Goal: Transaction & Acquisition: Purchase product/service

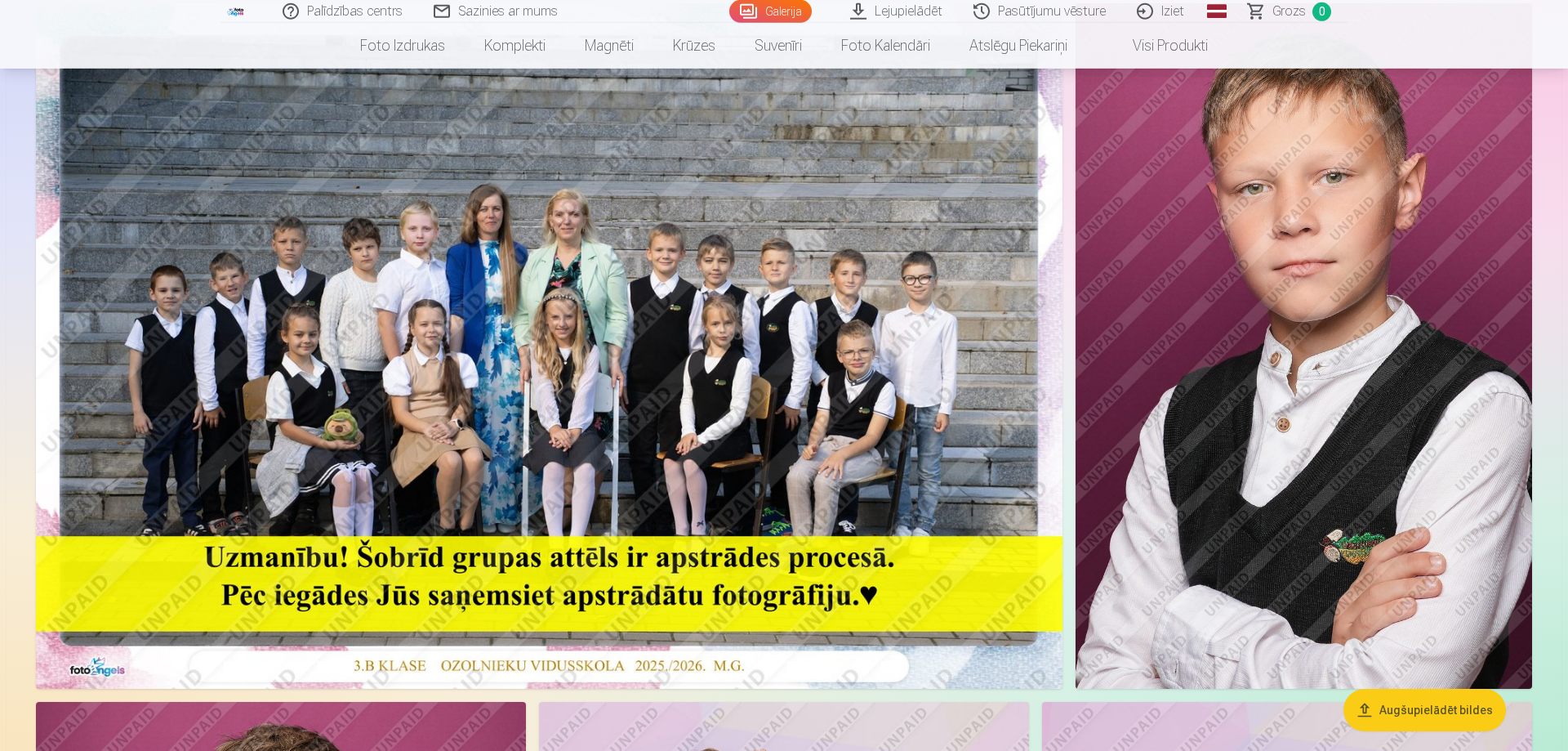
scroll to position [167, 0]
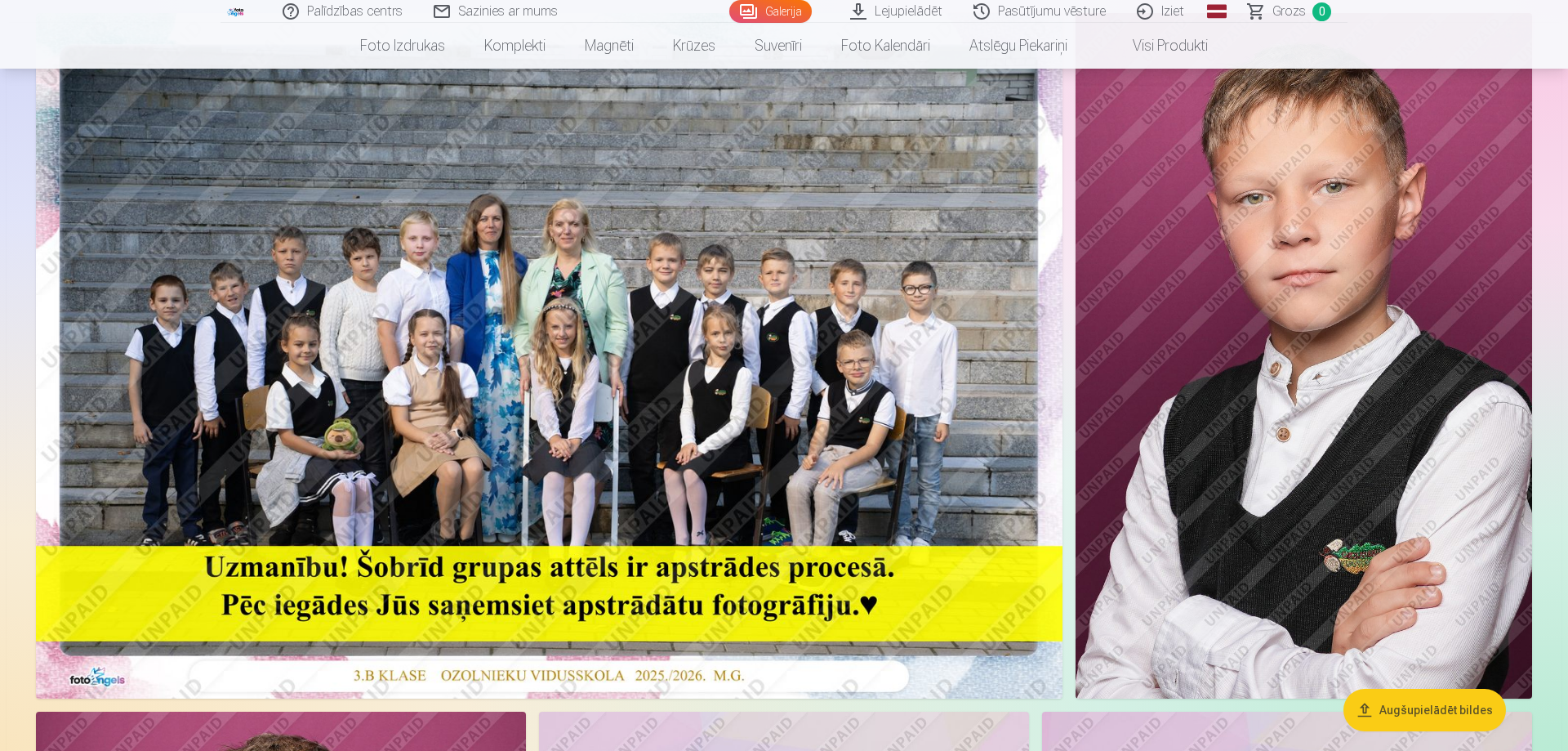
click at [582, 382] on img at bounding box center [548, 356] width 1027 height 686
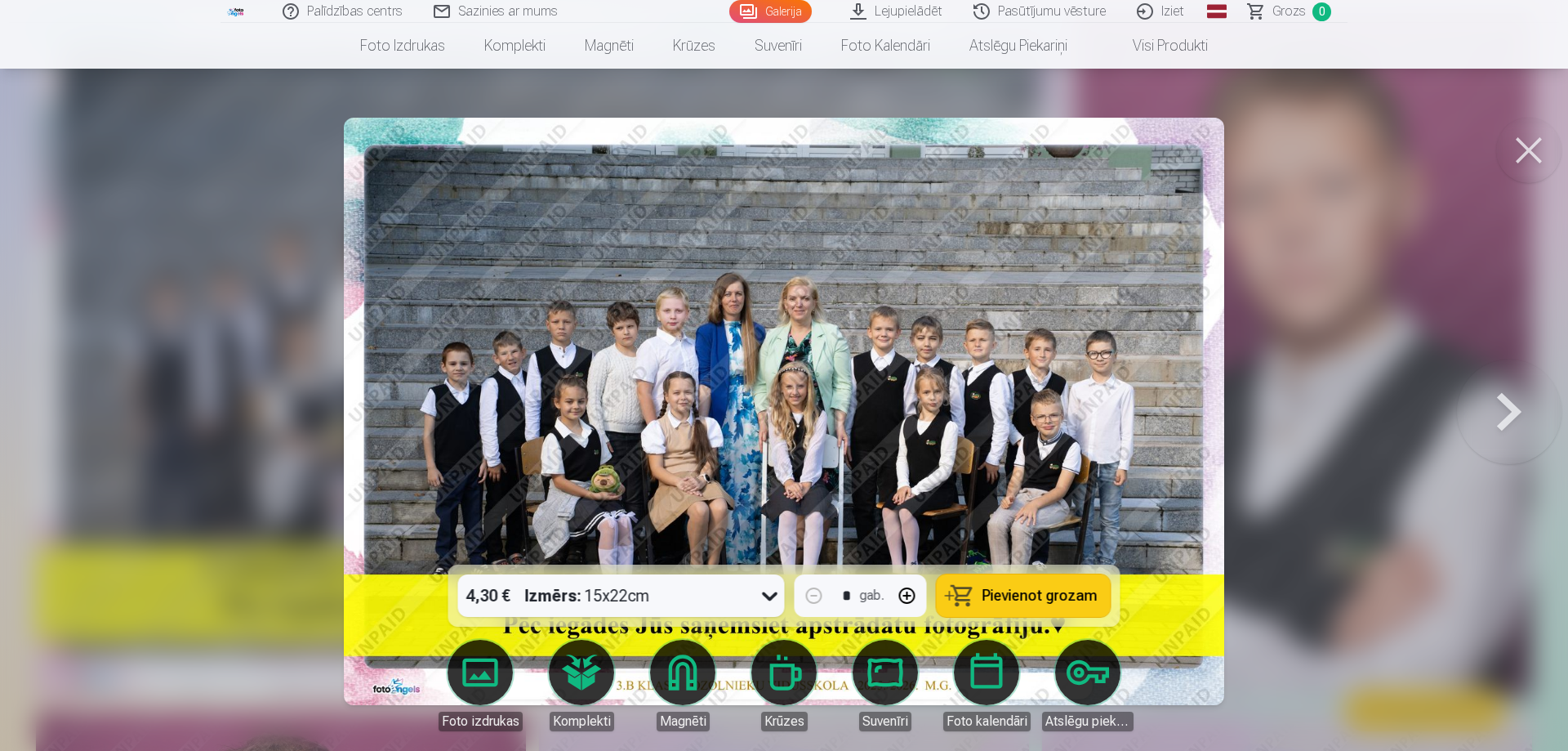
click at [980, 585] on button "Pievienot grozam" at bounding box center [1024, 595] width 174 height 42
click at [1528, 159] on button at bounding box center [1529, 150] width 65 height 65
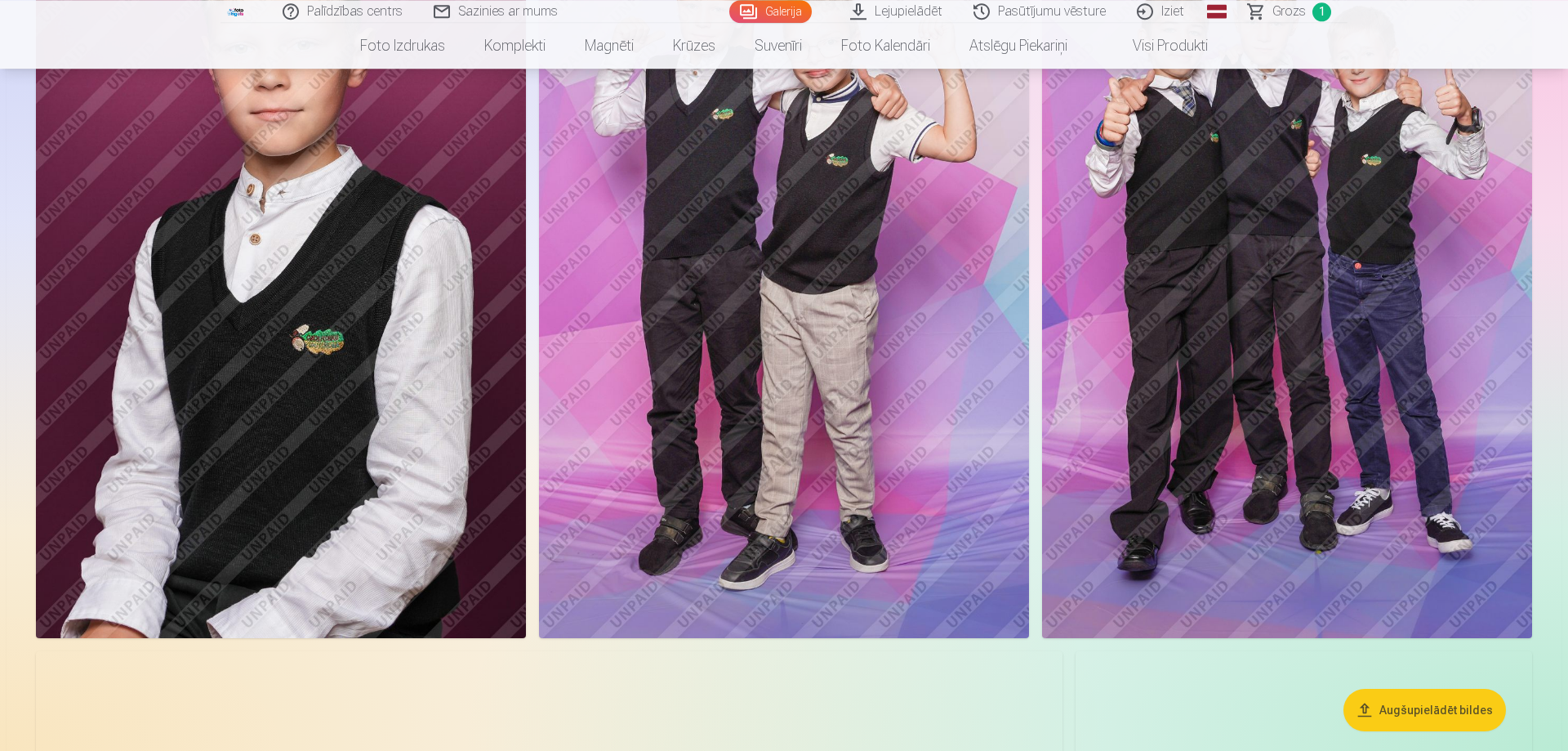
scroll to position [1000, 0]
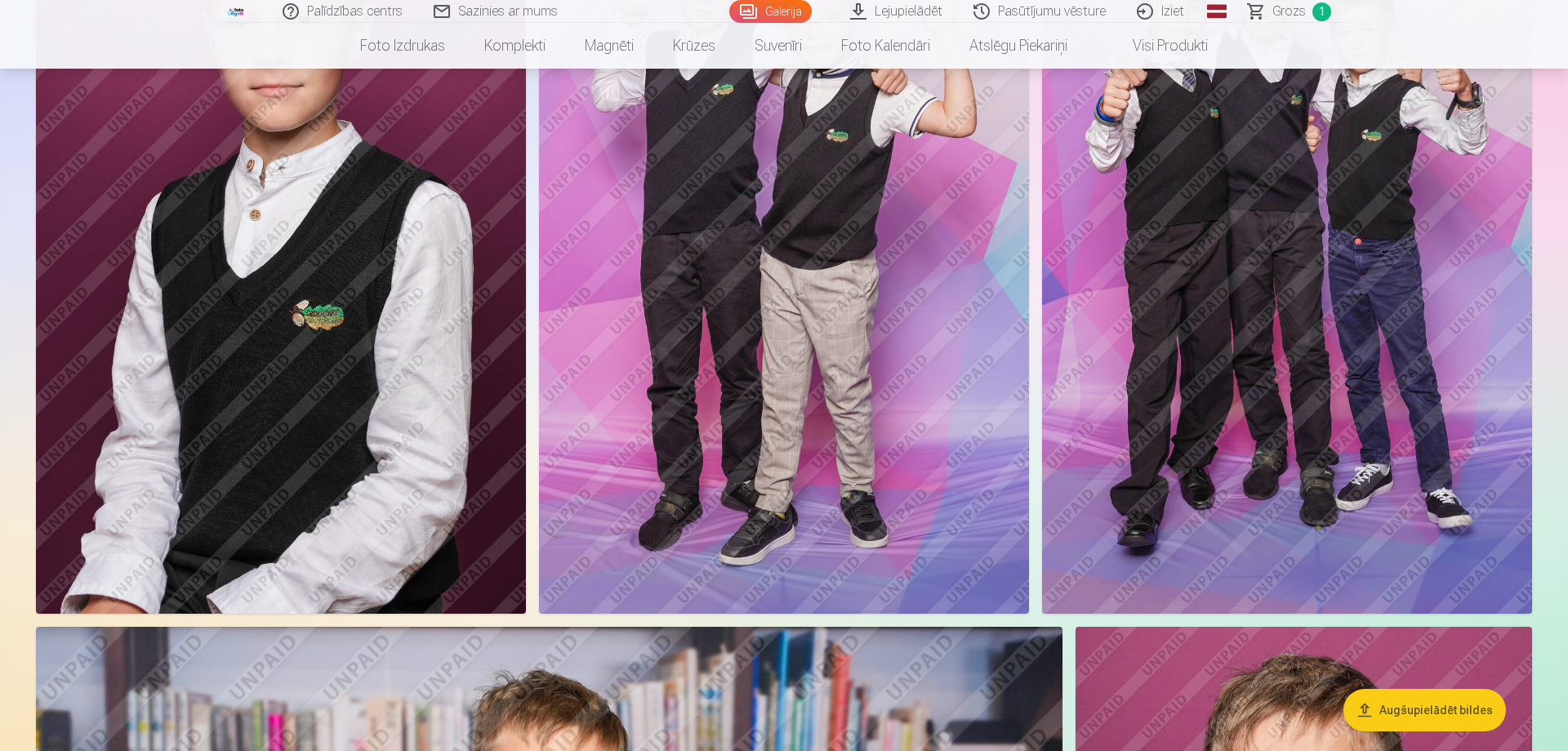
click at [897, 286] on img at bounding box center [784, 246] width 490 height 735
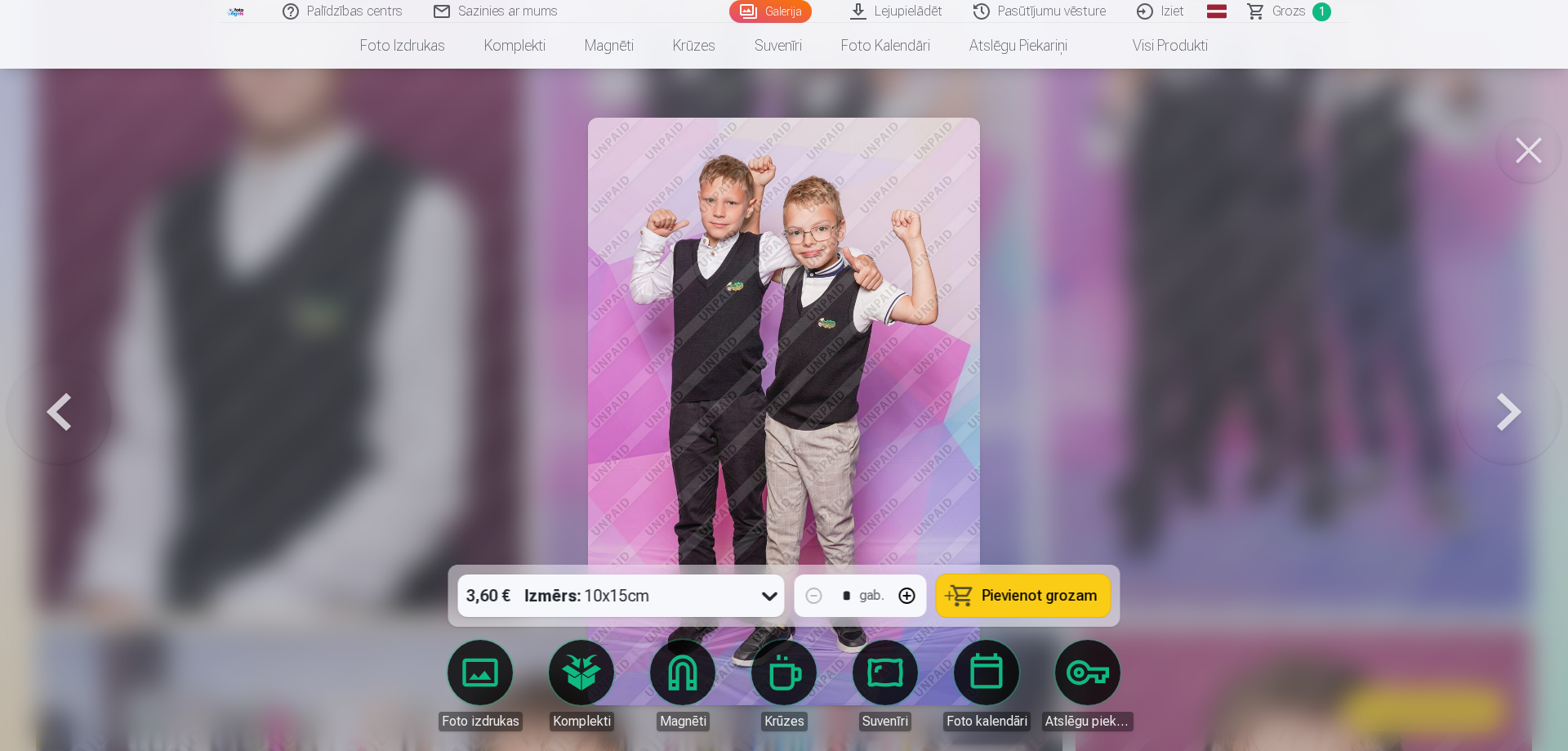
click at [1005, 592] on span "Pievienot grozam" at bounding box center [1040, 595] width 116 height 15
click at [1506, 405] on button at bounding box center [1510, 411] width 105 height 274
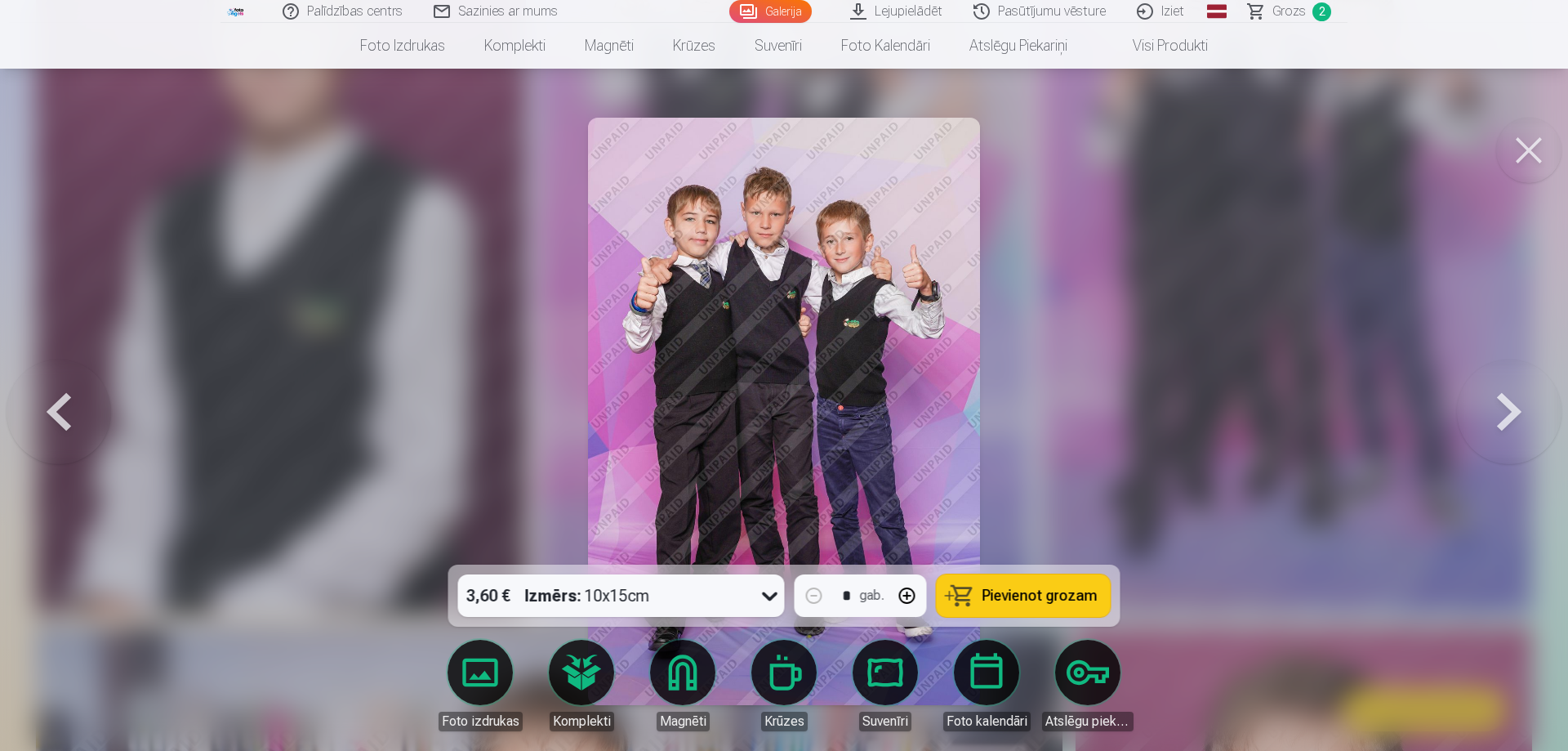
click at [1015, 590] on span "Pievienot grozam" at bounding box center [1040, 595] width 116 height 15
click at [1530, 147] on button at bounding box center [1529, 150] width 65 height 65
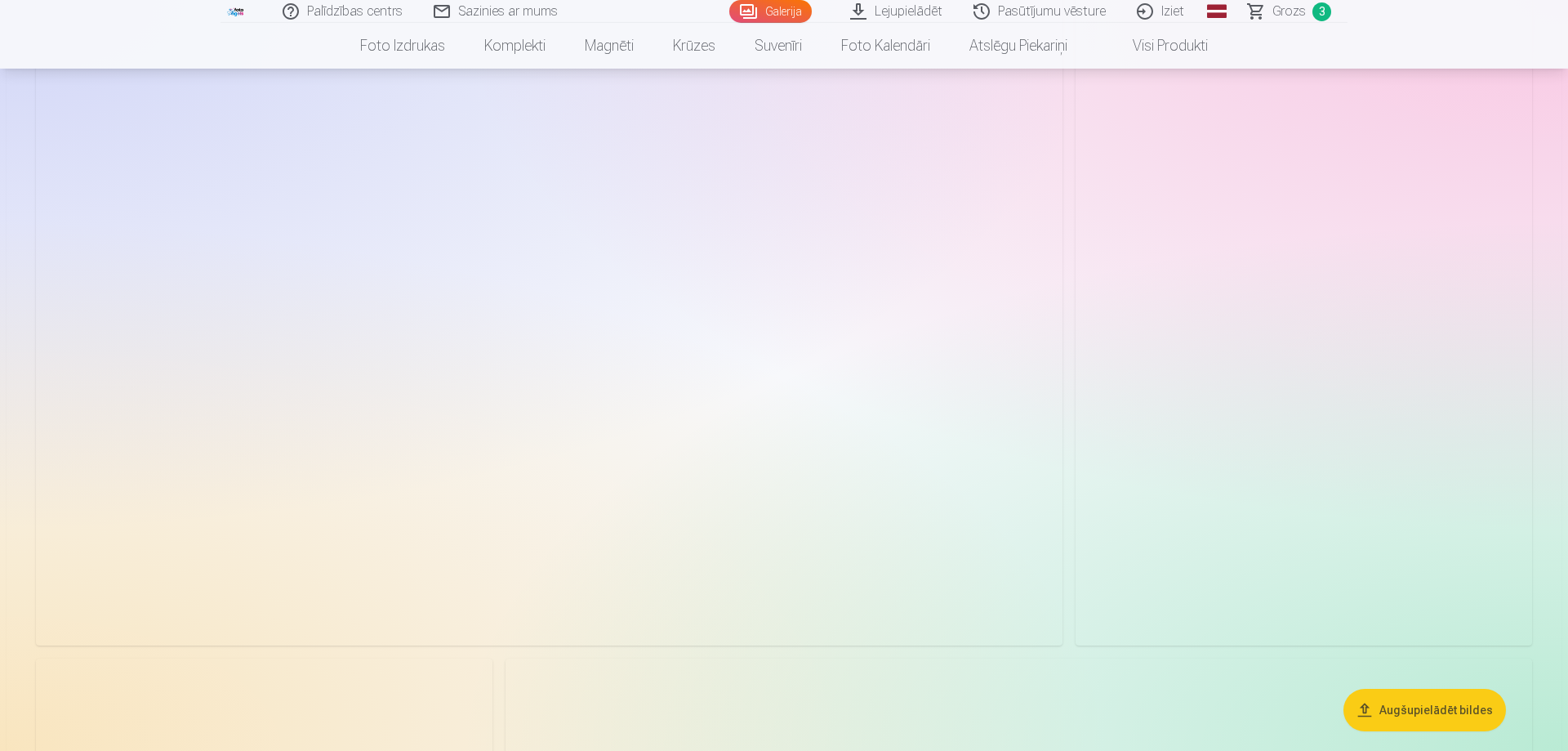
scroll to position [2167, 0]
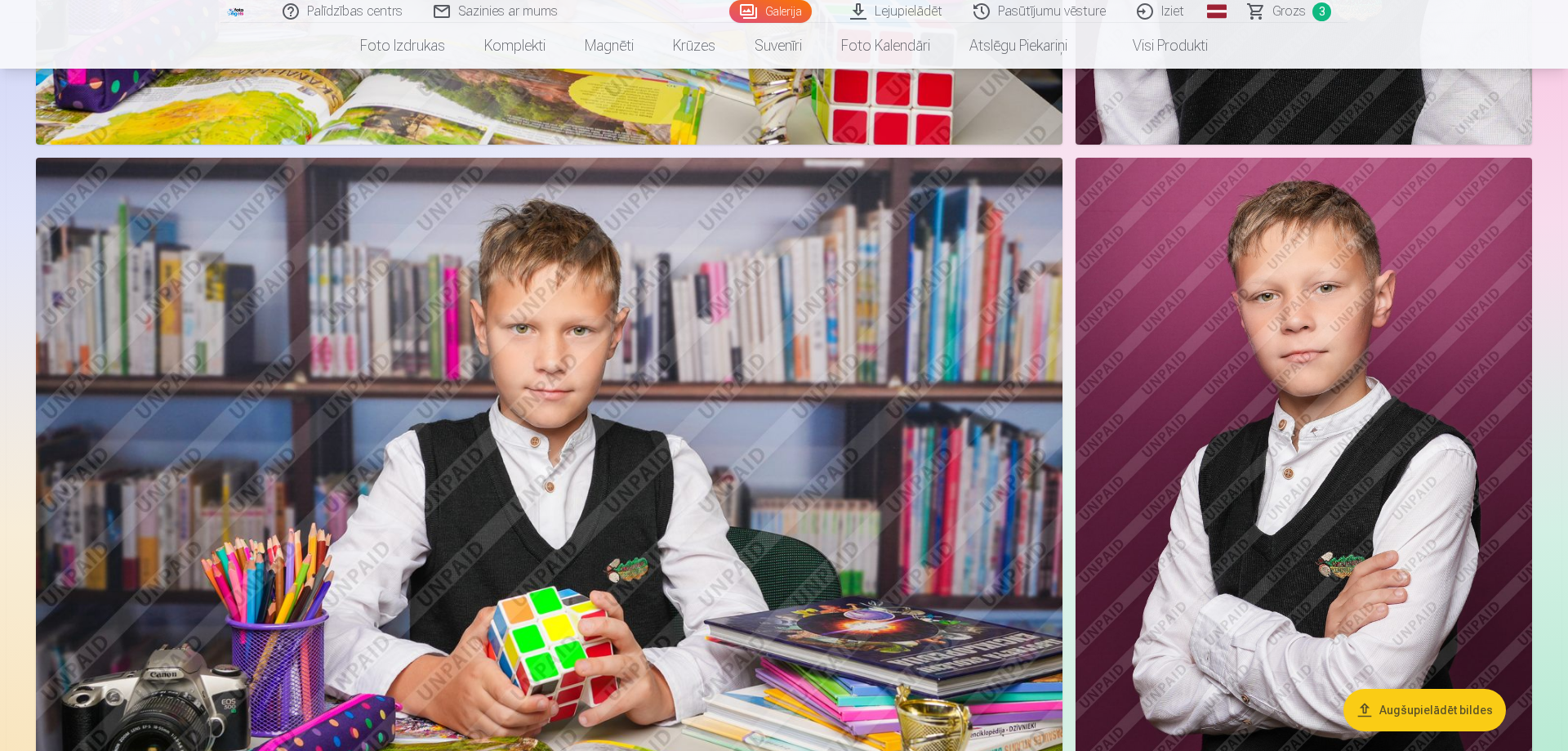
click at [1384, 402] on img at bounding box center [1304, 500] width 456 height 685
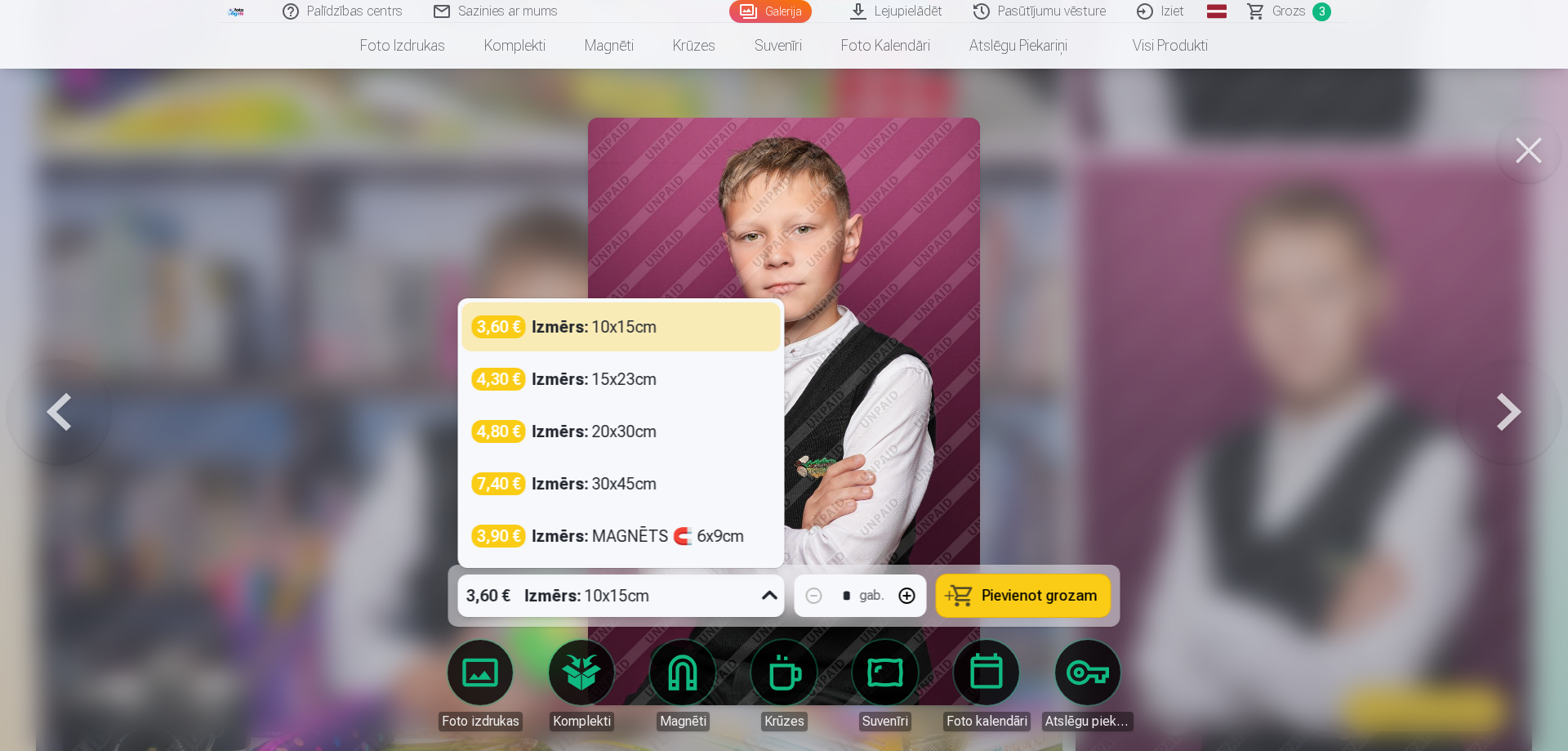
click at [757, 602] on div at bounding box center [771, 595] width 30 height 42
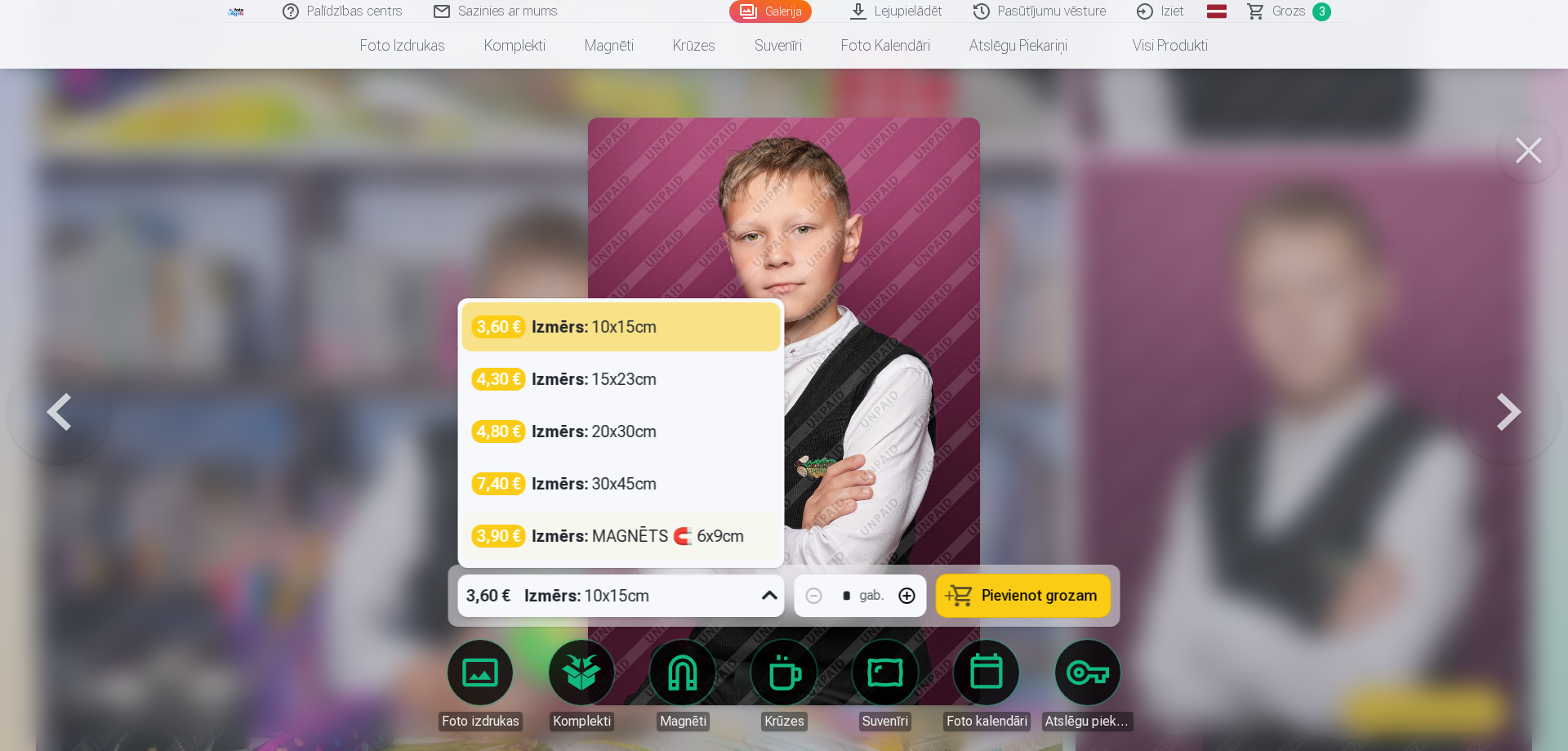
click at [656, 540] on div "Izmērs : MAGNĒTS 🧲 6x9cm" at bounding box center [638, 536] width 212 height 23
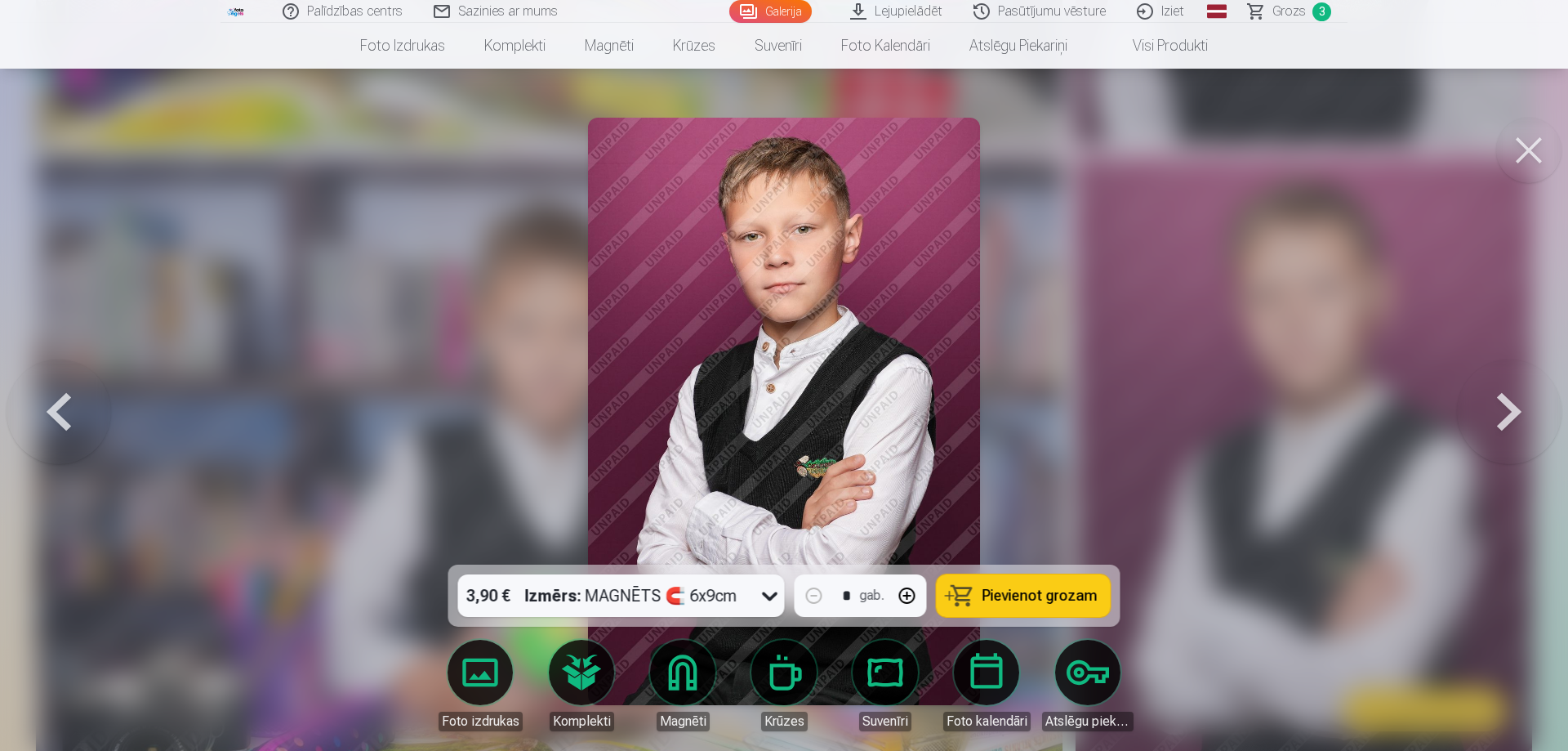
click at [900, 592] on button "button" at bounding box center [908, 596] width 40 height 40
click at [1032, 602] on span "Pievienot grozam" at bounding box center [1040, 595] width 116 height 15
type input "*"
click at [1276, 12] on span "Grozs" at bounding box center [1289, 12] width 34 height 20
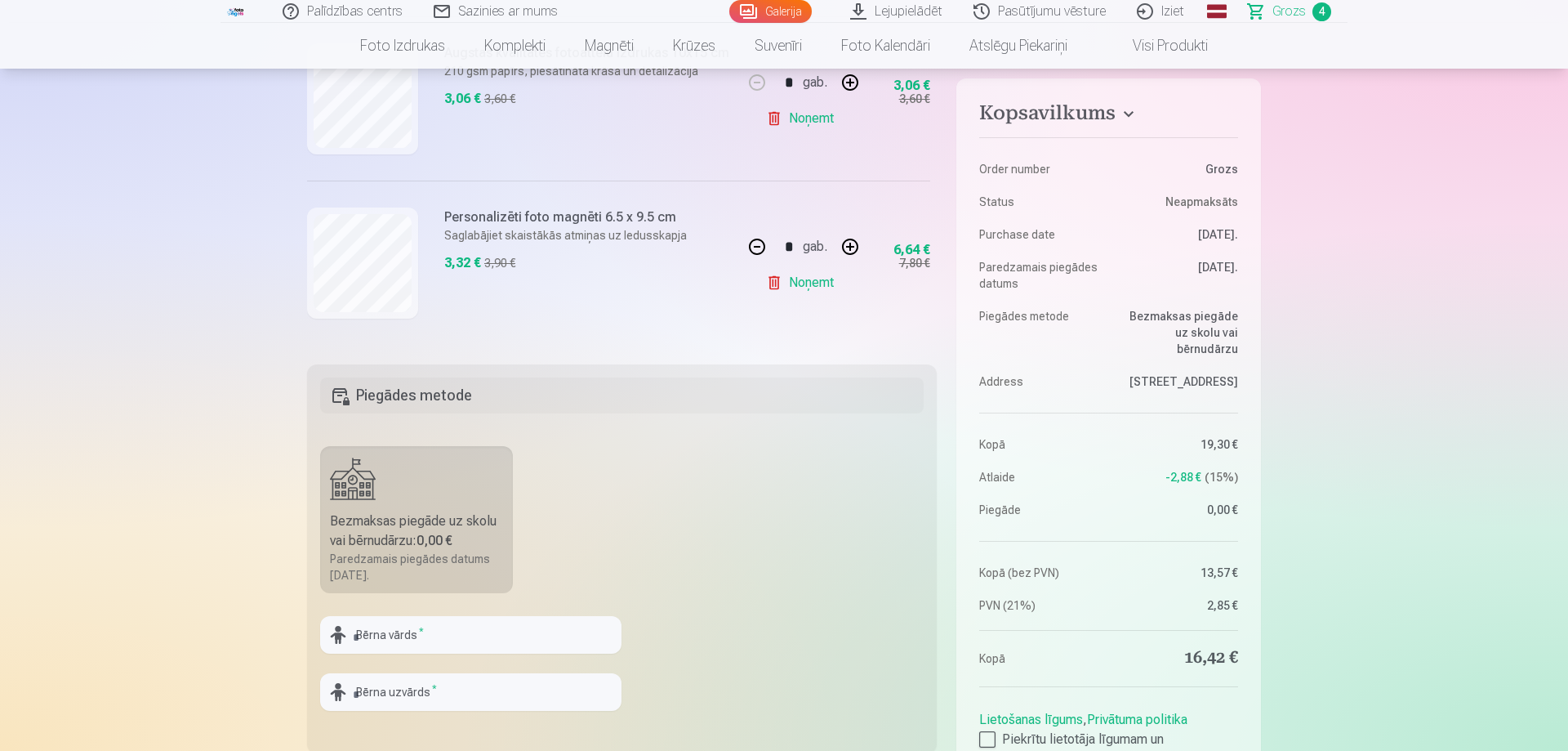
scroll to position [417, 0]
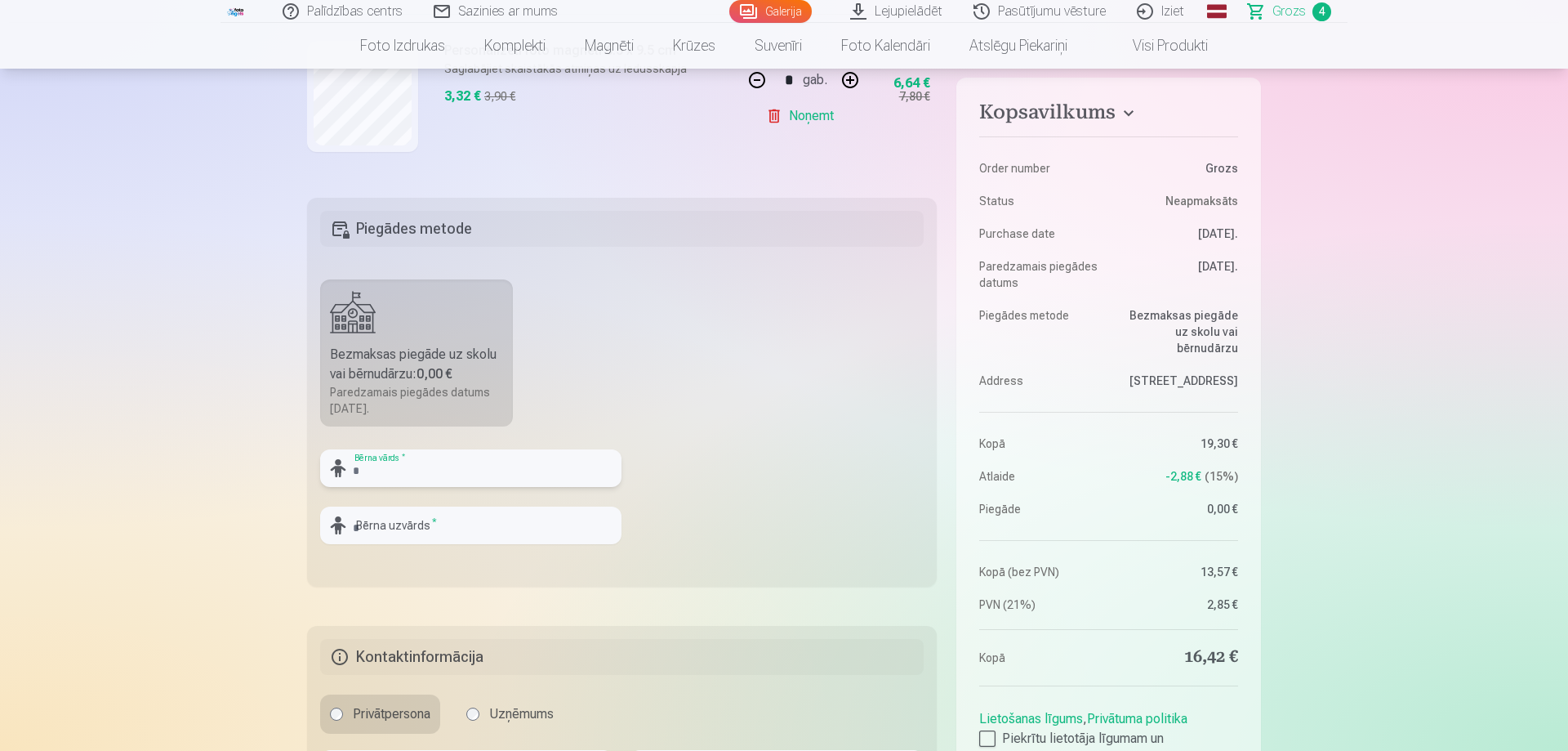
click at [398, 474] on input "text" at bounding box center [470, 468] width 301 height 38
type input "*******"
type input "***"
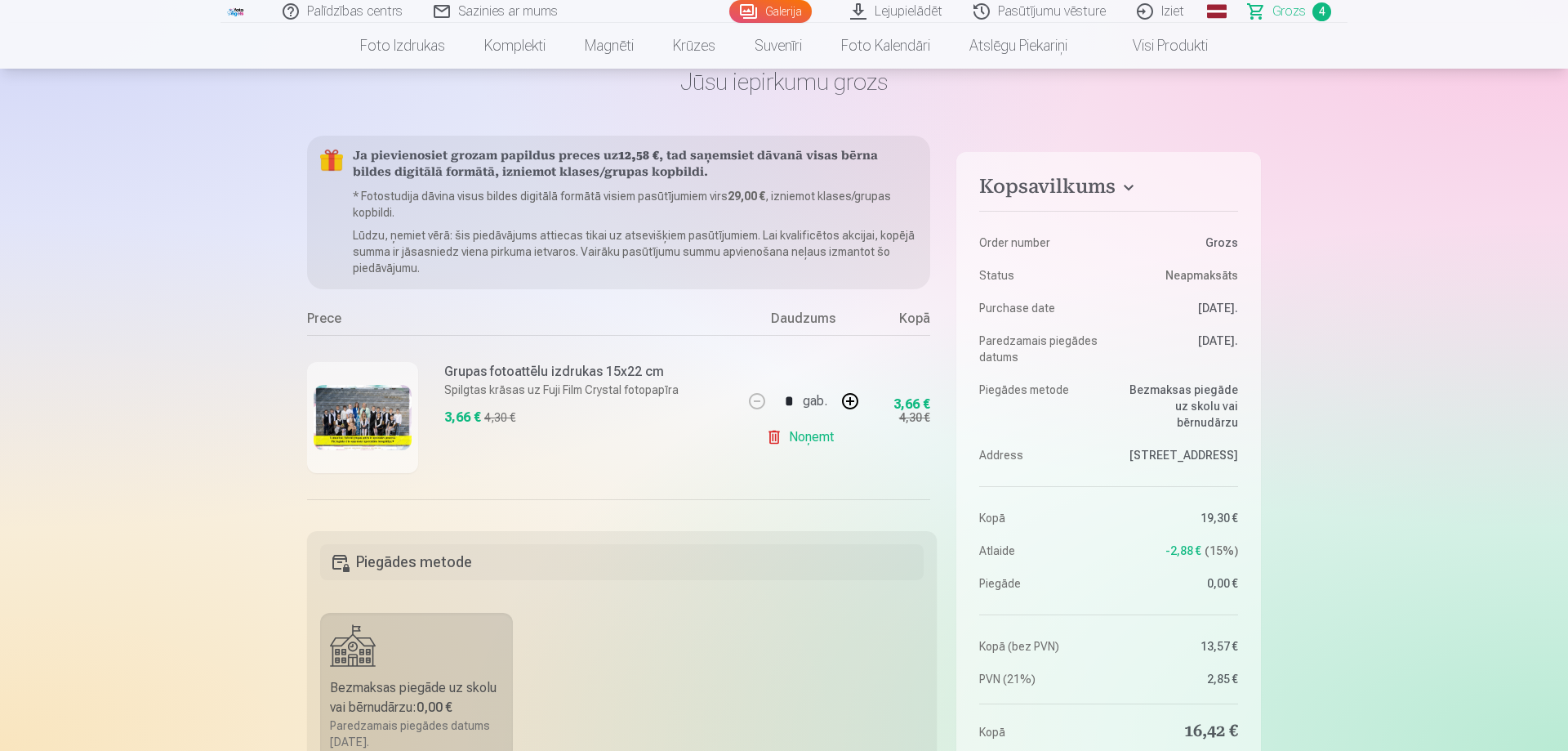
scroll to position [0, 0]
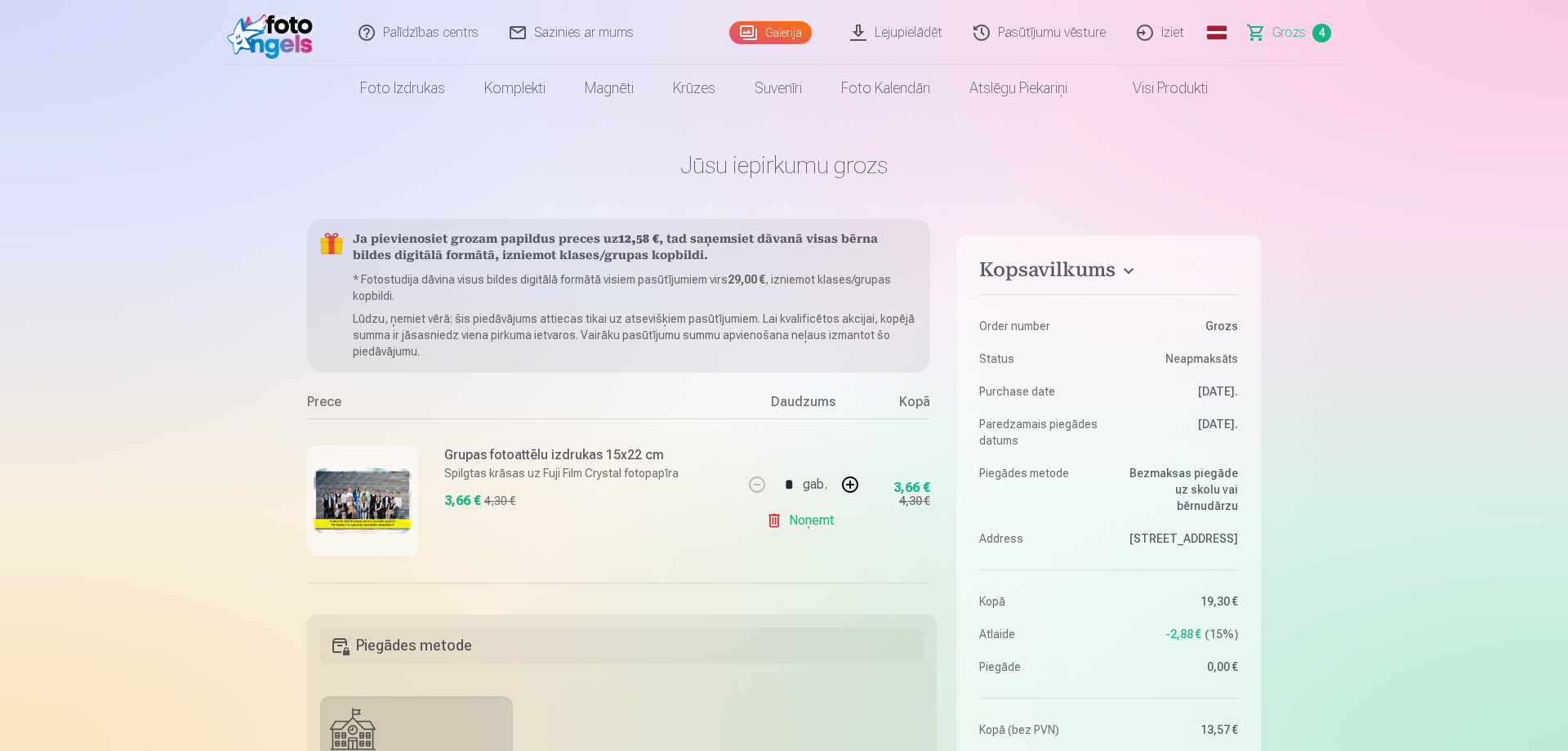
click at [776, 31] on link "Galerija" at bounding box center [771, 32] width 83 height 23
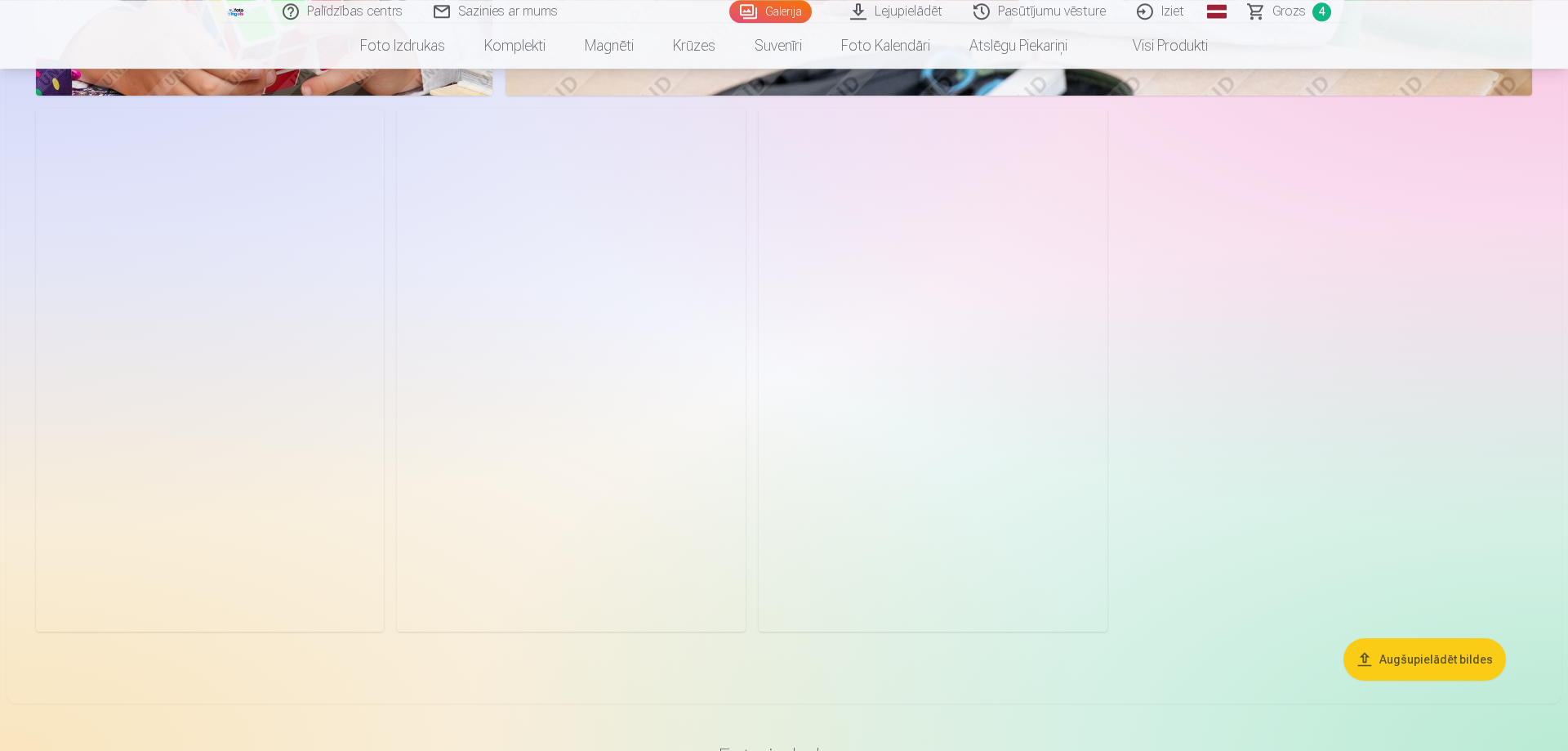
scroll to position [3583, 0]
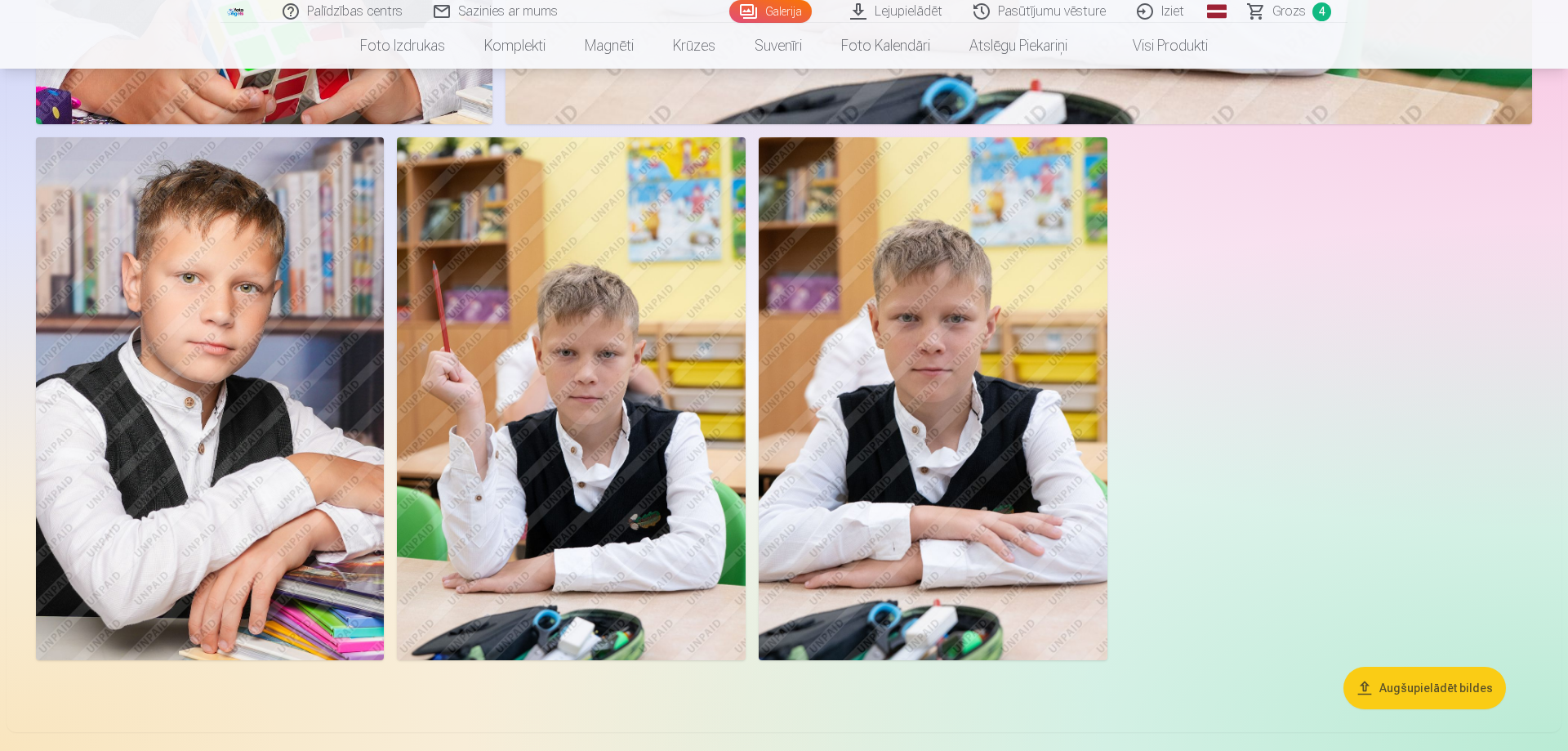
click at [245, 369] on img at bounding box center [209, 398] width 348 height 523
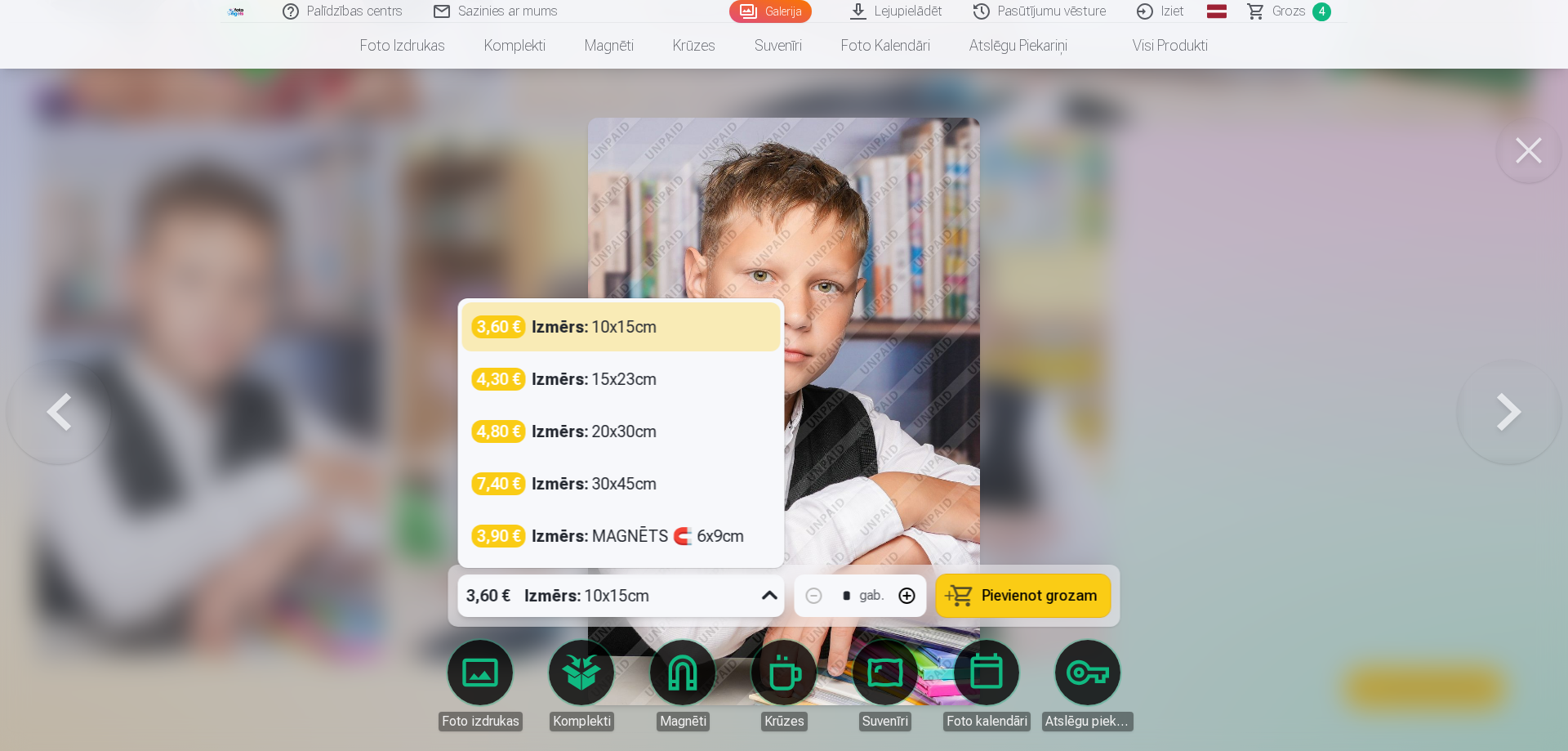
click at [776, 600] on icon at bounding box center [770, 595] width 26 height 26
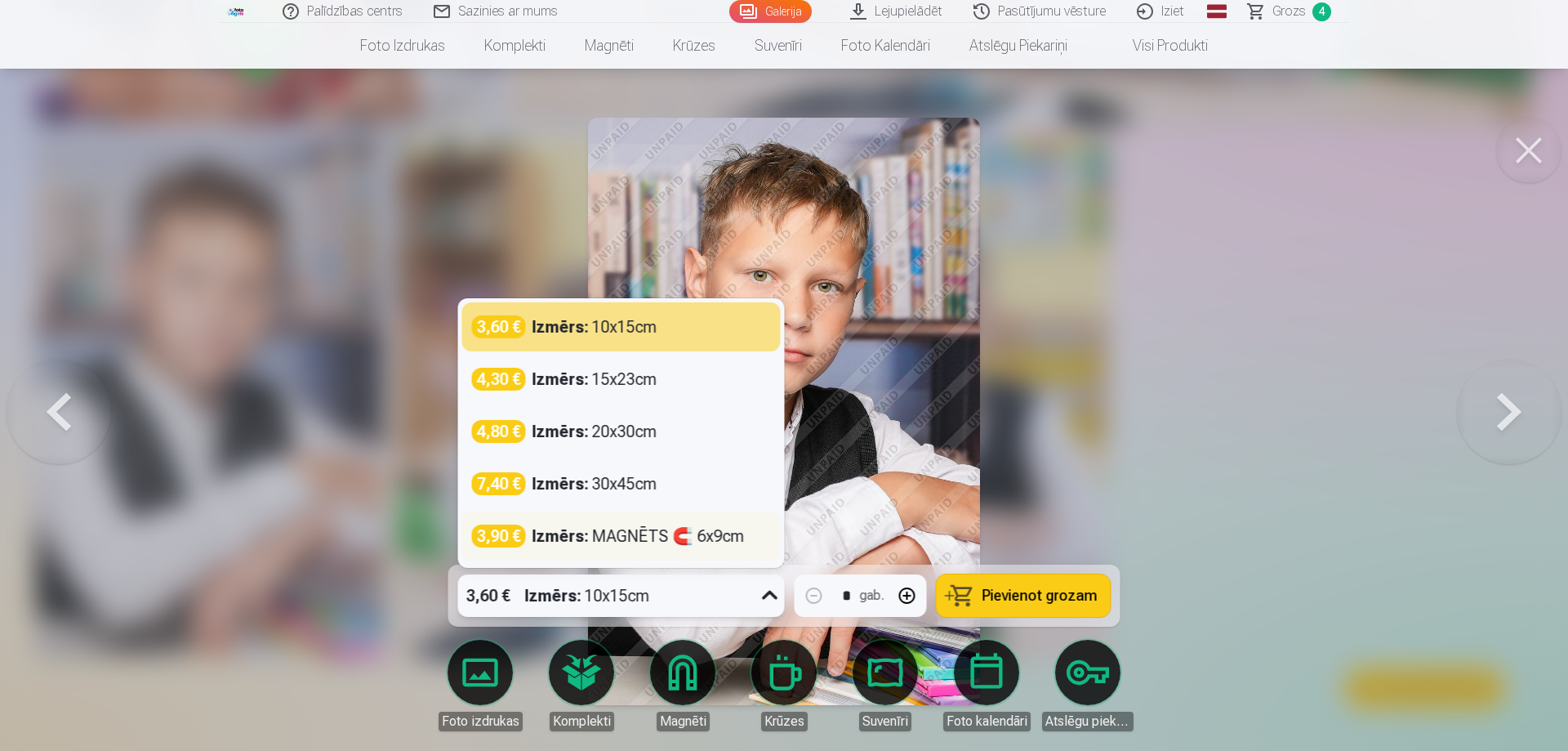
click at [622, 535] on div "Izmērs : MAGNĒTS 🧲 6x9cm" at bounding box center [638, 536] width 212 height 23
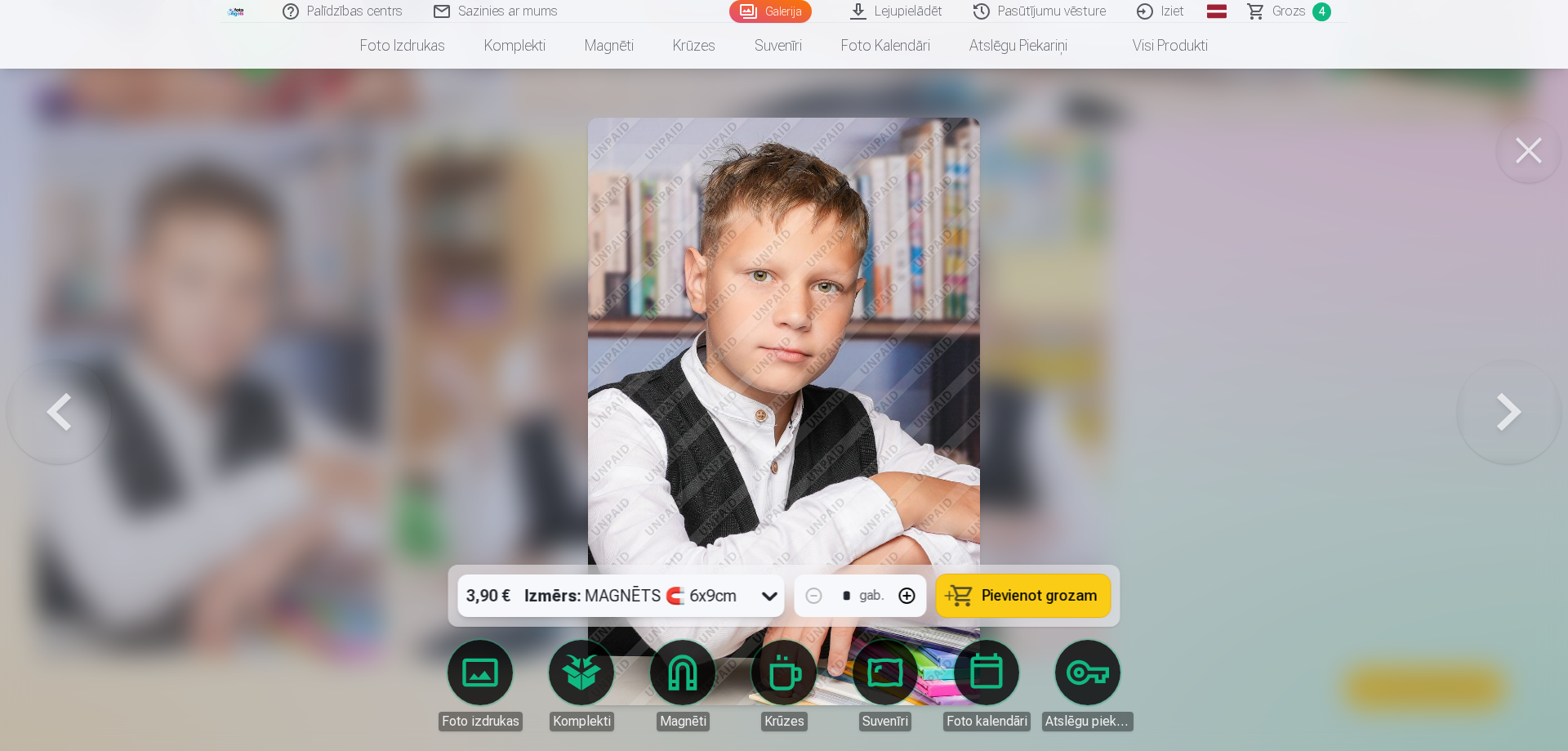
click at [1039, 603] on span "Pievienot grozam" at bounding box center [1040, 595] width 116 height 15
click at [1530, 164] on button at bounding box center [1529, 150] width 65 height 65
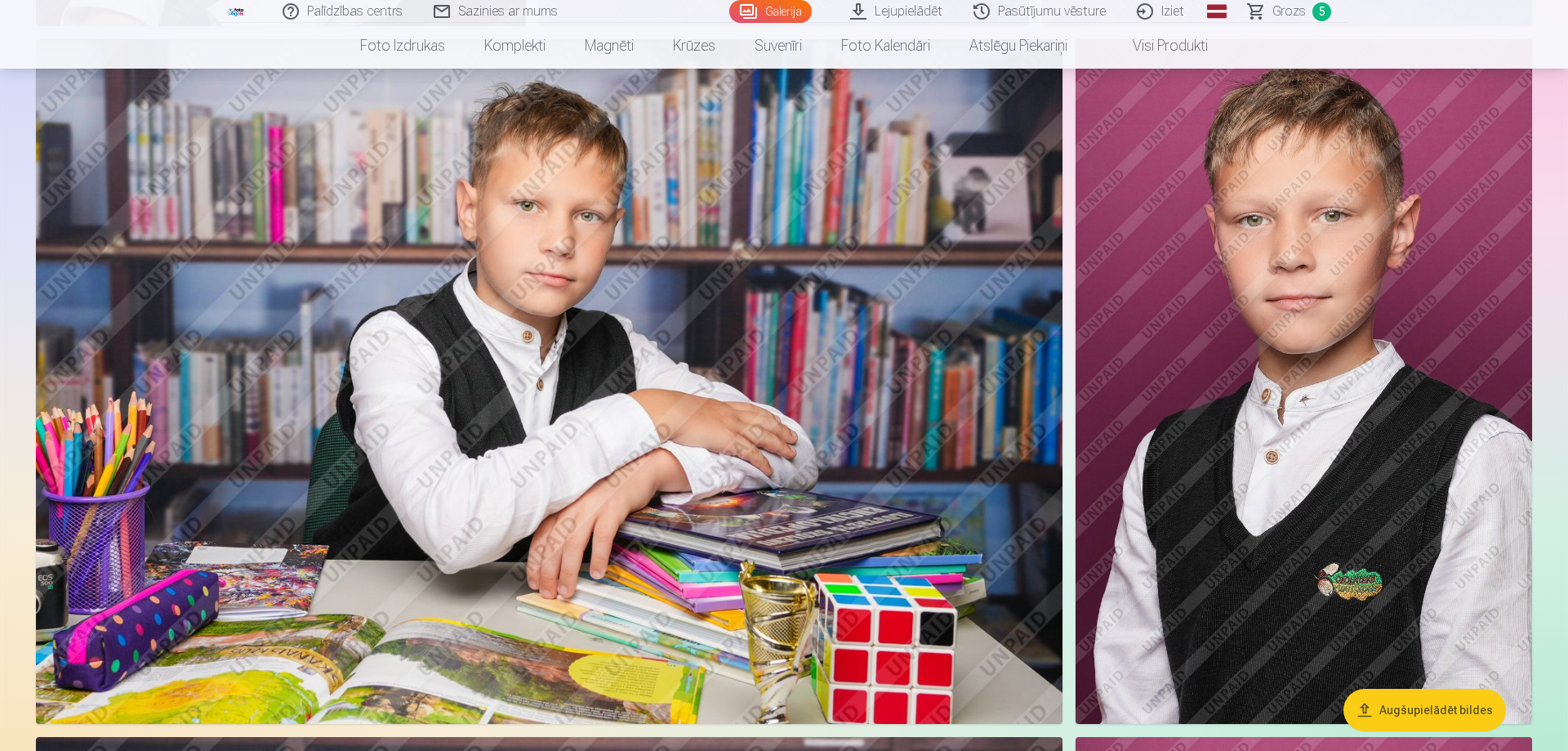
scroll to position [1583, 0]
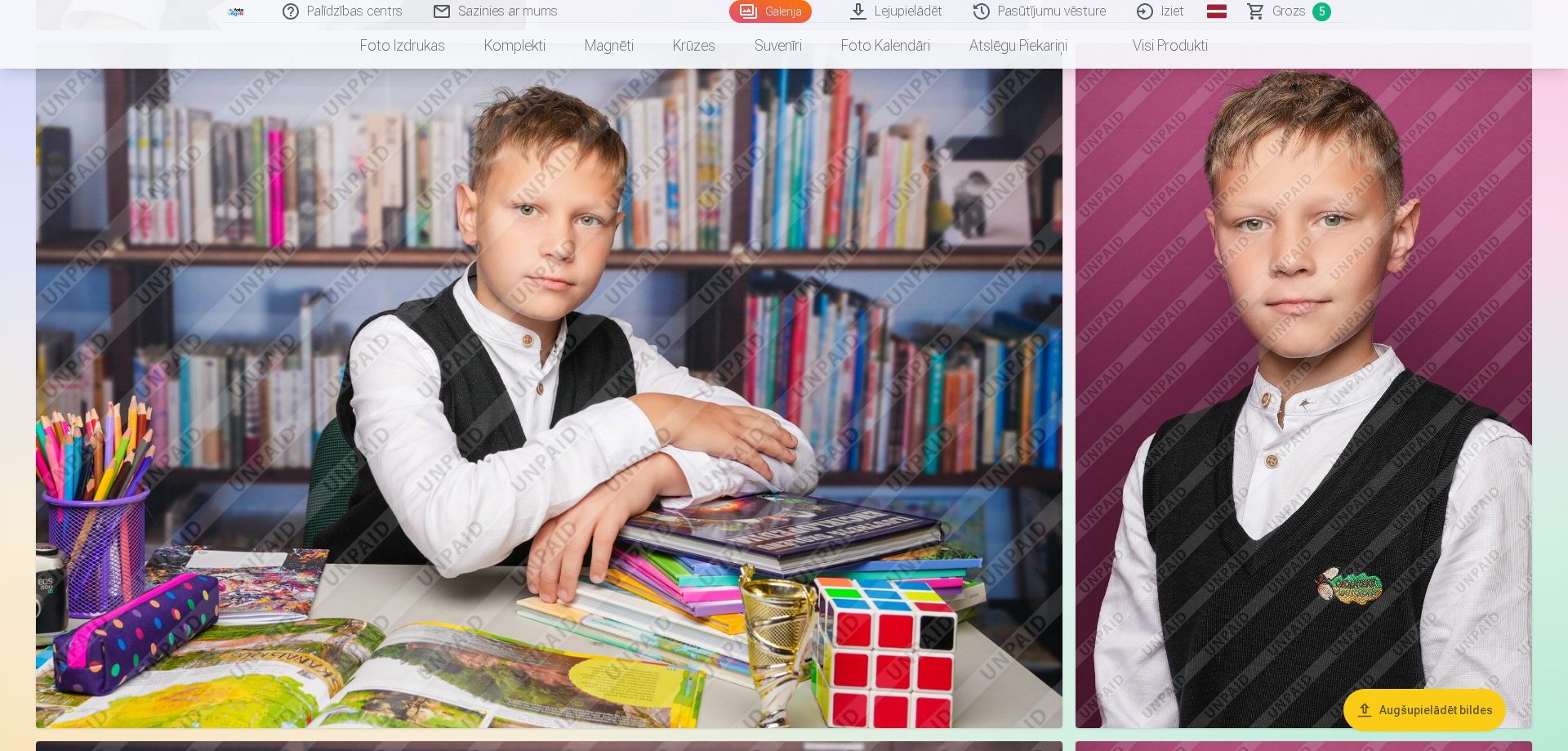
click at [506, 291] on img at bounding box center [548, 385] width 1027 height 685
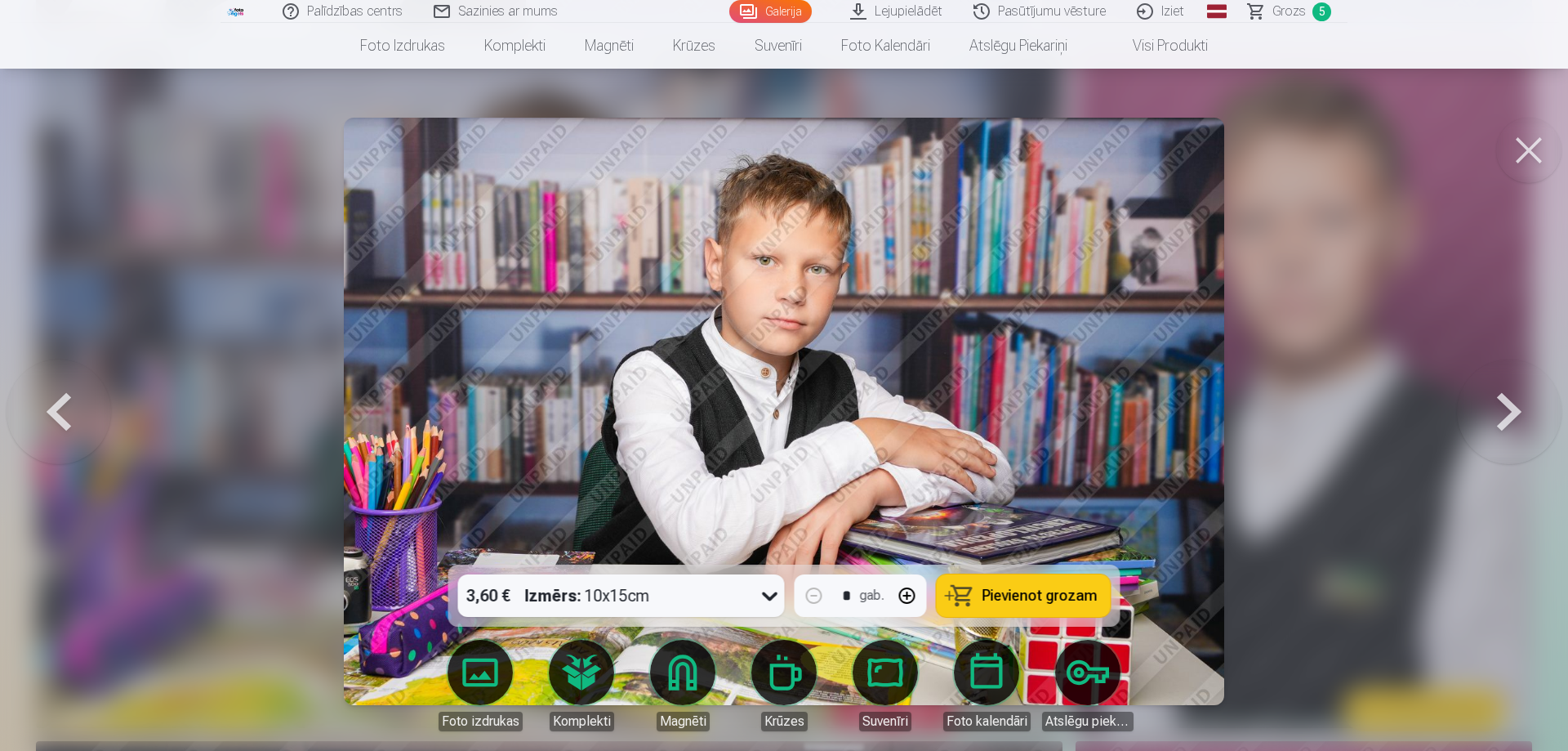
click at [763, 601] on icon at bounding box center [770, 595] width 26 height 26
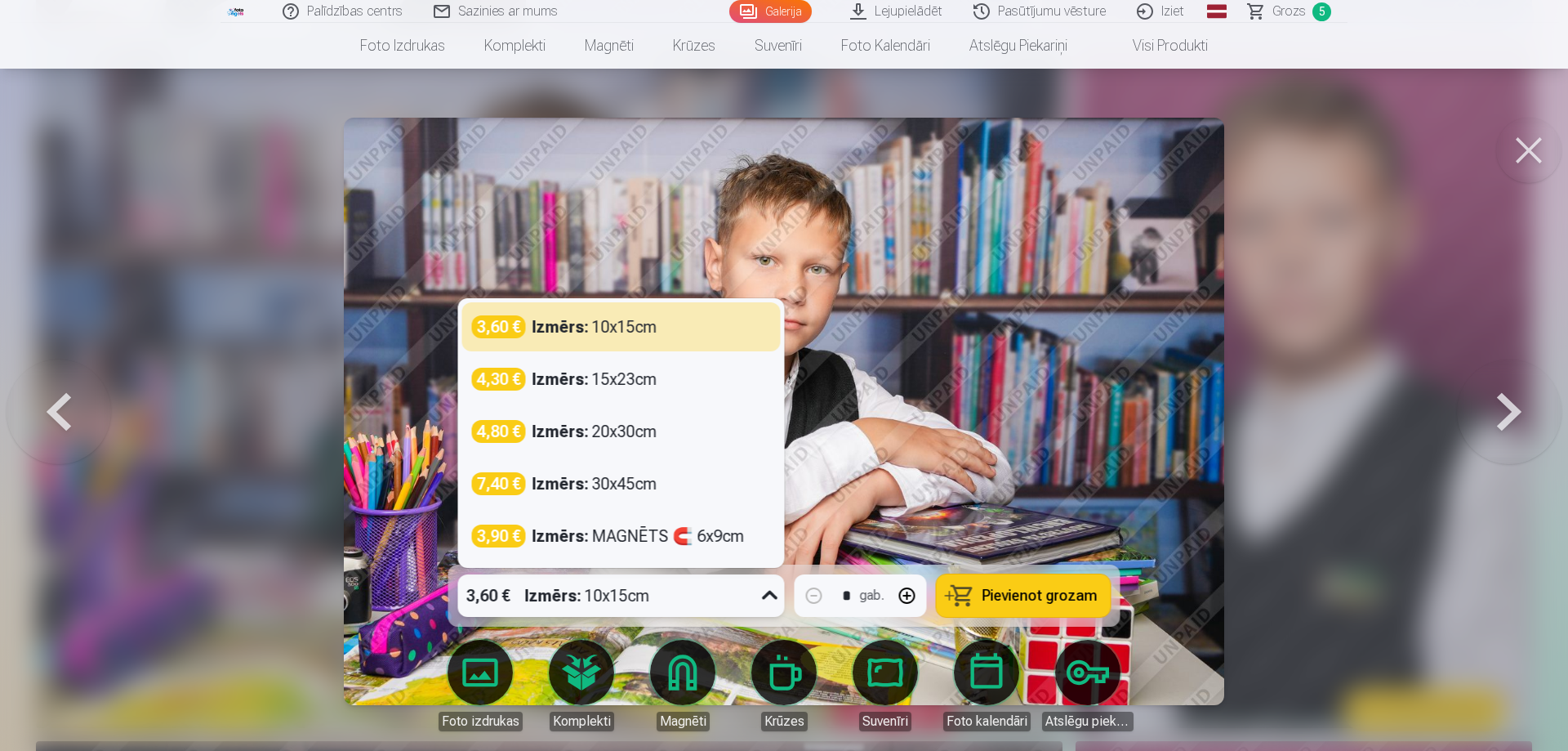
click at [761, 598] on icon at bounding box center [770, 595] width 26 height 26
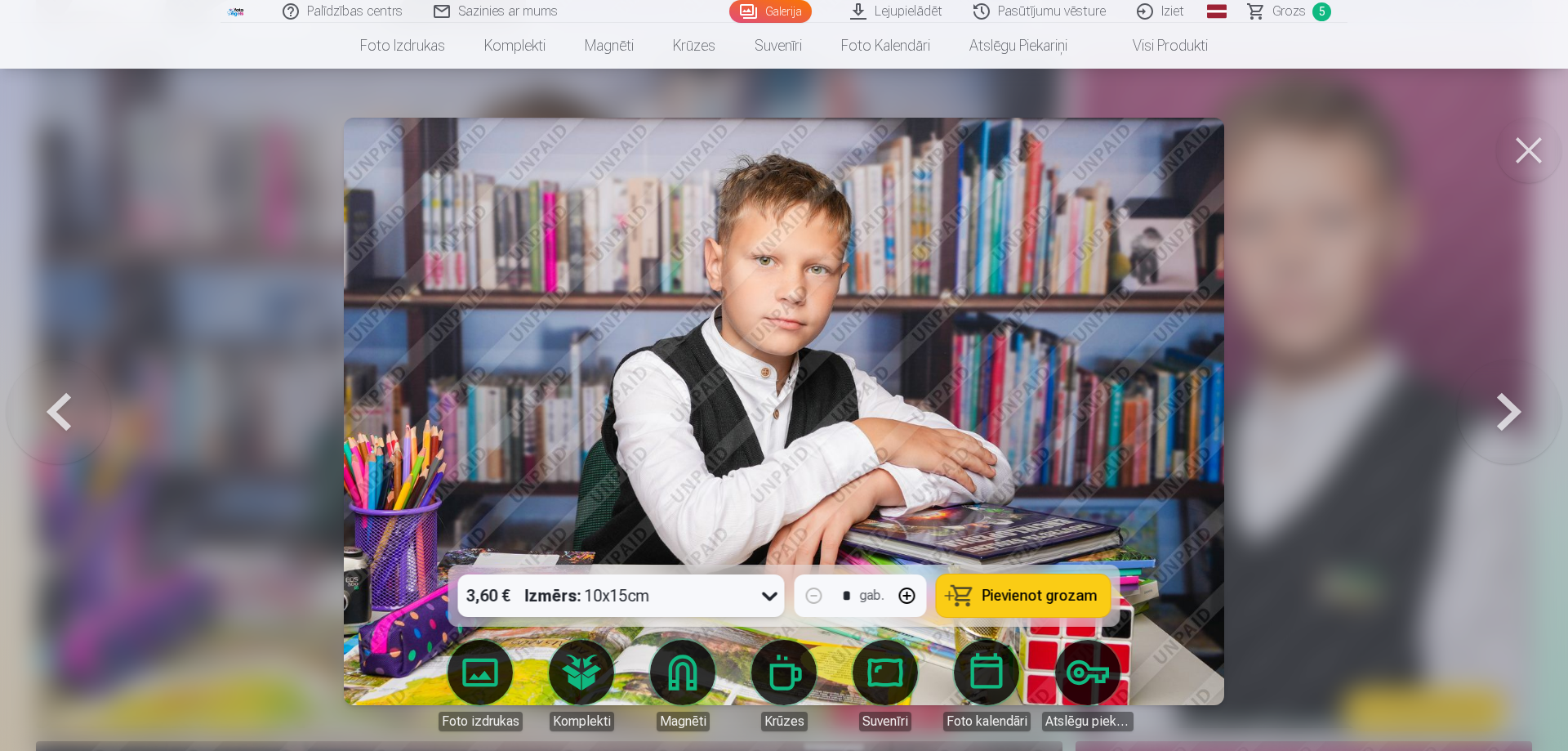
click at [1002, 607] on button "Pievienot grozam" at bounding box center [1024, 595] width 174 height 42
click at [1289, 18] on span "Grozs" at bounding box center [1289, 12] width 34 height 20
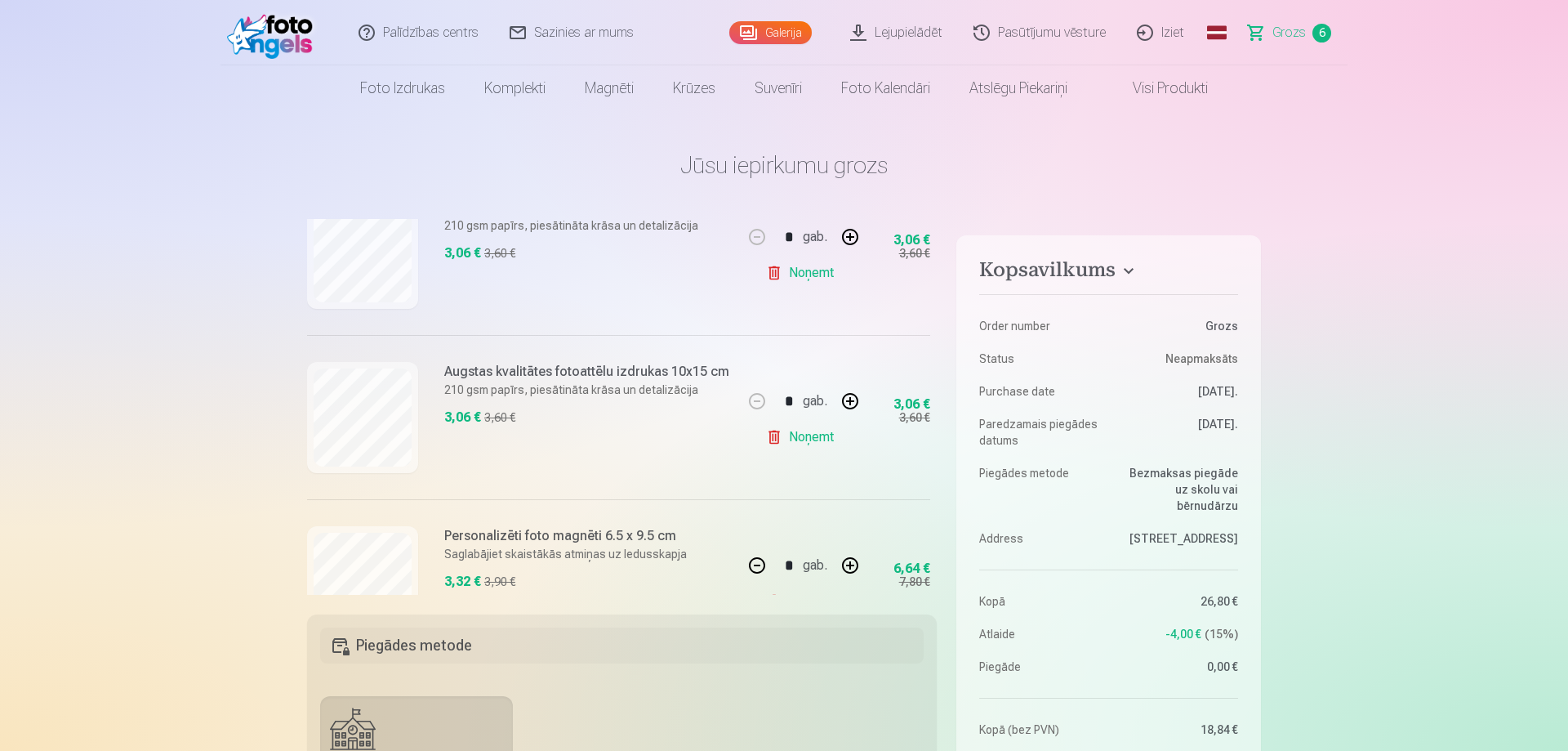
scroll to position [515, 0]
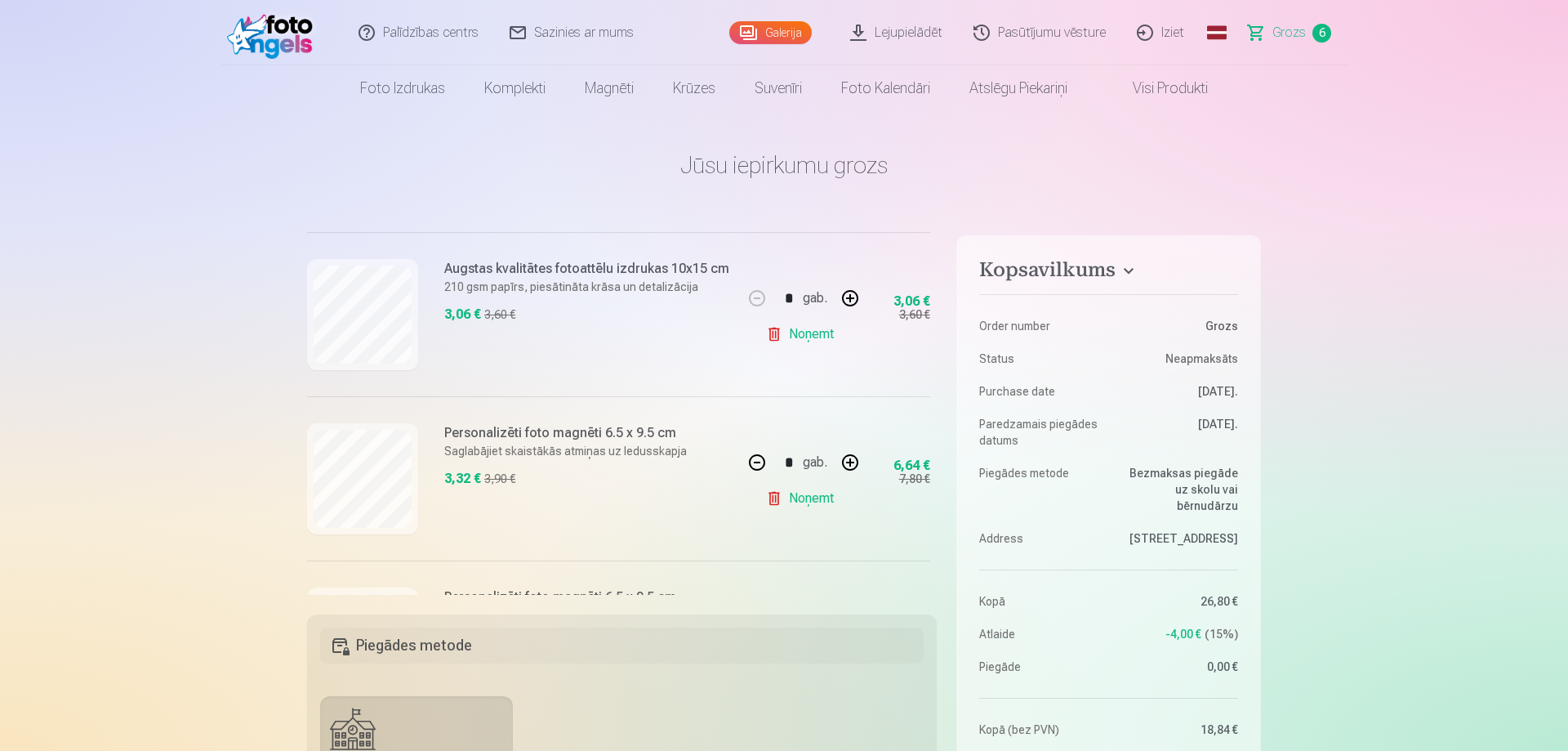
click at [753, 464] on button "button" at bounding box center [758, 462] width 40 height 40
type input "*"
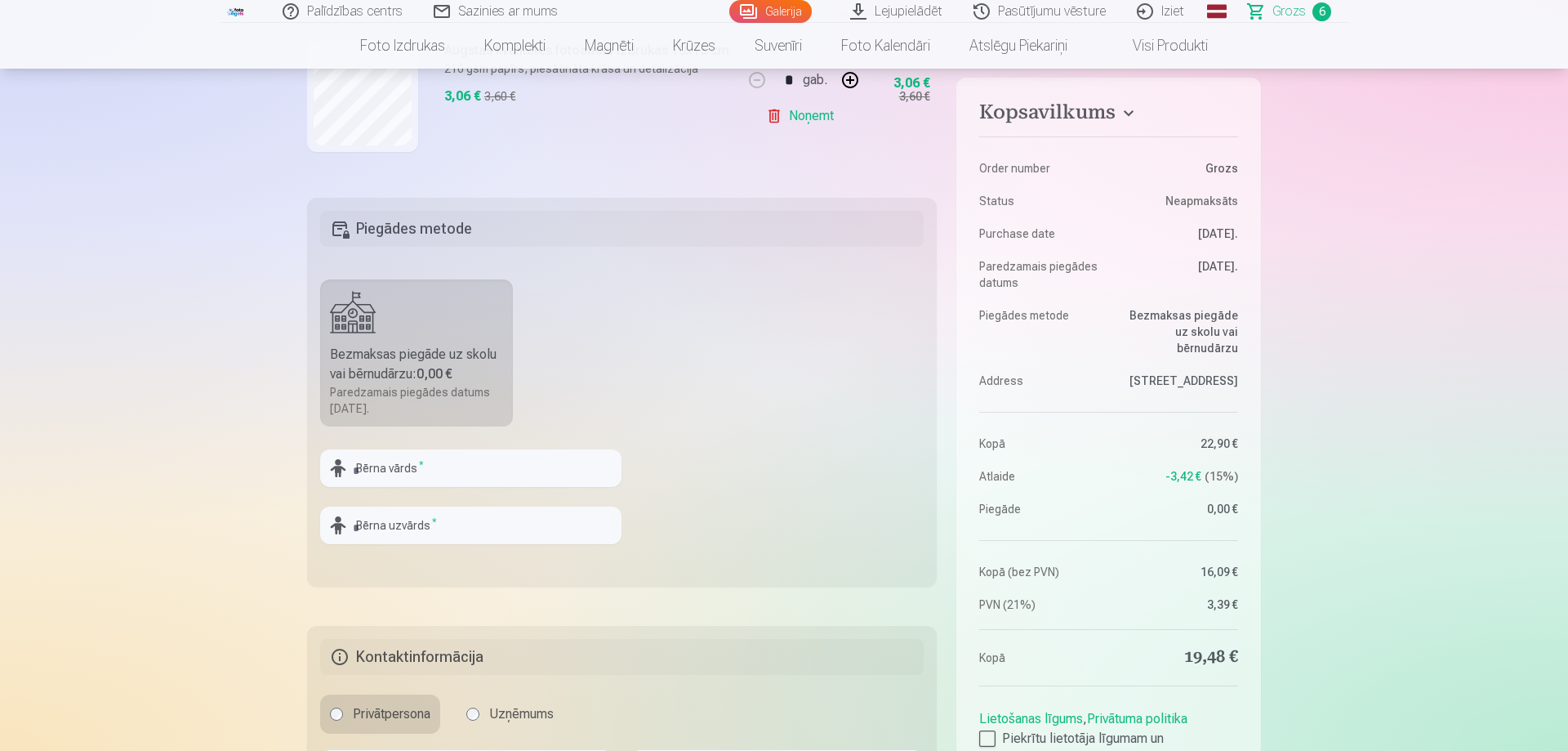
scroll to position [500, 0]
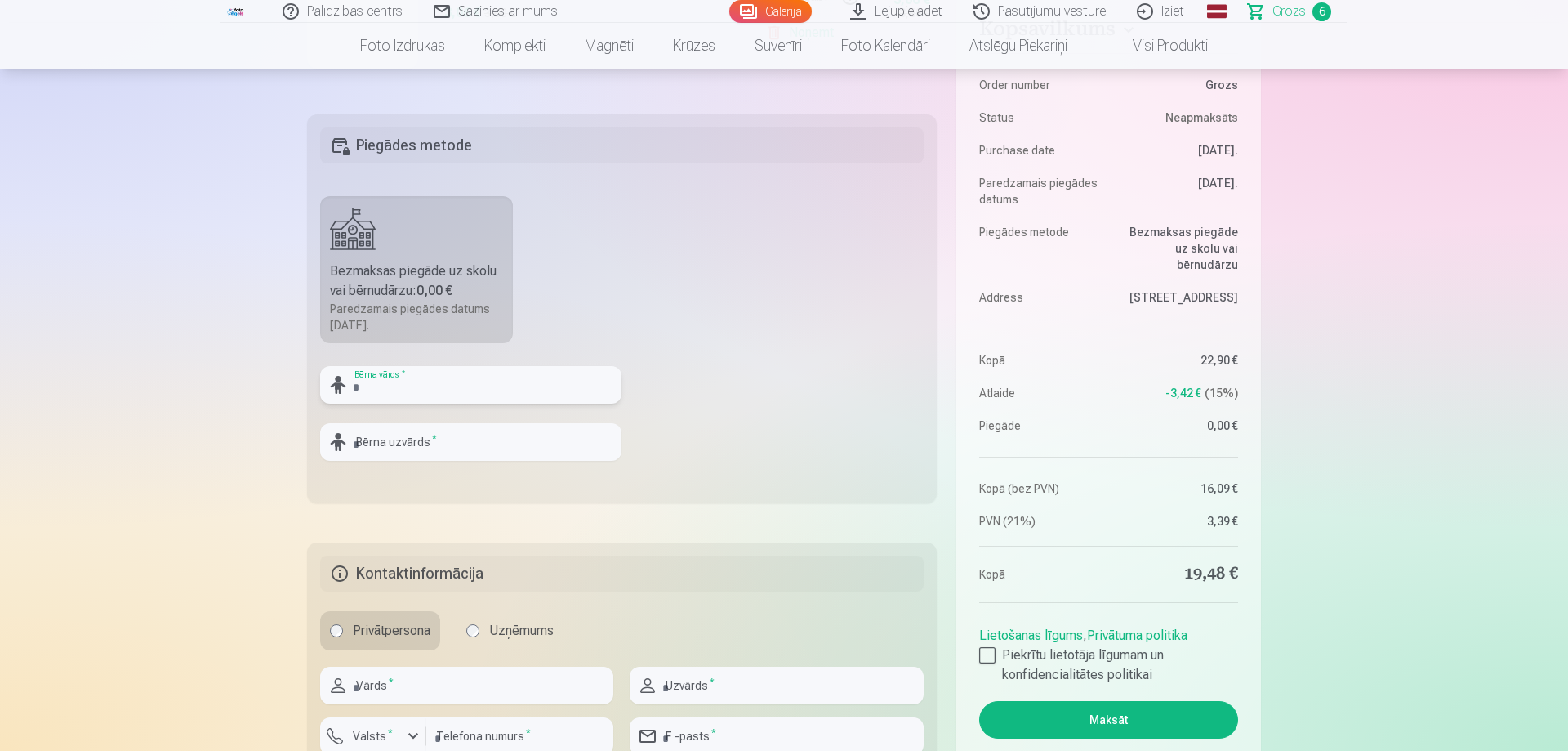
click at [385, 378] on input "text" at bounding box center [470, 384] width 301 height 38
type input "*******"
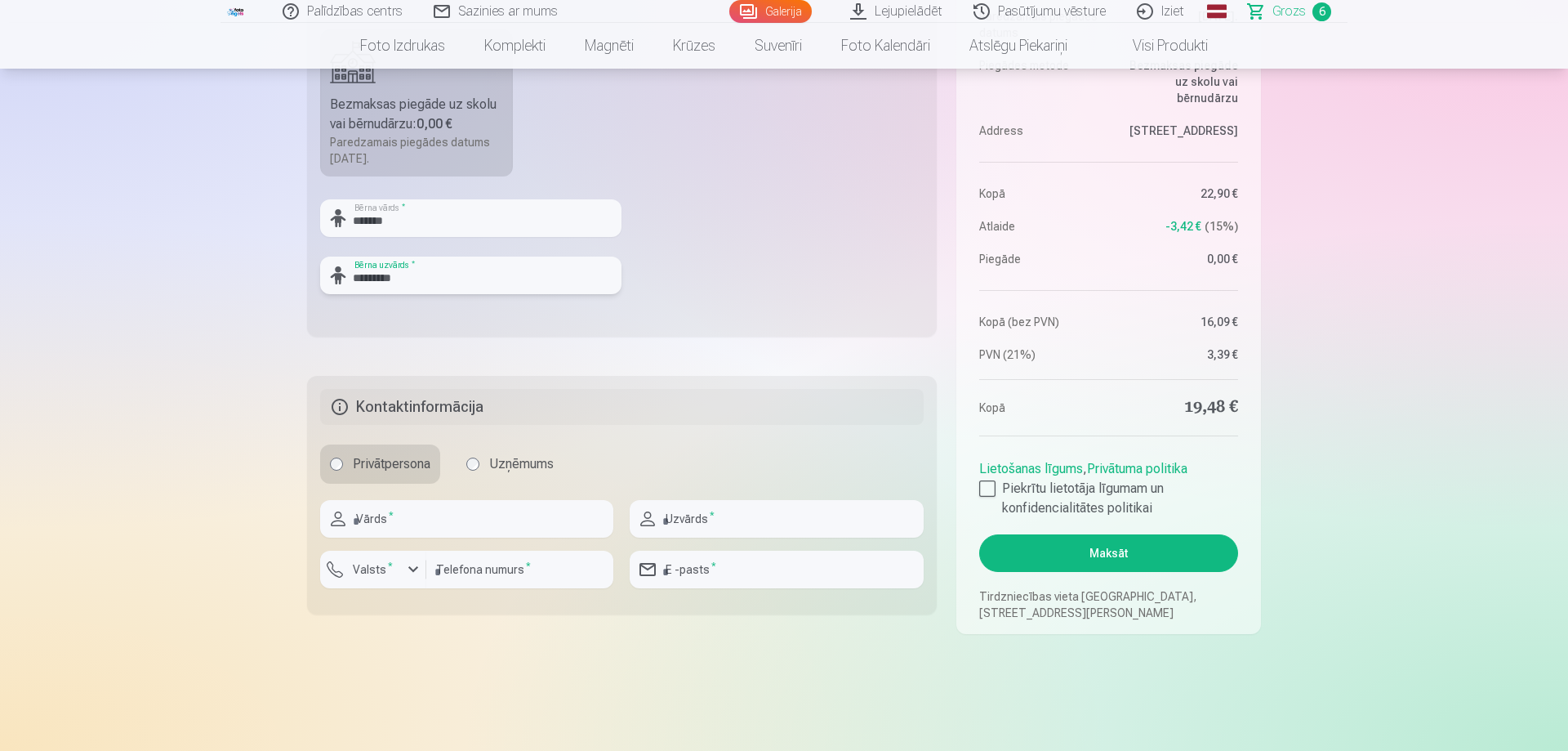
type input "*********"
click at [405, 526] on input "text" at bounding box center [466, 519] width 293 height 38
type input "*****"
click at [752, 566] on input "email" at bounding box center [776, 569] width 293 height 38
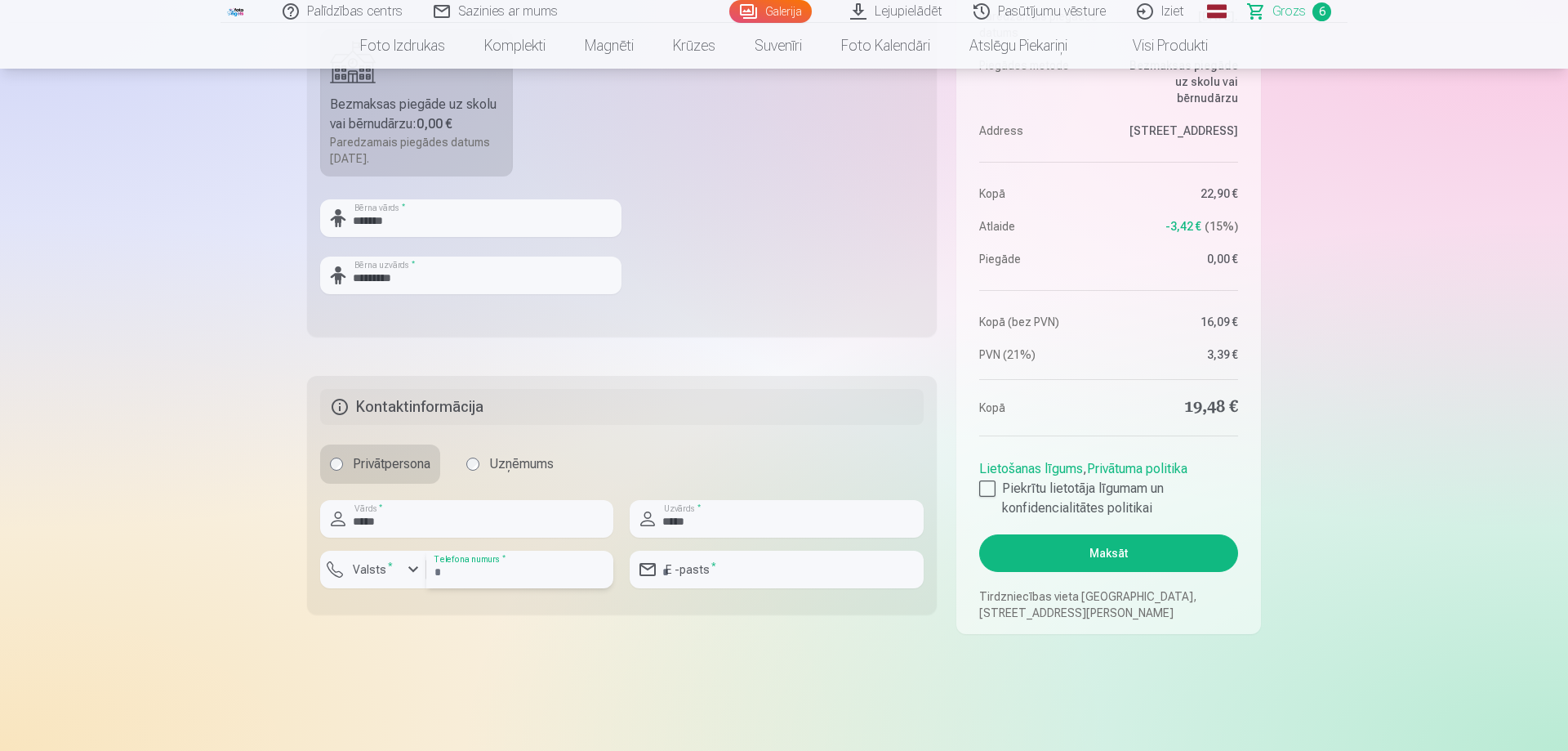
click at [469, 570] on input "number" at bounding box center [520, 569] width 187 height 38
type input "**********"
click at [989, 490] on div at bounding box center [987, 488] width 17 height 17
click at [988, 490] on div at bounding box center [987, 488] width 17 height 17
click at [987, 489] on div at bounding box center [987, 488] width 17 height 17
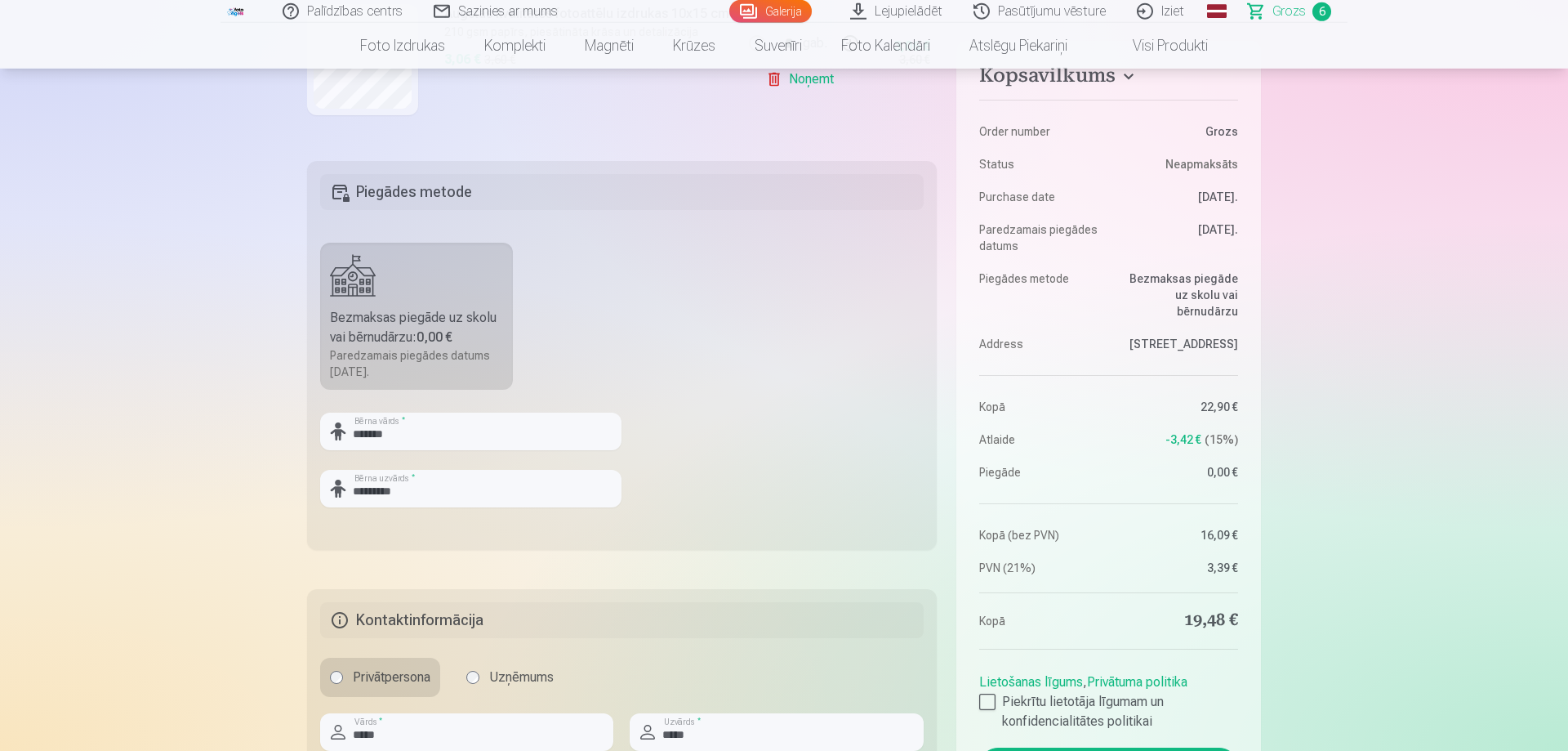
scroll to position [583, 0]
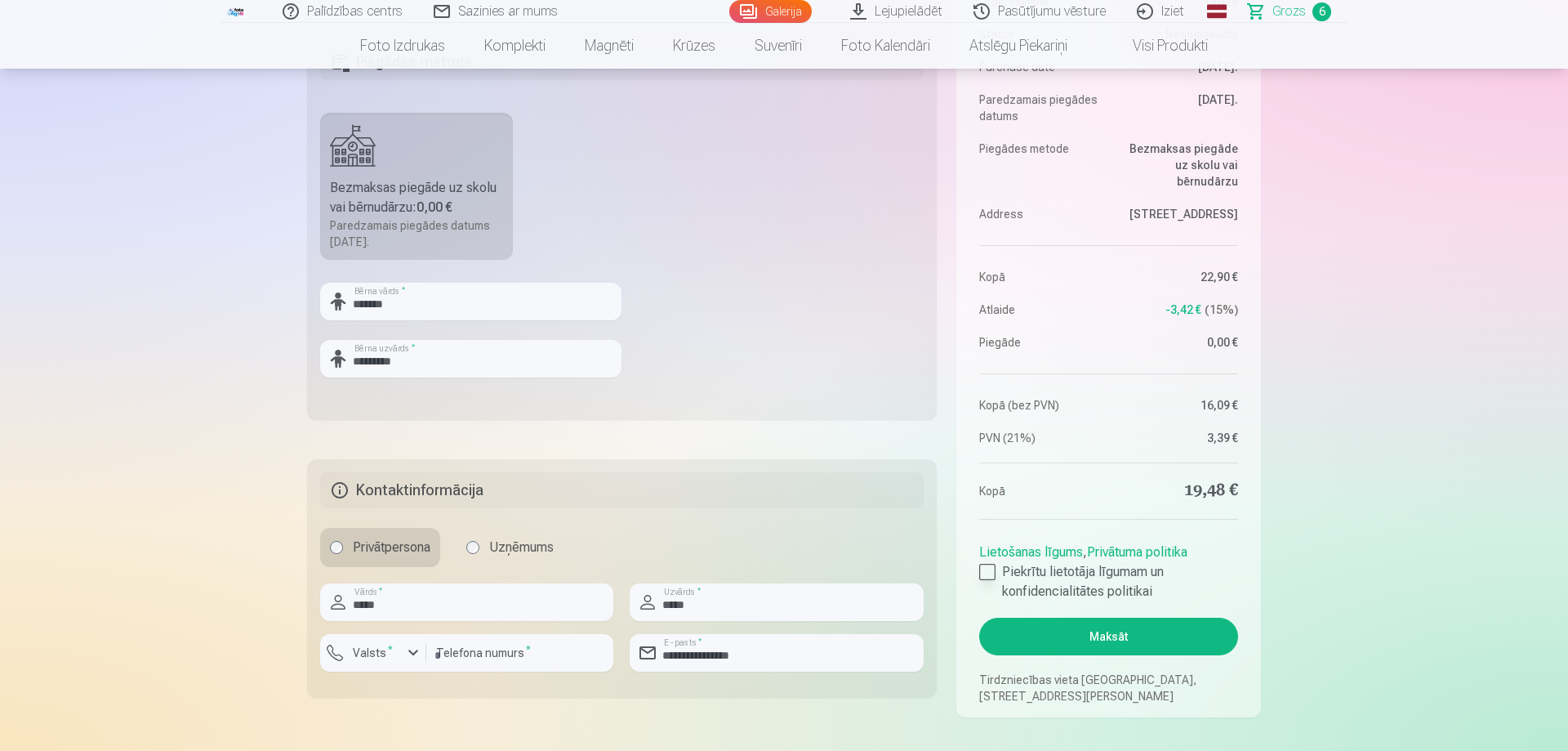
click at [989, 570] on div at bounding box center [987, 571] width 17 height 17
click at [986, 575] on div at bounding box center [987, 571] width 17 height 17
click at [1107, 571] on label "Piekrītu lietotāja līgumam un konfidencialitātes politikai" at bounding box center [1109, 582] width 259 height 40
click at [1099, 554] on link "Privātuma politika" at bounding box center [1137, 552] width 101 height 16
click at [1187, 648] on button "Maksāt" at bounding box center [1109, 636] width 259 height 38
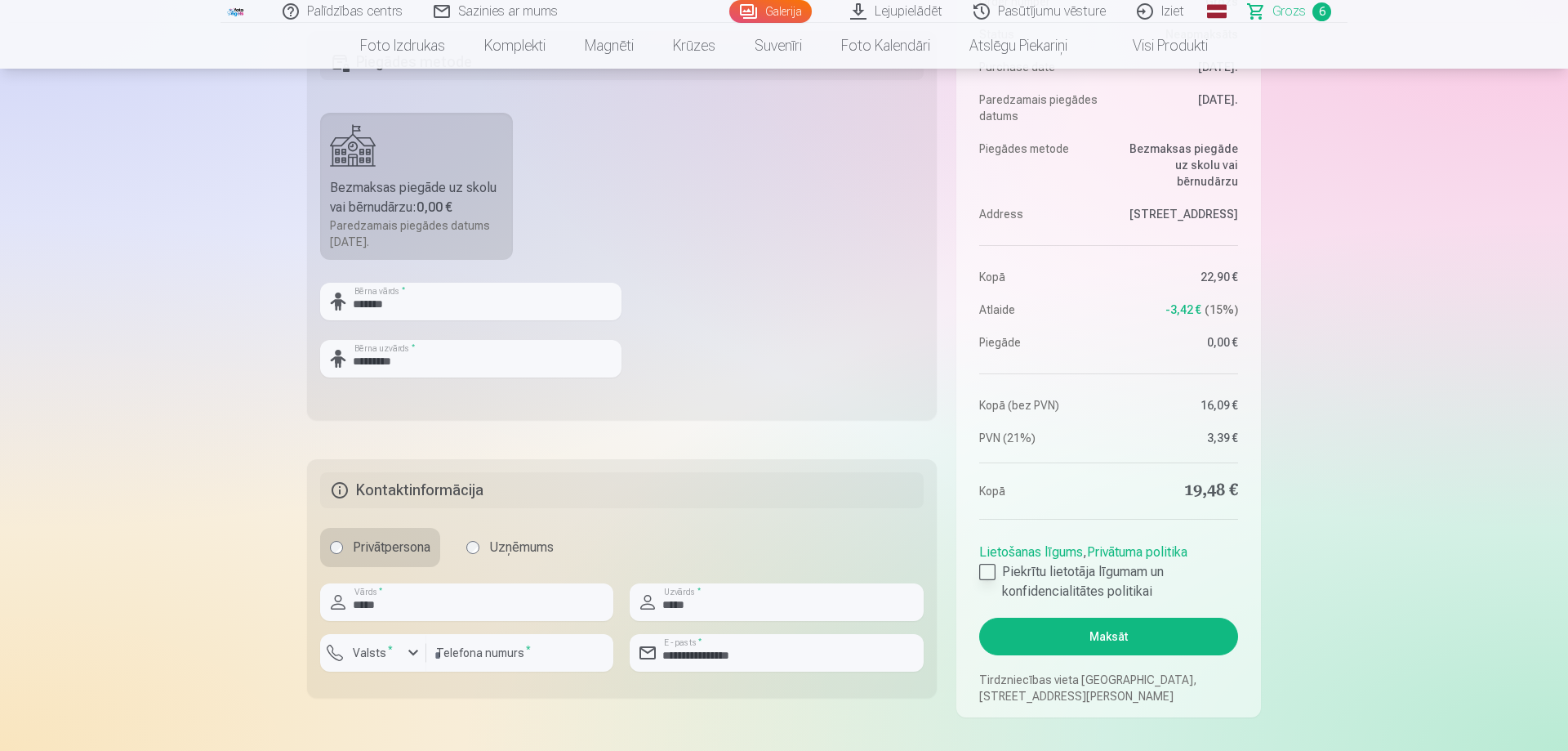
click at [986, 569] on div at bounding box center [987, 571] width 17 height 17
click at [992, 569] on div at bounding box center [987, 571] width 17 height 17
click at [993, 576] on div at bounding box center [987, 571] width 17 height 17
click at [1077, 637] on button "Maksāt" at bounding box center [1109, 636] width 259 height 38
click at [981, 567] on div at bounding box center [987, 571] width 17 height 17
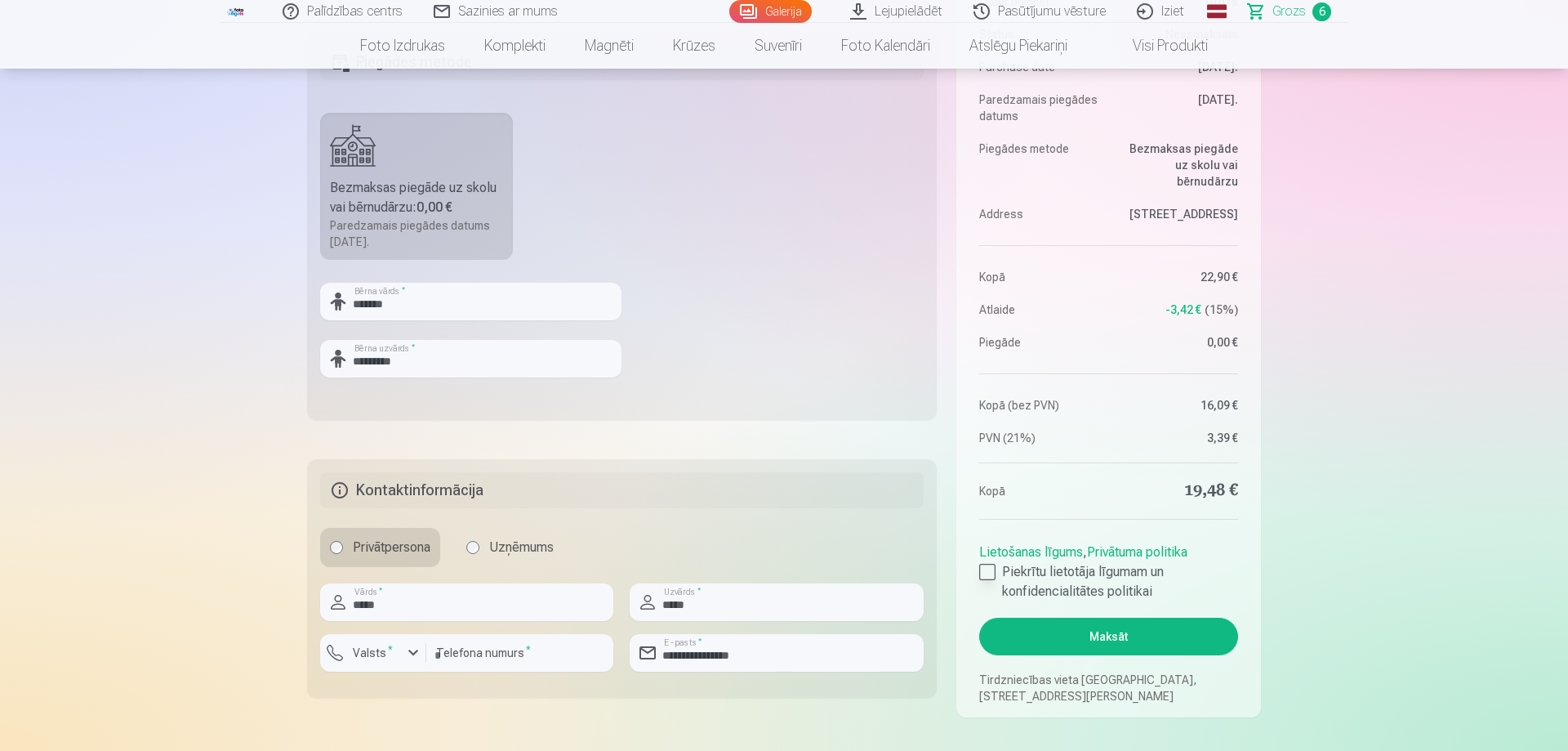
click at [986, 574] on div at bounding box center [987, 571] width 17 height 17
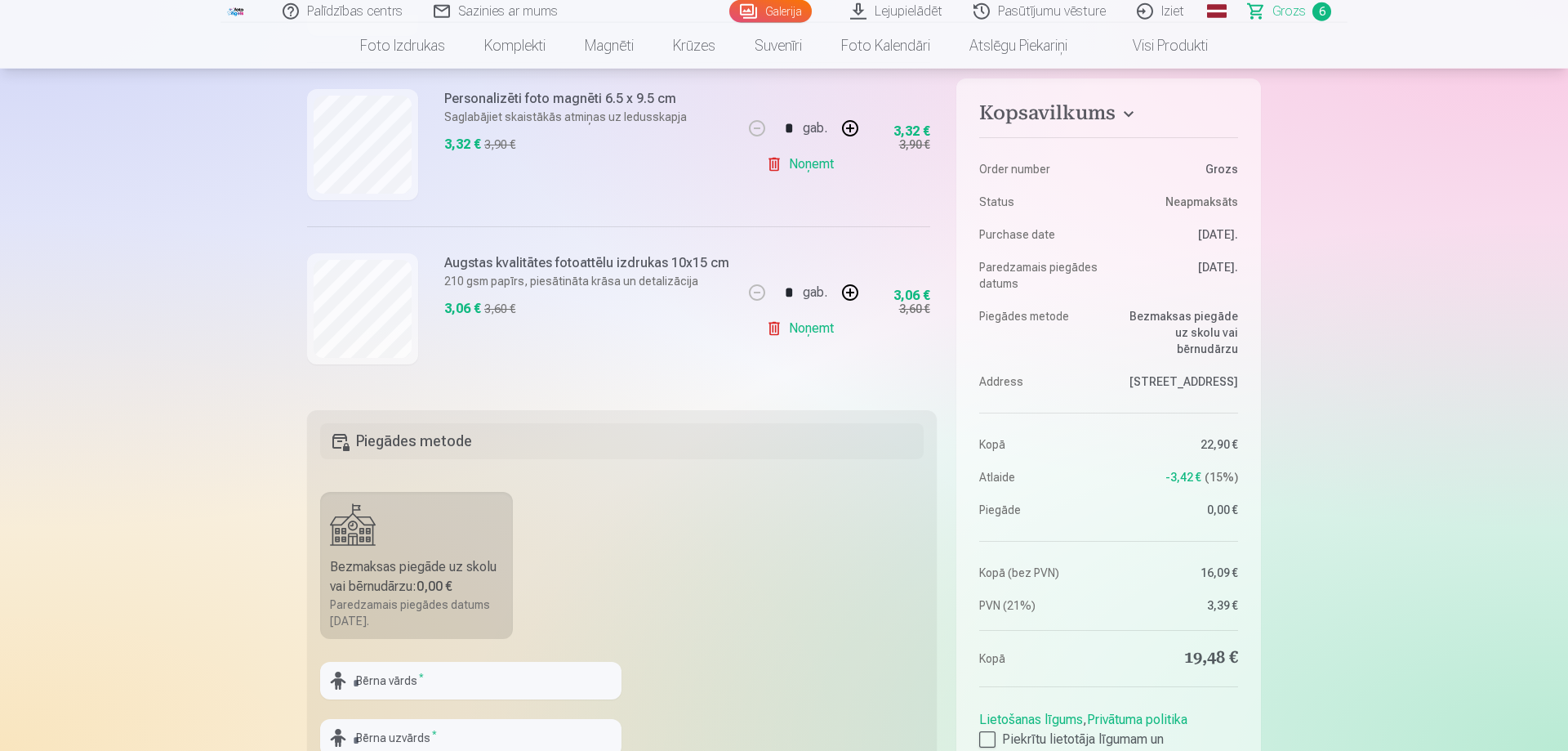
scroll to position [346, 0]
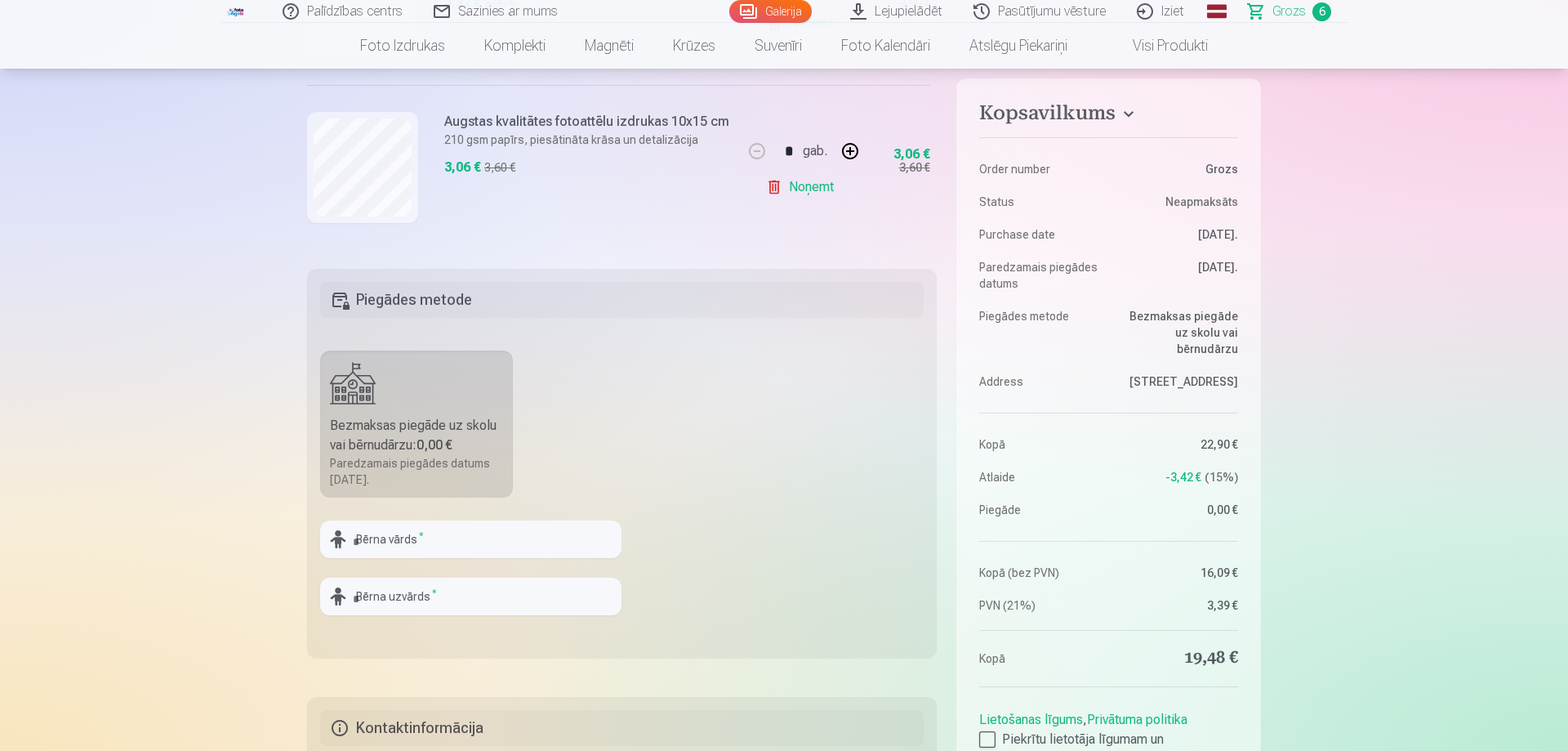
click at [495, 521] on fieldset "Piegādes metode Bezmaksas piegāde uz skolu vai bērnudārzu : 0,00 € Paredzamais …" at bounding box center [621, 463] width 629 height 389
click at [486, 540] on input "text" at bounding box center [470, 540] width 301 height 38
type input "*******"
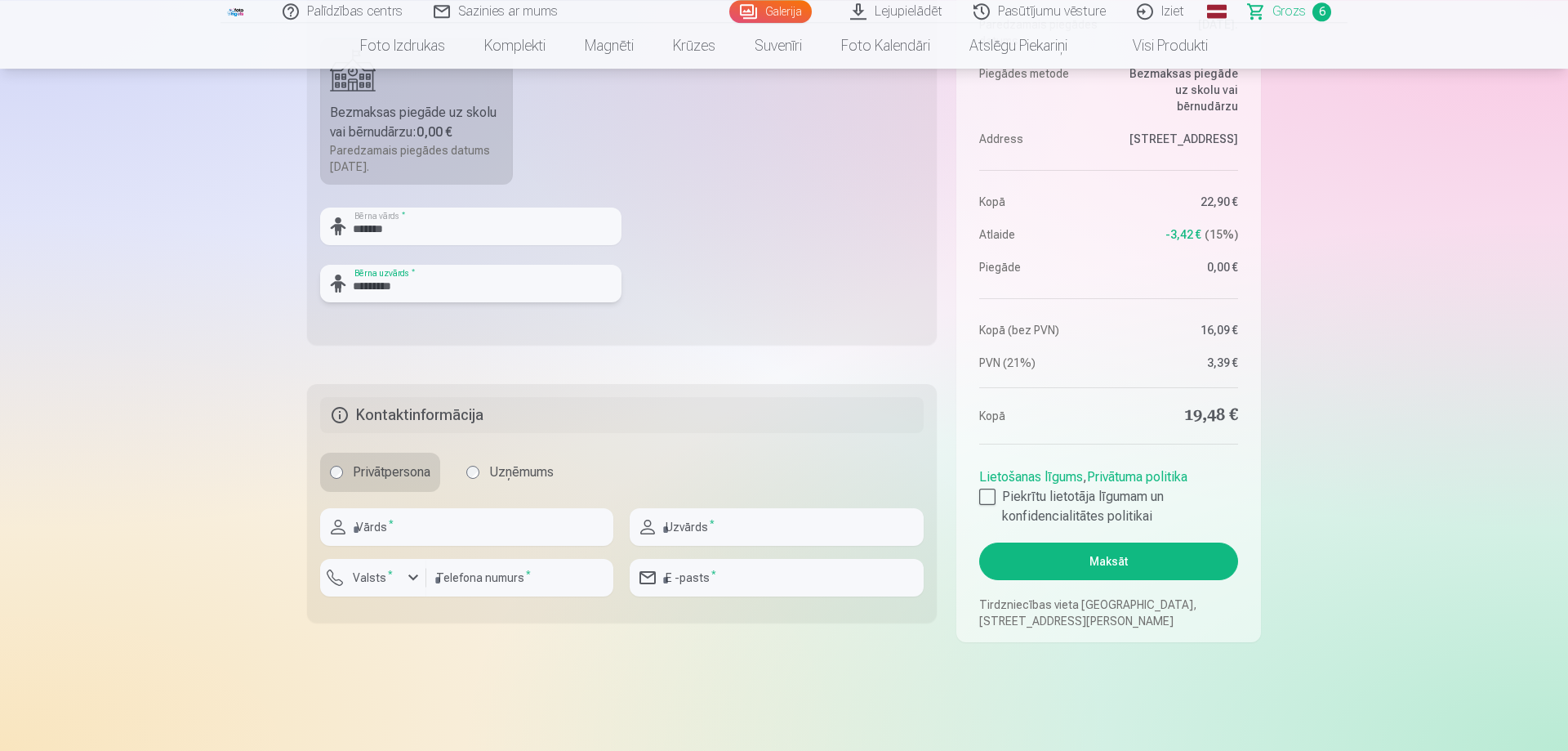
scroll to position [679, 0]
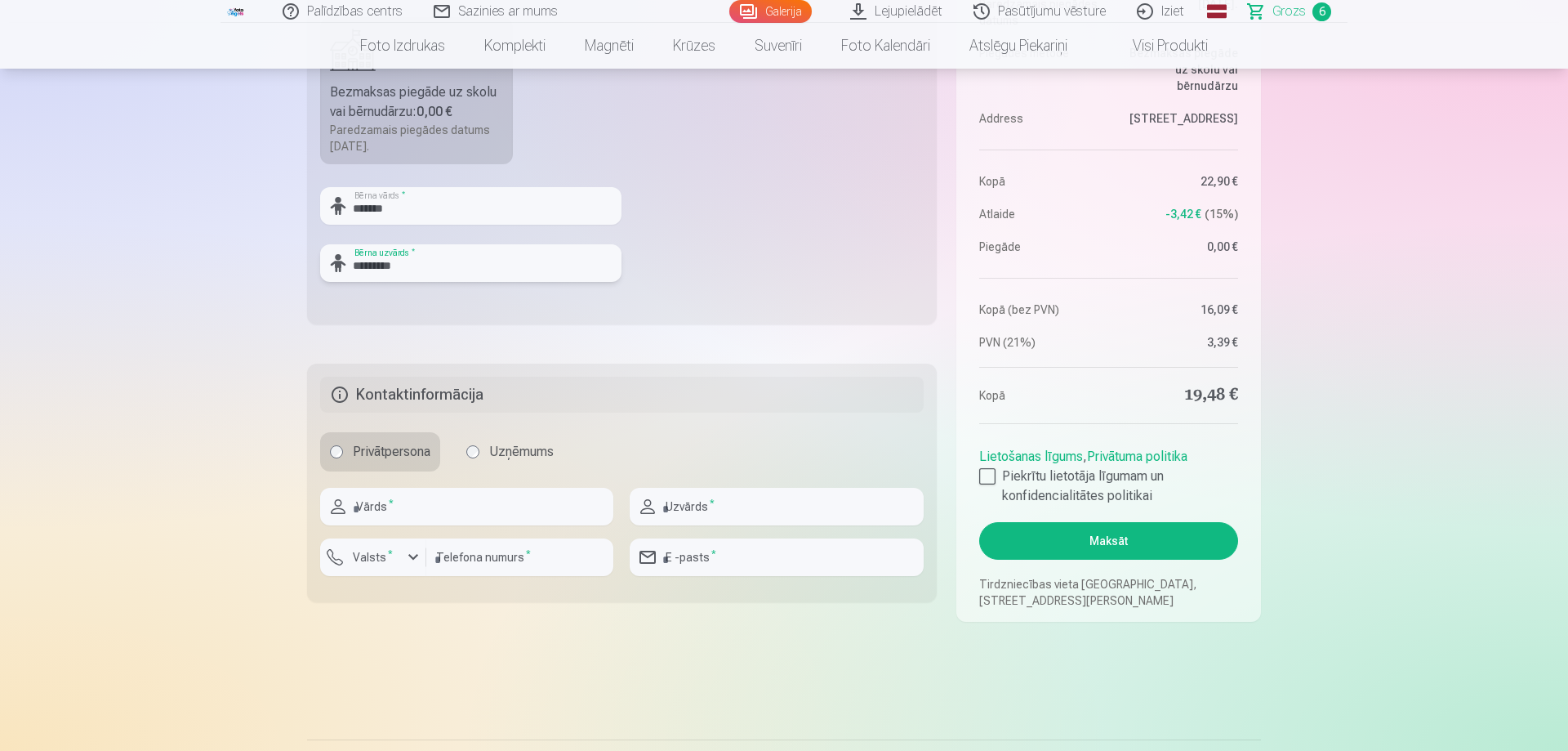
type input "*********"
click at [431, 501] on input "text" at bounding box center [466, 507] width 293 height 38
type input "*****"
click at [724, 508] on input "text" at bounding box center [776, 507] width 293 height 38
type input "*****"
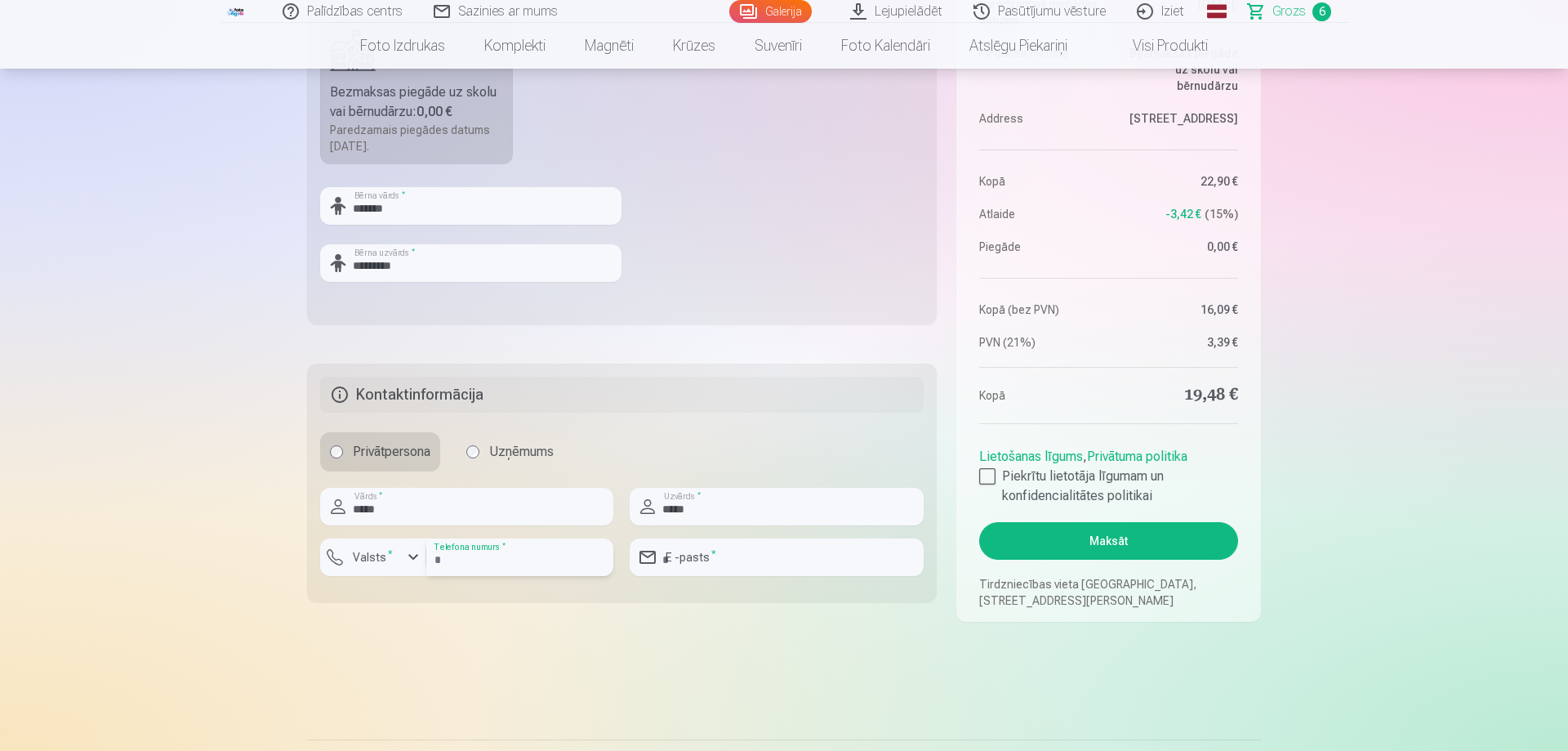
click at [462, 563] on input "number" at bounding box center [520, 557] width 187 height 38
click at [420, 550] on div "button" at bounding box center [413, 557] width 20 height 20
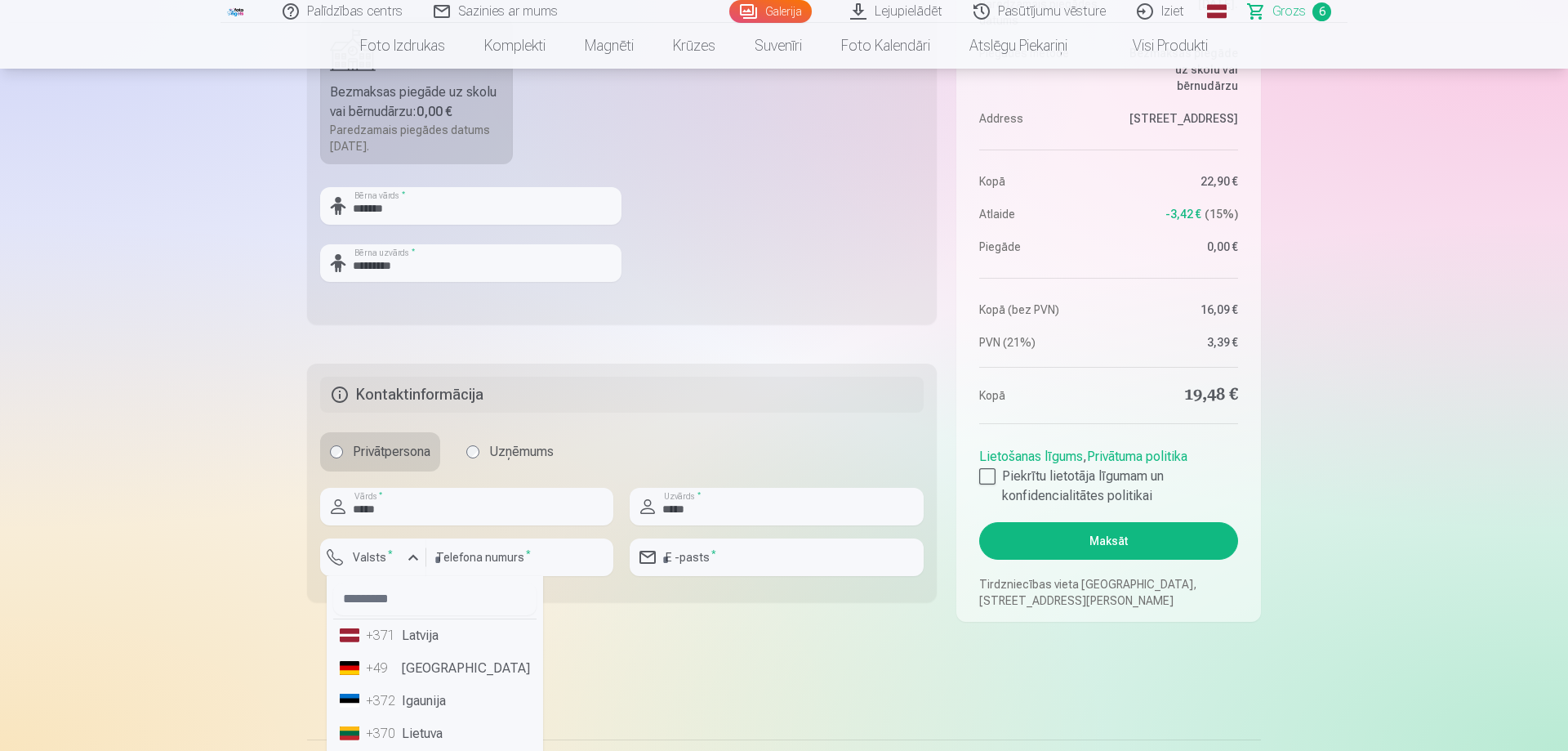
click at [390, 644] on div "+371" at bounding box center [381, 635] width 33 height 20
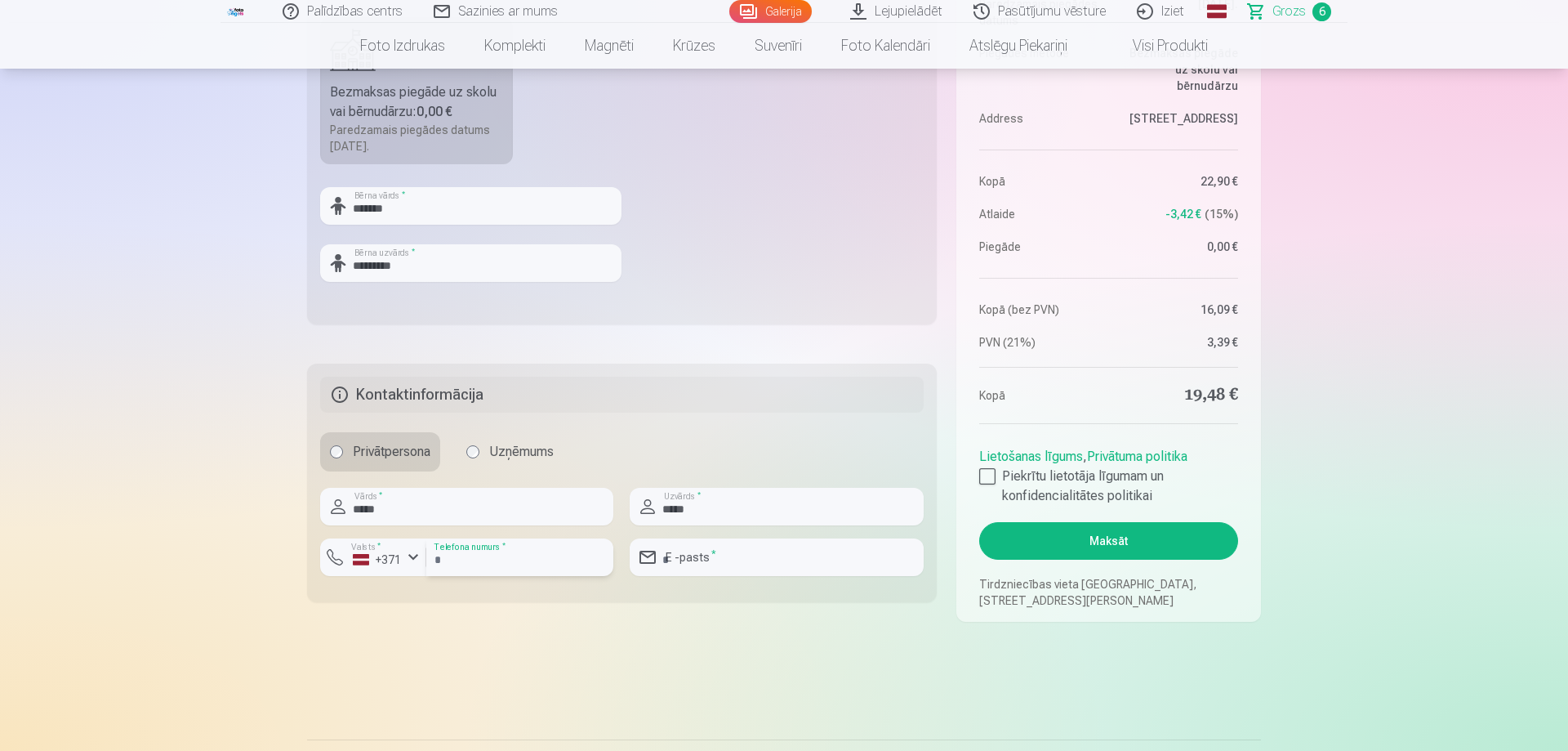
click at [452, 551] on input "number" at bounding box center [520, 557] width 187 height 38
type input "********"
click at [758, 544] on input "email" at bounding box center [776, 557] width 293 height 38
type input "**********"
click at [738, 509] on input "*****" at bounding box center [776, 507] width 293 height 38
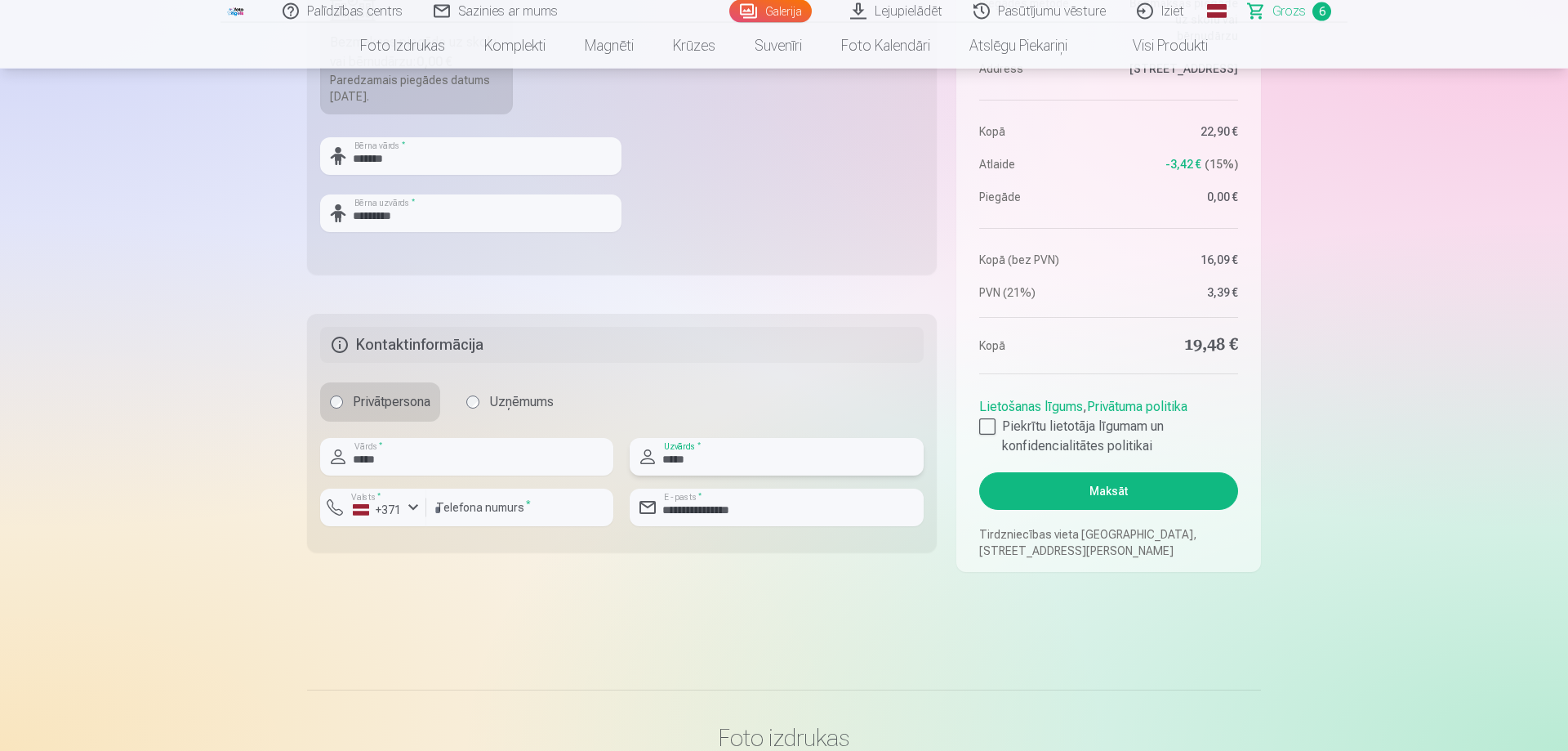
scroll to position [762, 0]
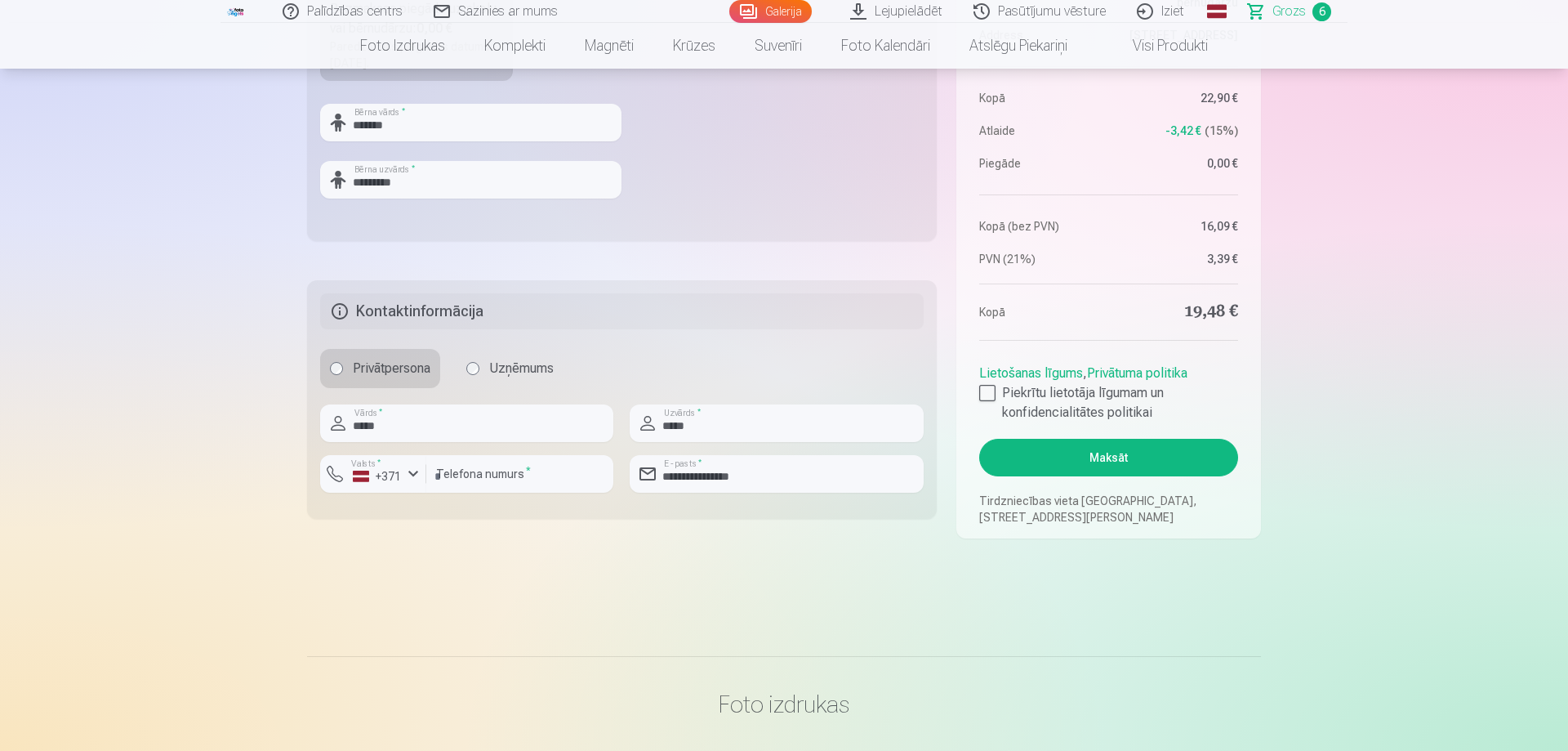
click at [974, 394] on aside "Kopsavilkums Order number Grozs Status Neapmaksāts Purchase date 10.09.2025. Pa…" at bounding box center [1109, 135] width 304 height 806
click at [986, 394] on div at bounding box center [987, 392] width 17 height 17
click at [997, 393] on label "Piekrītu lietotāja līgumam un konfidencialitātes politikai" at bounding box center [1109, 403] width 259 height 40
click at [984, 394] on div at bounding box center [987, 392] width 17 height 17
click at [1078, 371] on link "Lietošanas līgums" at bounding box center [1031, 374] width 104 height 16
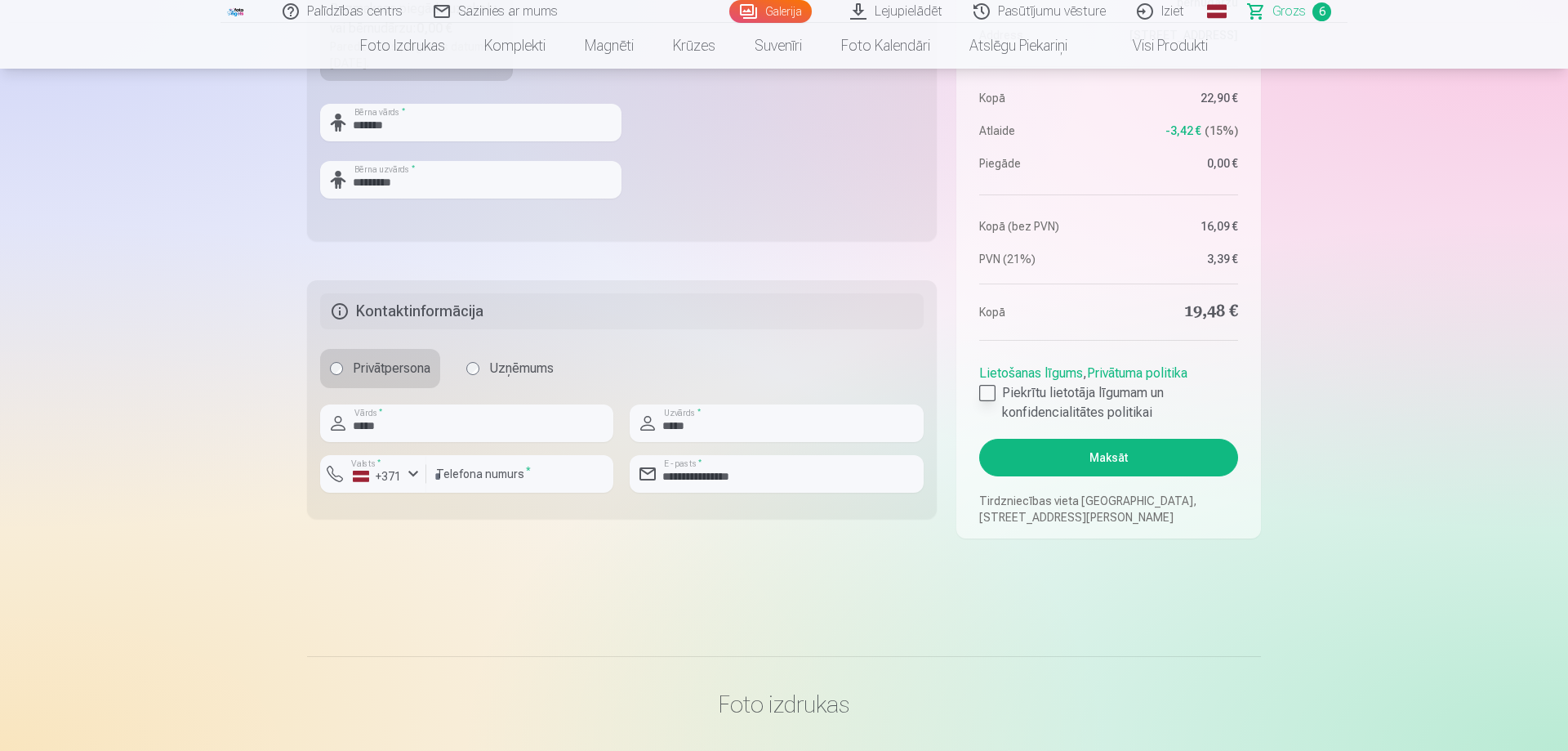
click at [992, 396] on div at bounding box center [987, 392] width 17 height 17
click at [1114, 466] on button "Maksāt" at bounding box center [1109, 458] width 259 height 38
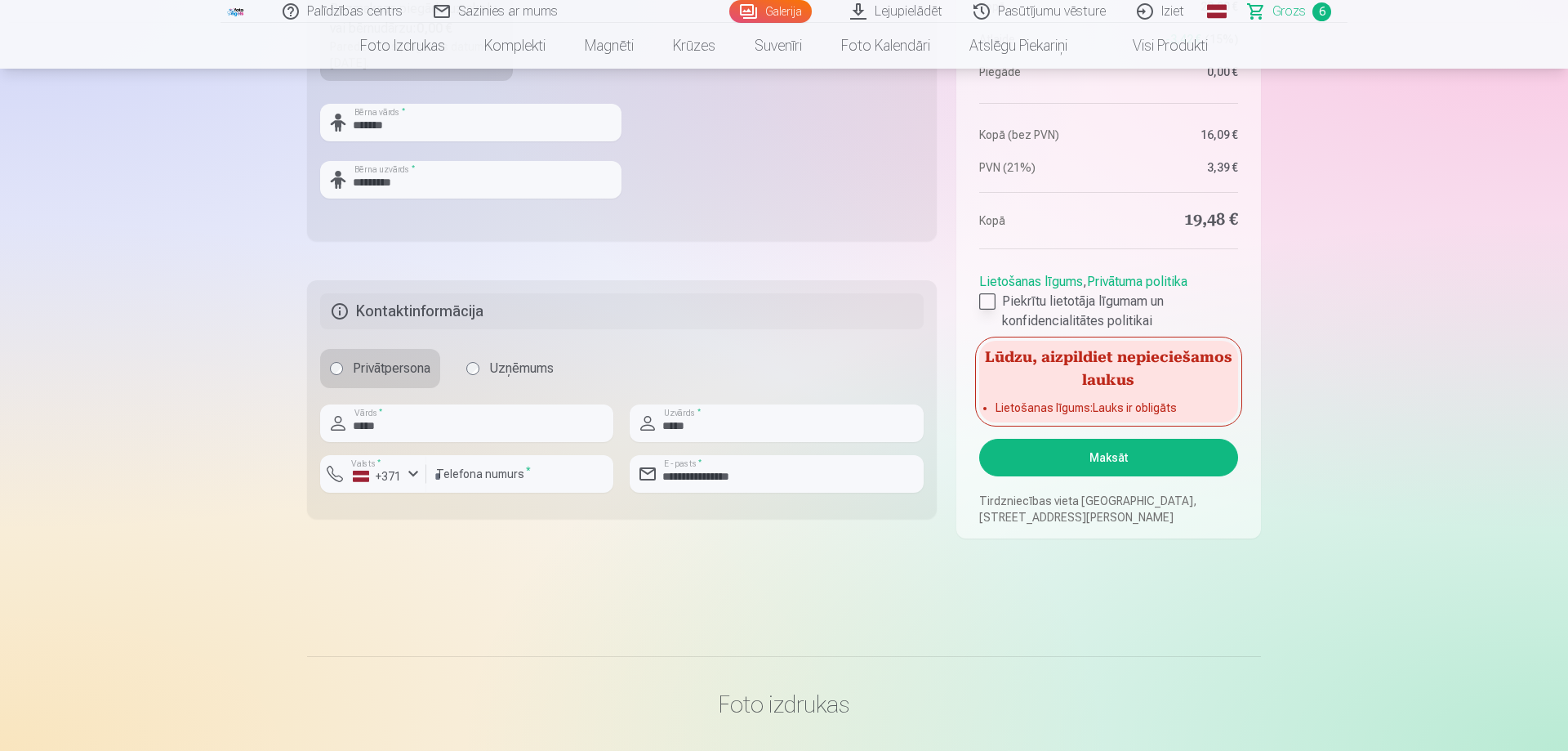
click at [992, 312] on label "Piekrītu lietotāja līgumam un konfidencialitātes politikai" at bounding box center [1109, 311] width 259 height 40
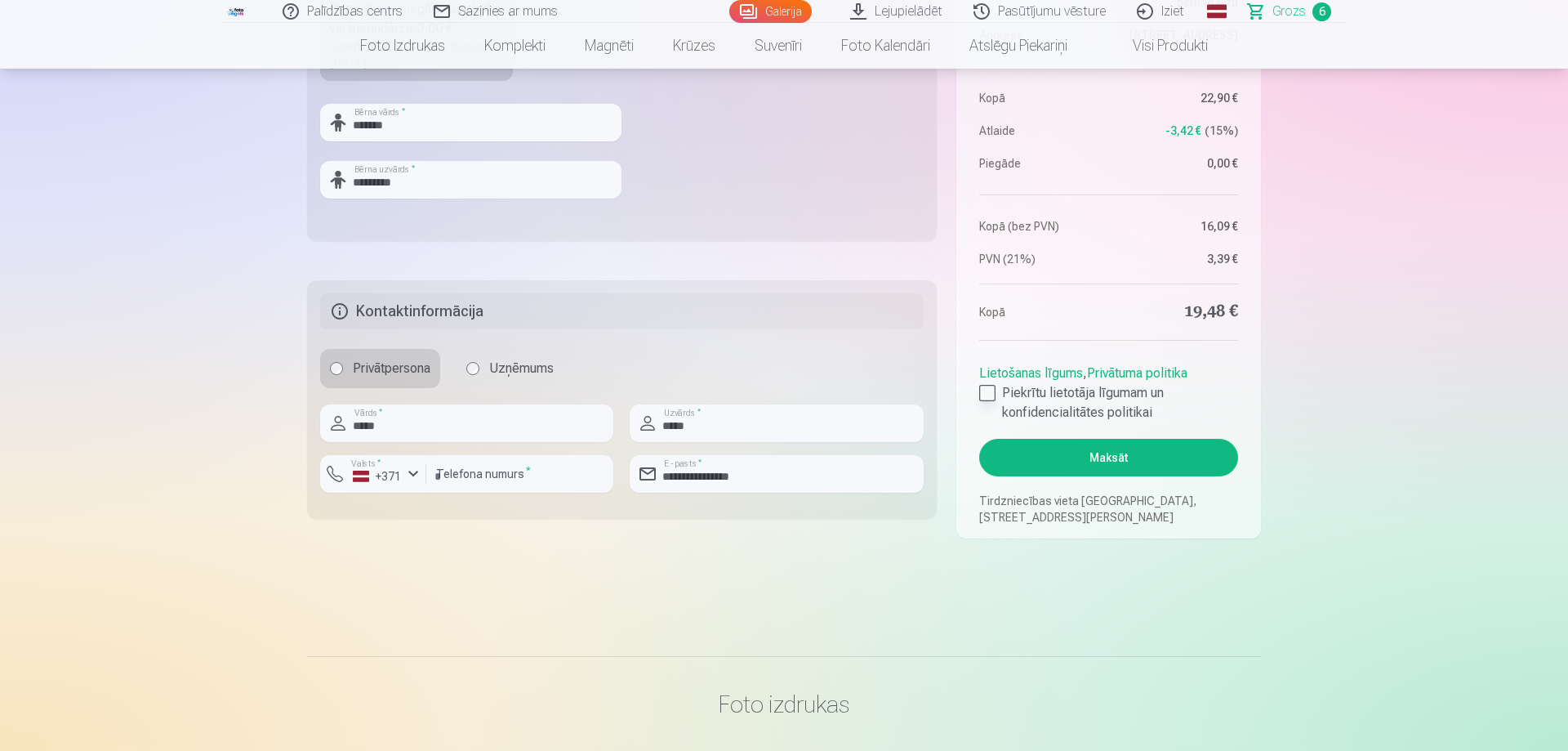
click at [991, 390] on div at bounding box center [987, 392] width 17 height 17
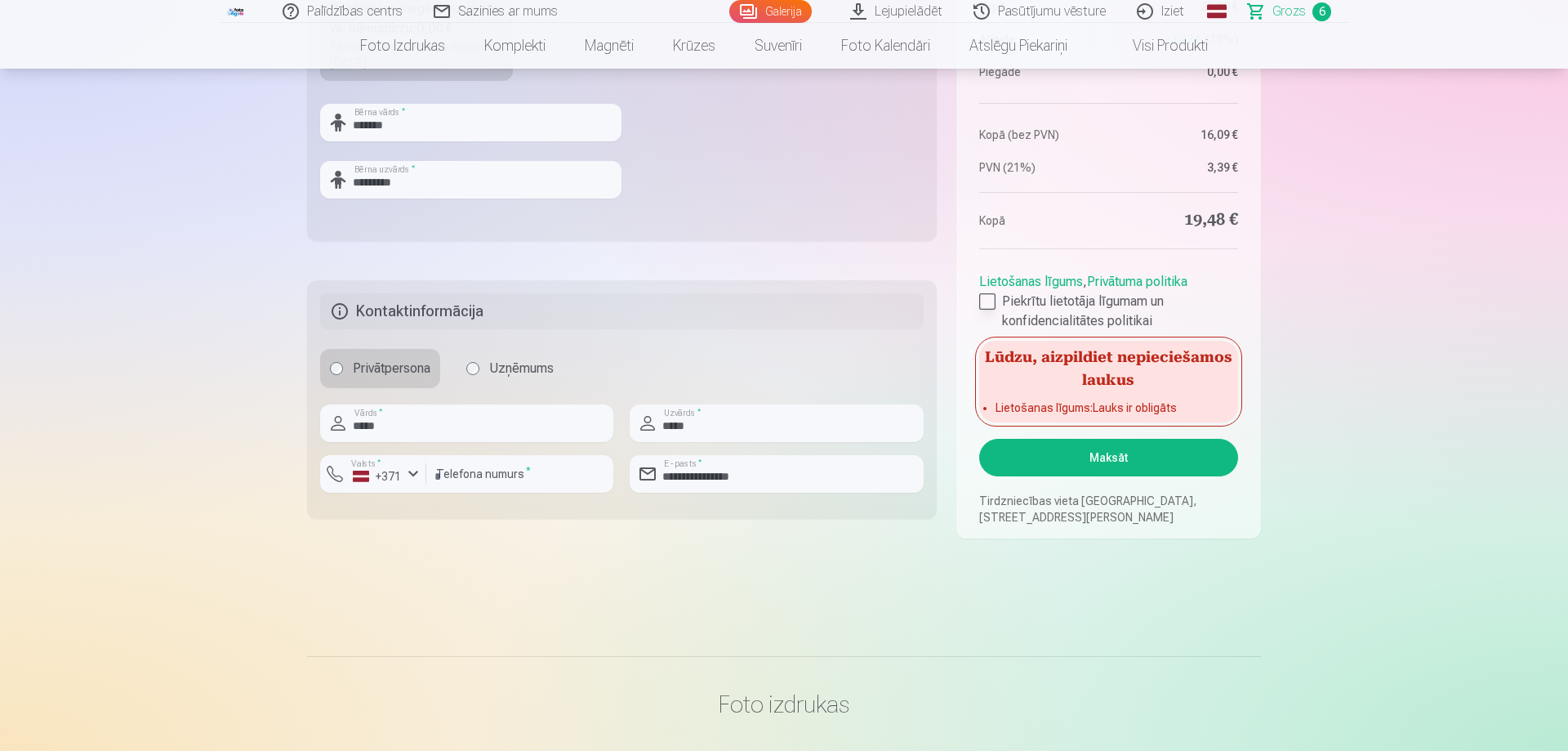
click at [980, 301] on div at bounding box center [987, 301] width 17 height 17
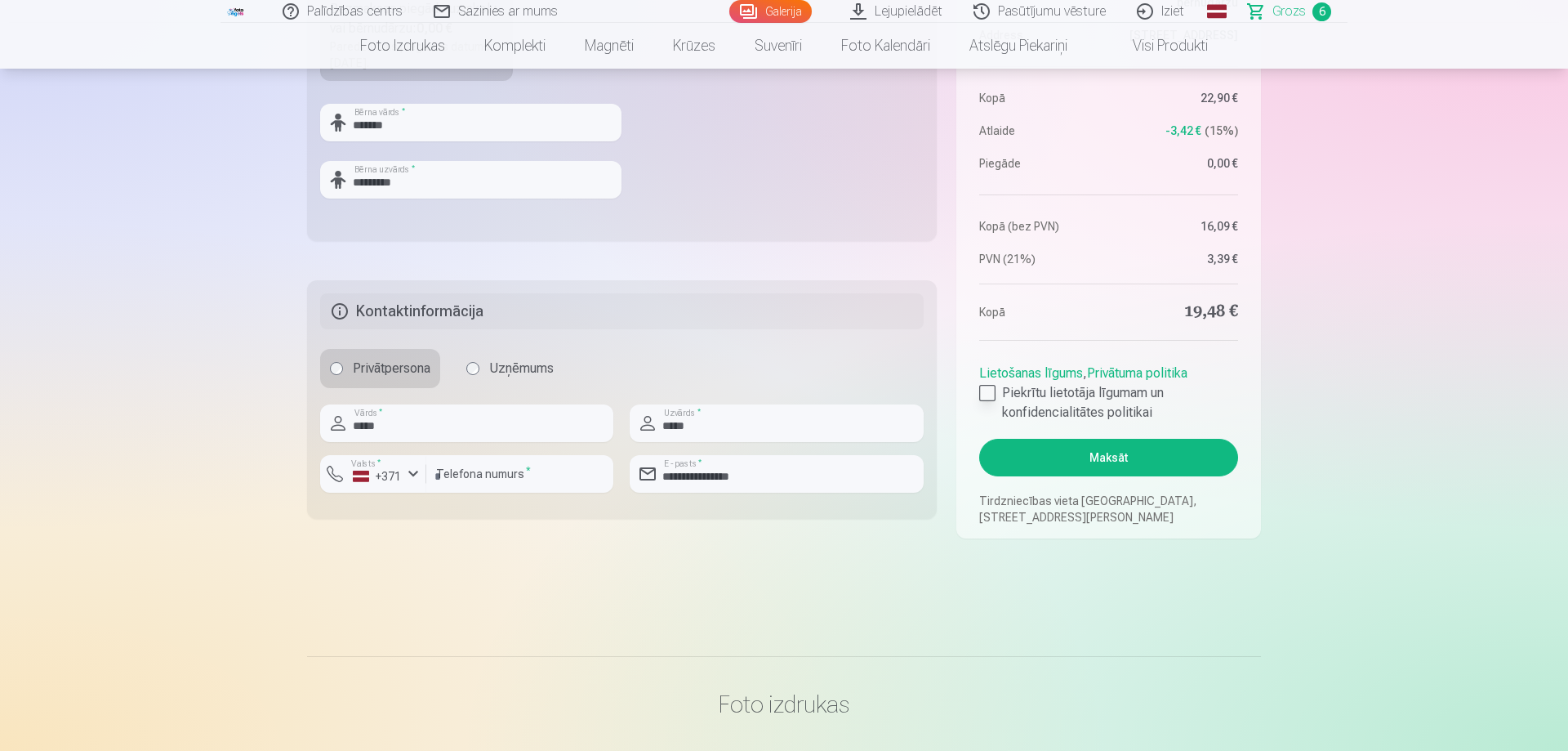
click at [1097, 398] on label "Piekrītu lietotāja līgumam un konfidencialitātes politikai" at bounding box center [1109, 403] width 259 height 40
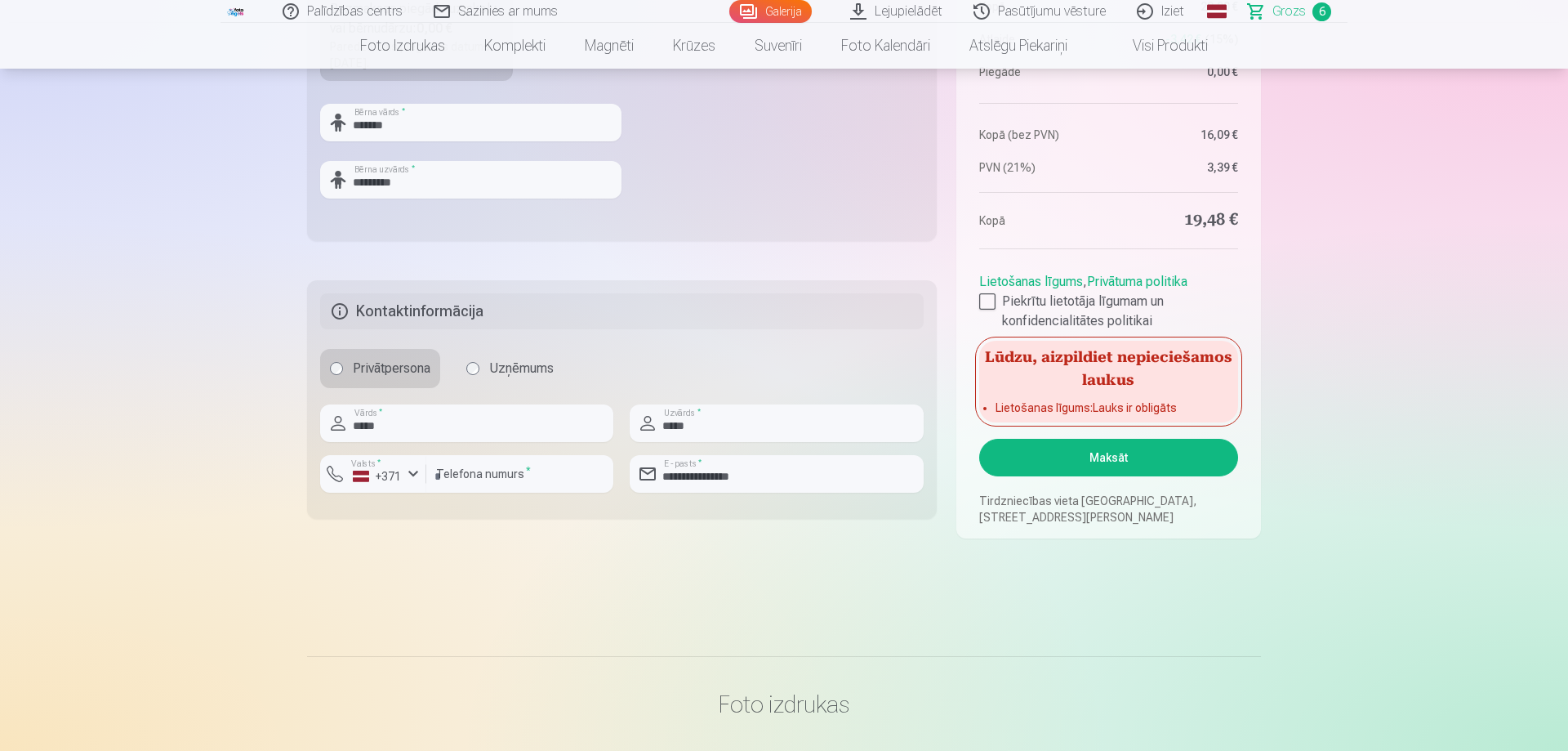
click at [1114, 283] on link "Privātuma politika" at bounding box center [1137, 282] width 101 height 16
click at [987, 311] on label "Piekrītu lietotāja līgumam un konfidencialitātes politikai" at bounding box center [1109, 311] width 259 height 40
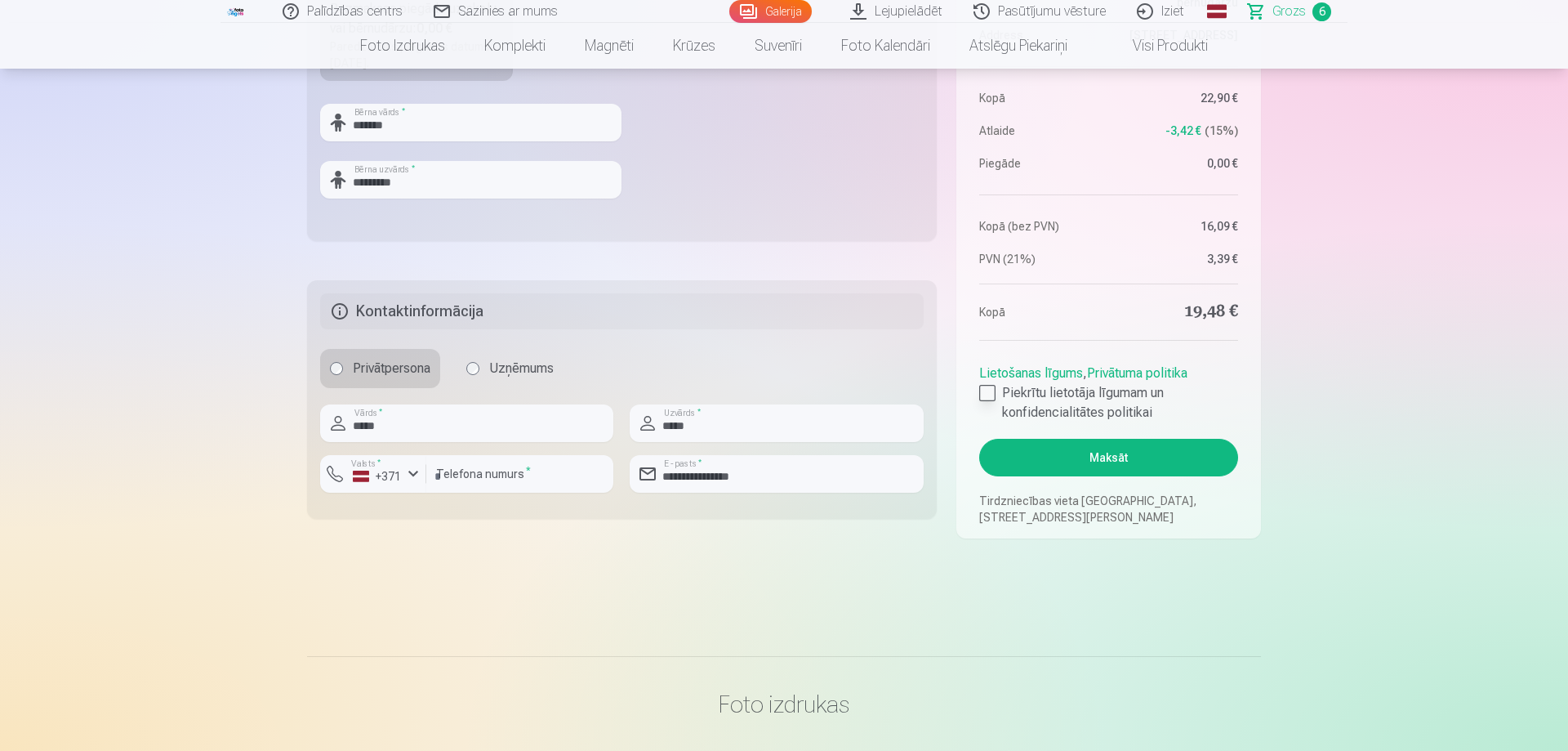
click at [985, 394] on div at bounding box center [987, 392] width 17 height 17
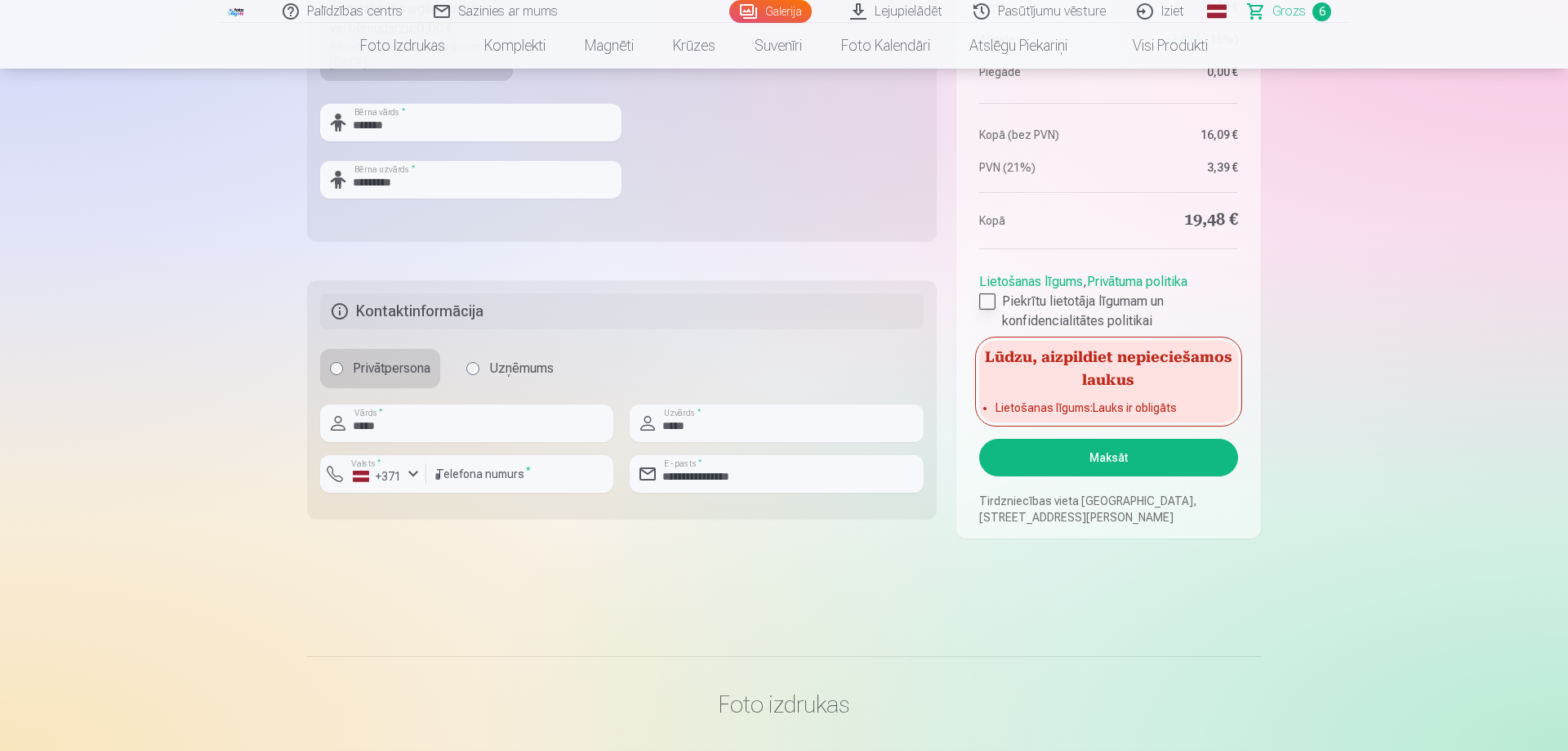
click at [1067, 298] on label "Piekrītu lietotāja līgumam un konfidencialitātes politikai" at bounding box center [1109, 311] width 259 height 40
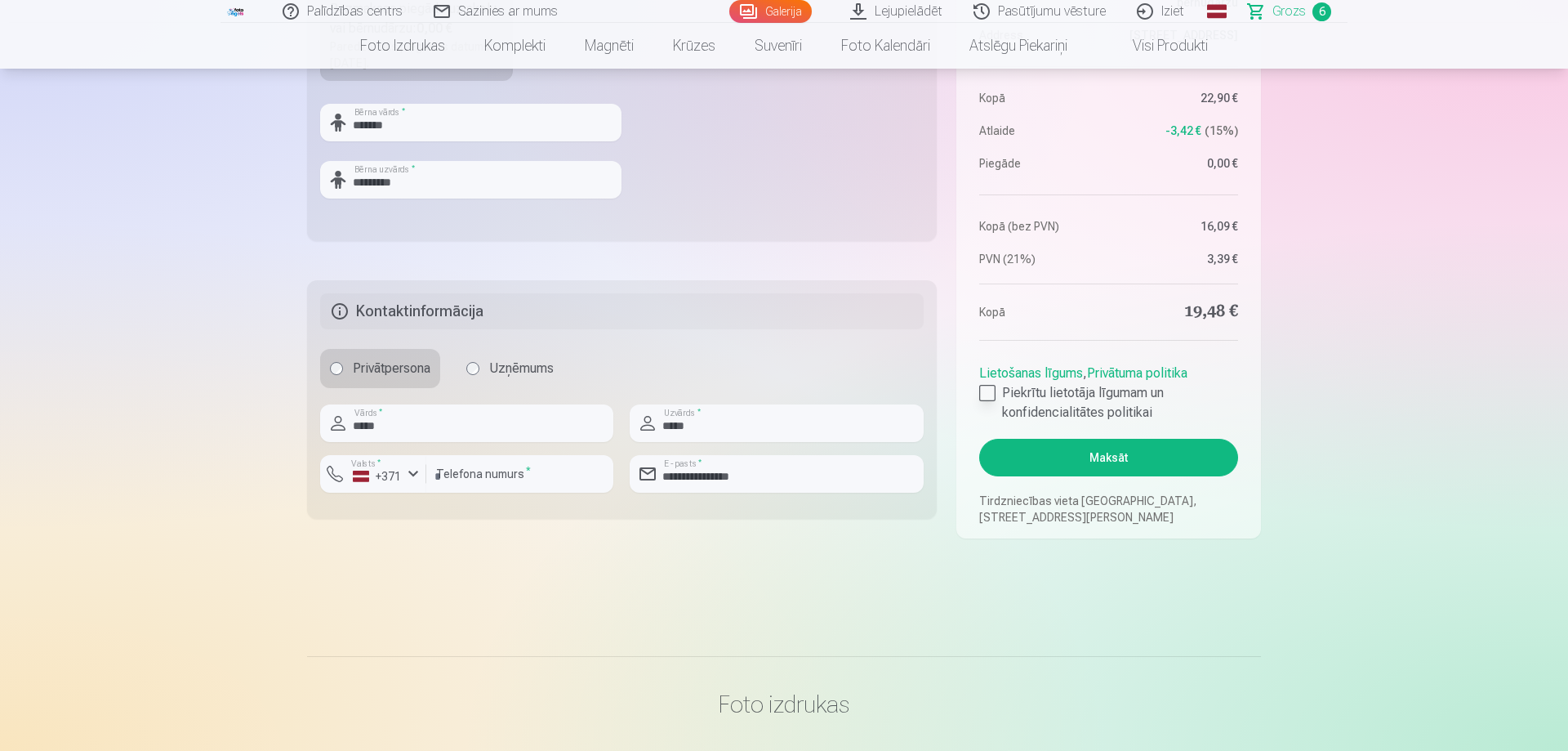
click at [992, 388] on div at bounding box center [987, 392] width 17 height 17
click at [992, 395] on div at bounding box center [987, 392] width 17 height 17
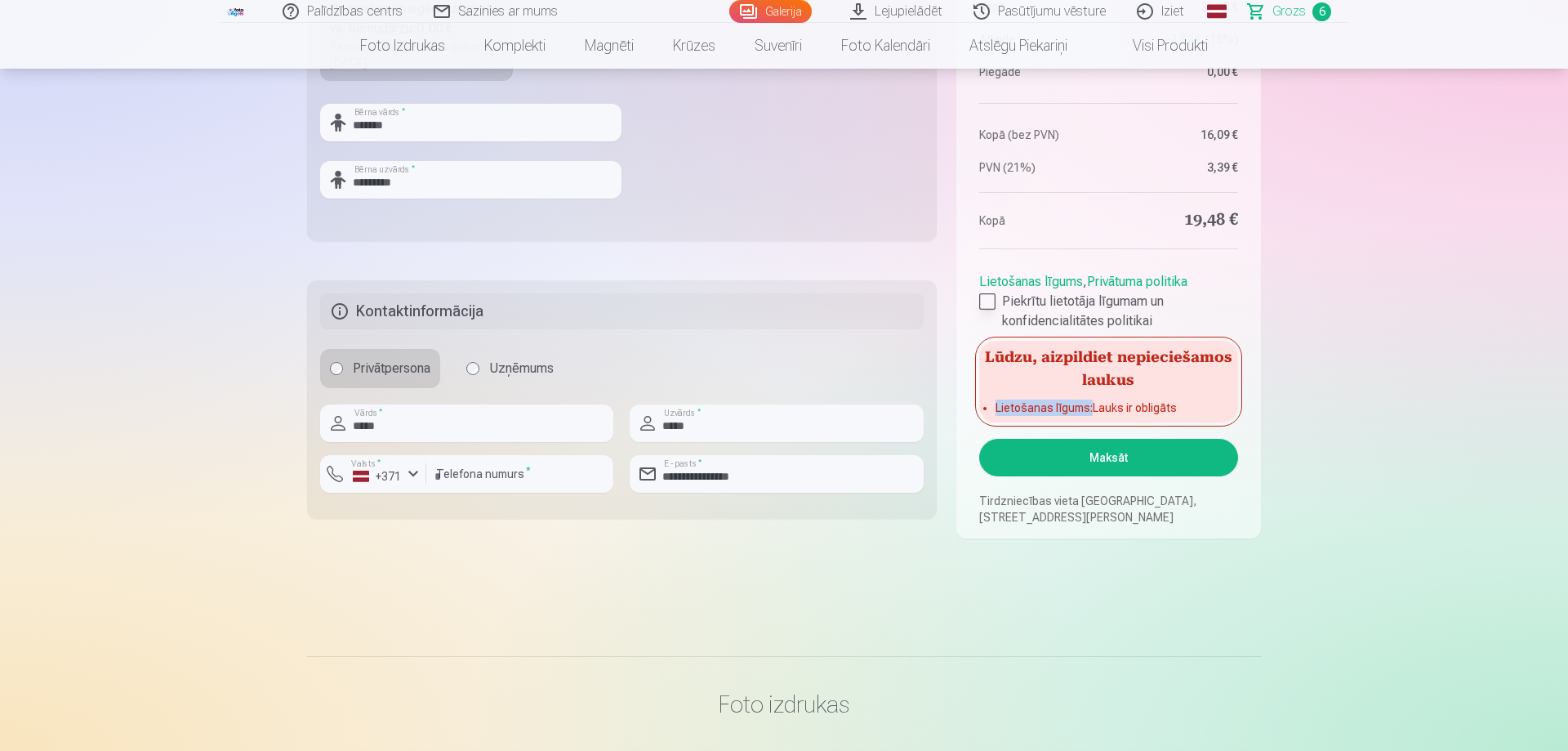
click at [992, 395] on div "Lūdzu, aizpildiet nepieciešamos laukus Lietošanas līgums : Lauks ir obligāts" at bounding box center [1109, 381] width 259 height 82
click at [989, 395] on div "Lūdzu, aizpildiet nepieciešamos laukus Lietošanas līgums : Lauks ir obligāts" at bounding box center [1109, 381] width 259 height 82
click at [1073, 457] on button "Maksāt" at bounding box center [1109, 458] width 259 height 38
click at [988, 298] on div at bounding box center [987, 301] width 17 height 17
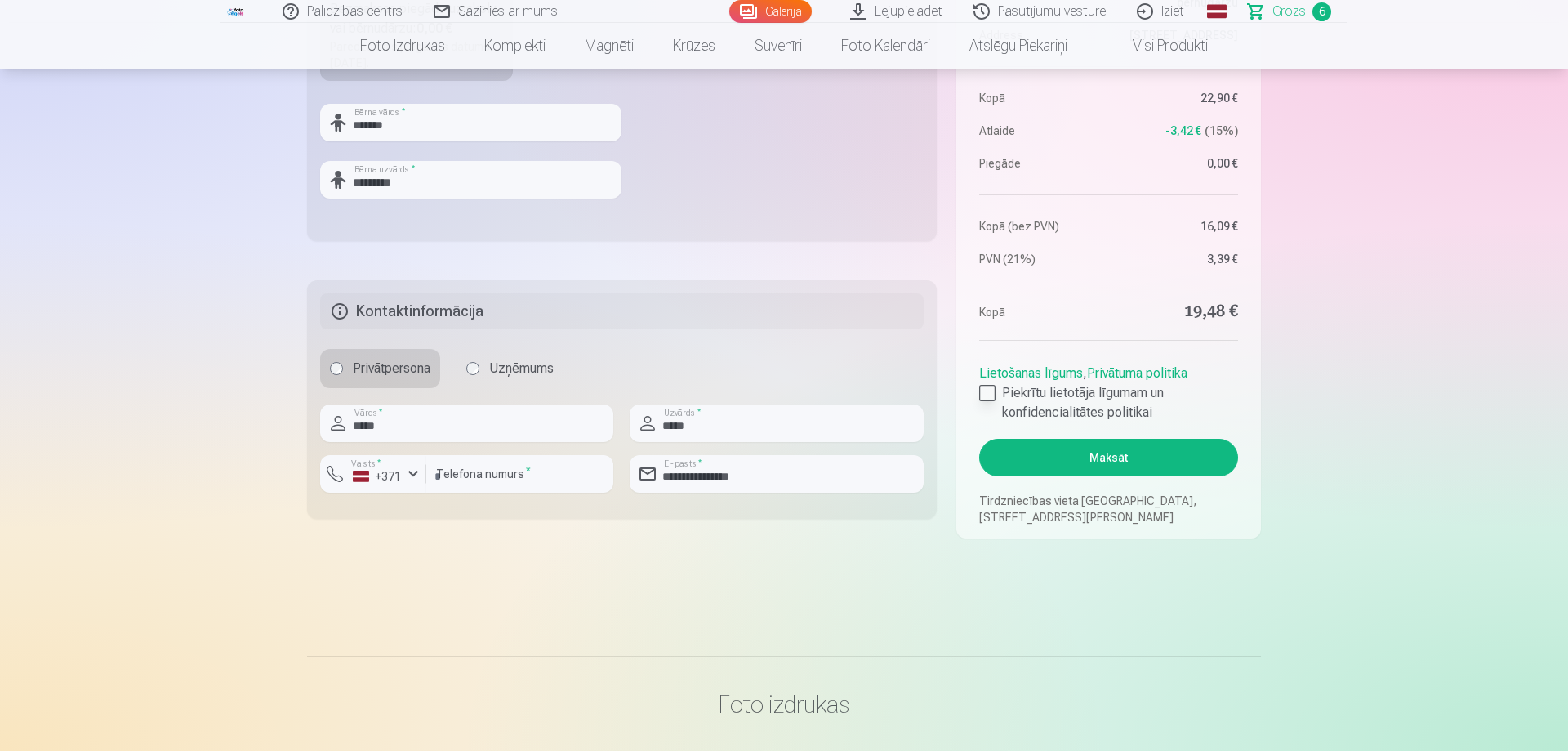
click at [992, 389] on div at bounding box center [987, 392] width 17 height 17
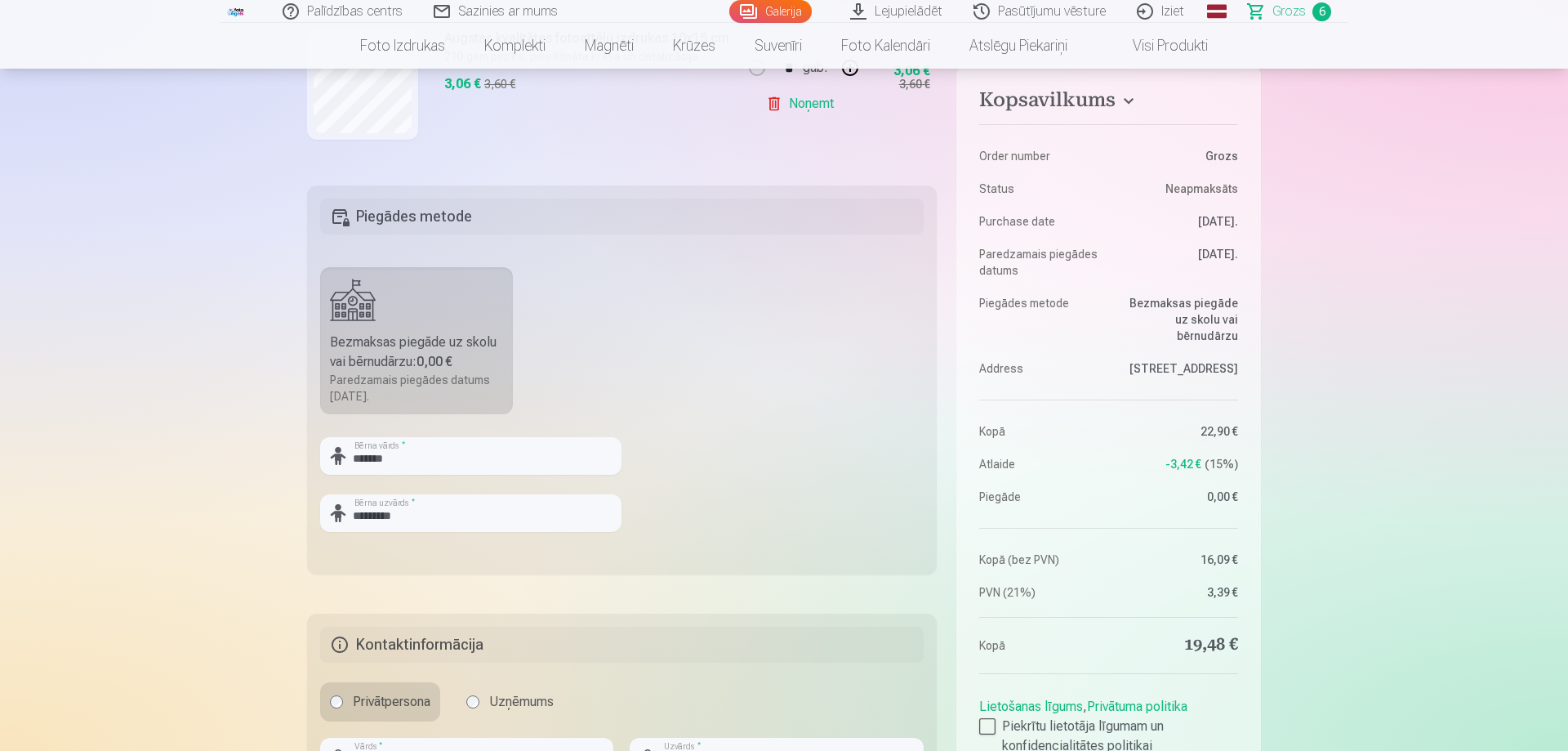
scroll to position [12, 0]
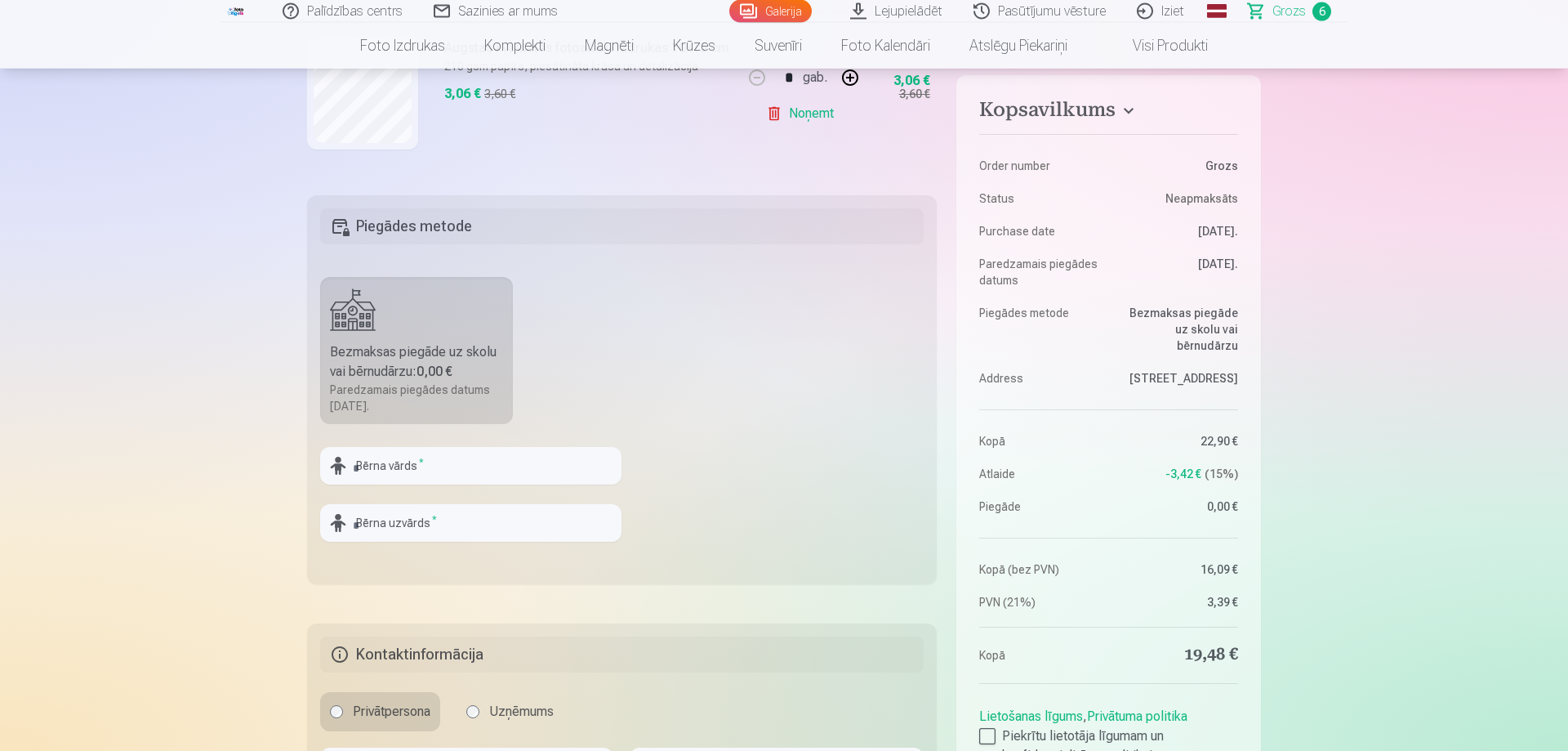
scroll to position [512, 0]
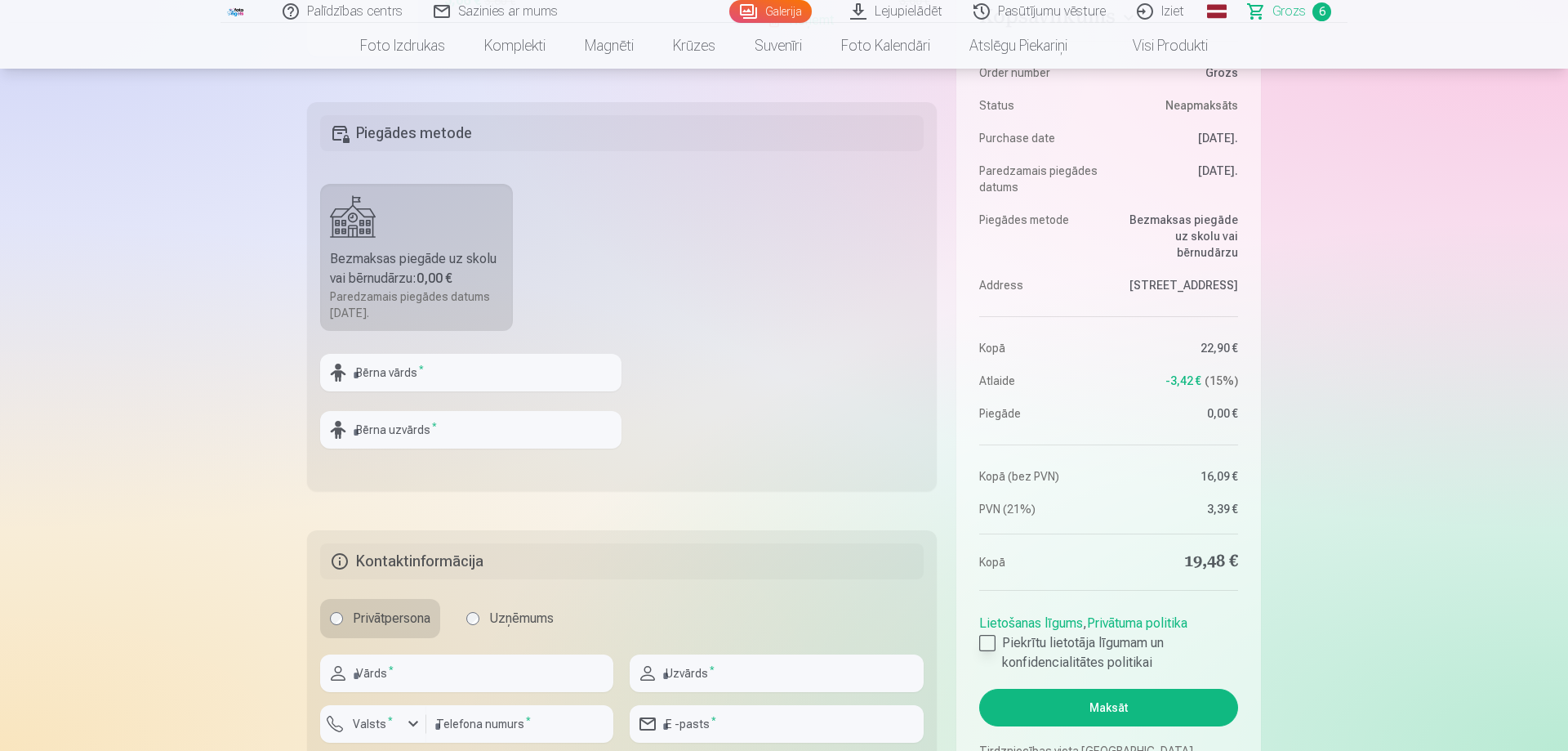
click at [1022, 642] on label "Piekrītu lietotāja līgumam un konfidencialitātes politikai" at bounding box center [1109, 653] width 259 height 40
click at [1002, 643] on label "Piekrītu lietotāja līgumam un konfidencialitātes politikai" at bounding box center [1109, 653] width 259 height 40
click at [997, 645] on label "Piekrītu lietotāja līgumam un konfidencialitātes politikai" at bounding box center [1109, 653] width 259 height 40
click at [981, 642] on div at bounding box center [987, 642] width 17 height 17
click at [1003, 624] on link "Lietošanas līgums" at bounding box center [1031, 624] width 104 height 16
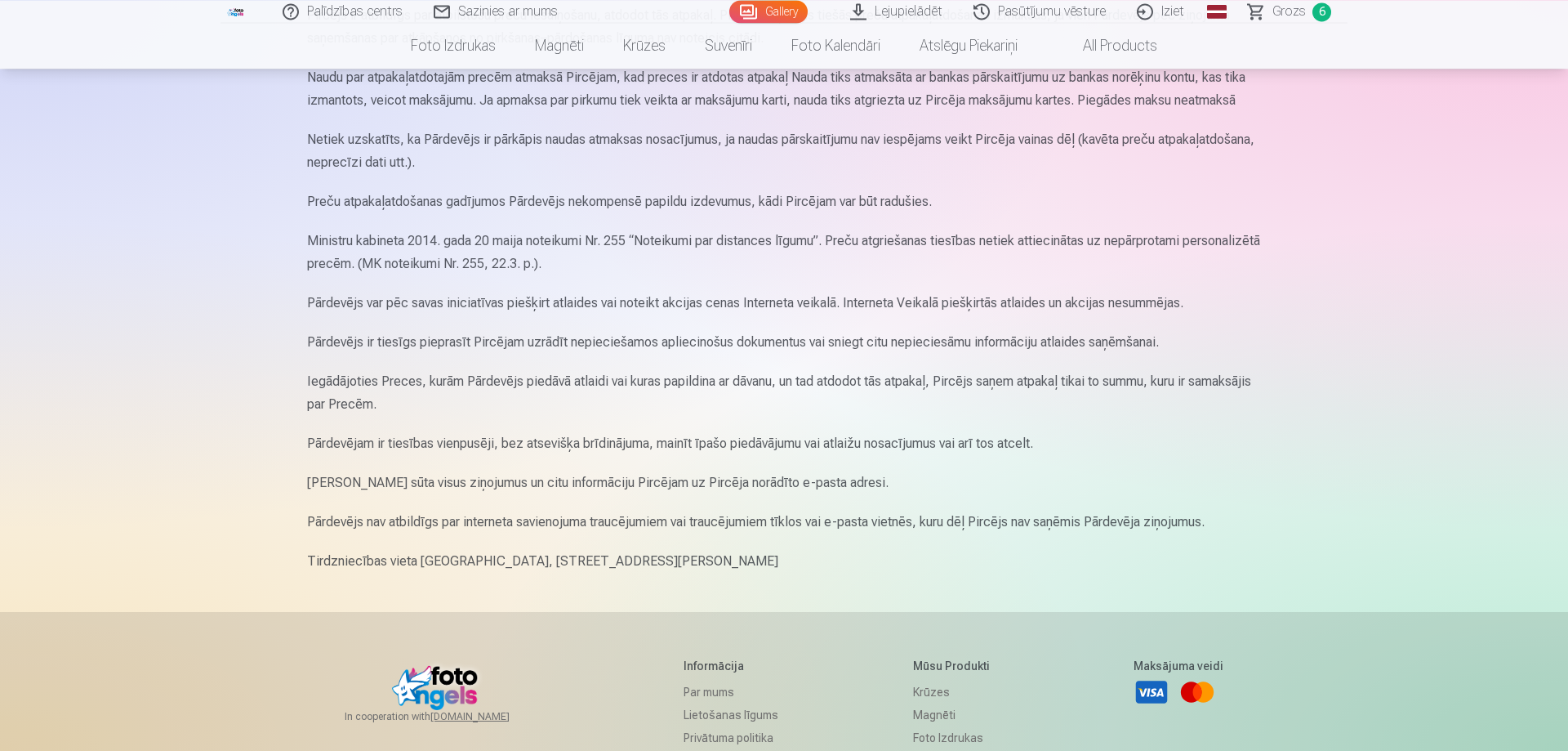
scroll to position [2016, 0]
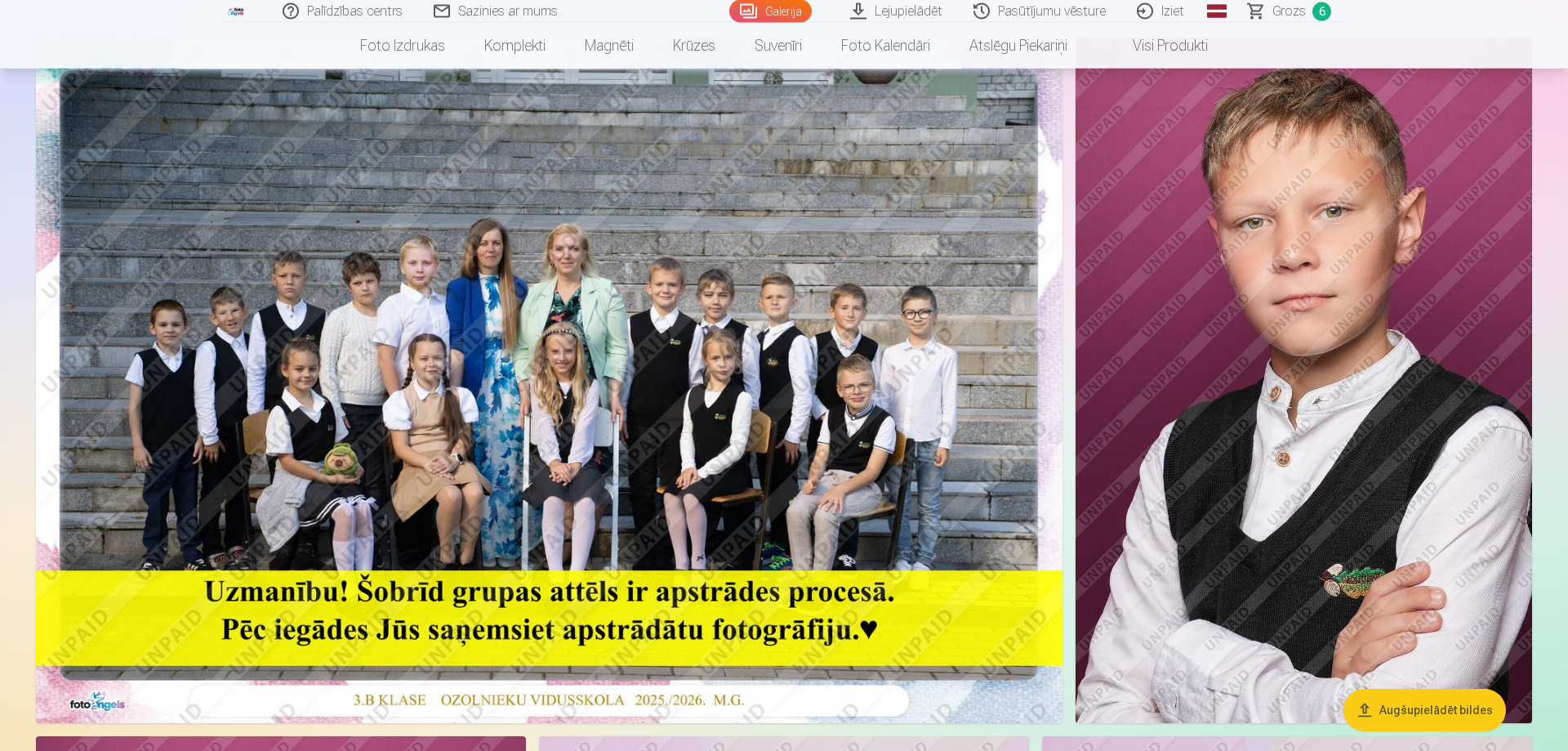
scroll to position [167, 0]
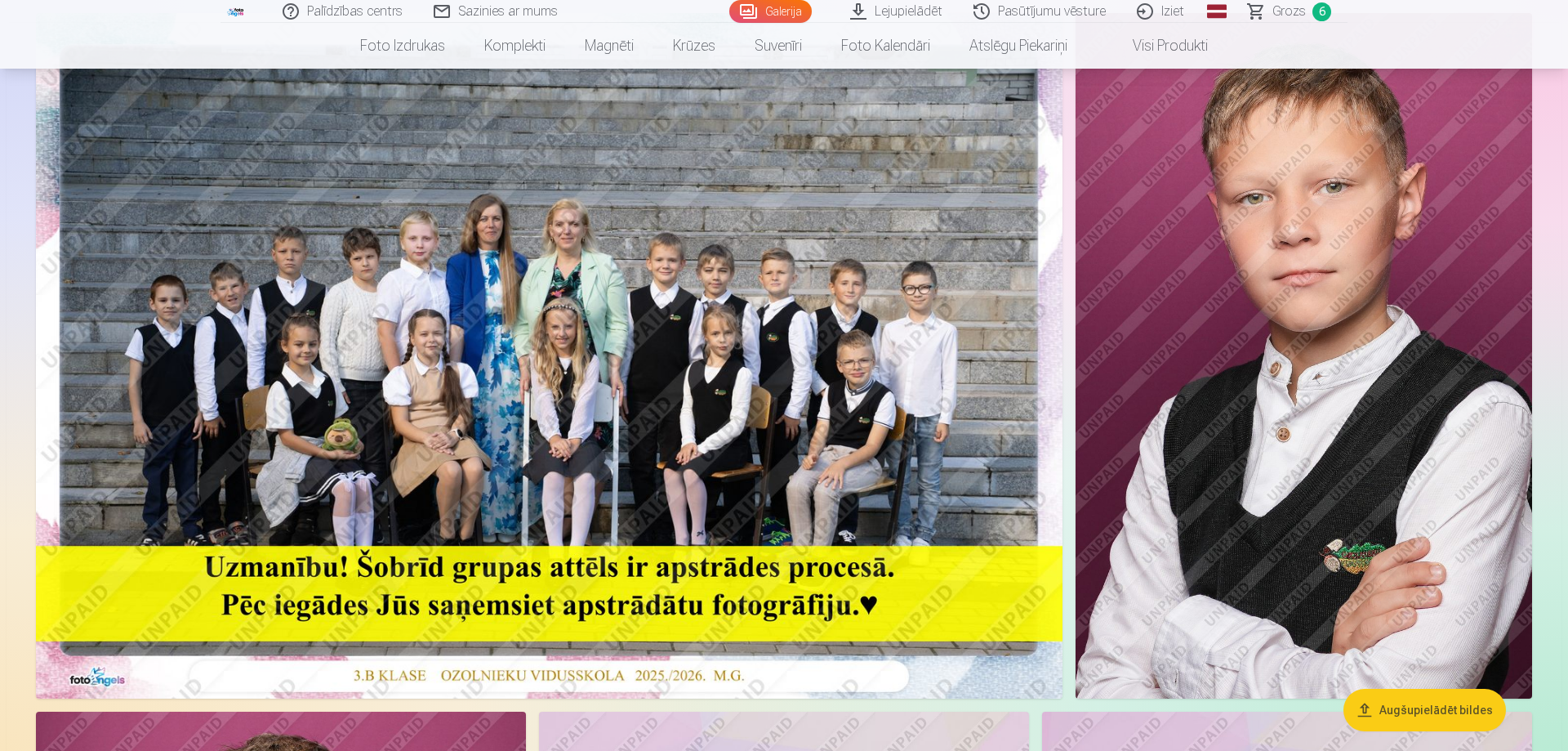
click at [678, 478] on img at bounding box center [548, 356] width 1027 height 686
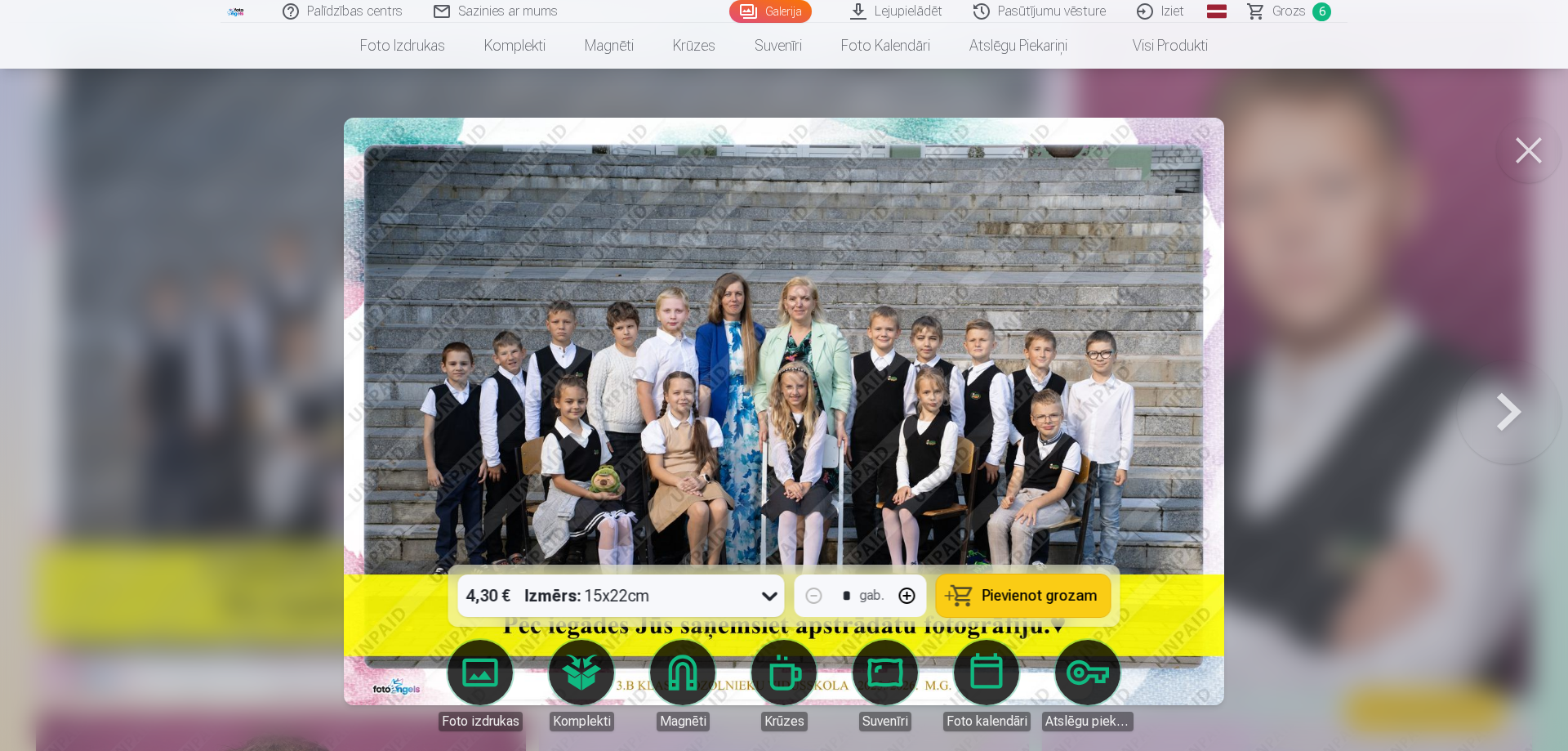
click at [1020, 597] on span "Pievienot grozam" at bounding box center [1040, 595] width 116 height 15
click at [1528, 152] on button at bounding box center [1529, 150] width 65 height 65
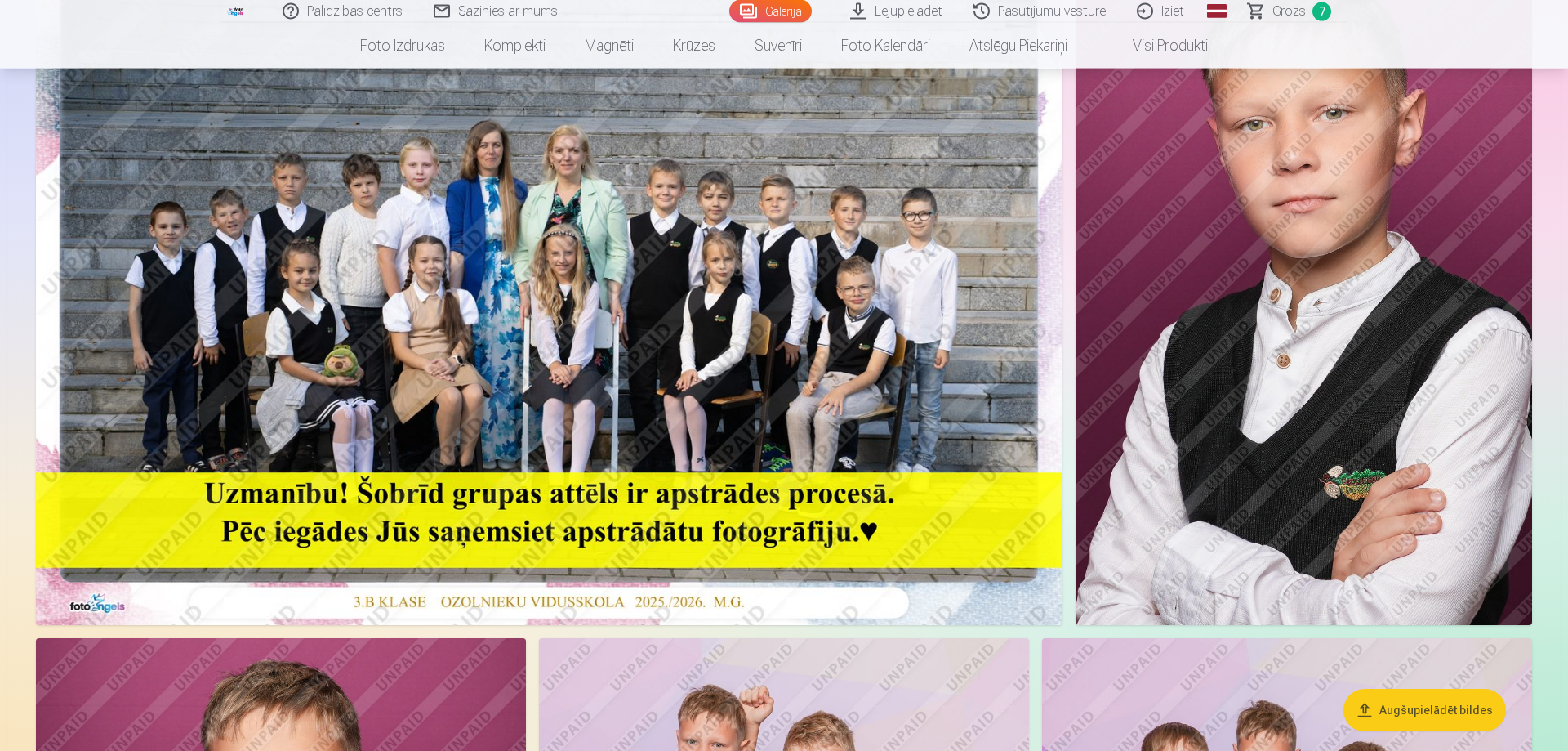
scroll to position [167, 0]
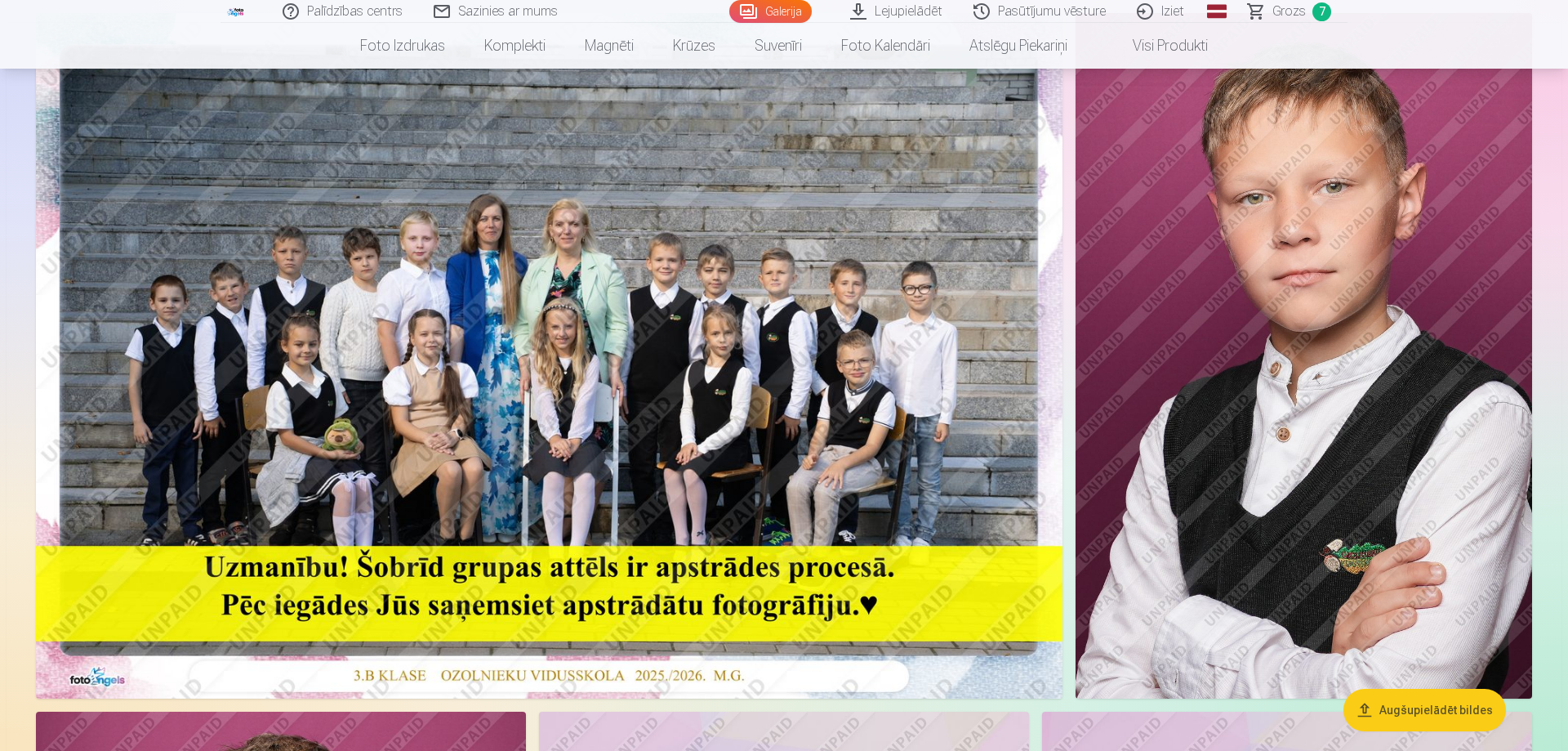
click at [1273, 306] on img at bounding box center [1304, 356] width 456 height 686
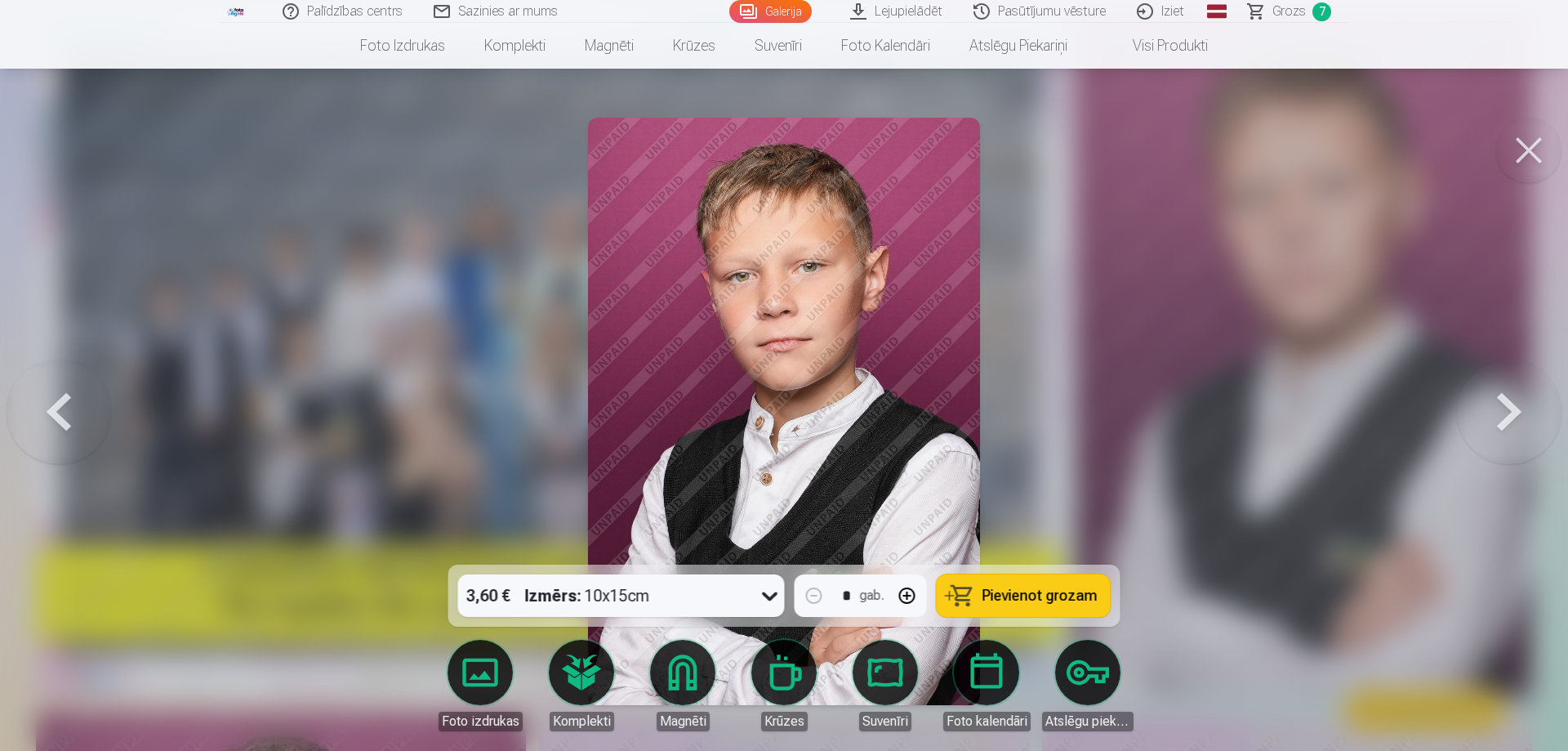
click at [781, 599] on icon at bounding box center [770, 595] width 26 height 26
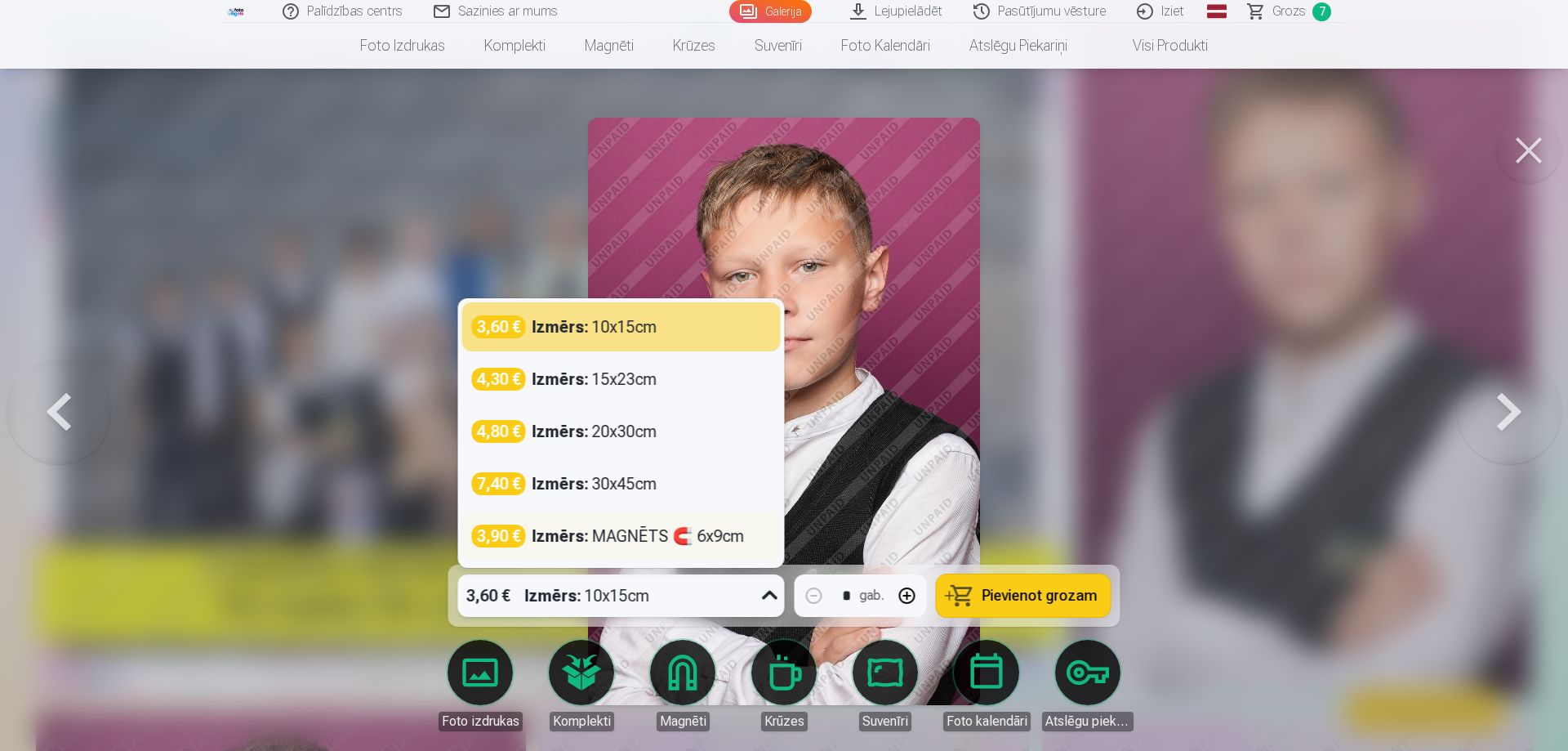
click at [658, 536] on div "Izmērs : MAGNĒTS 🧲 6x9cm" at bounding box center [638, 536] width 212 height 23
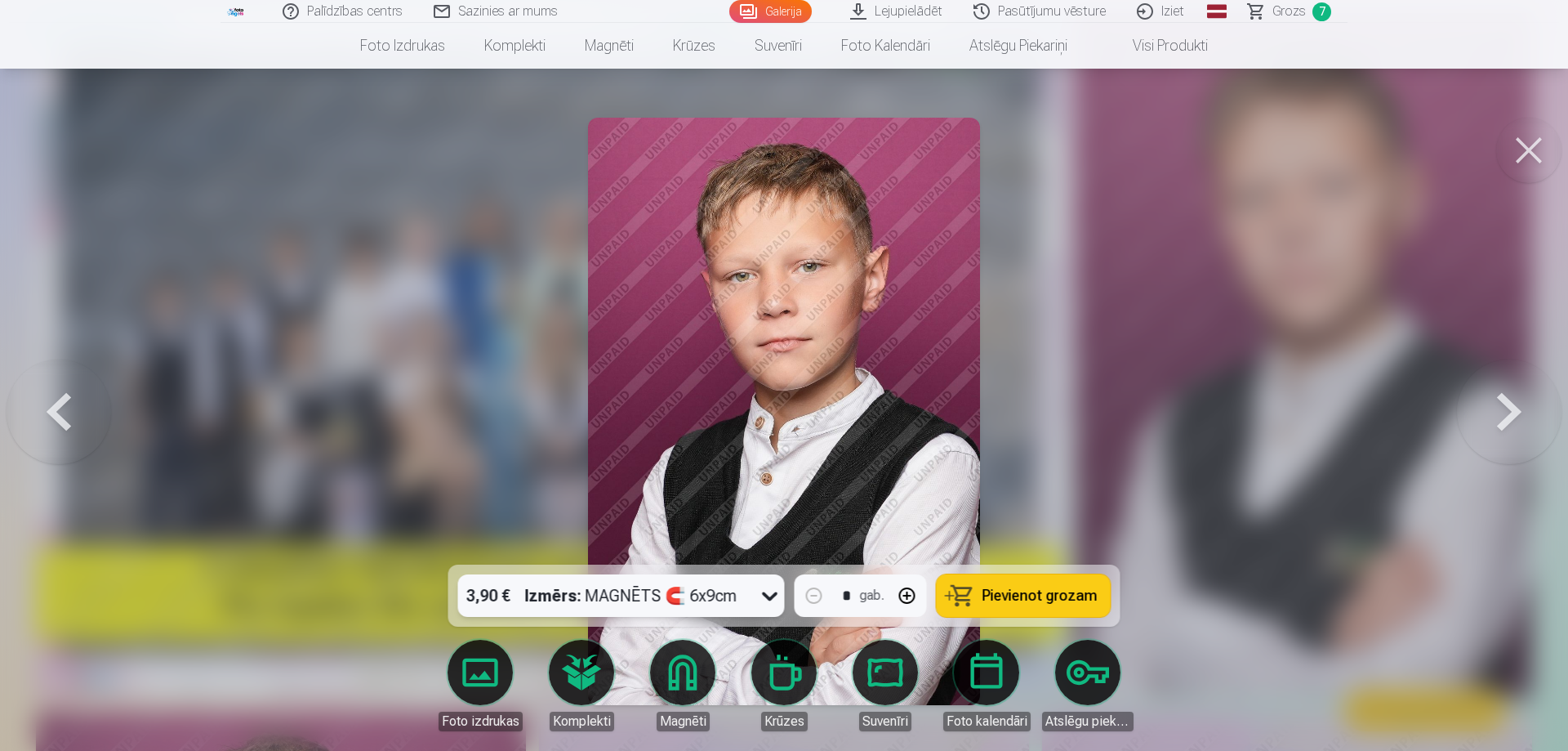
click at [1021, 598] on span "Pievienot grozam" at bounding box center [1040, 595] width 116 height 15
click at [1516, 156] on button at bounding box center [1529, 150] width 65 height 65
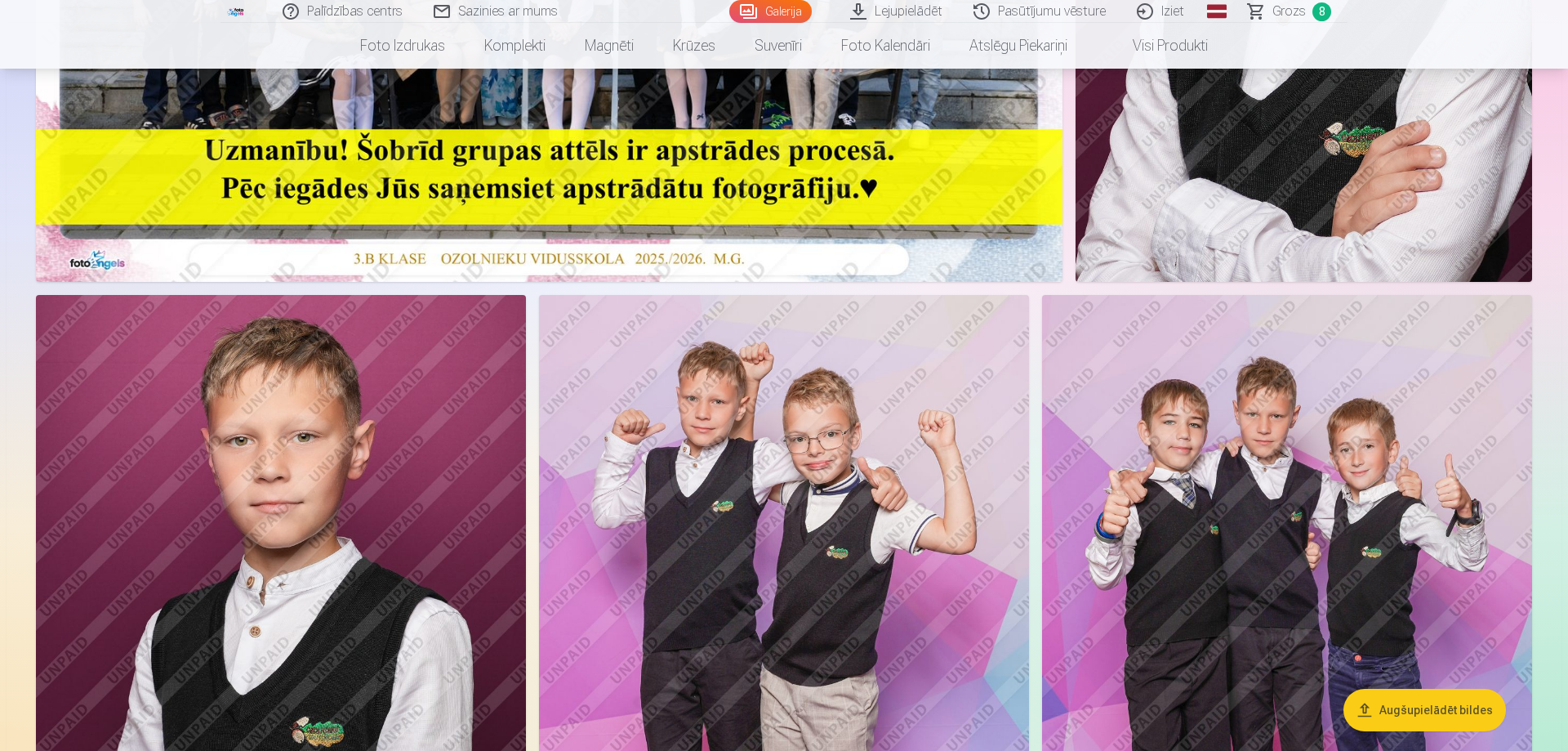
scroll to position [833, 0]
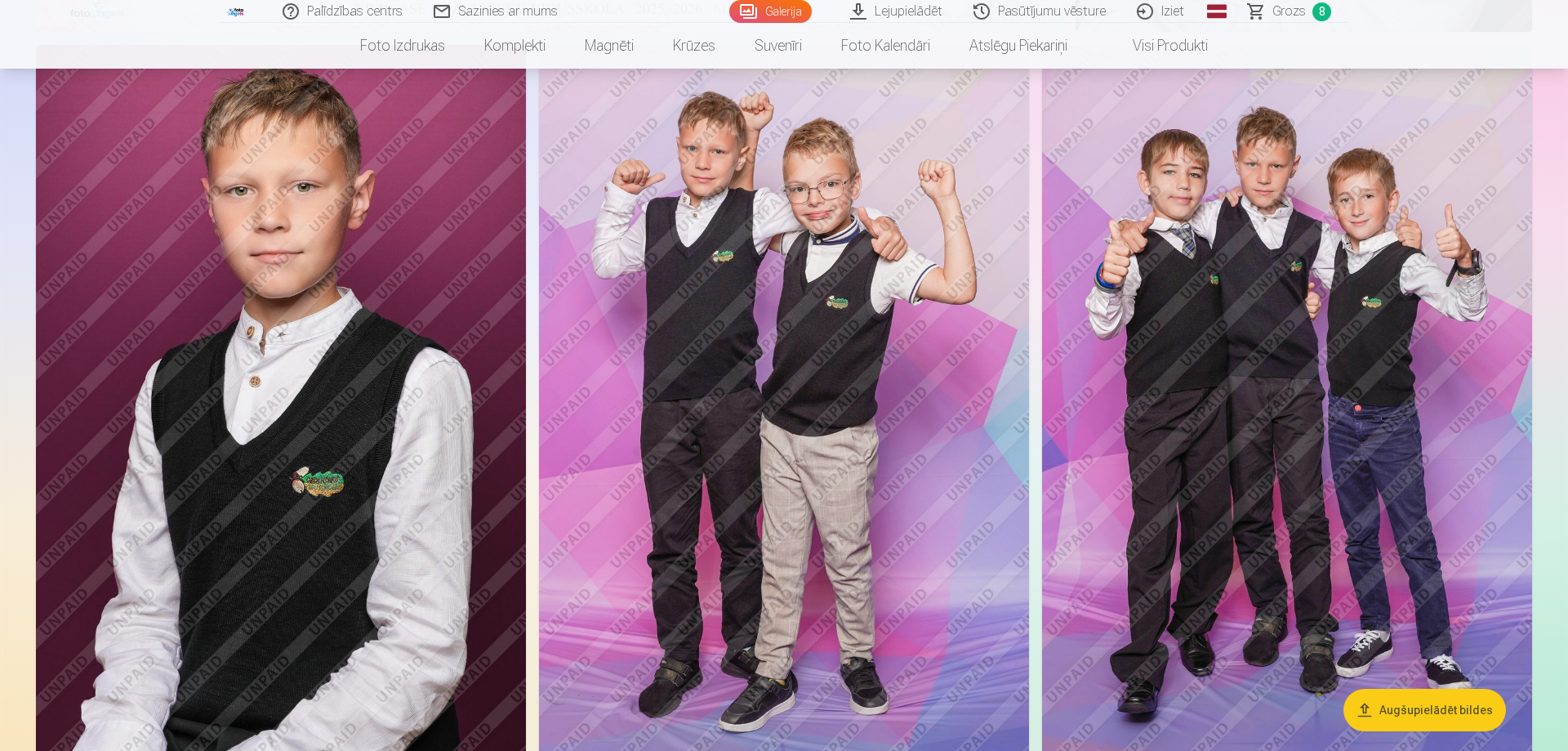
click at [852, 474] on img at bounding box center [784, 412] width 490 height 735
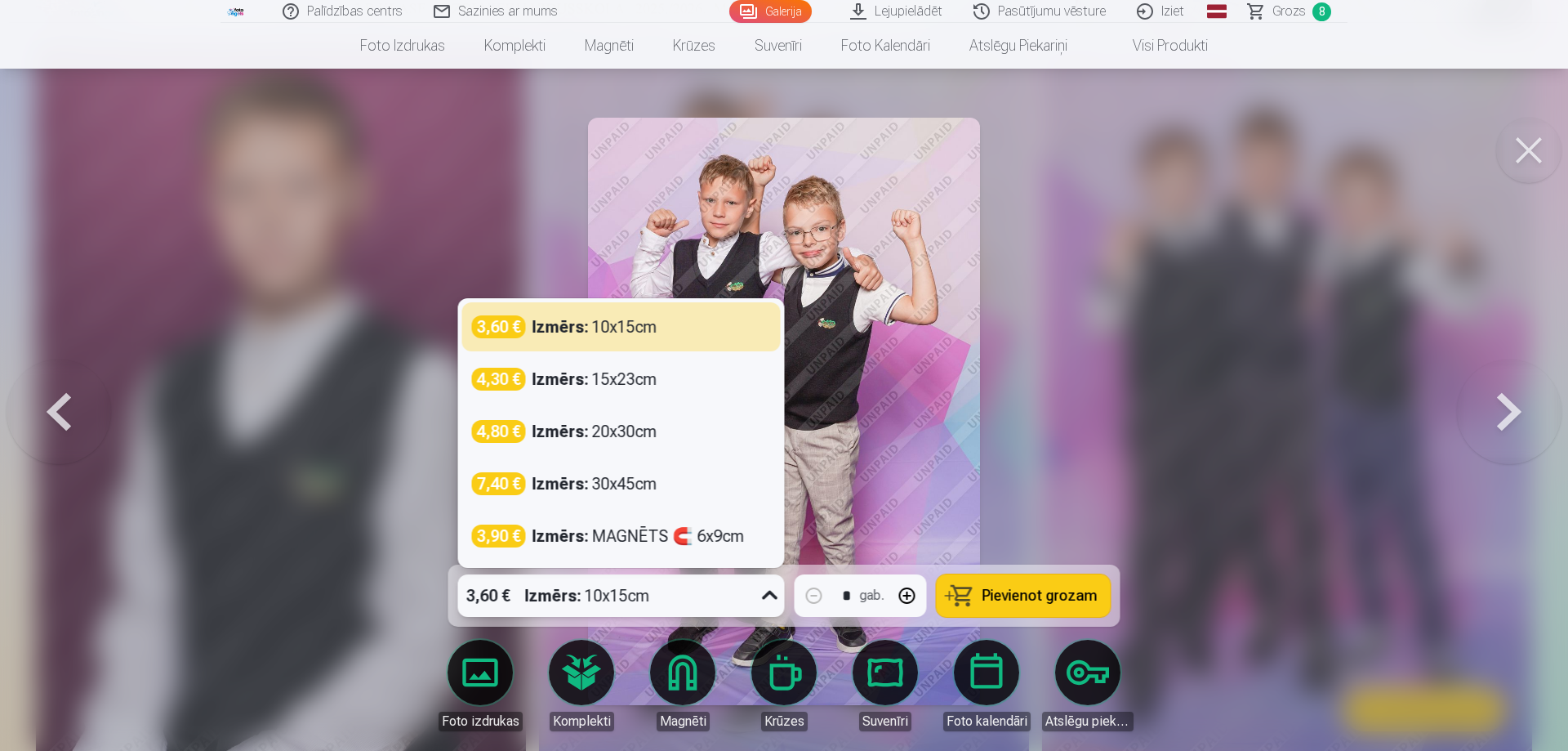
click at [764, 597] on icon at bounding box center [770, 595] width 26 height 26
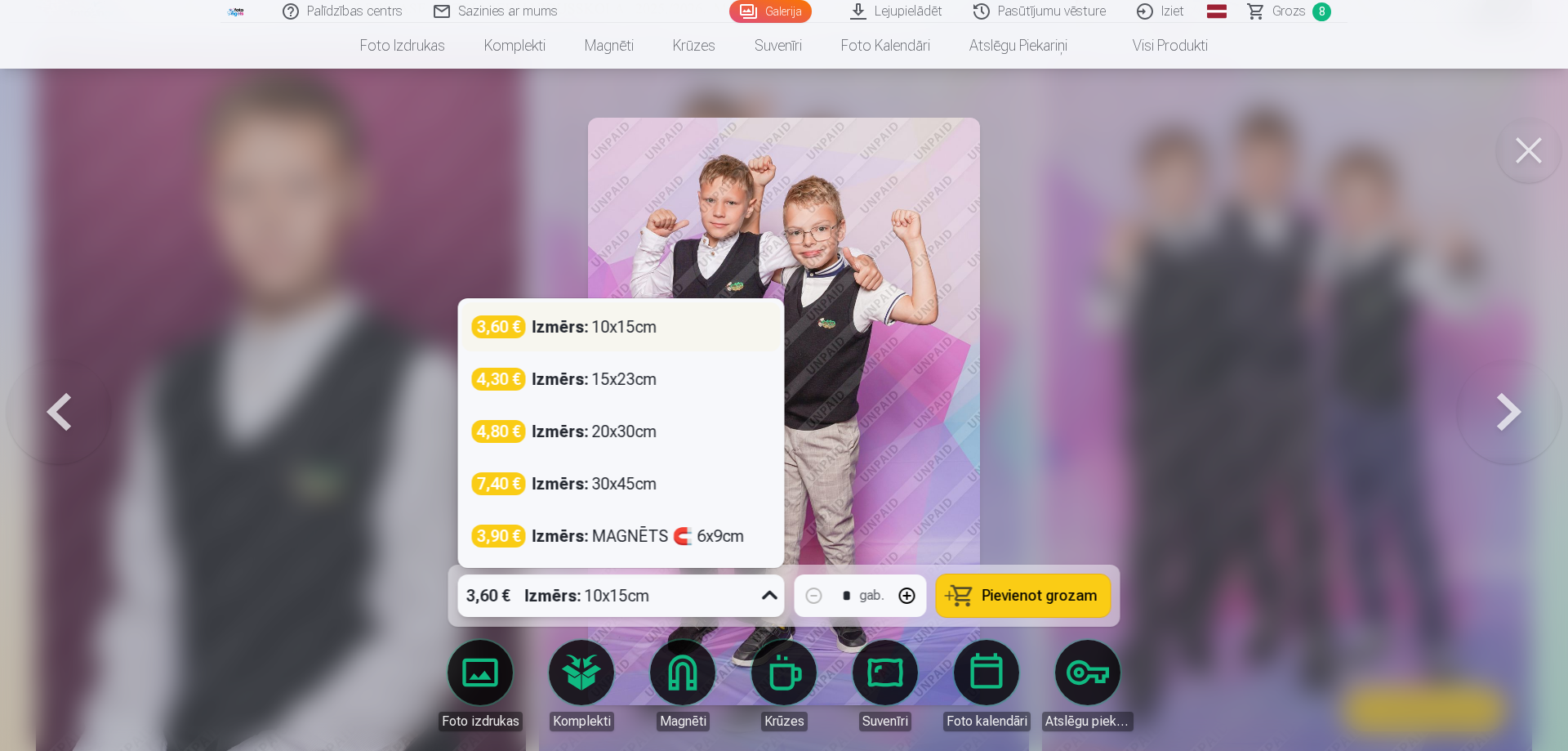
click at [570, 328] on strong "Izmērs :" at bounding box center [560, 326] width 56 height 23
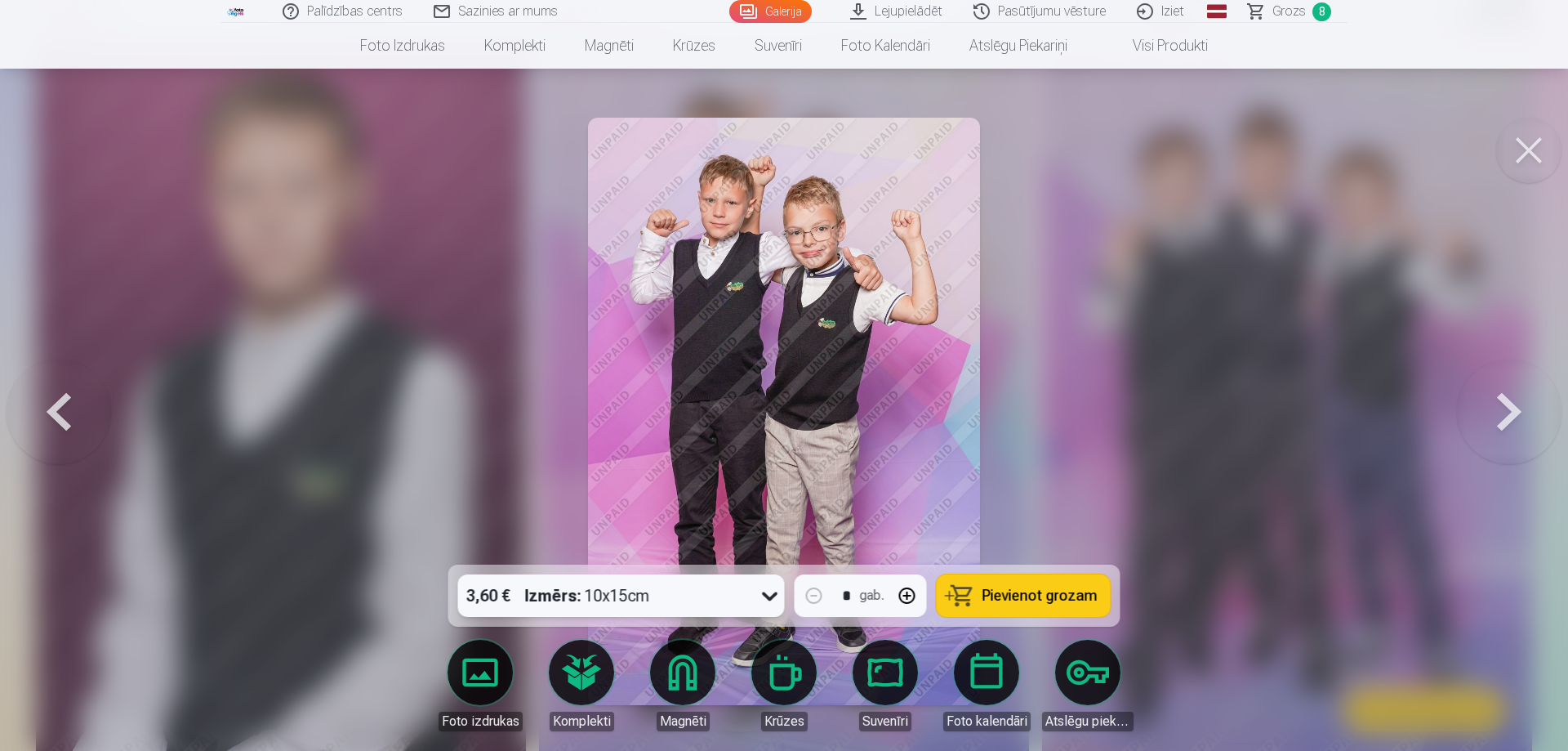
click at [1000, 597] on span "Pievienot grozam" at bounding box center [1040, 595] width 116 height 15
click at [1509, 416] on button at bounding box center [1510, 411] width 105 height 274
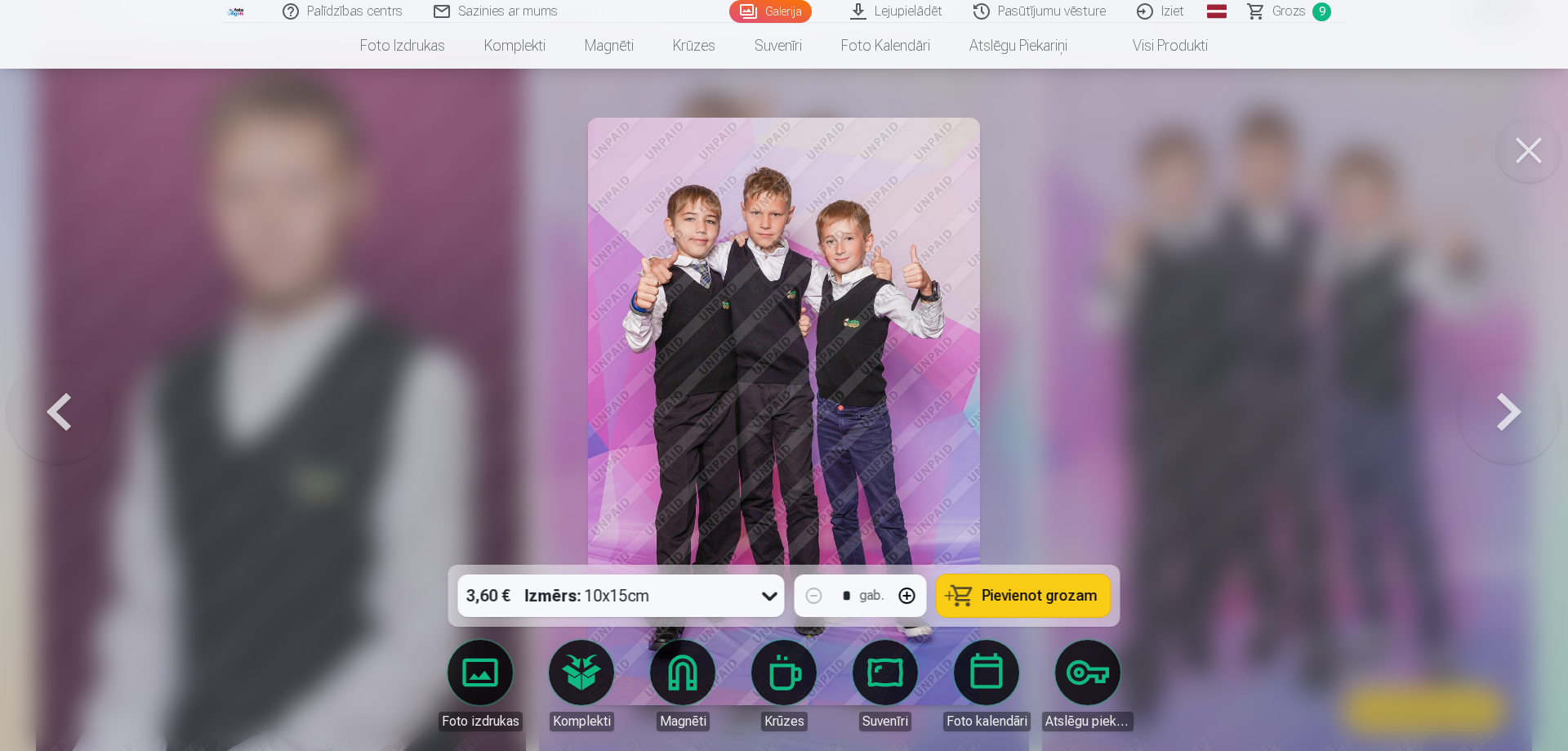
click at [1014, 597] on span "Pievienot grozam" at bounding box center [1040, 595] width 116 height 15
click at [1508, 161] on button at bounding box center [1529, 150] width 65 height 65
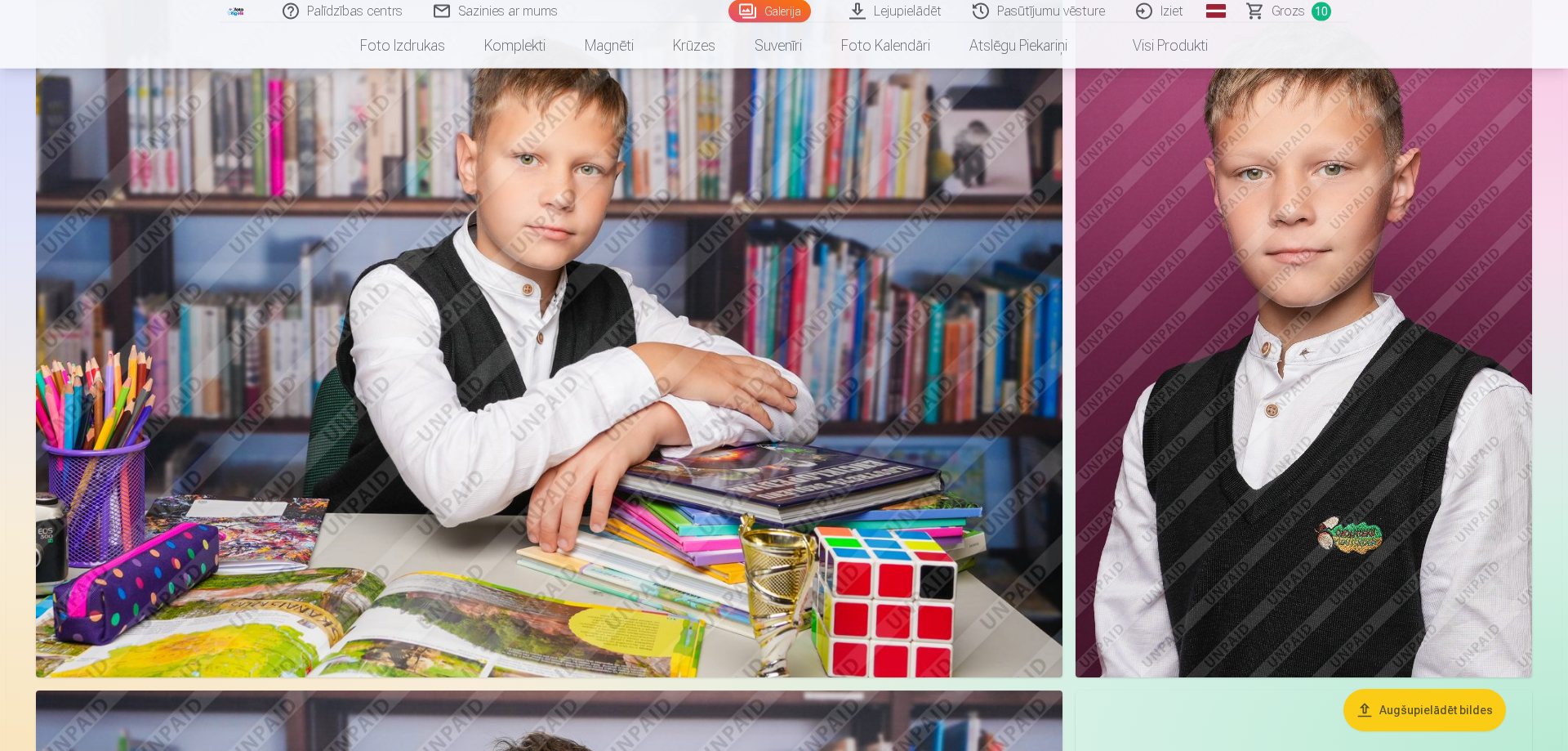
scroll to position [1667, 0]
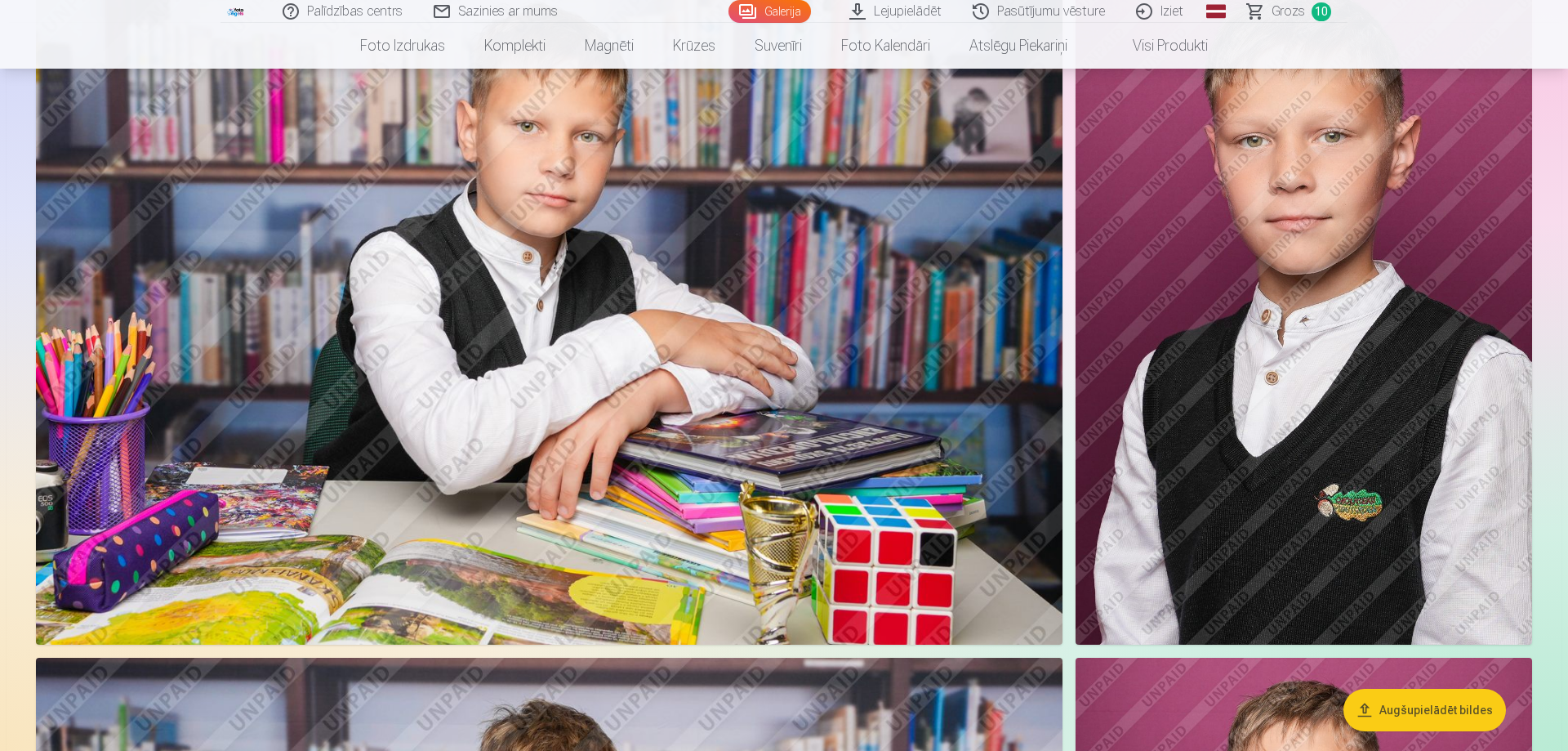
click at [814, 335] on img at bounding box center [548, 301] width 1027 height 685
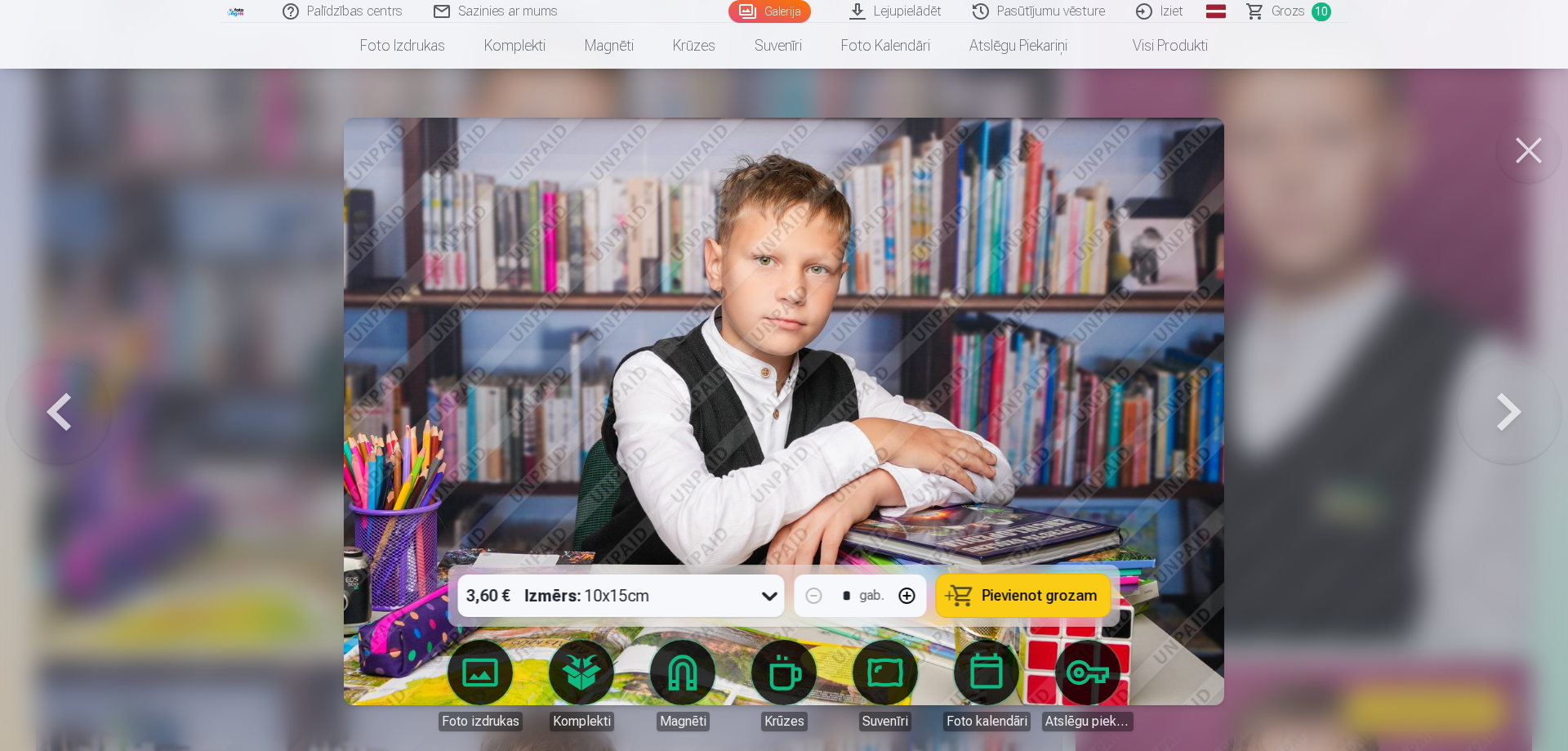
click at [1006, 601] on span "Pievienot grozam" at bounding box center [1040, 595] width 116 height 15
click at [1522, 146] on button at bounding box center [1529, 150] width 65 height 65
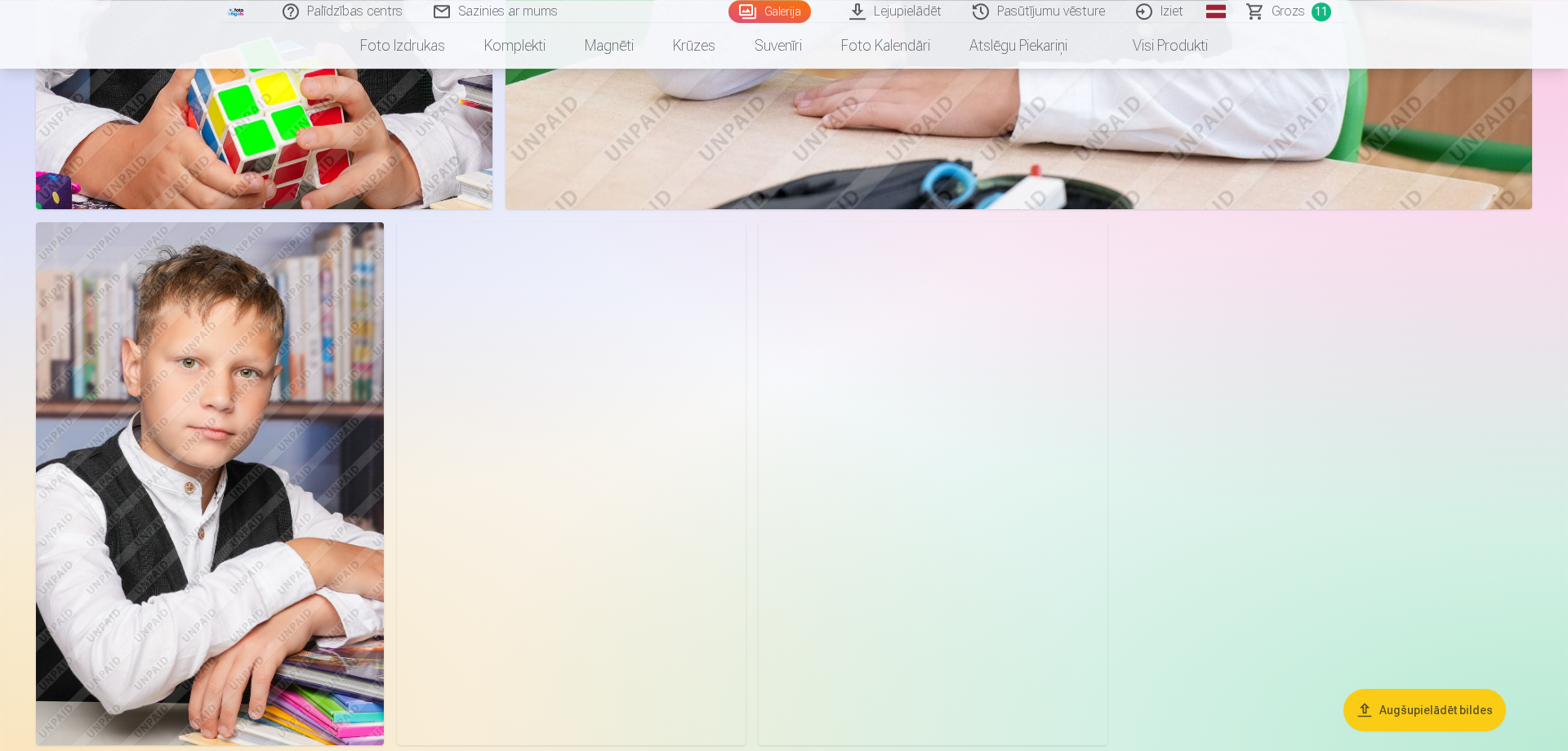
scroll to position [3583, 0]
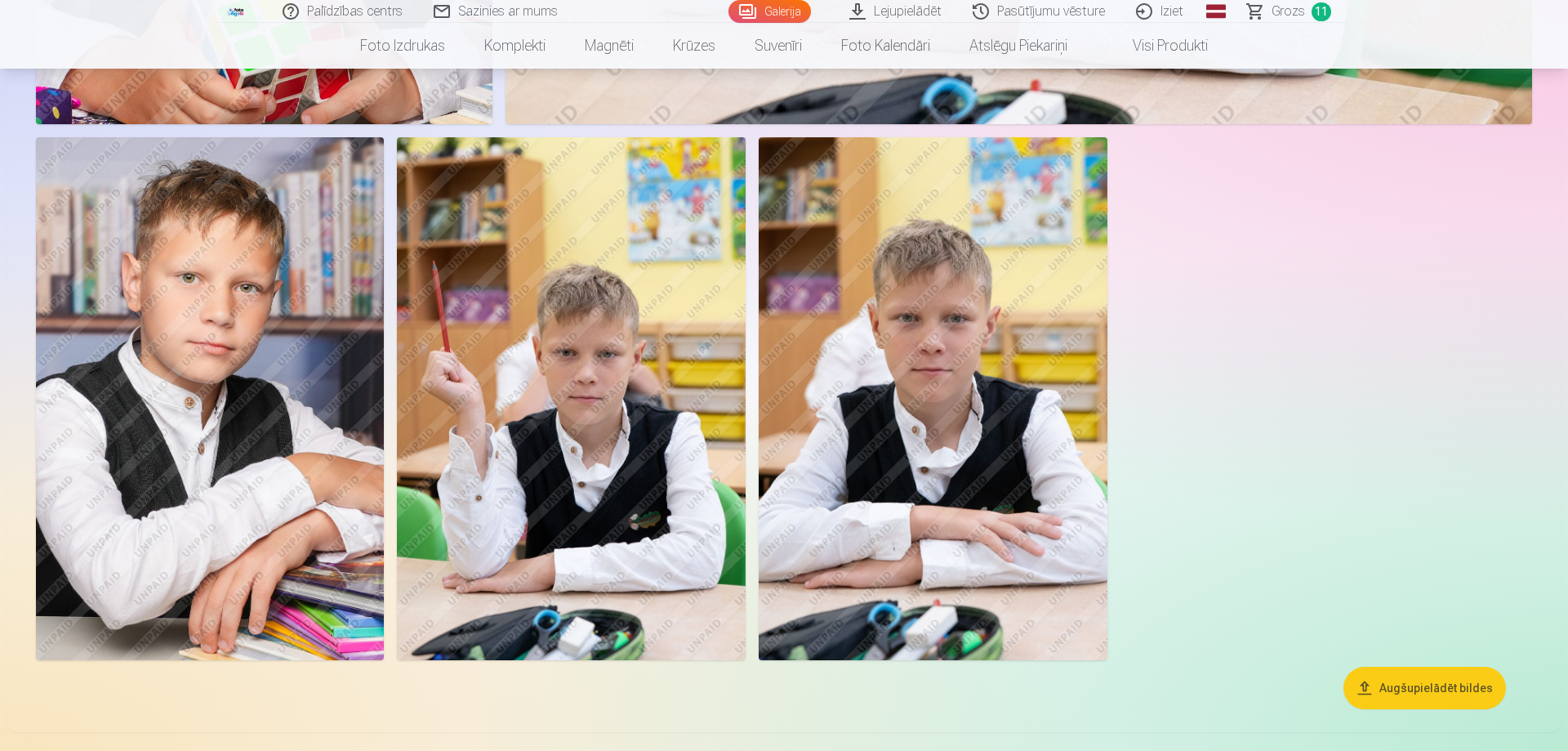
click at [191, 357] on img at bounding box center [209, 398] width 348 height 523
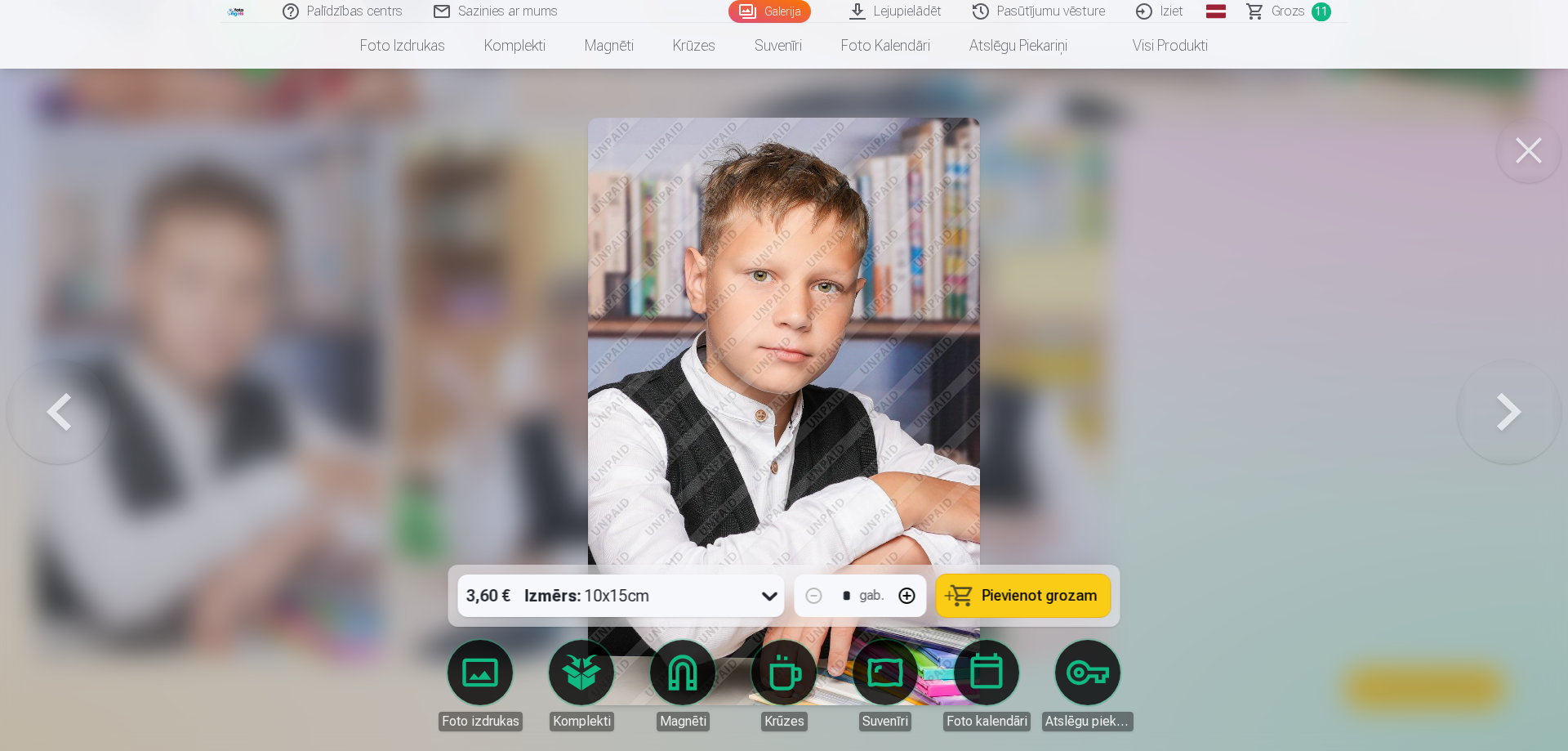
click at [757, 605] on div at bounding box center [771, 595] width 30 height 42
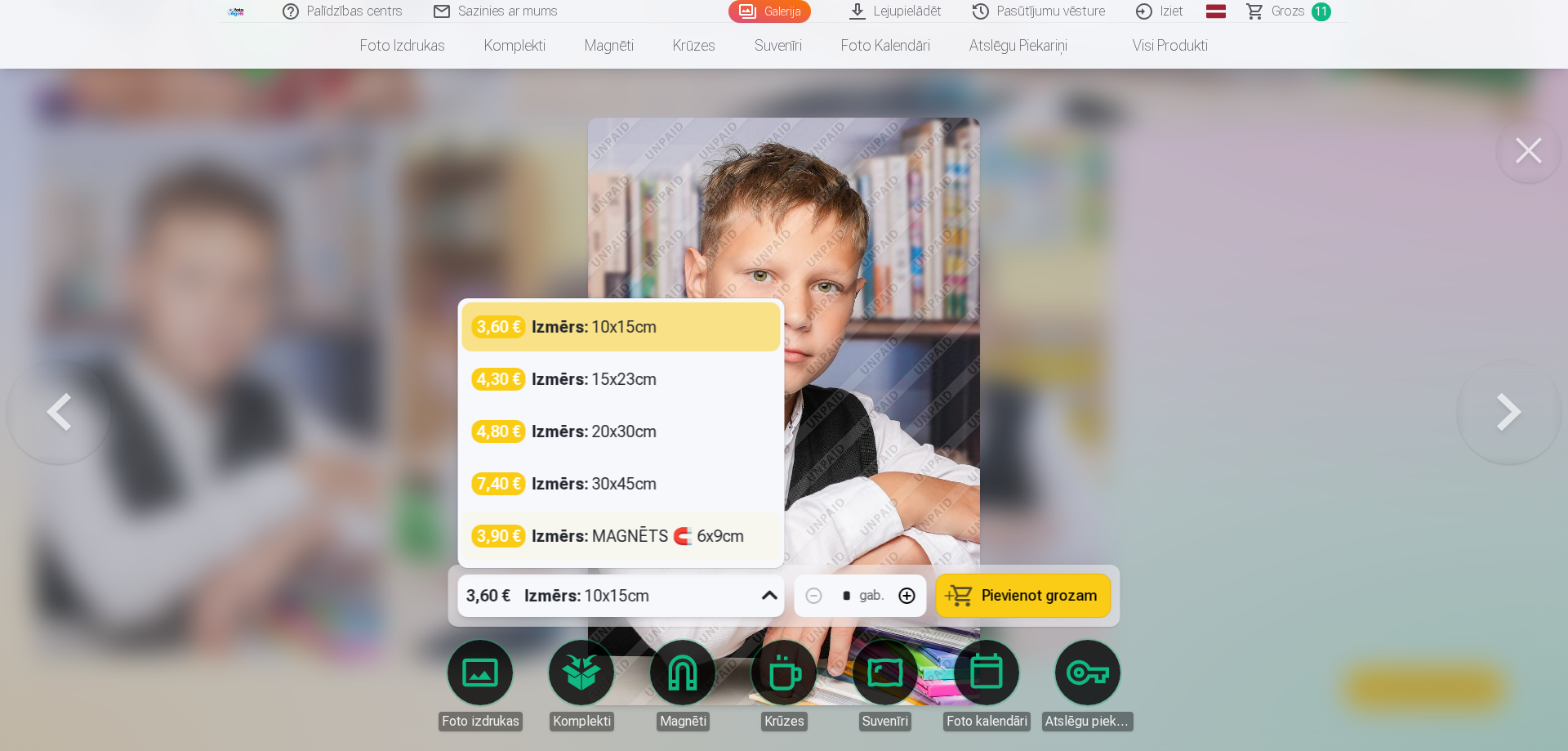
click at [679, 547] on div "3,90 € Izmērs : MAGNĒTS 🧲 6x9cm" at bounding box center [621, 537] width 318 height 49
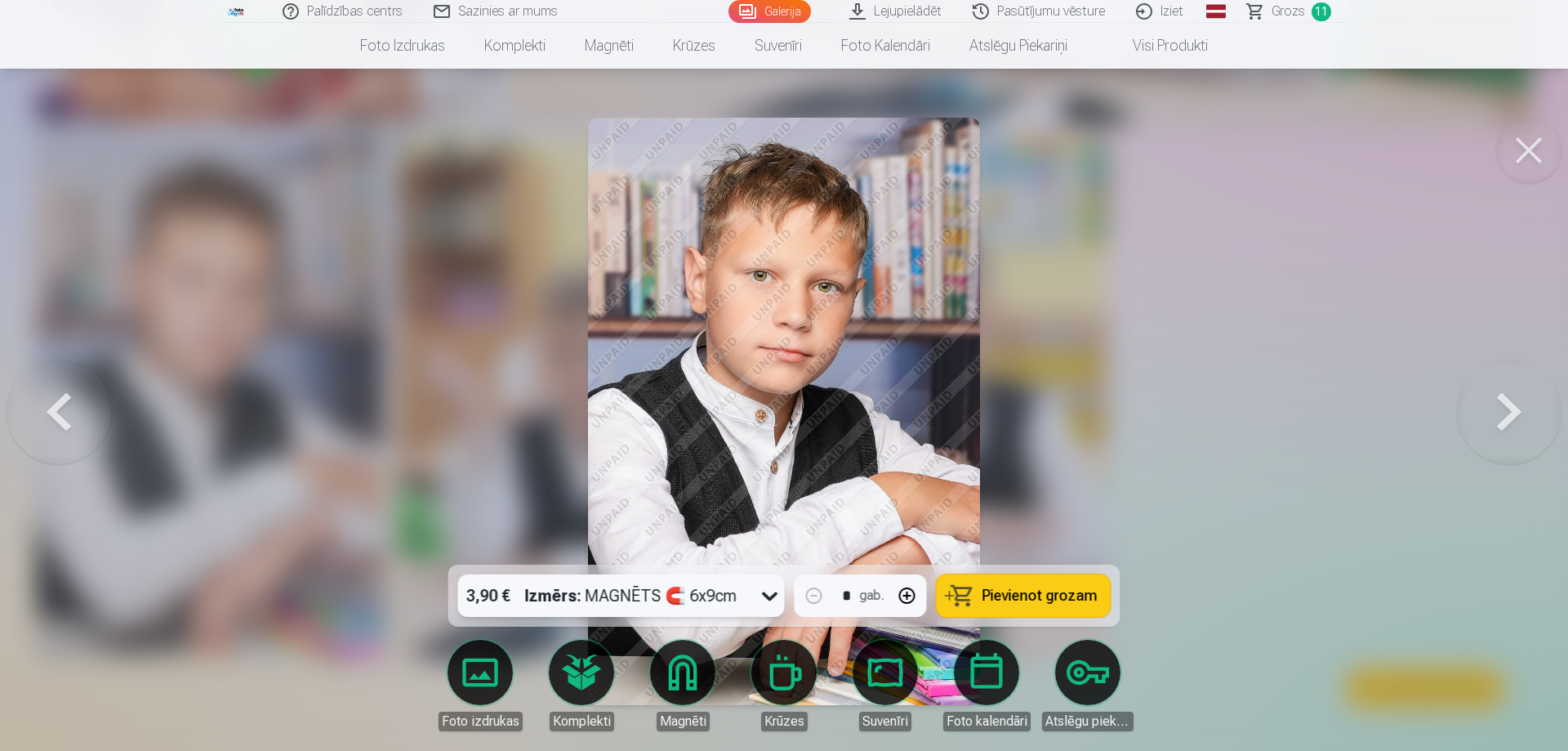
click at [1057, 594] on span "Pievienot grozam" at bounding box center [1040, 595] width 116 height 15
click at [1280, 14] on span "Grozs" at bounding box center [1288, 12] width 34 height 20
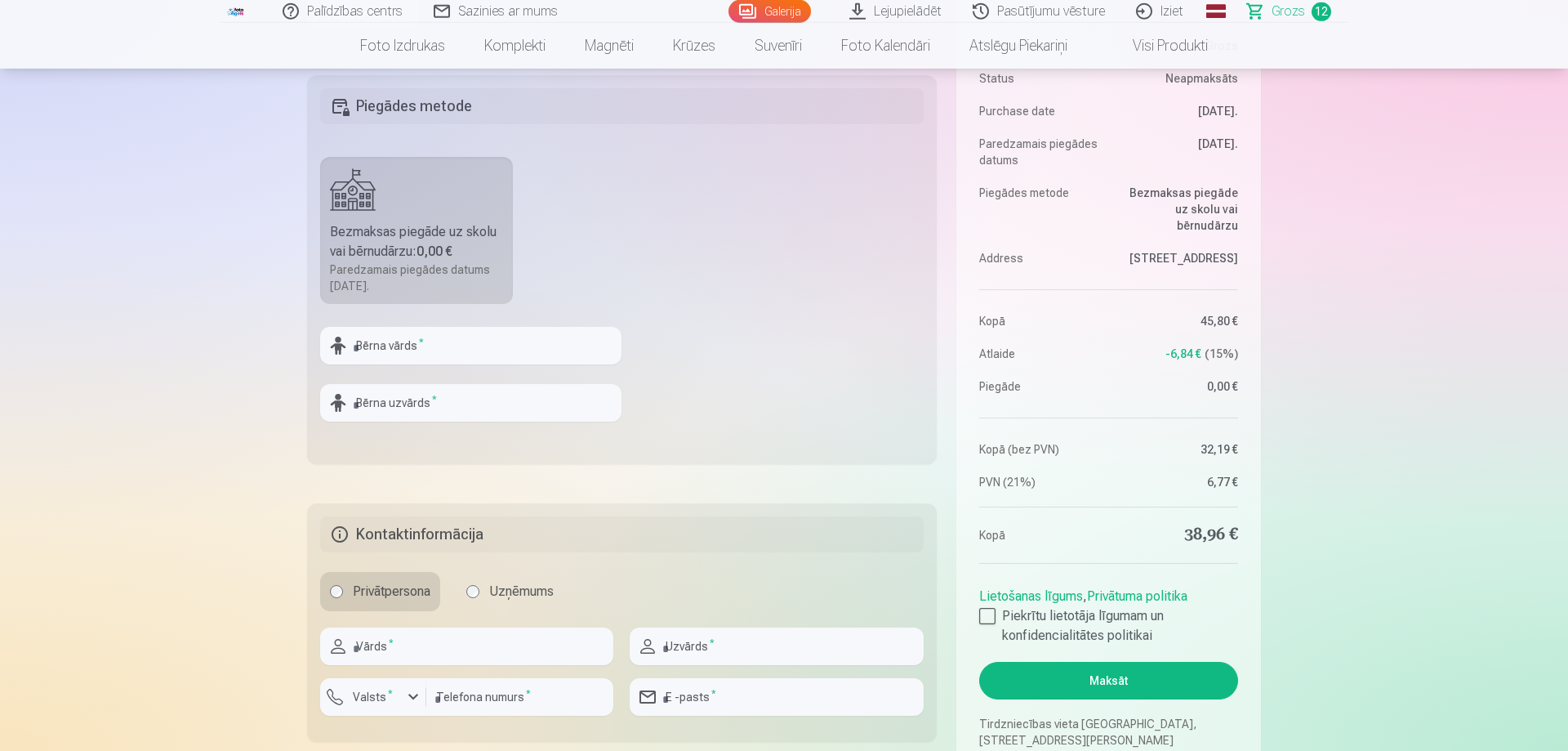
scroll to position [667, 0]
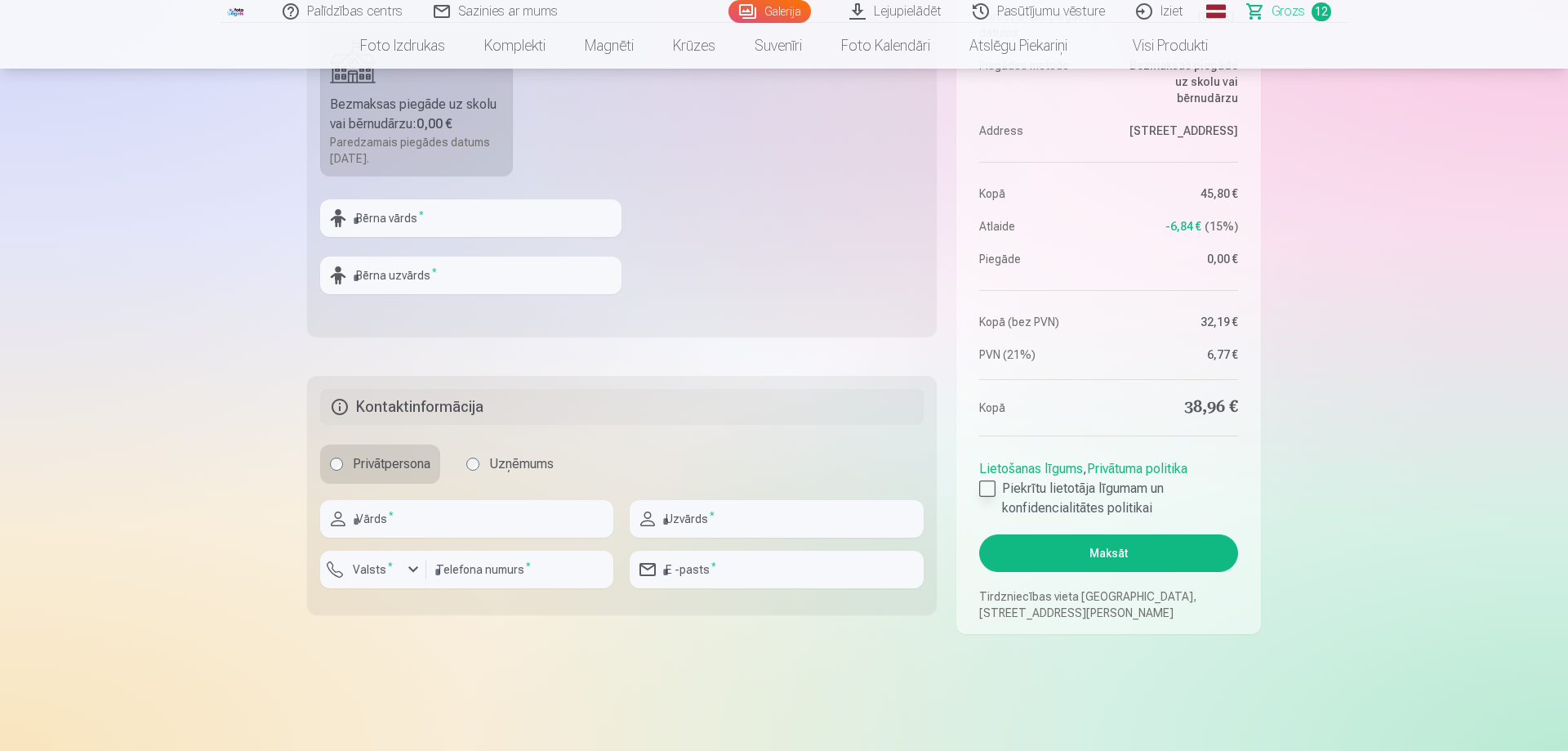
click at [993, 488] on div at bounding box center [987, 488] width 17 height 17
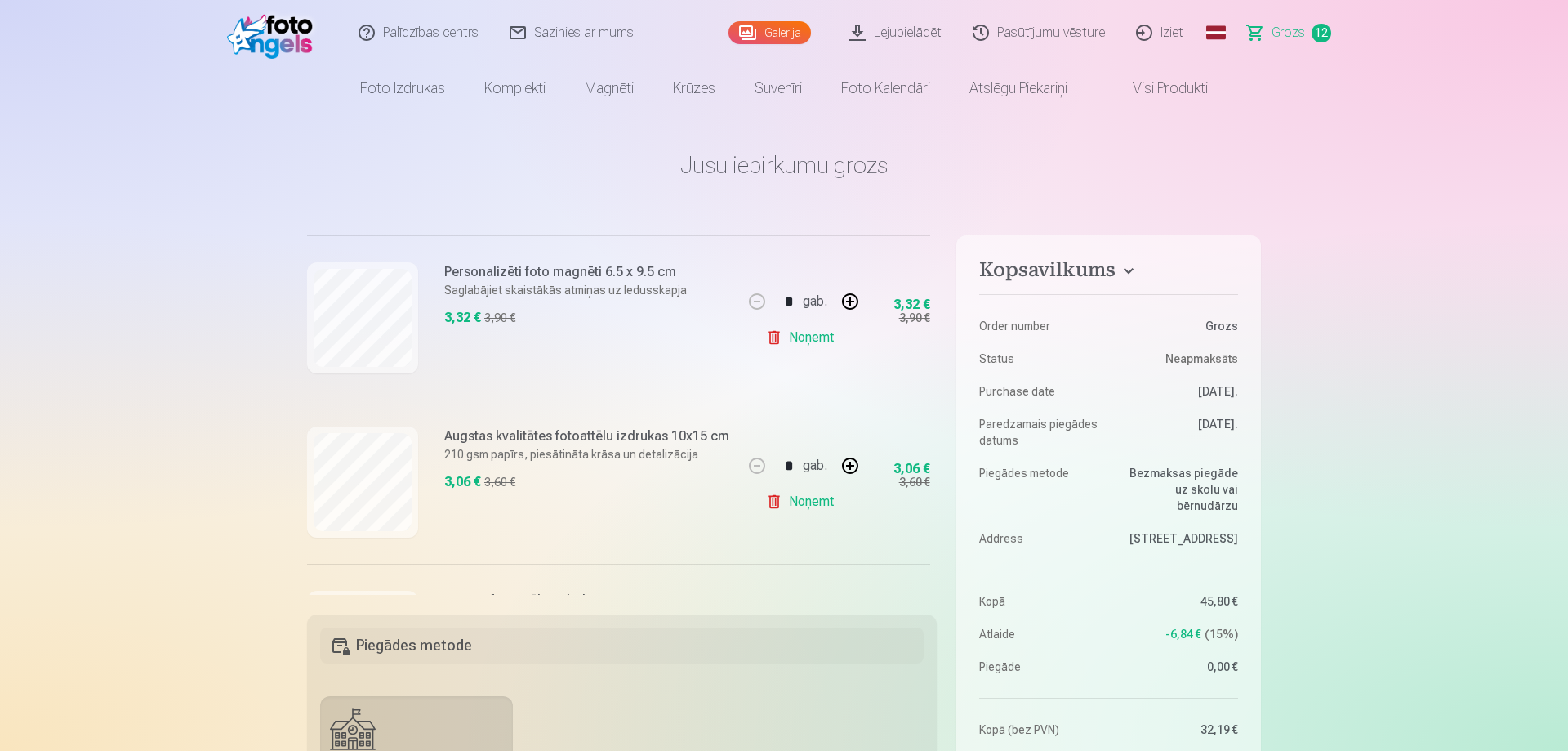
scroll to position [1030, 0]
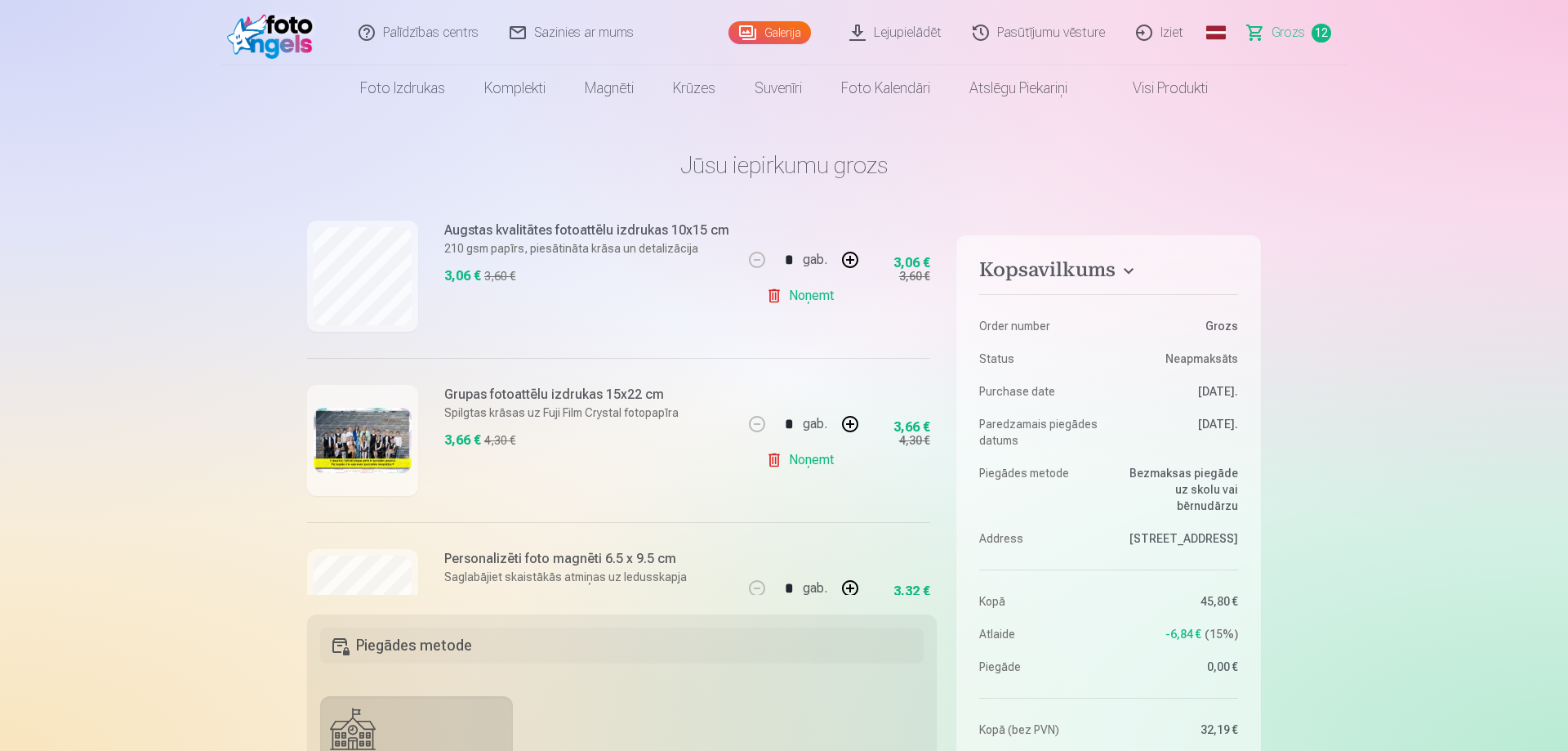
click at [789, 457] on link "Noņemt" at bounding box center [803, 459] width 74 height 33
click at [797, 459] on link "Noņemt" at bounding box center [803, 459] width 74 height 33
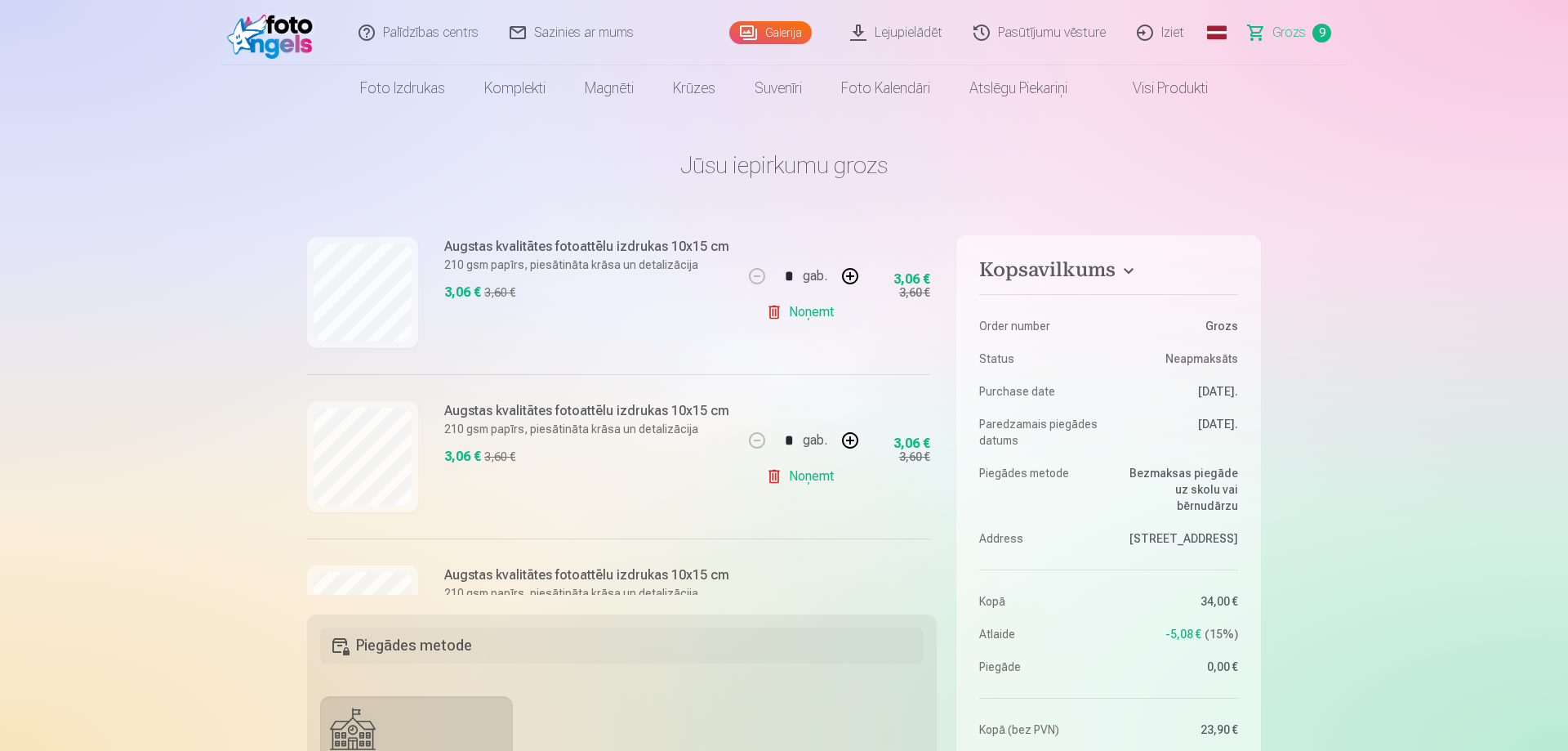
scroll to position [1045, 0]
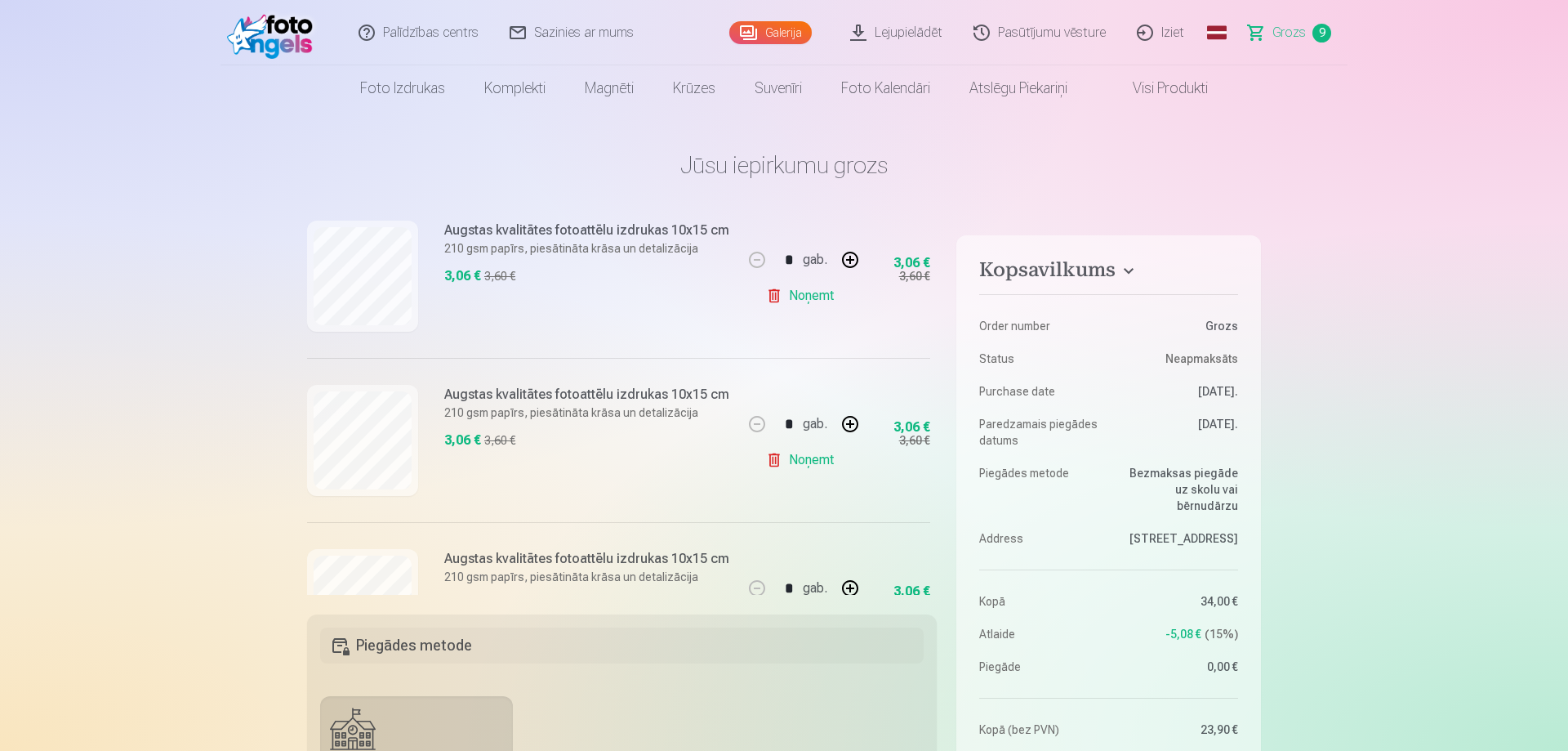
click at [806, 459] on link "Noņemt" at bounding box center [803, 459] width 74 height 33
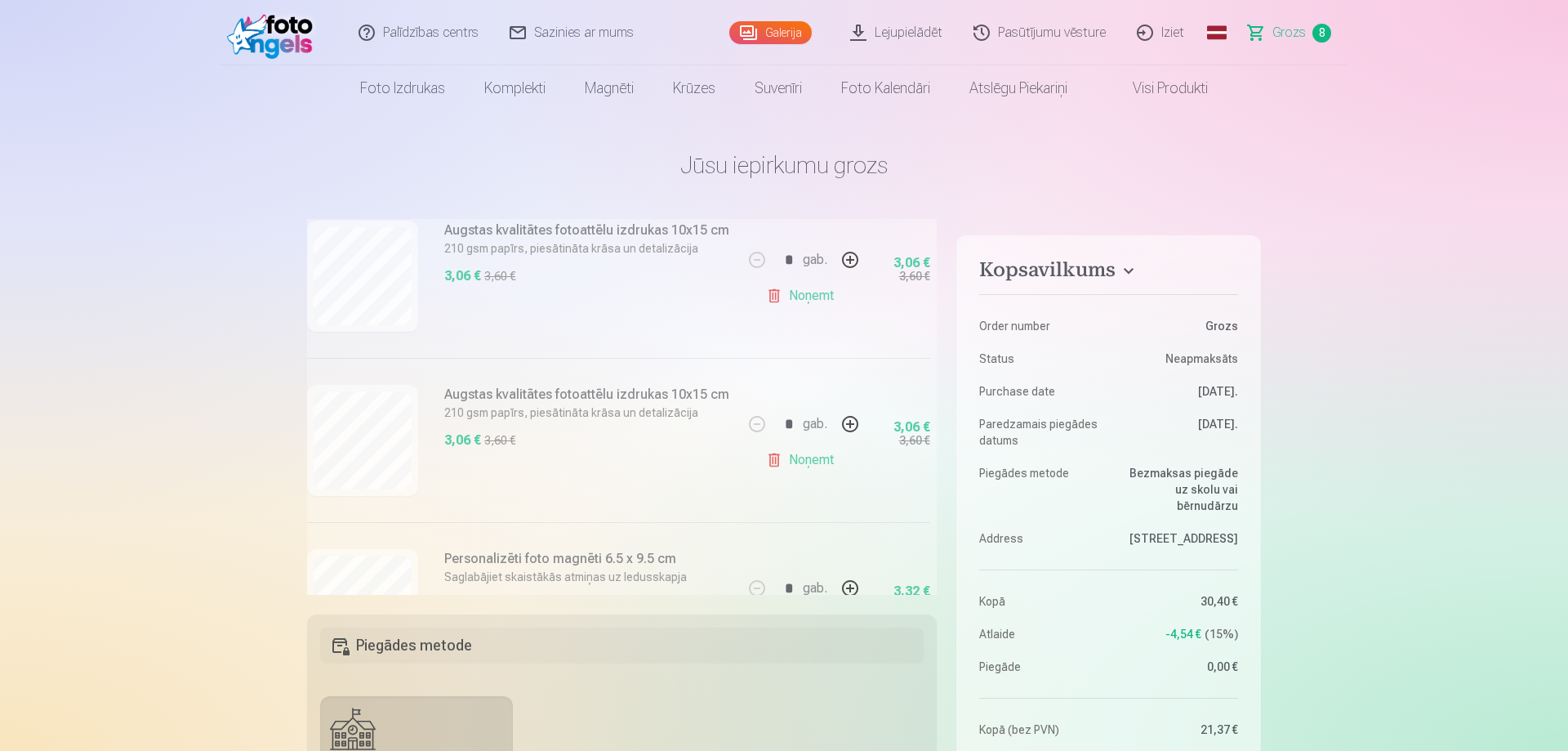
scroll to position [973, 0]
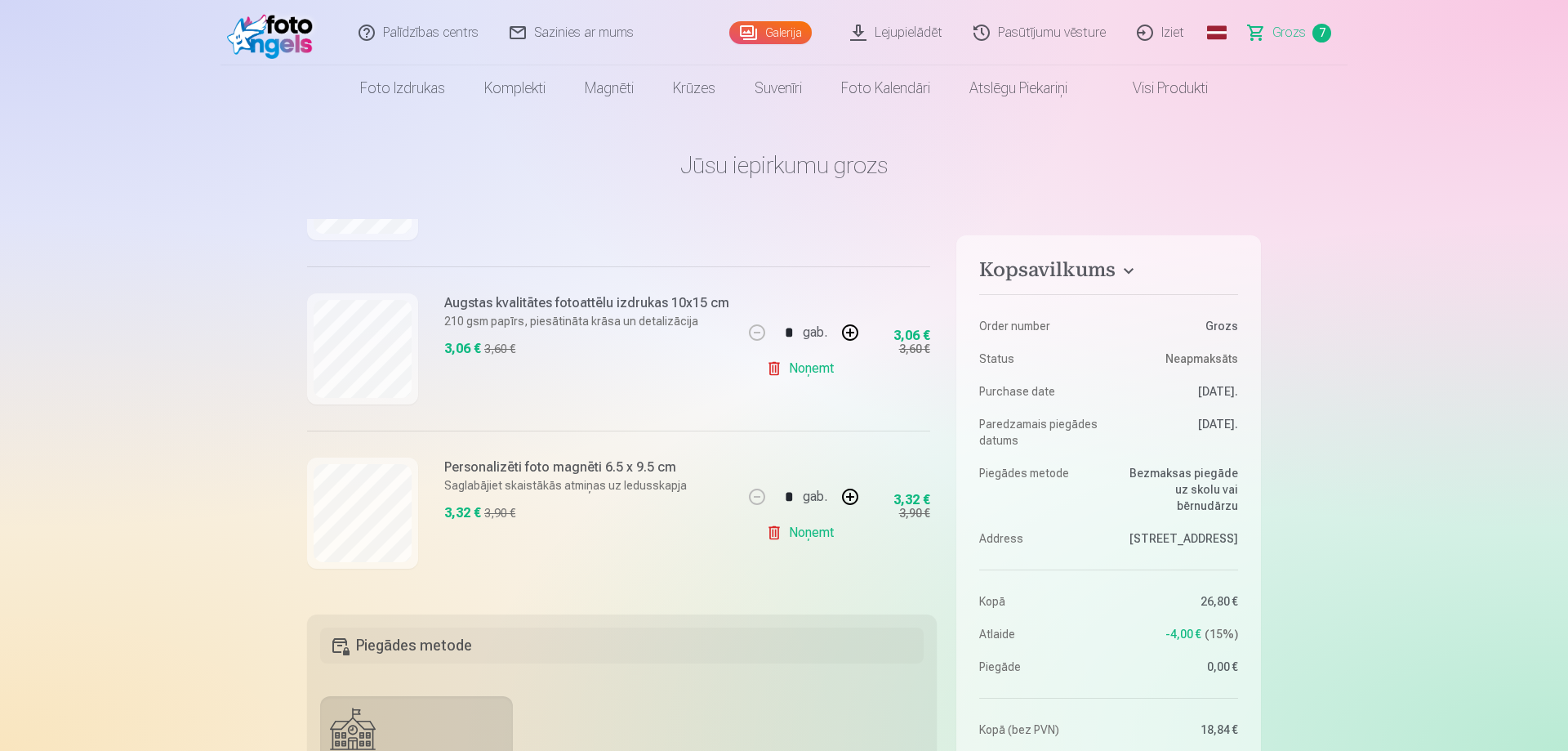
click at [794, 531] on link "Noņemt" at bounding box center [803, 533] width 74 height 33
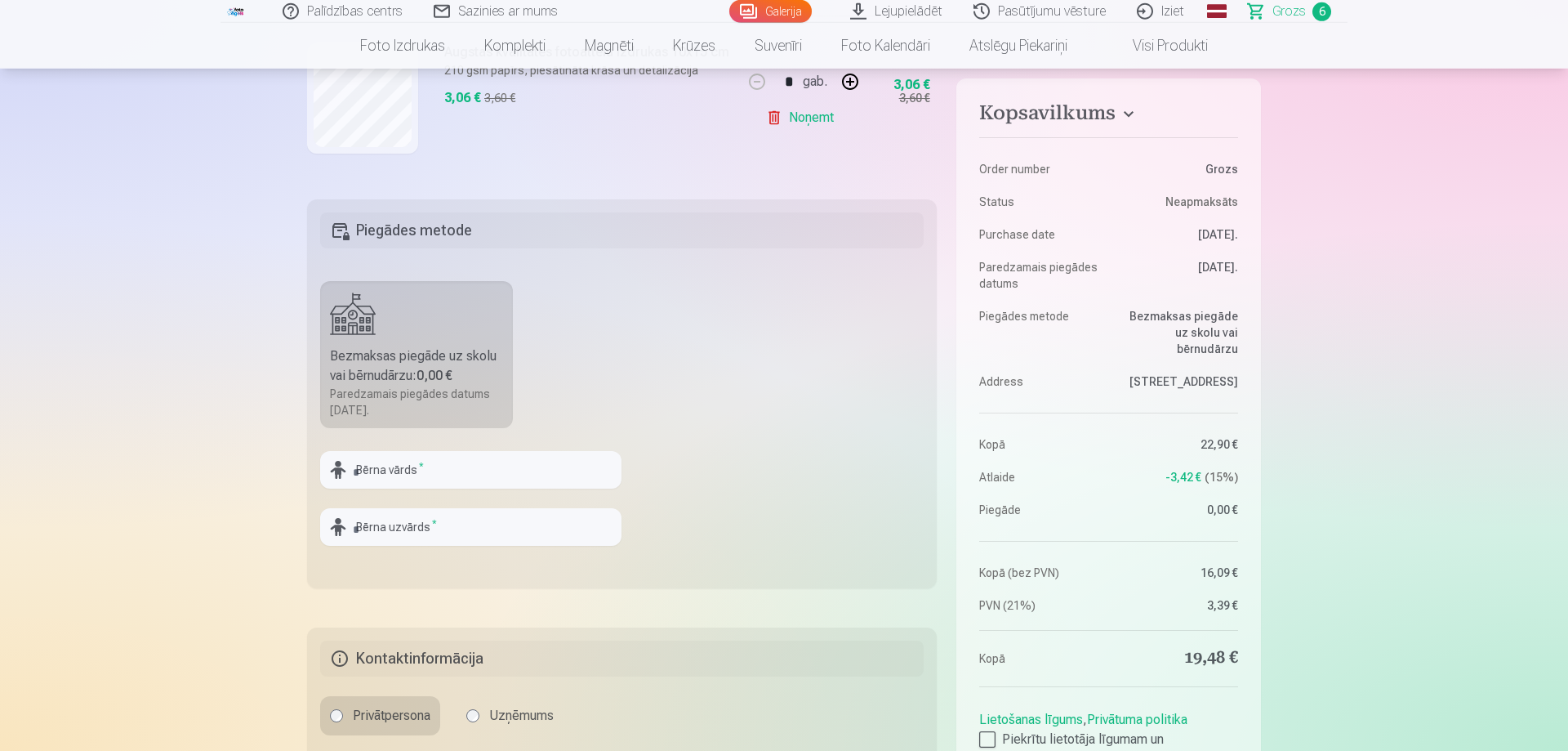
scroll to position [417, 0]
click at [506, 462] on input "text" at bounding box center [470, 468] width 301 height 38
type input "*******"
click at [371, 521] on input "text" at bounding box center [470, 526] width 301 height 38
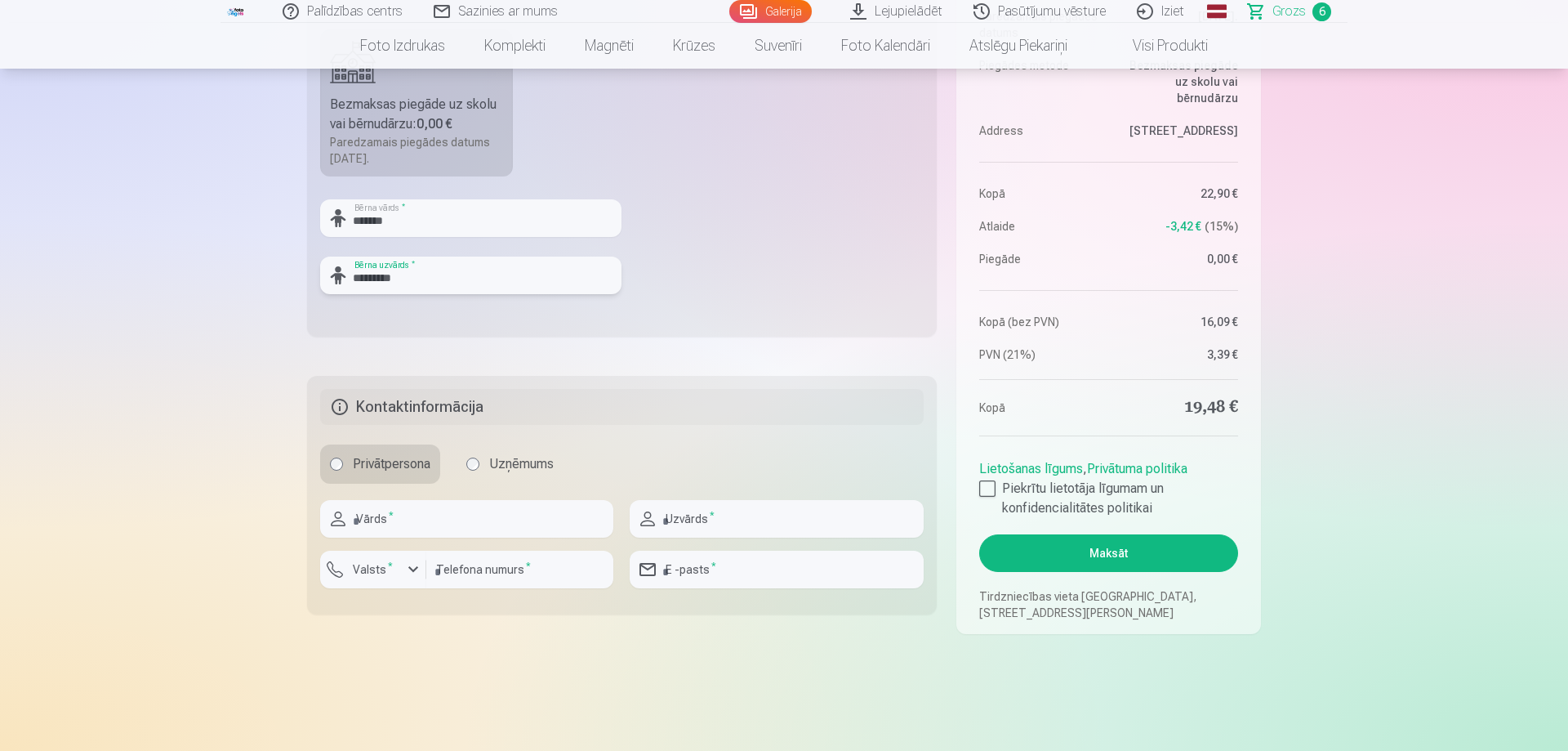
type input "*********"
click at [436, 529] on input "text" at bounding box center [466, 519] width 293 height 38
type input "*****"
click at [664, 528] on input "text" at bounding box center [776, 519] width 293 height 38
type input "*****"
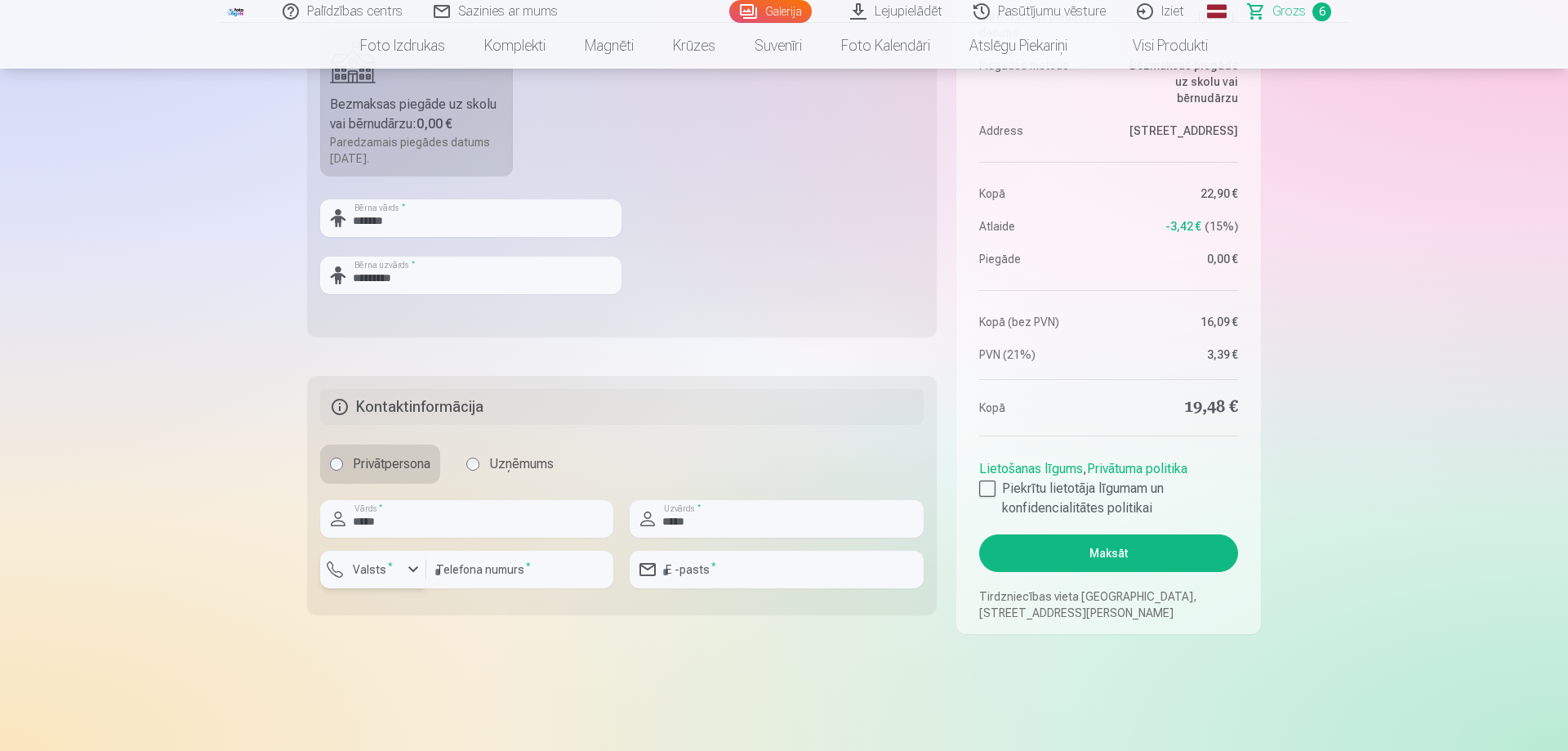
click at [355, 556] on button "Valsts *" at bounding box center [372, 569] width 106 height 38
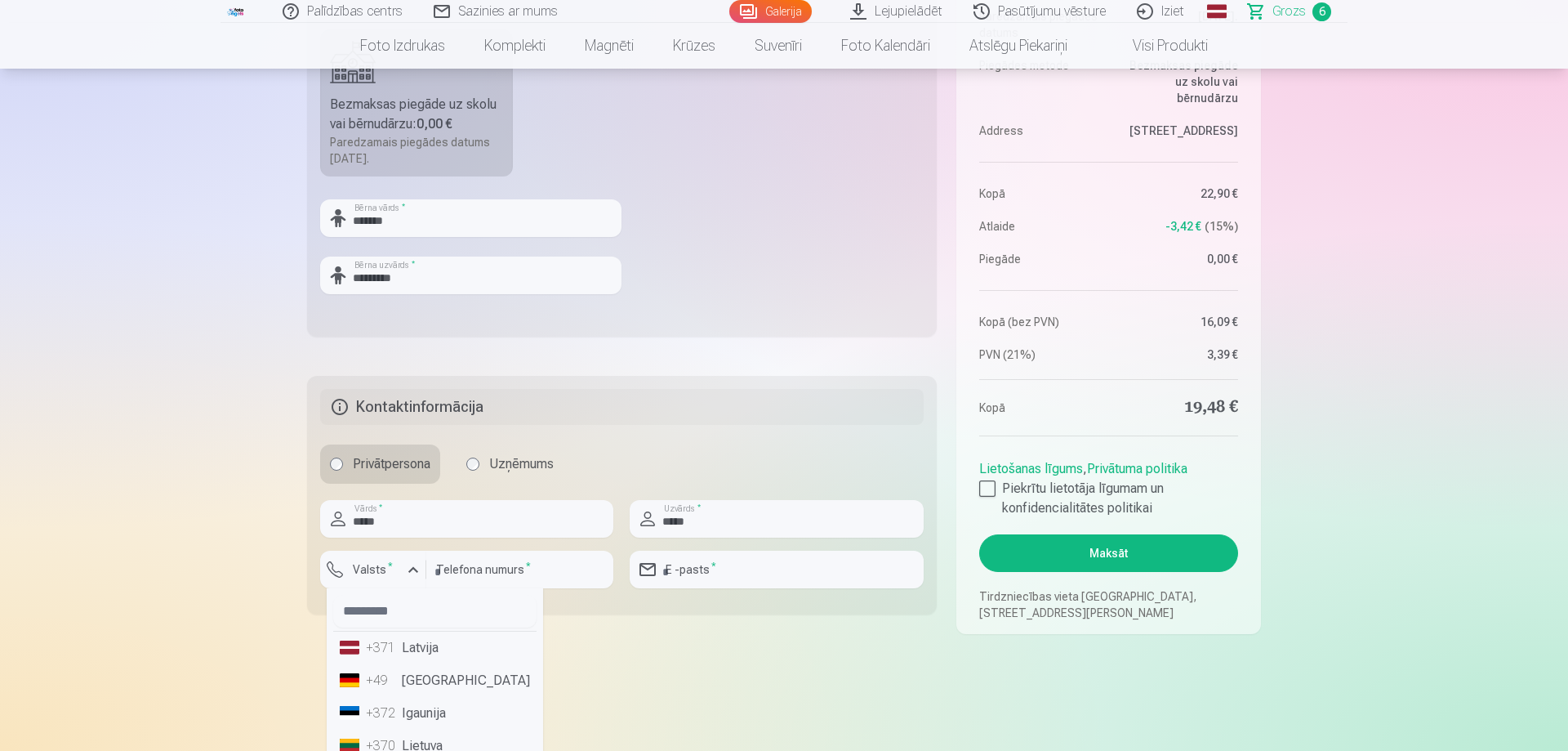
click at [359, 634] on li "+371 Latvija" at bounding box center [435, 647] width 204 height 33
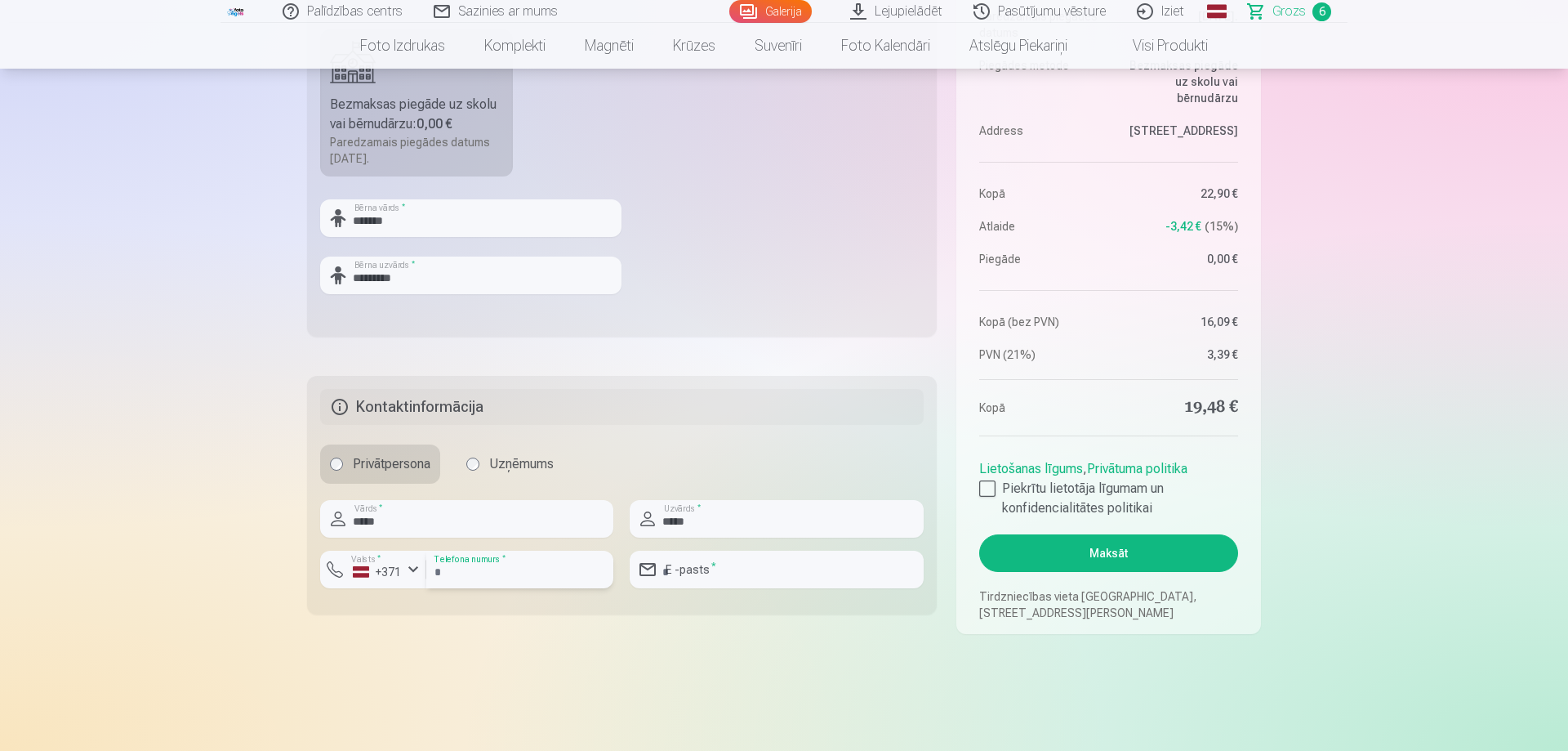
click at [467, 565] on input "number" at bounding box center [520, 569] width 187 height 38
type input "********"
click at [707, 567] on input "email" at bounding box center [776, 569] width 293 height 38
type input "**********"
click at [1056, 548] on button "Maksāt" at bounding box center [1109, 553] width 259 height 38
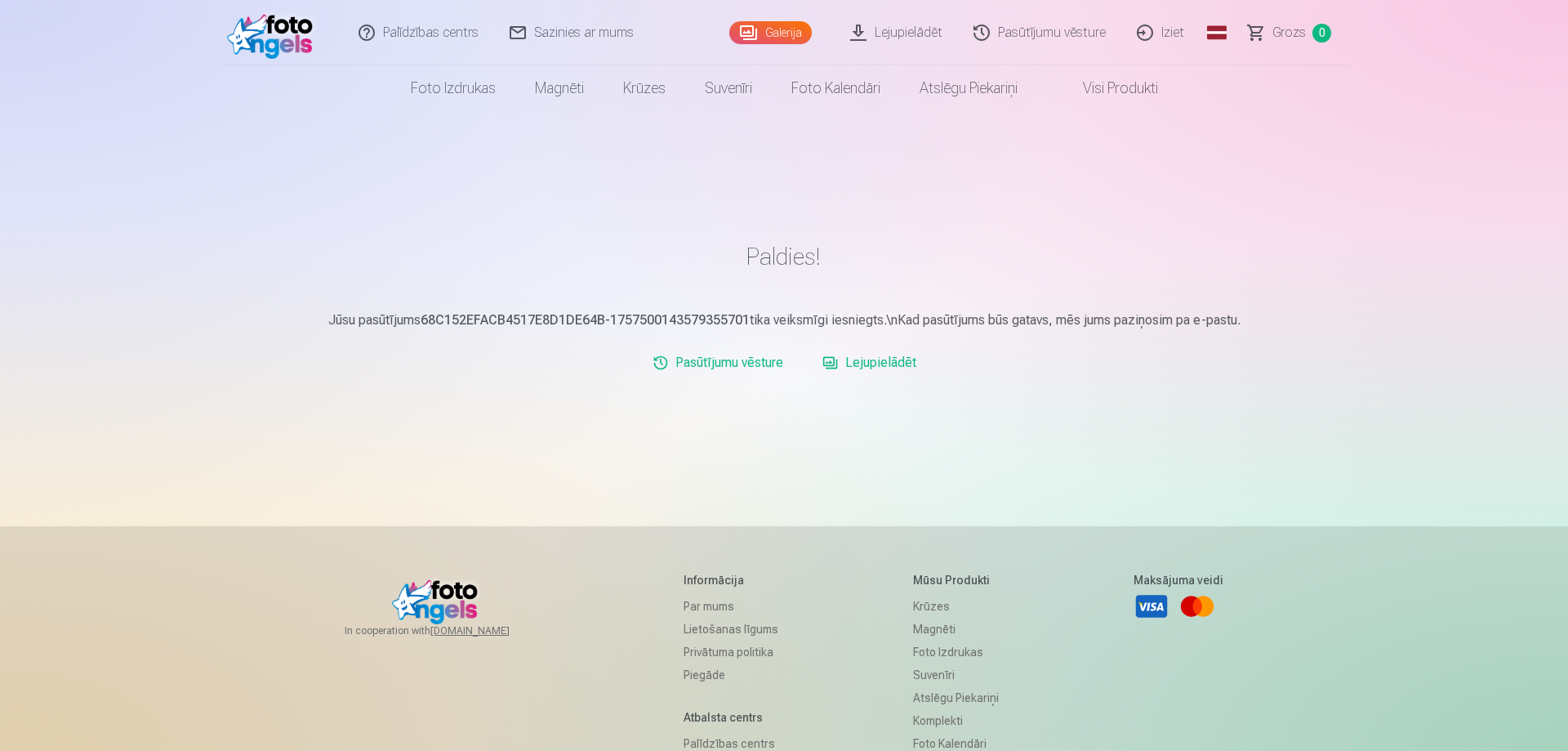
click at [864, 354] on link "Lejupielādēt" at bounding box center [869, 363] width 107 height 33
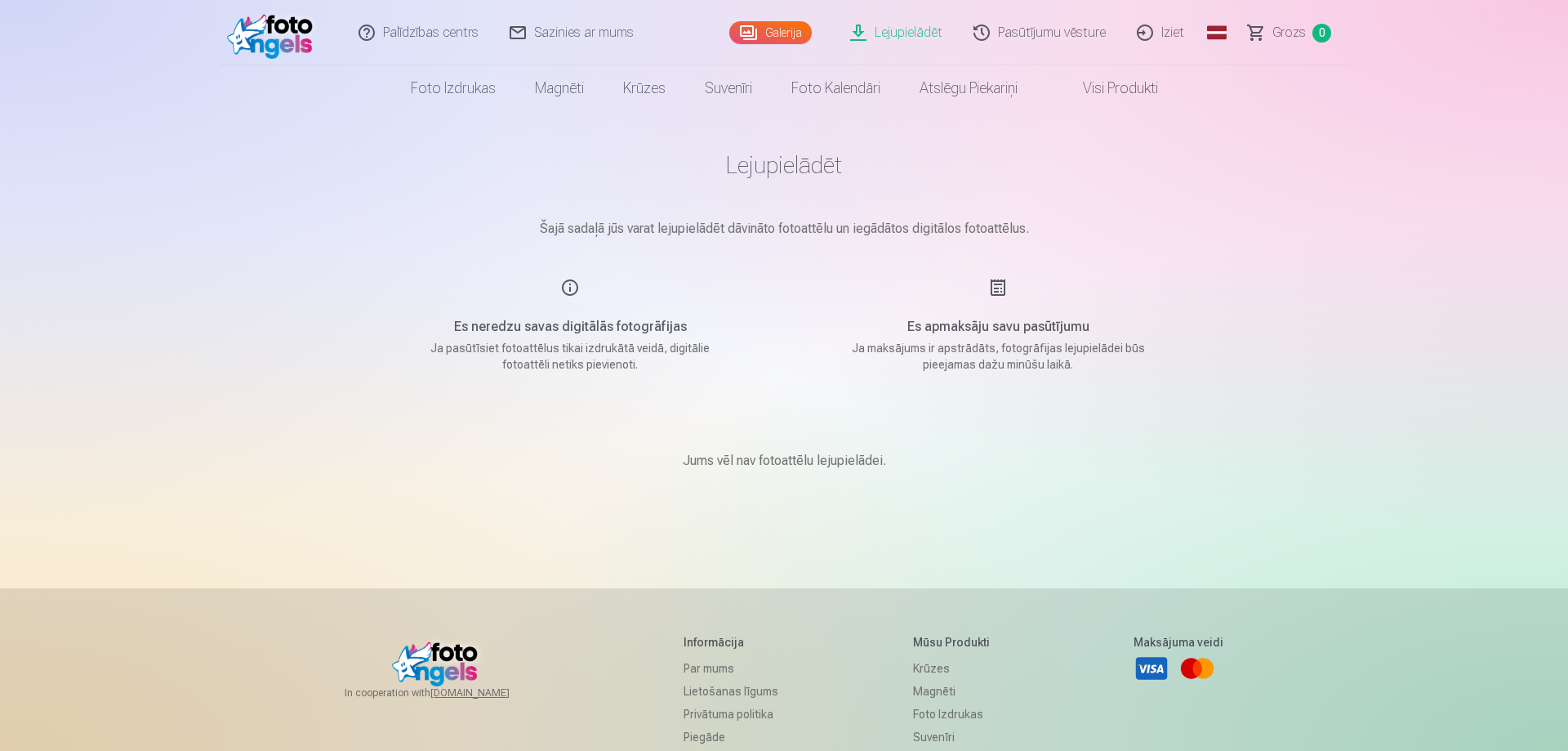
click at [781, 311] on main "Lejupielādēt Šajā sadaļā jūs varat lejupielādēt dāvināto fotoattēlu un iegādāto…" at bounding box center [784, 329] width 817 height 438
click at [263, 38] on img at bounding box center [274, 33] width 94 height 52
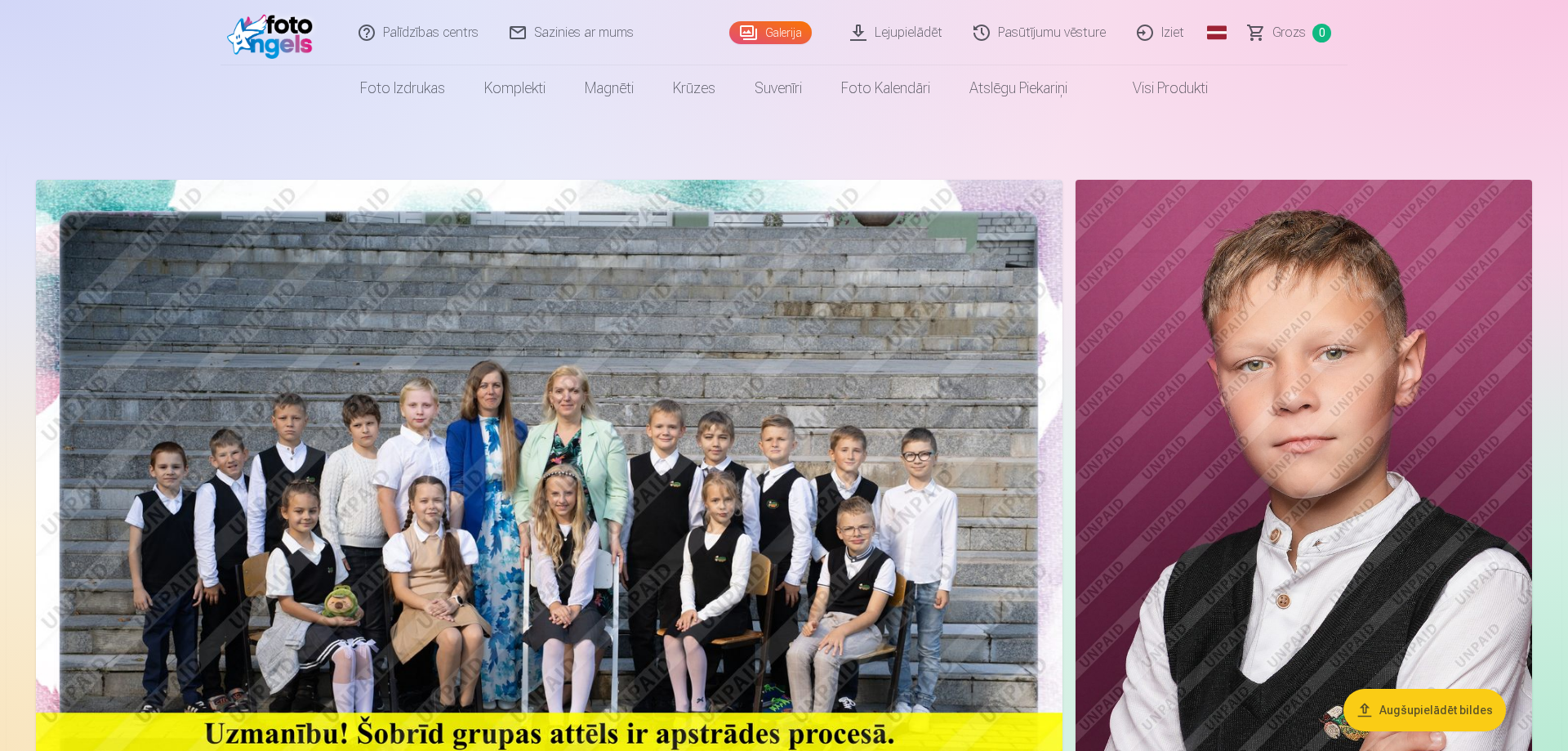
click at [905, 36] on link "Lejupielādēt" at bounding box center [897, 33] width 124 height 65
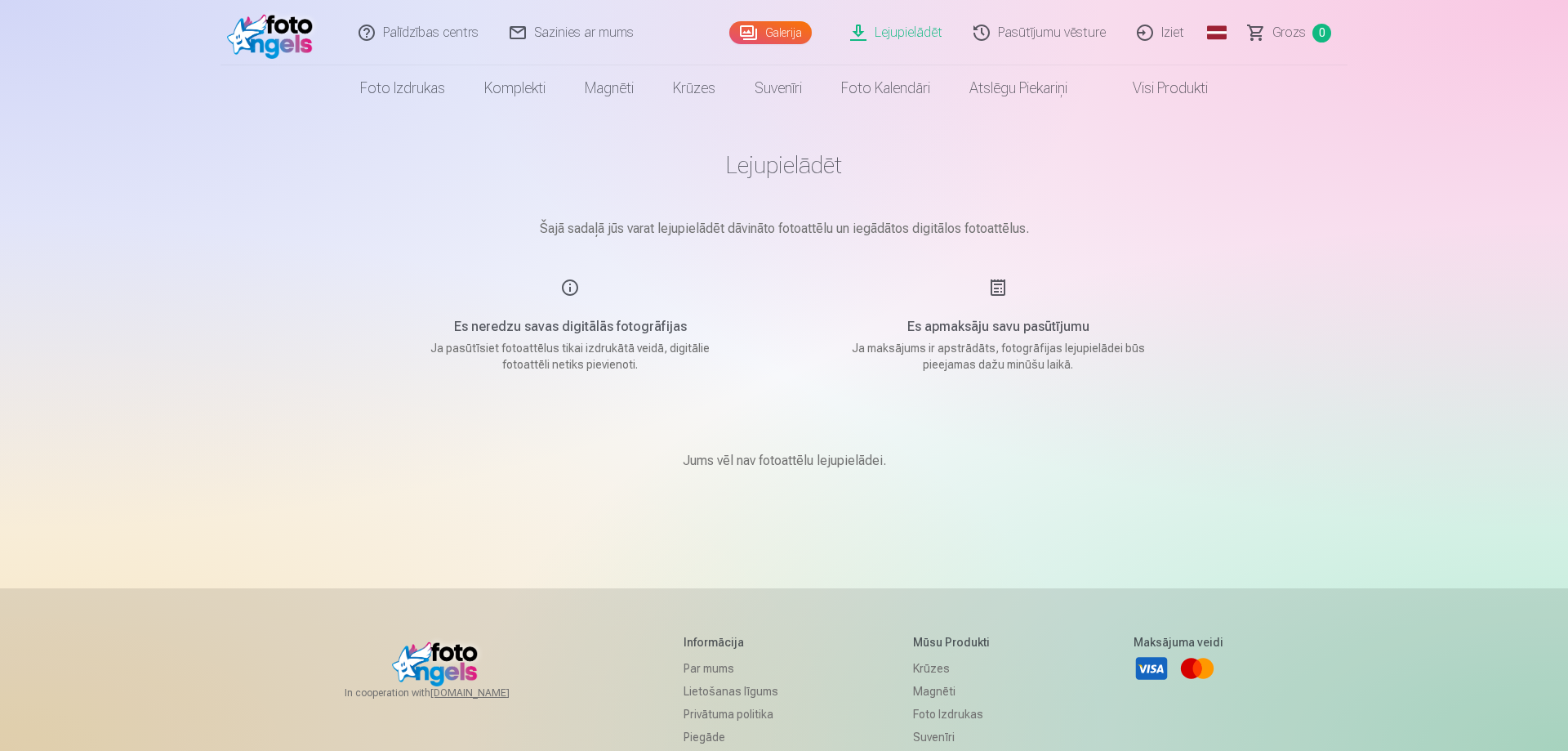
click at [238, 29] on img at bounding box center [274, 33] width 94 height 52
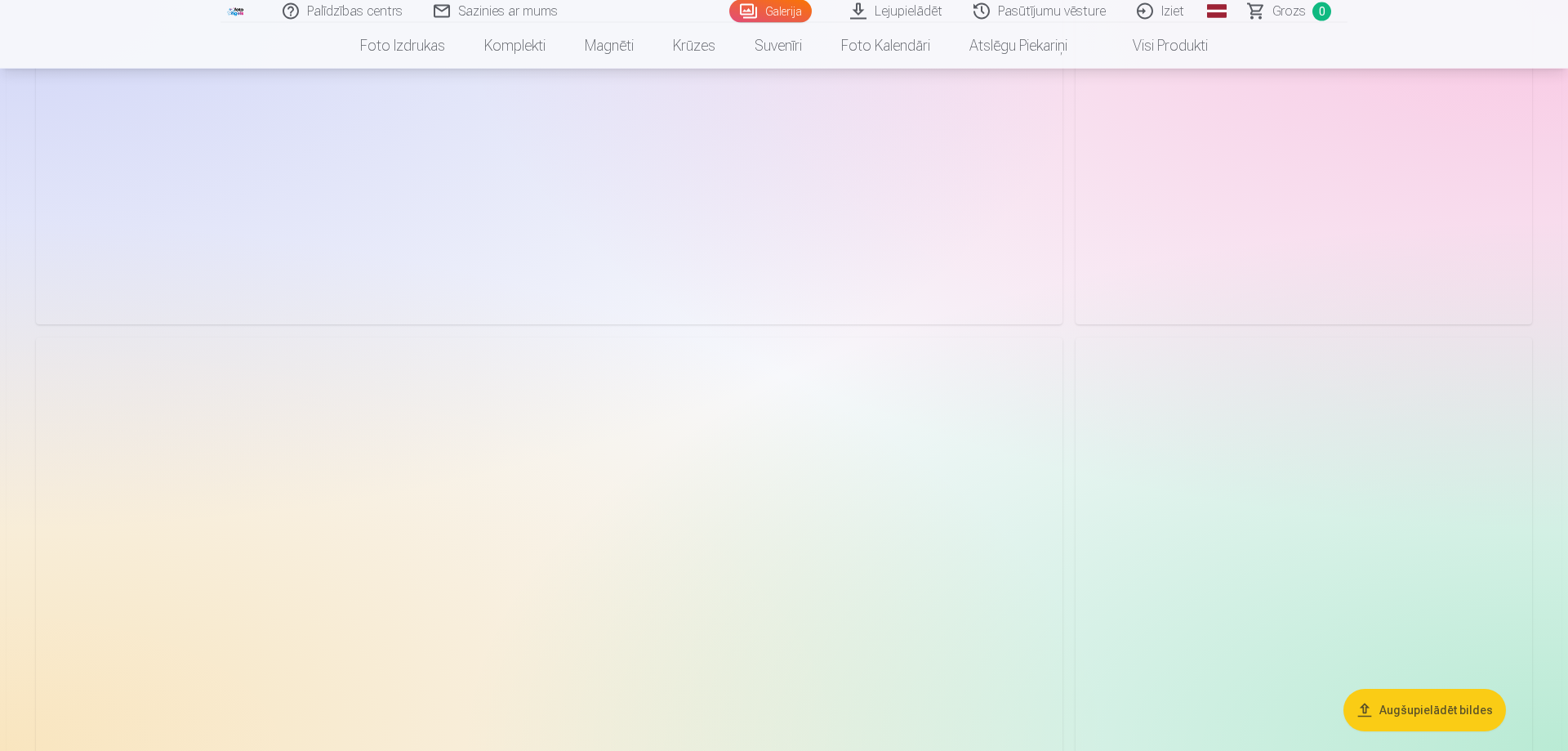
scroll to position [2083, 0]
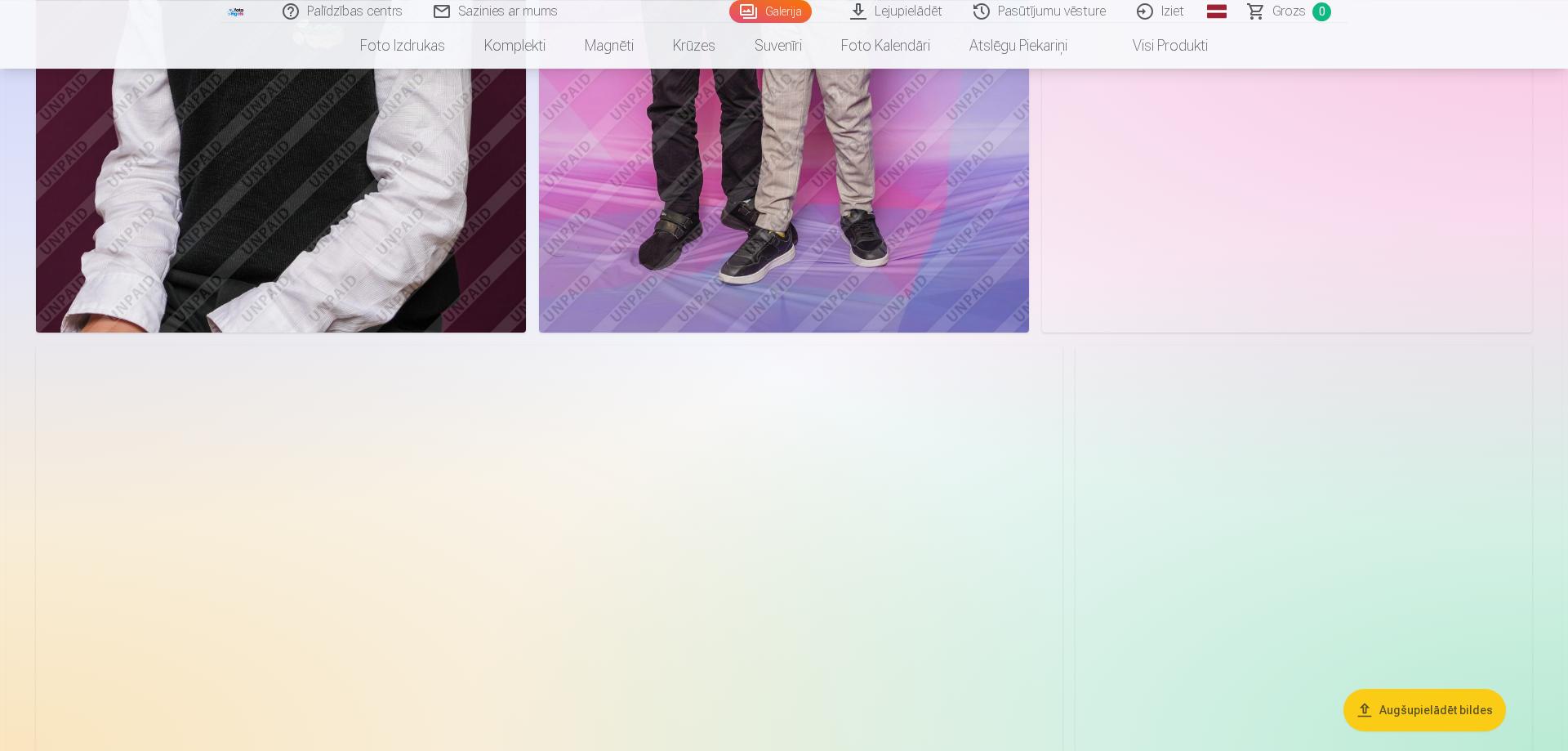
scroll to position [1167, 0]
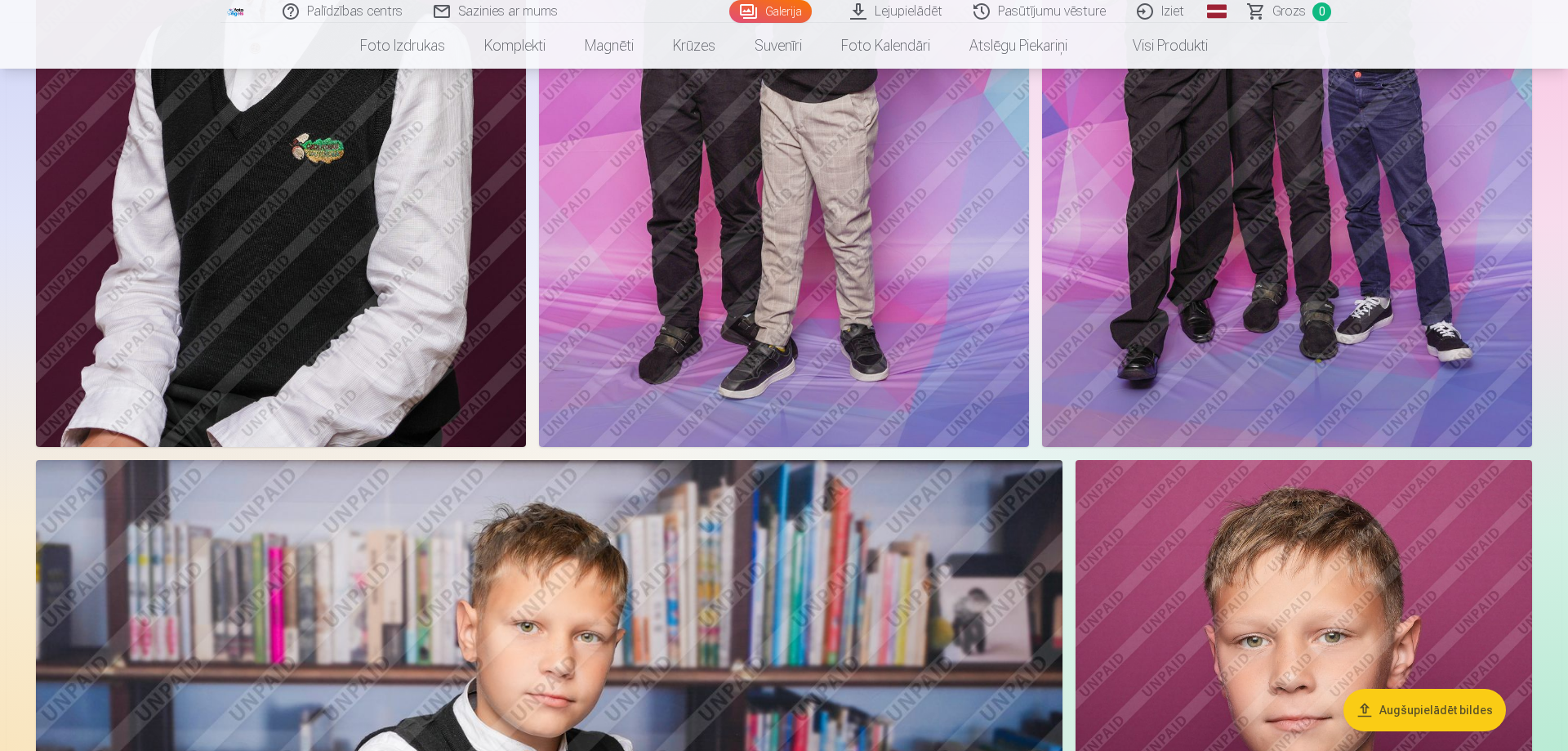
click at [901, 19] on link "Lejupielādēt" at bounding box center [897, 11] width 124 height 23
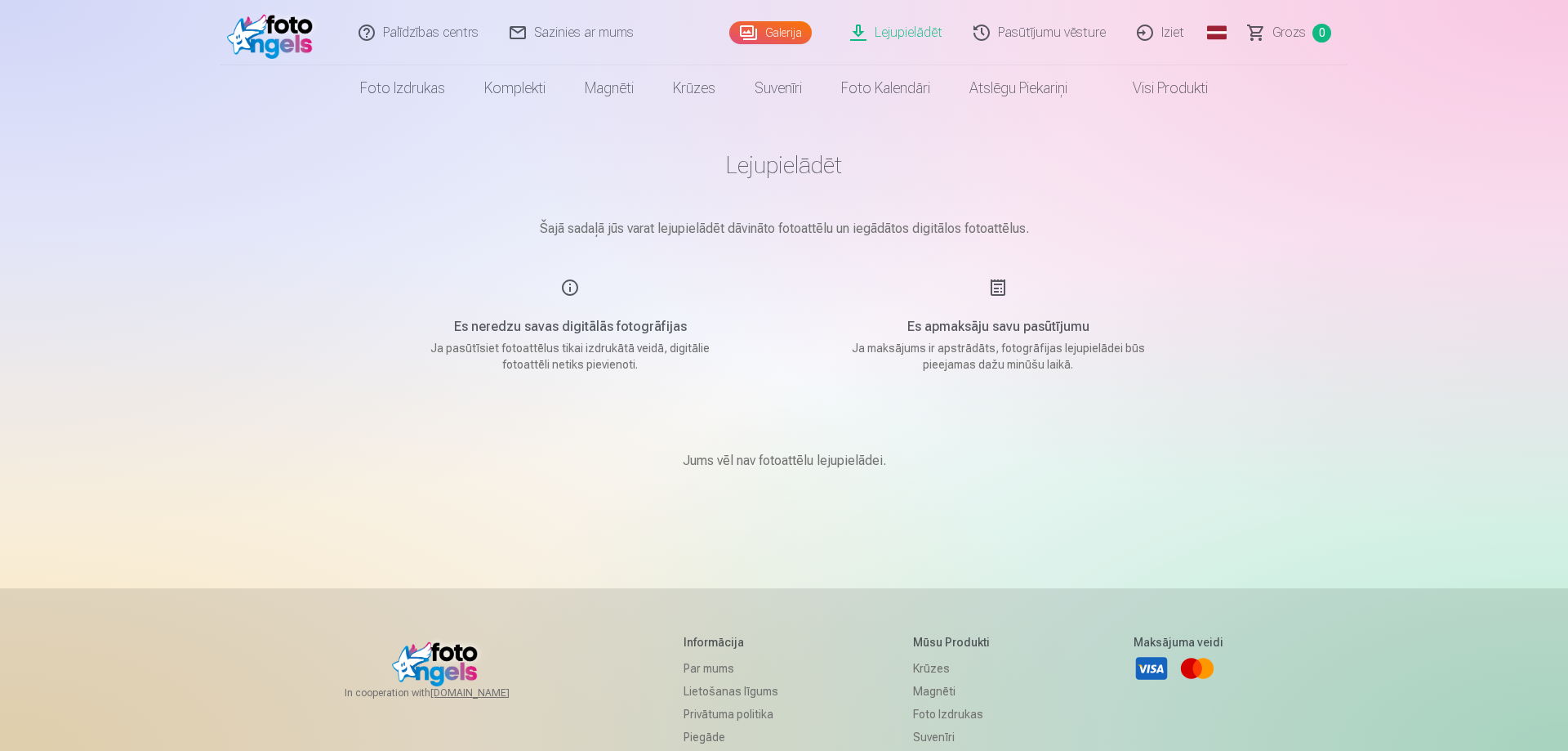
click at [795, 466] on p "Jums vēl nav fotoattēlu lejupielādei." at bounding box center [784, 460] width 204 height 20
click at [811, 33] on link "Galerija" at bounding box center [771, 32] width 83 height 23
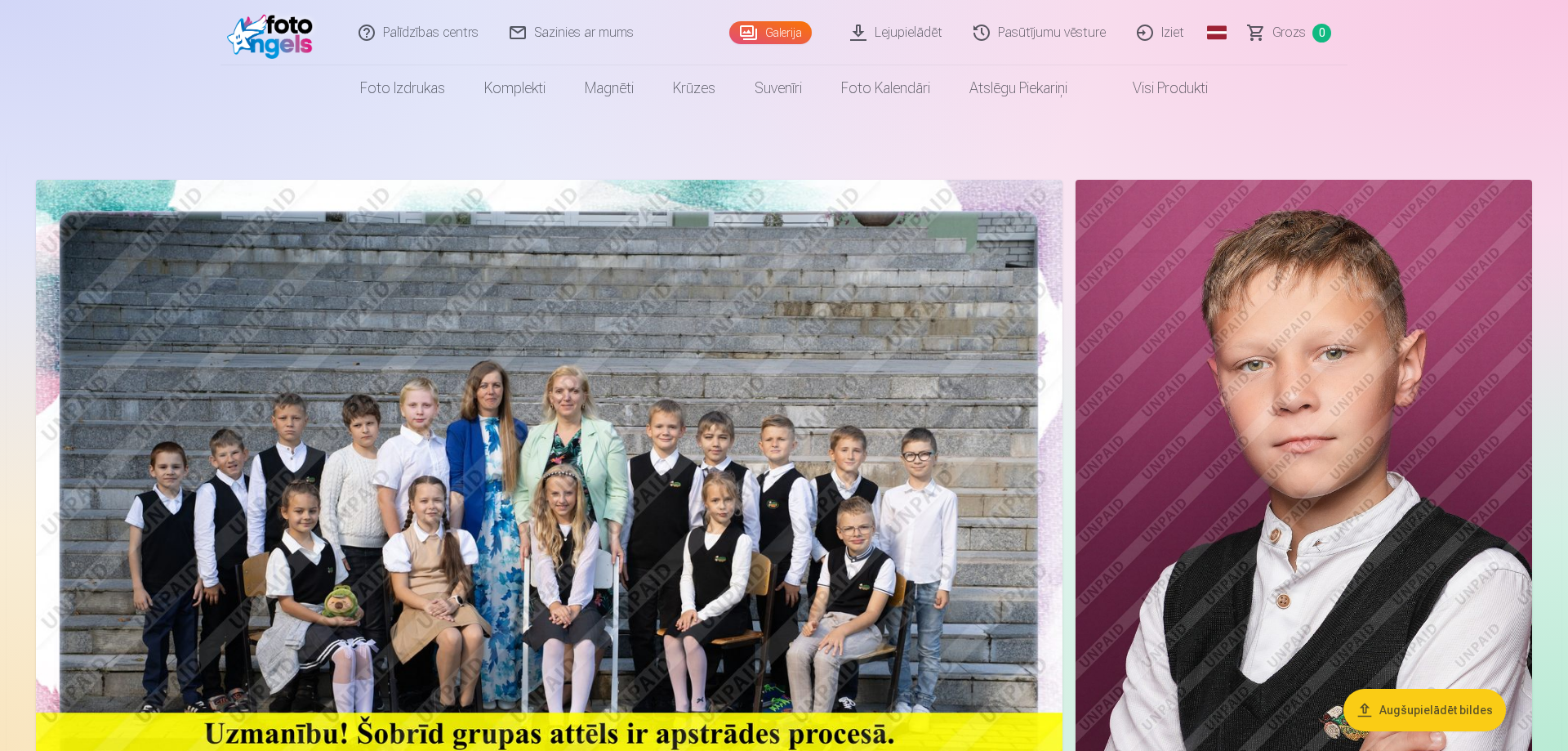
click at [884, 30] on link "Lejupielādēt" at bounding box center [897, 33] width 124 height 65
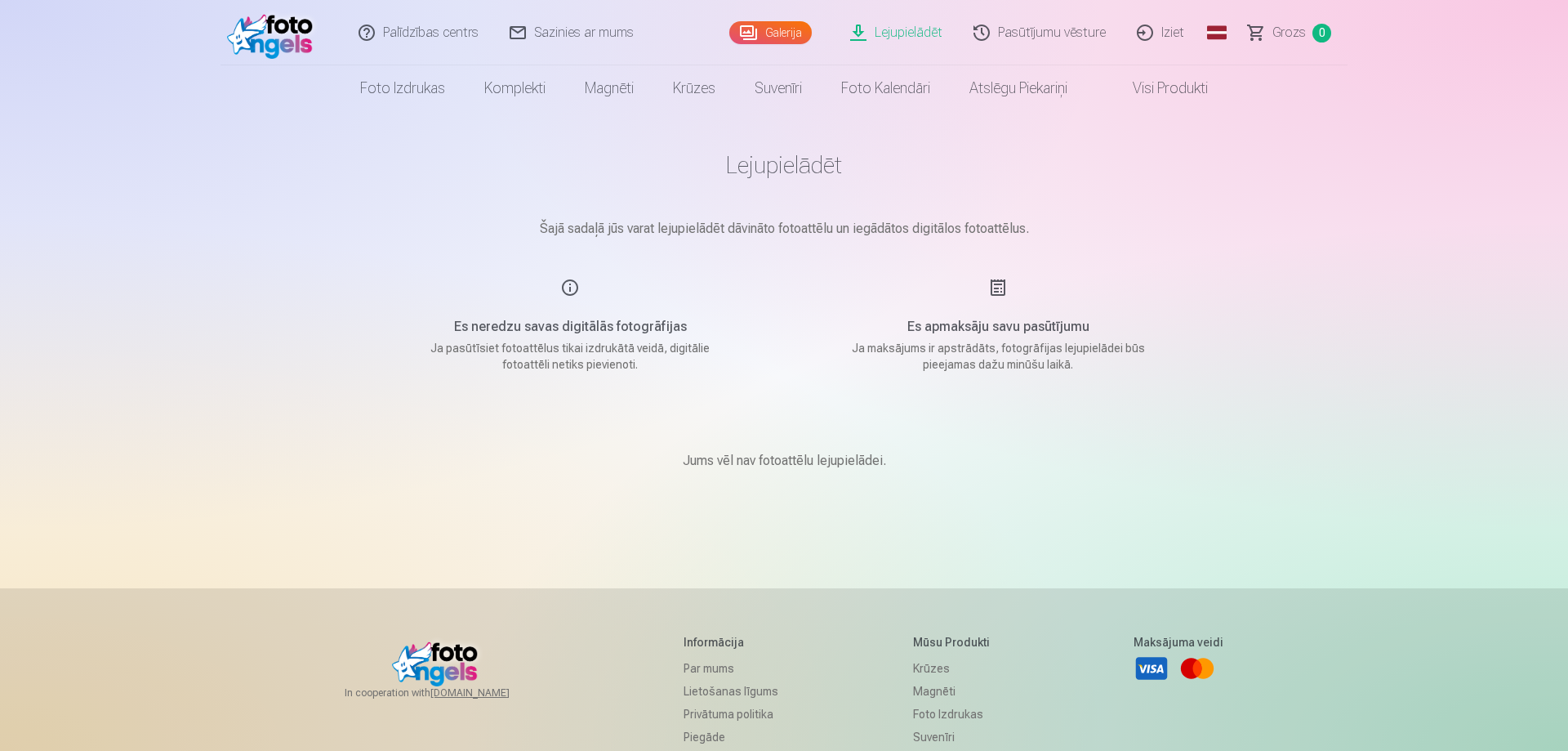
click at [785, 38] on link "Galerija" at bounding box center [771, 32] width 83 height 23
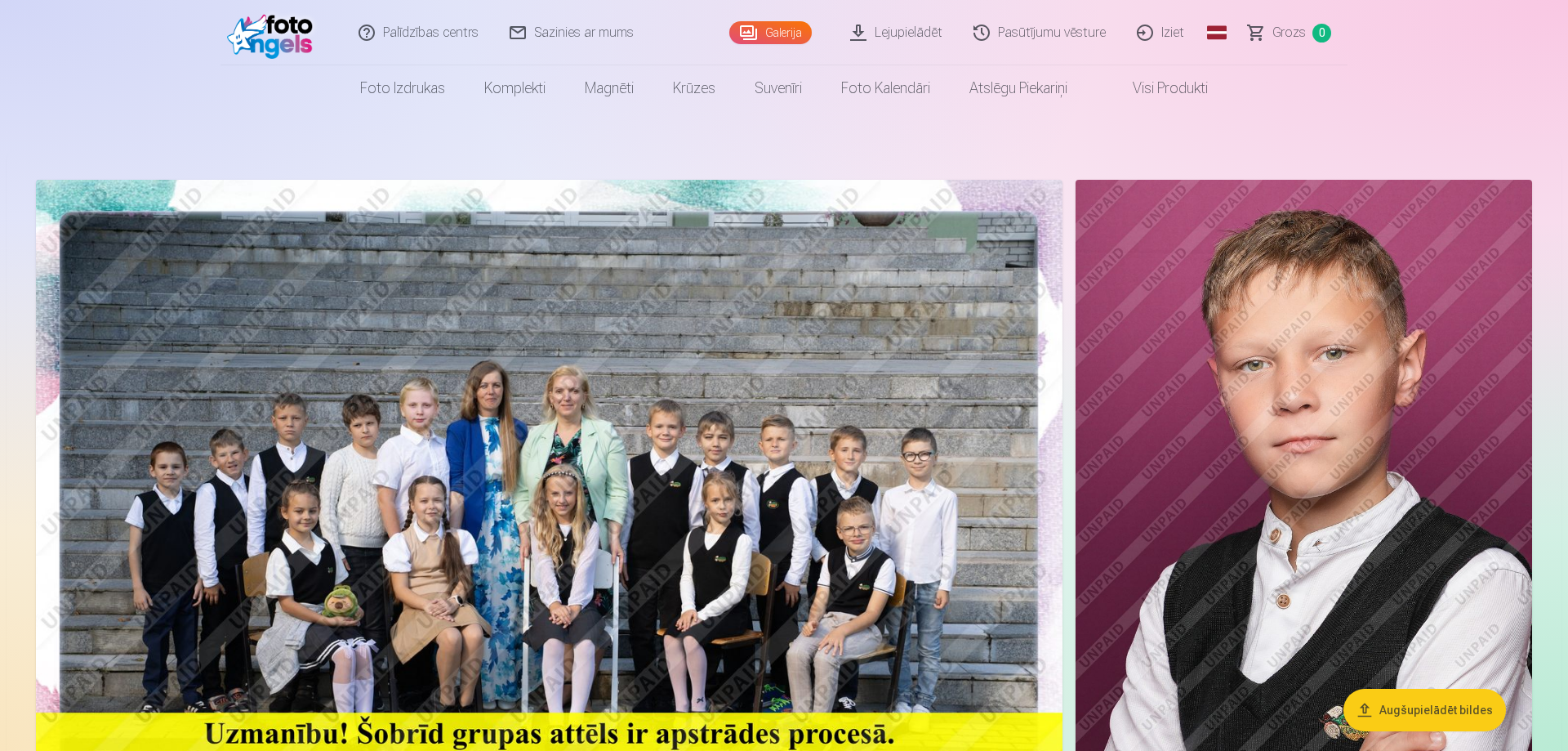
click at [1173, 89] on link "Visi produkti" at bounding box center [1157, 88] width 140 height 45
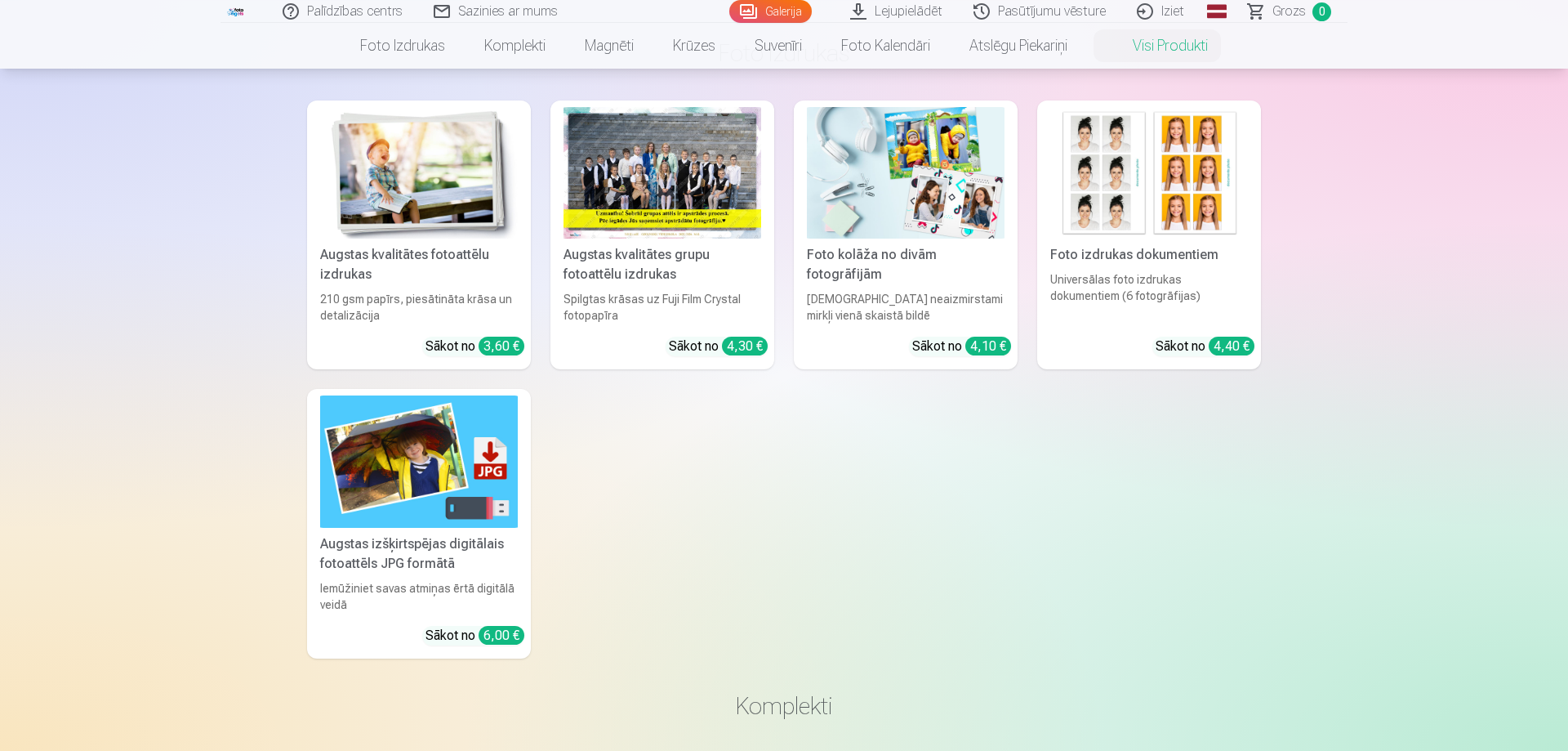
scroll to position [167, 0]
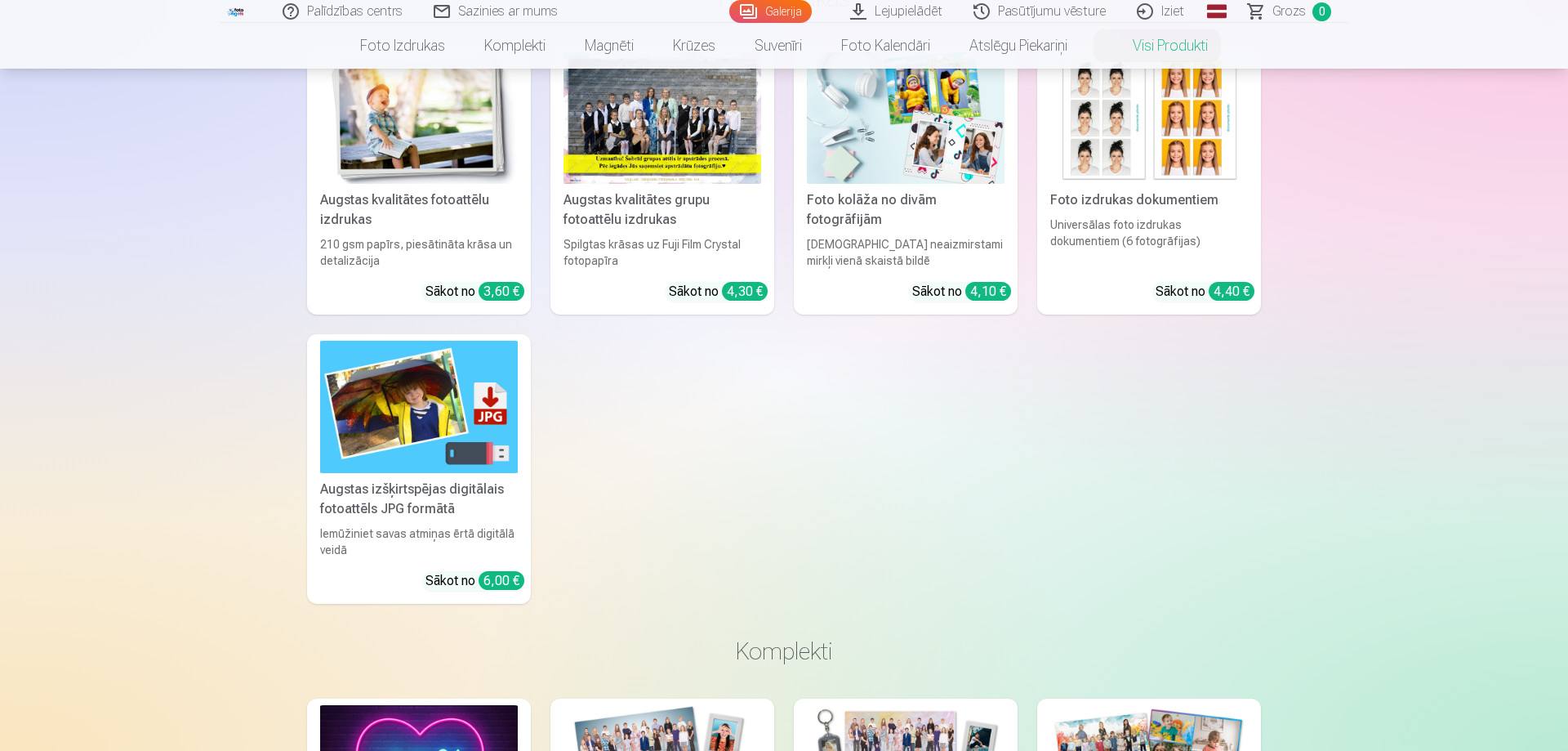
click at [417, 409] on img at bounding box center [419, 406] width 198 height 131
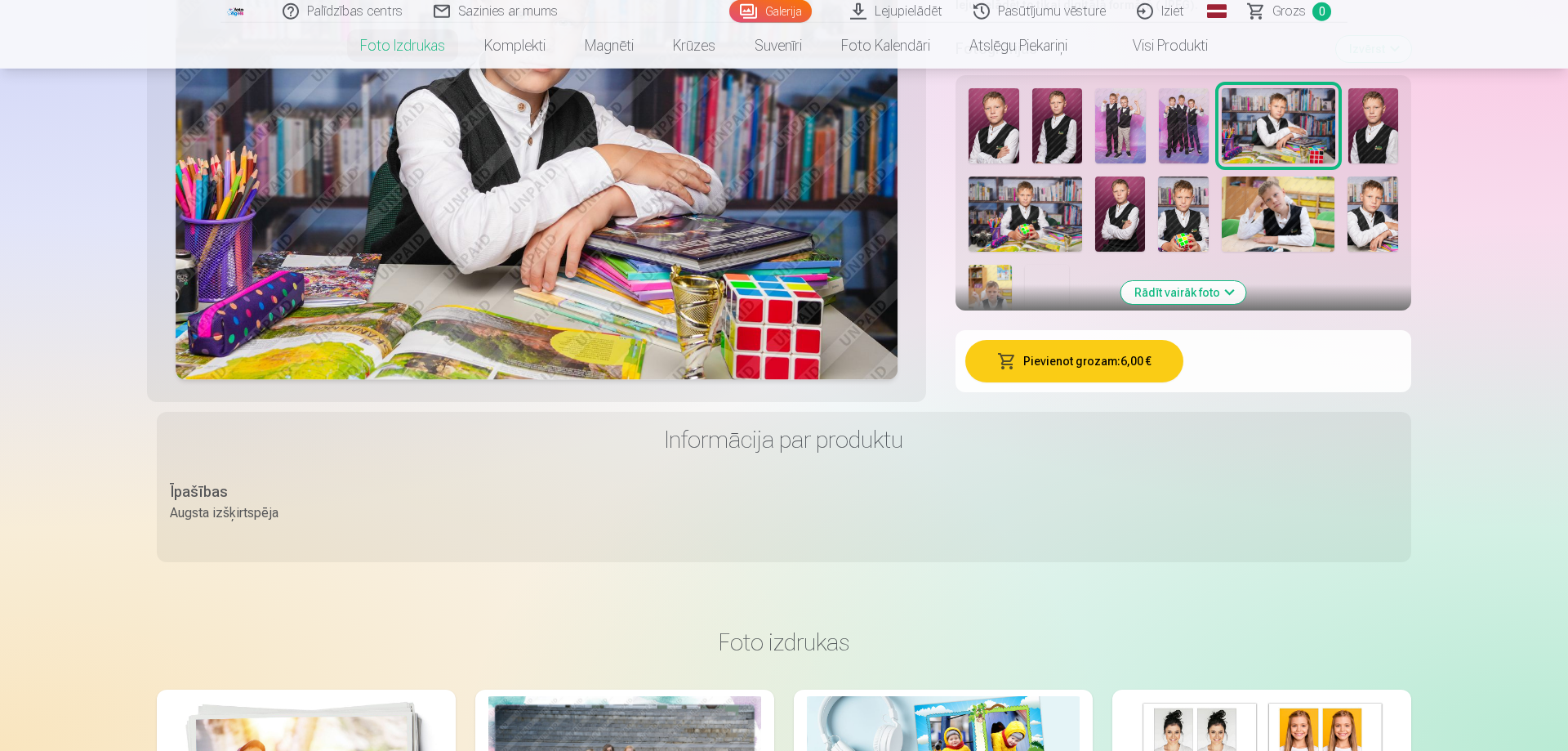
scroll to position [250, 0]
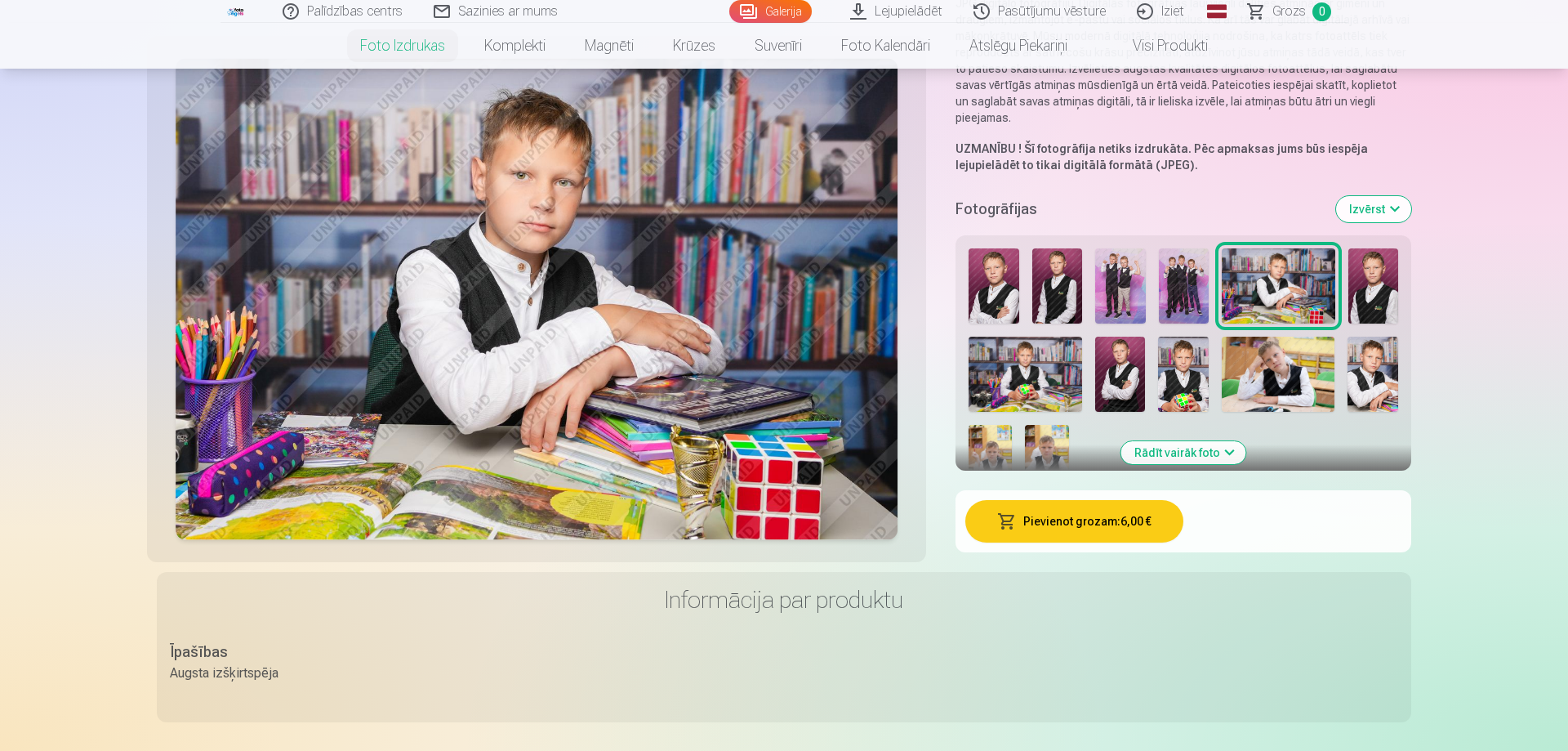
click at [1054, 366] on img at bounding box center [1026, 375] width 114 height 75
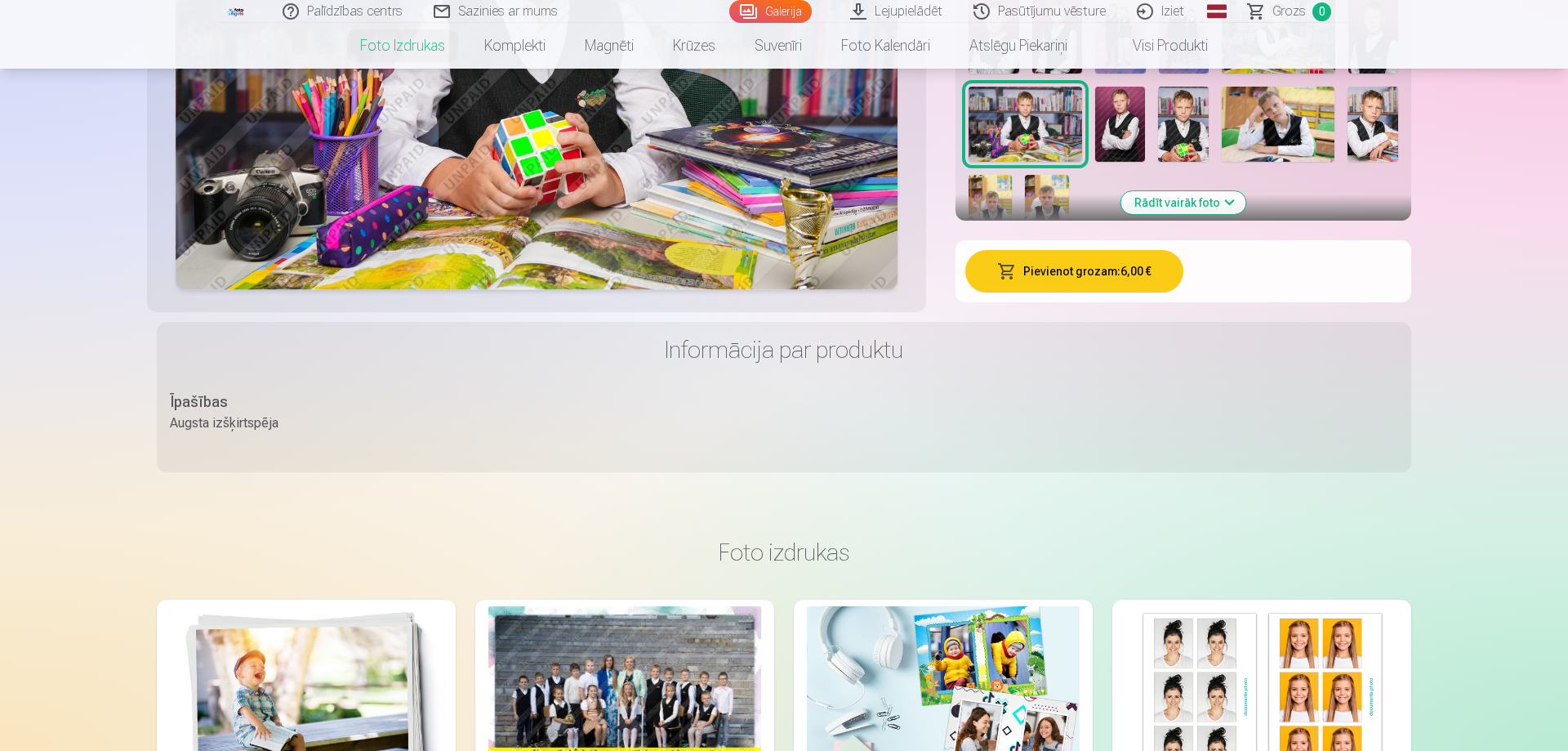
scroll to position [417, 0]
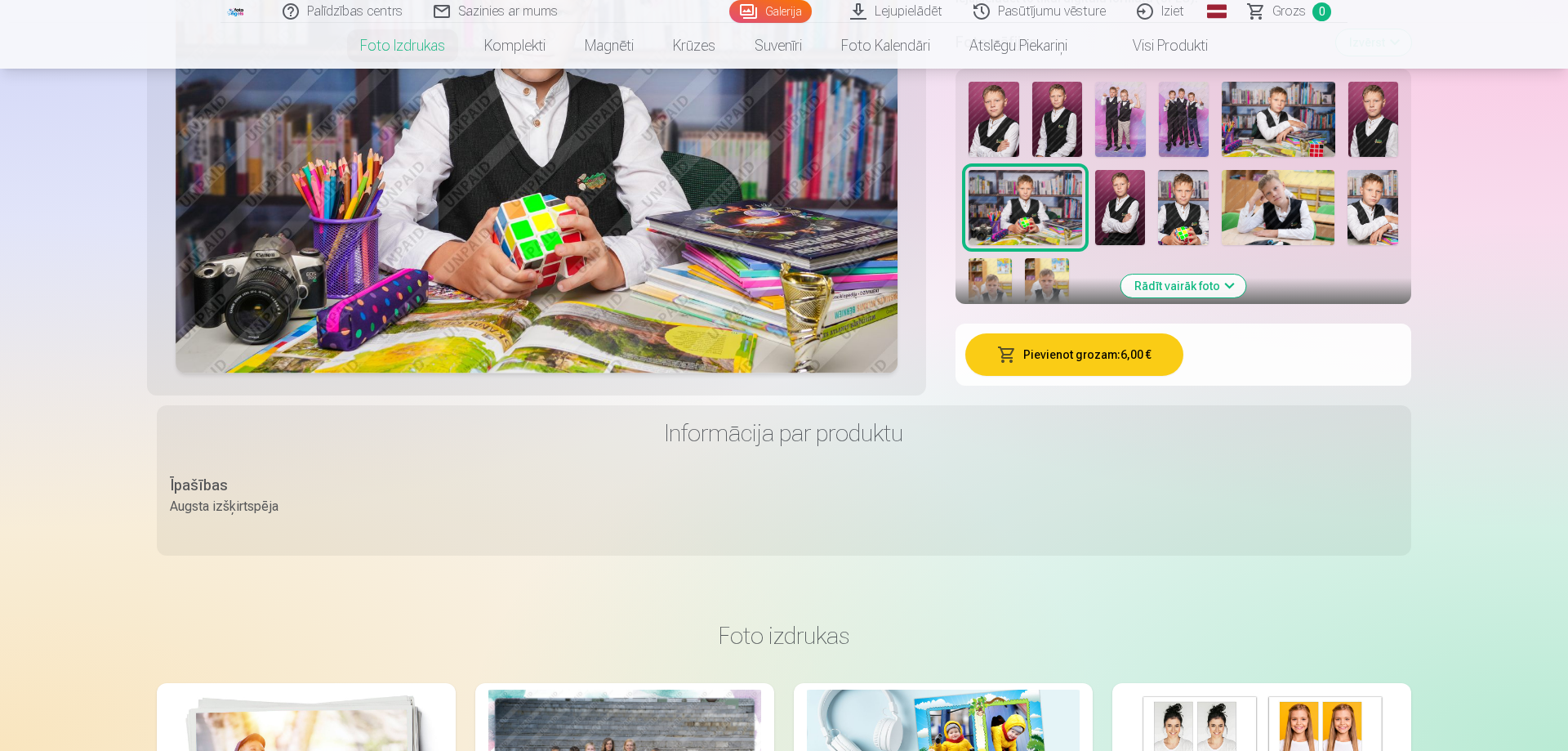
click at [1263, 181] on img at bounding box center [1279, 208] width 114 height 75
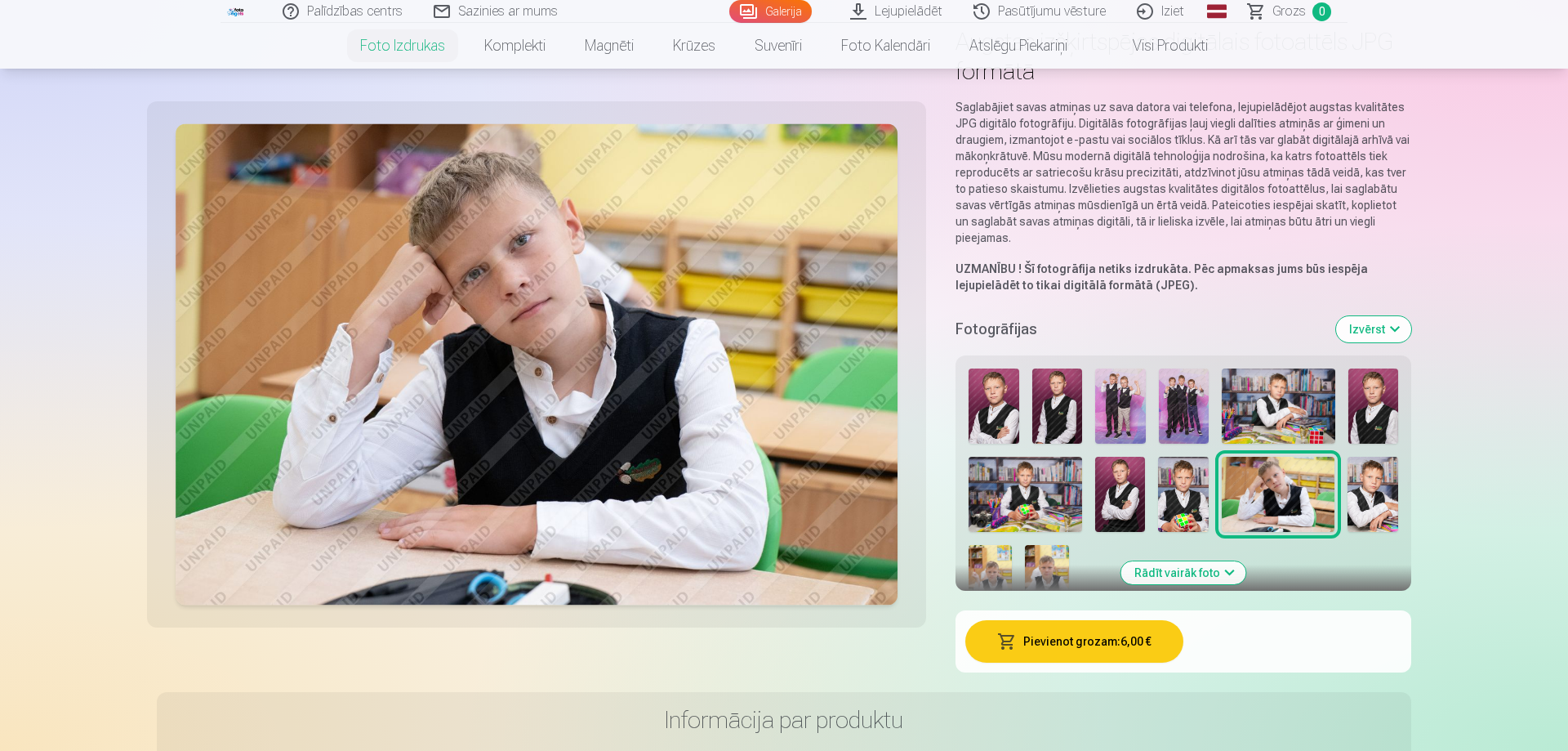
scroll to position [83, 0]
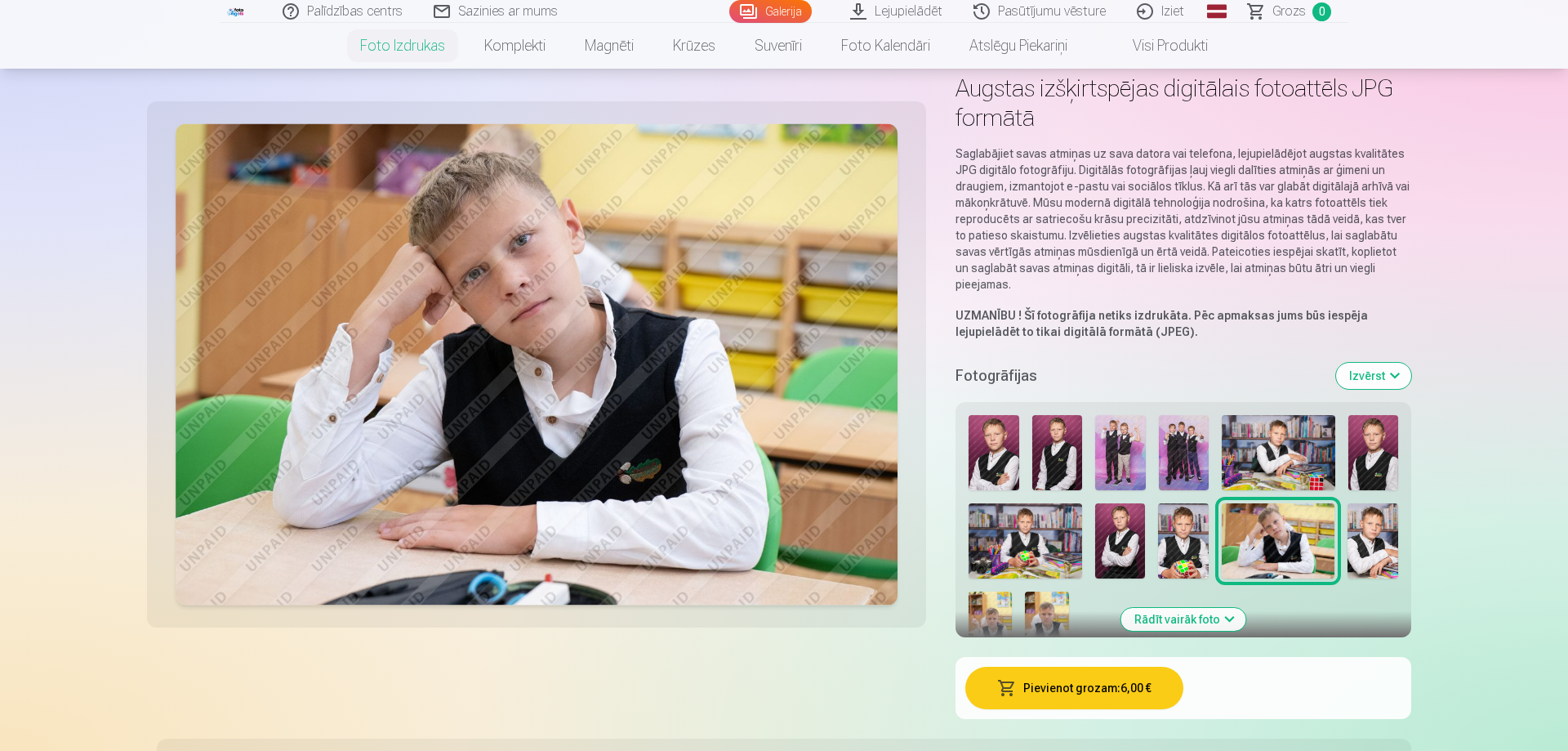
click at [1258, 430] on img at bounding box center [1279, 453] width 113 height 75
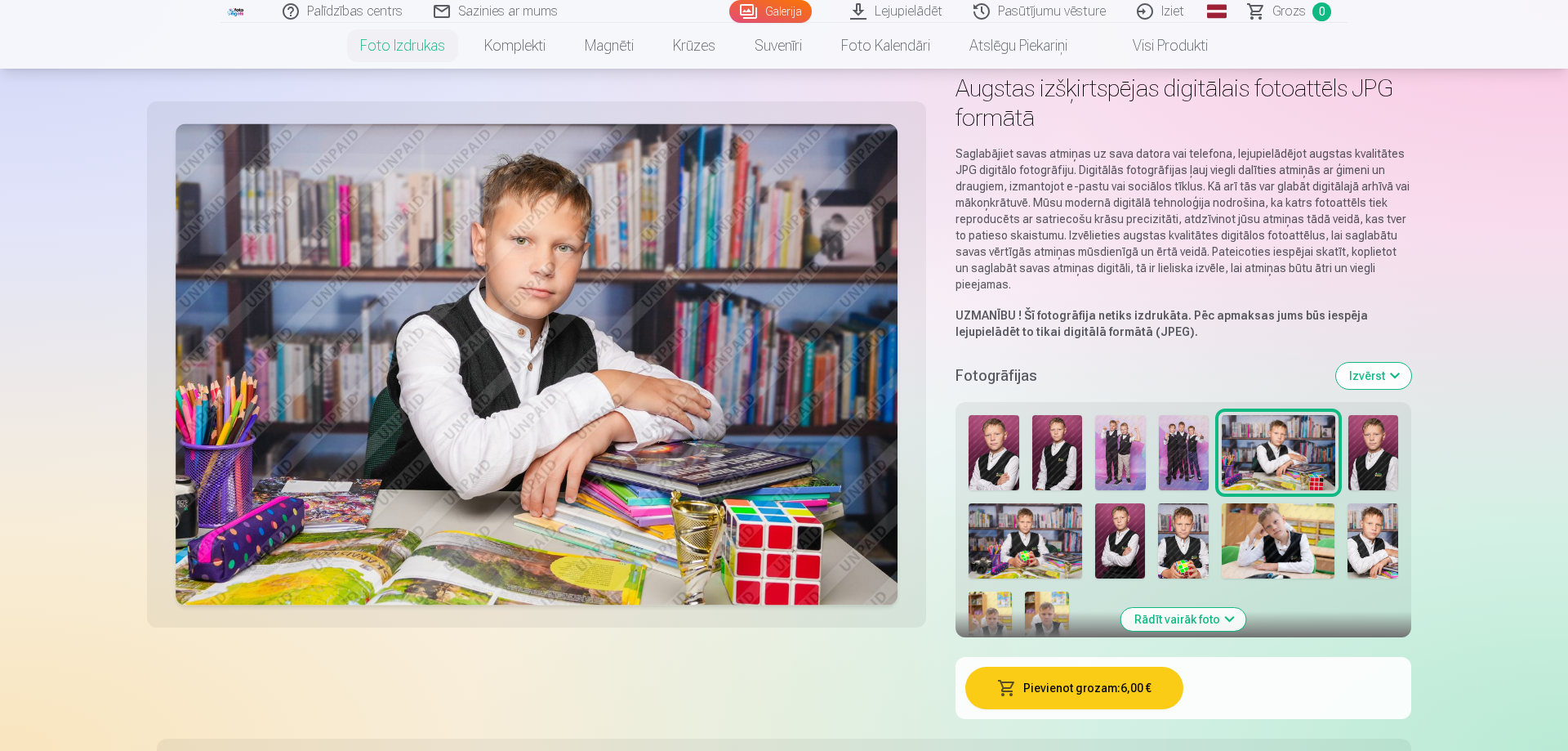
click at [1376, 446] on img at bounding box center [1373, 453] width 49 height 75
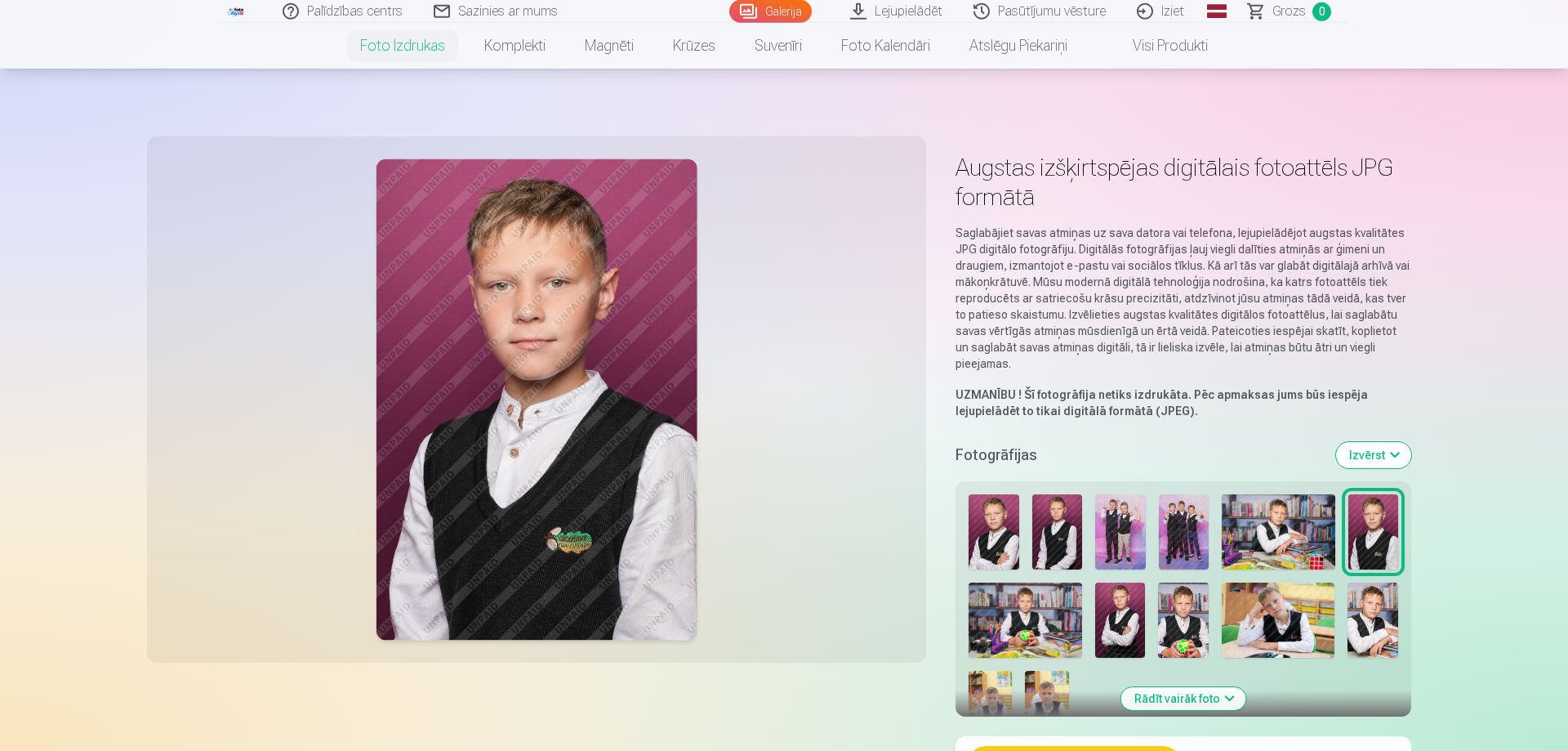
scroll to position [0, 0]
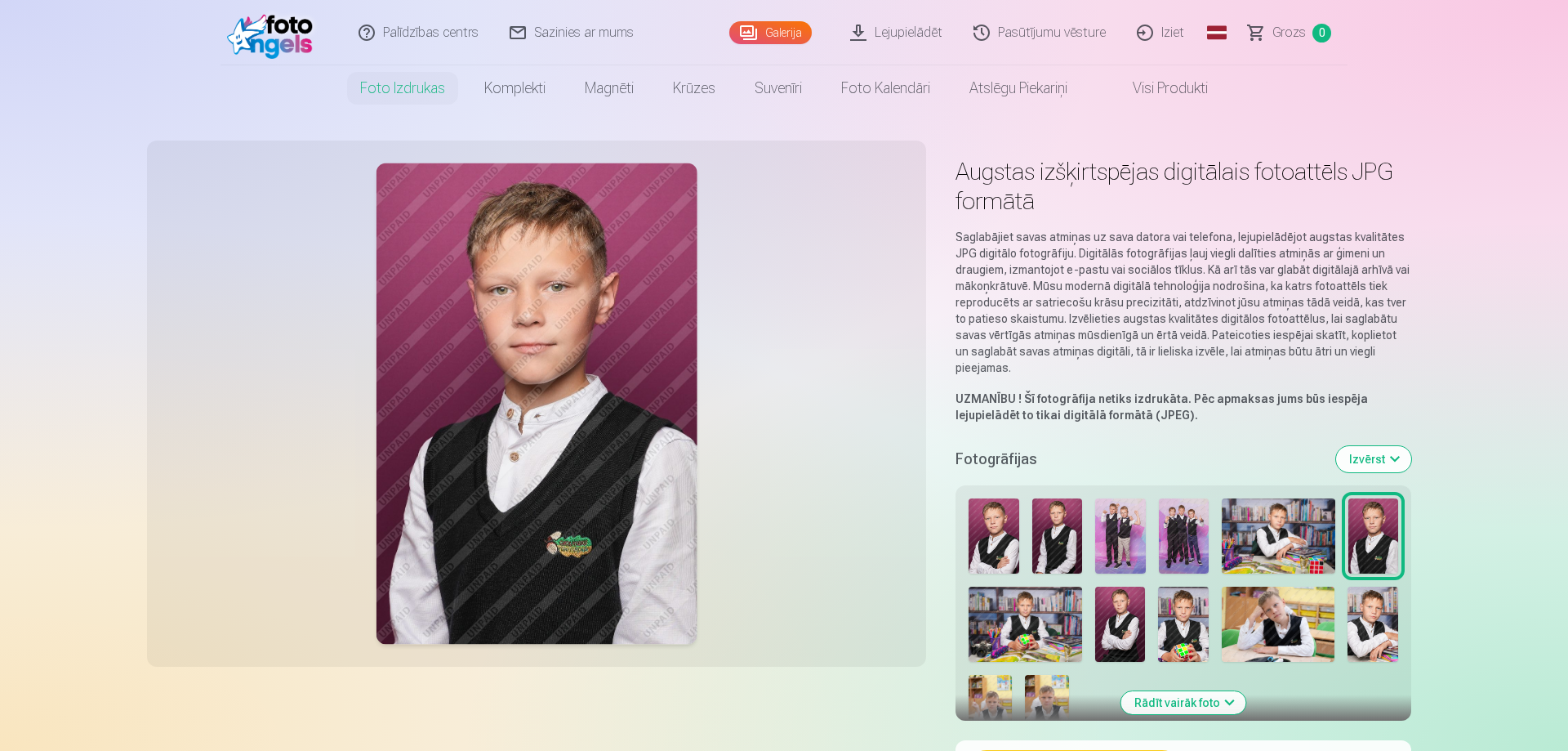
click at [250, 47] on img at bounding box center [274, 33] width 94 height 52
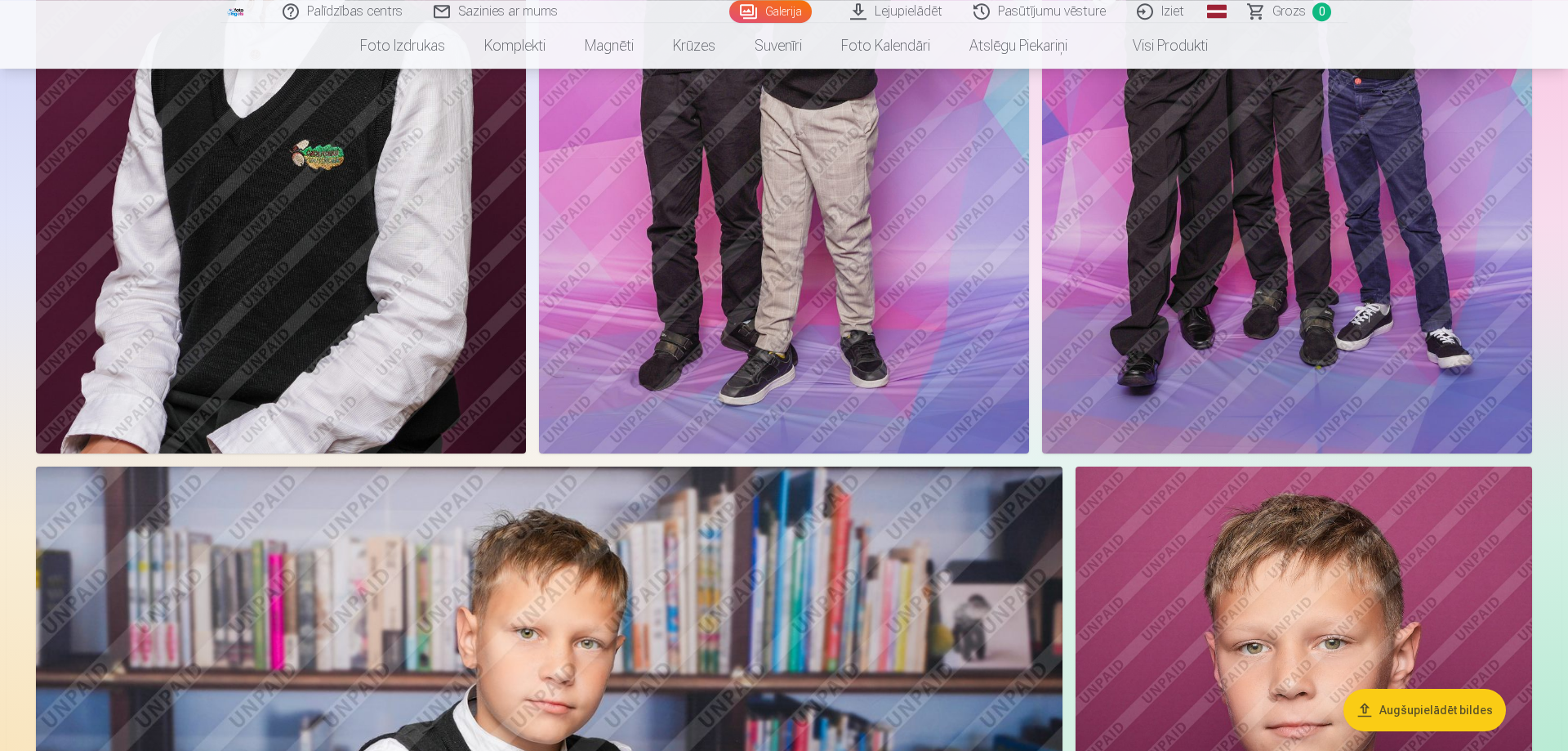
scroll to position [1167, 0]
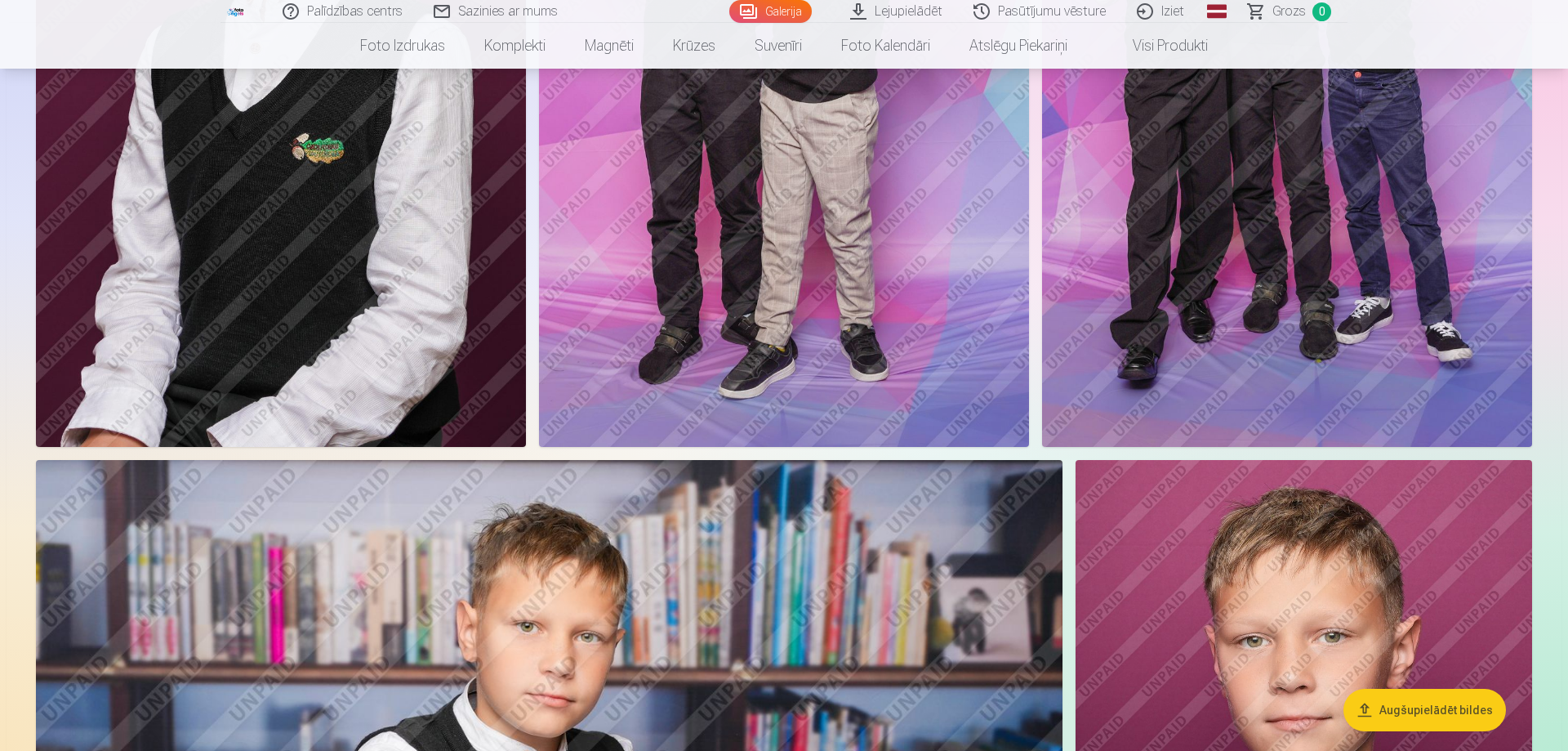
click at [1435, 713] on button "Augšupielādēt bildes" at bounding box center [1425, 709] width 163 height 42
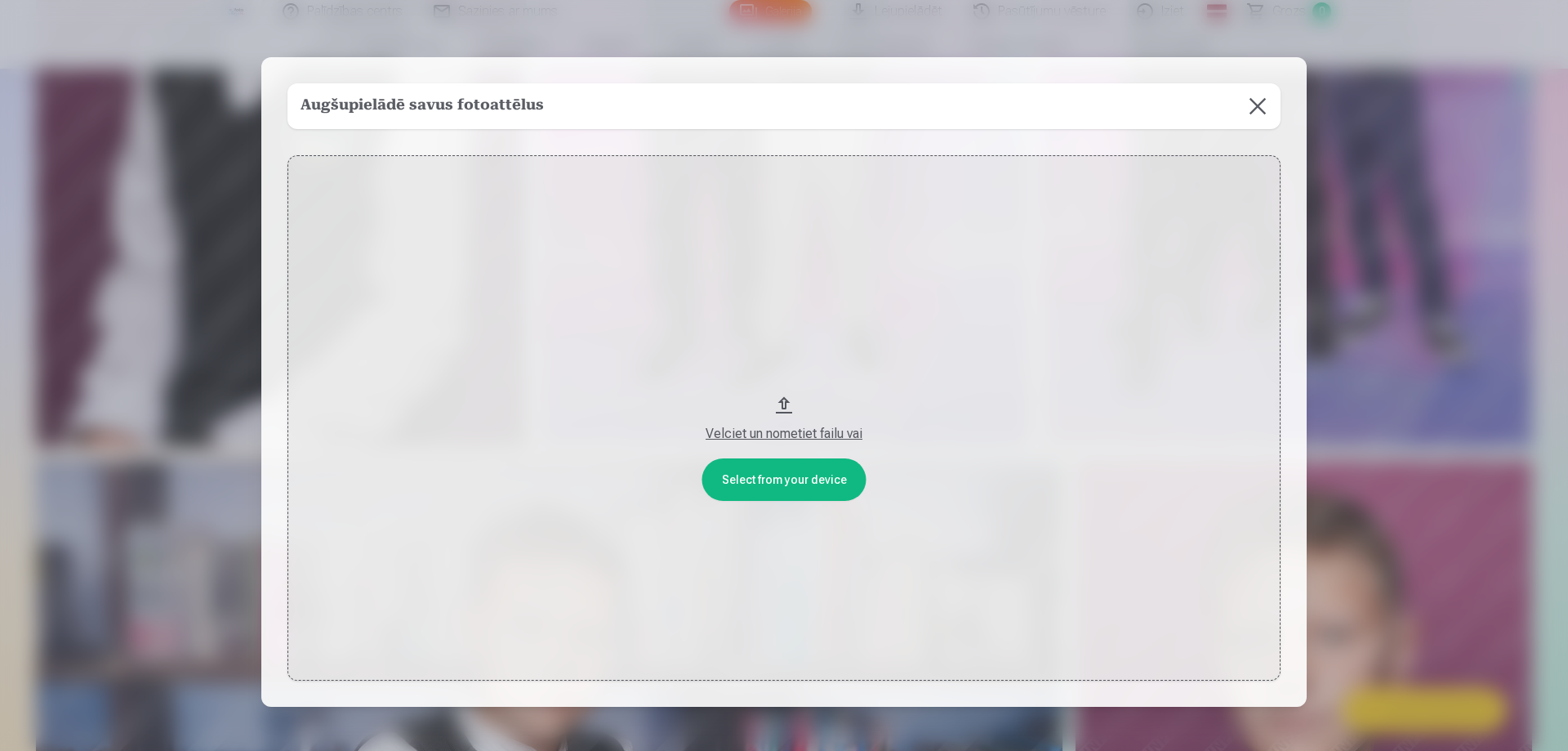
click at [1256, 116] on button at bounding box center [1258, 106] width 45 height 45
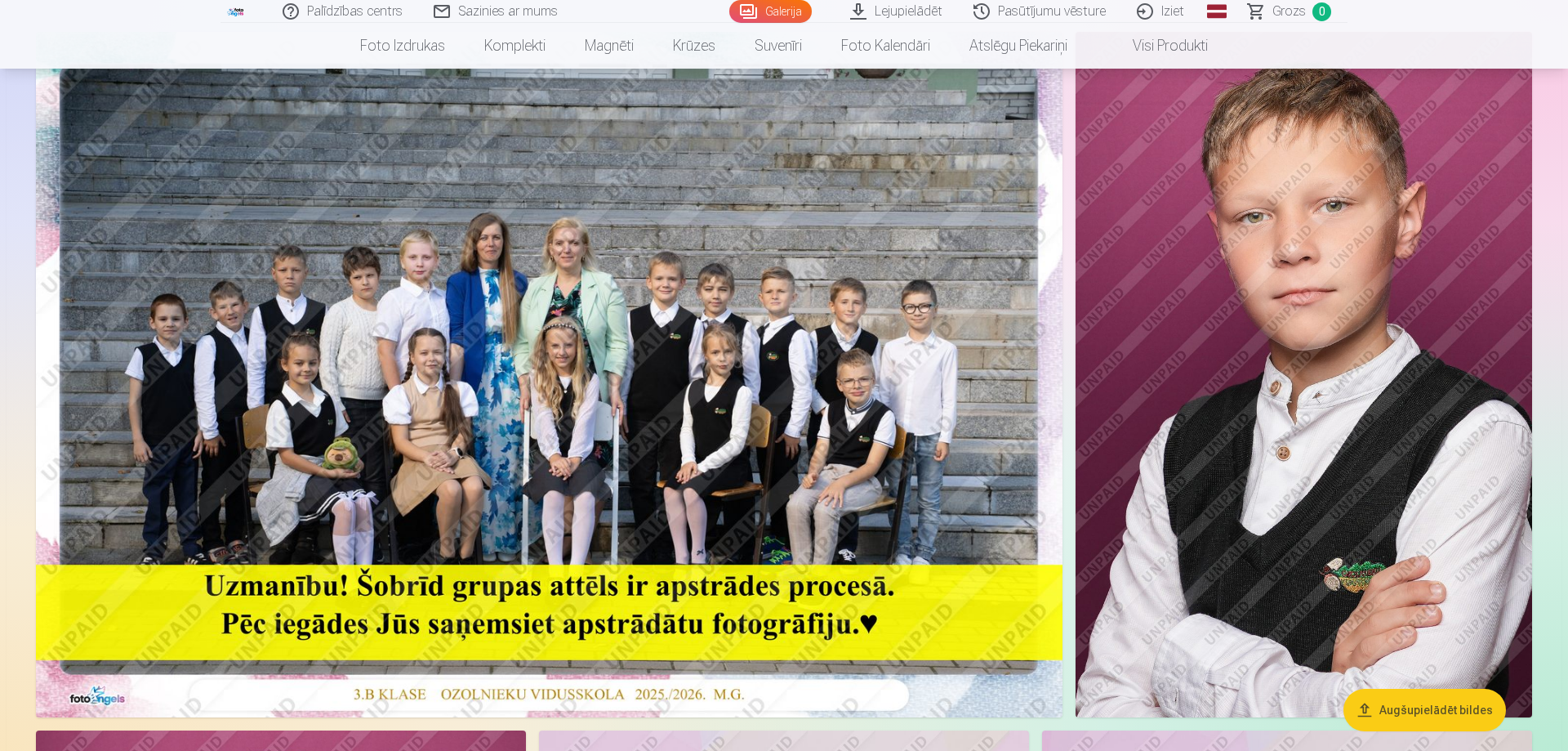
scroll to position [0, 0]
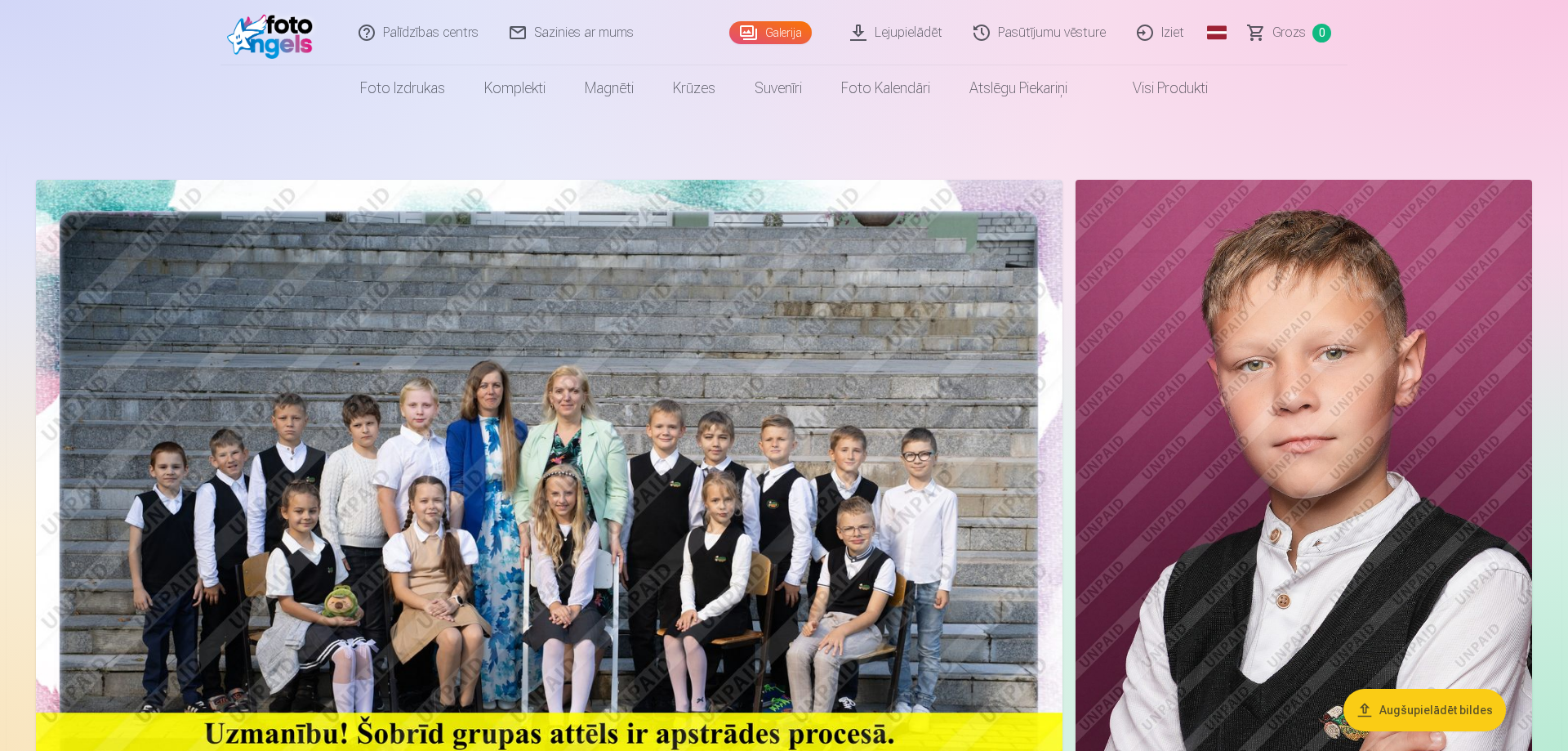
click at [292, 36] on img at bounding box center [274, 33] width 94 height 52
click at [286, 30] on img at bounding box center [274, 33] width 94 height 52
